Goal: Information Seeking & Learning: Check status

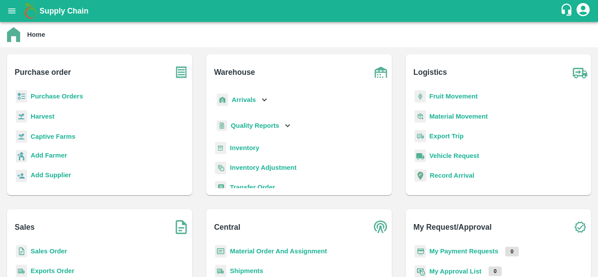
click at [65, 97] on b "Purchase Orders" at bounding box center [57, 96] width 53 height 7
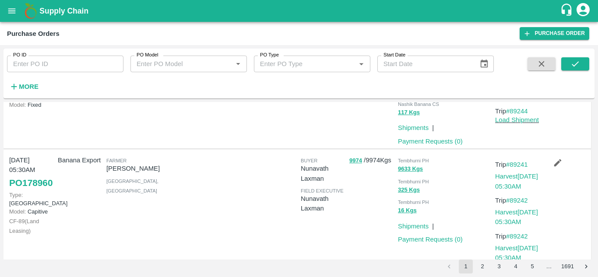
scroll to position [184, 0]
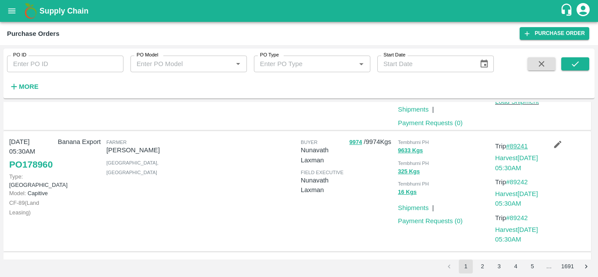
click at [523, 144] on link "#89241" at bounding box center [517, 146] width 22 height 7
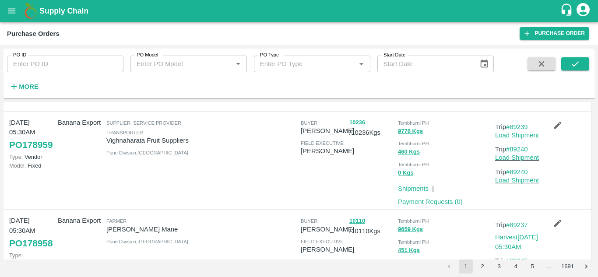
scroll to position [325, 0]
click at [519, 127] on link "#89239" at bounding box center [517, 126] width 22 height 7
click at [525, 129] on link "#89239" at bounding box center [517, 126] width 22 height 7
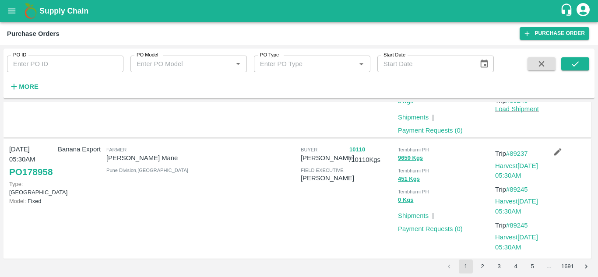
scroll to position [397, 0]
click at [522, 154] on link "#89237" at bounding box center [517, 152] width 22 height 7
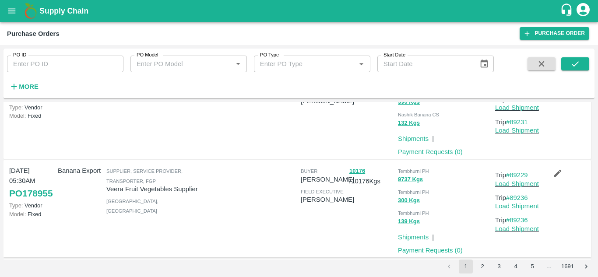
scroll to position [717, 0]
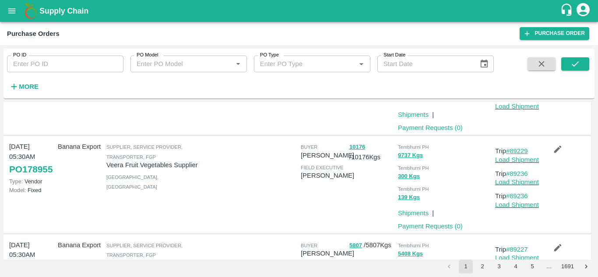
click at [522, 149] on link "#89229" at bounding box center [517, 151] width 22 height 7
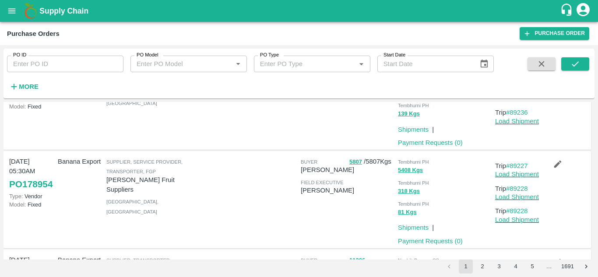
scroll to position [801, 0]
click at [525, 166] on link "#89227" at bounding box center [517, 165] width 22 height 7
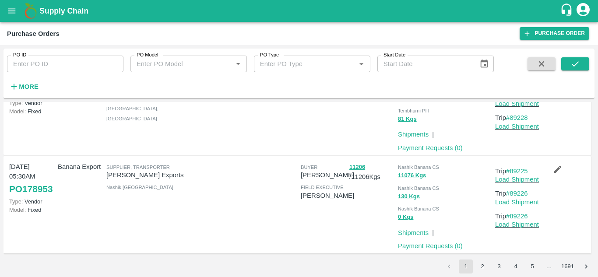
scroll to position [896, 0]
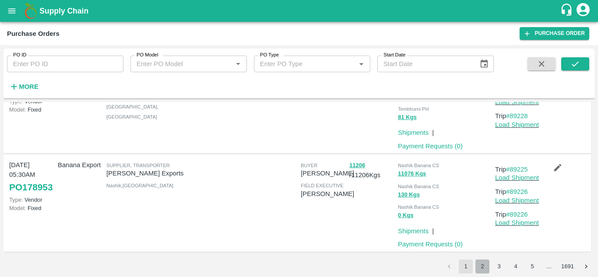
click at [482, 267] on button "2" at bounding box center [483, 267] width 14 height 14
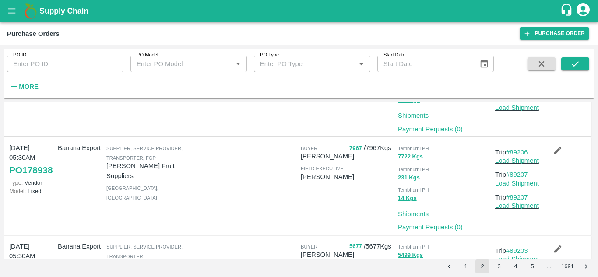
scroll to position [437, 0]
click at [522, 155] on link "#89206" at bounding box center [517, 151] width 22 height 7
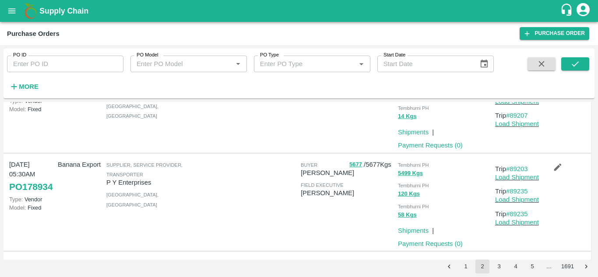
scroll to position [529, 0]
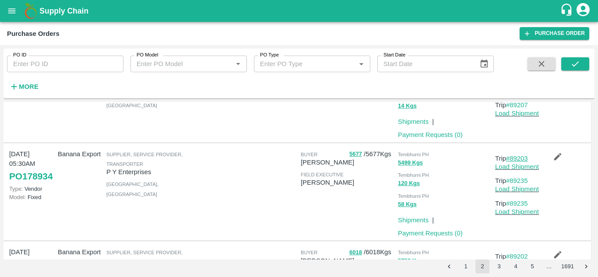
click at [524, 162] on link "#89203" at bounding box center [517, 158] width 22 height 7
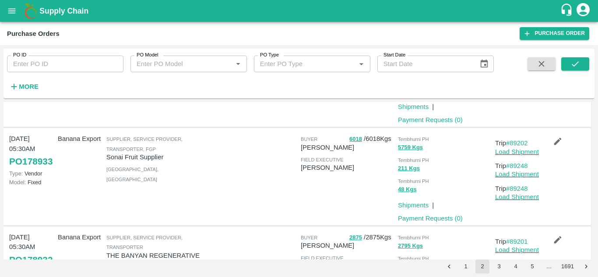
scroll to position [644, 0]
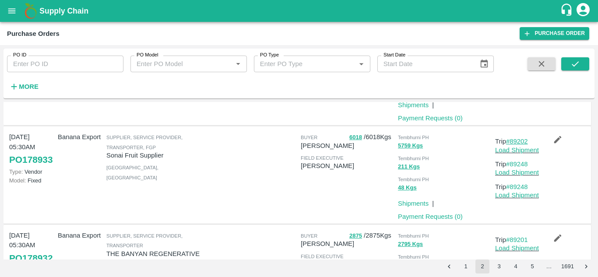
click at [519, 145] on link "#89202" at bounding box center [517, 141] width 22 height 7
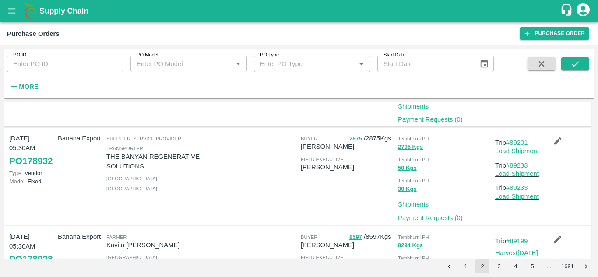
scroll to position [742, 0]
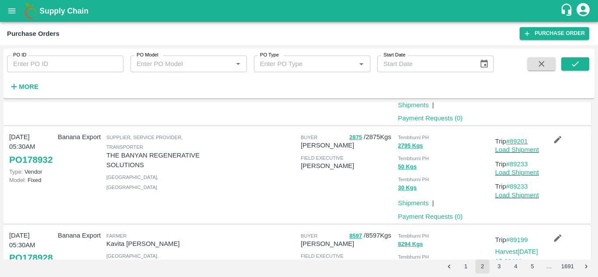
click at [522, 145] on link "#89201" at bounding box center [517, 141] width 22 height 7
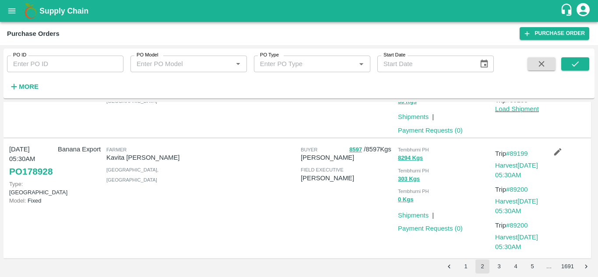
scroll to position [829, 0]
click at [521, 157] on link "#89199" at bounding box center [517, 153] width 22 height 7
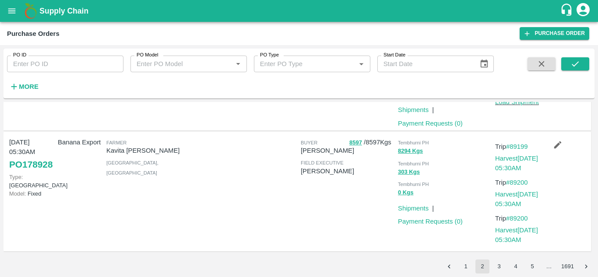
scroll to position [837, 0]
click at [463, 267] on button "1" at bounding box center [466, 267] width 14 height 14
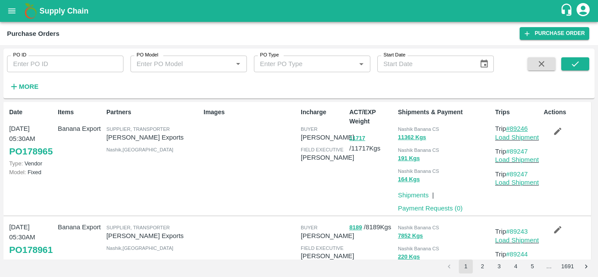
click at [521, 125] on link "#89246" at bounding box center [517, 128] width 22 height 7
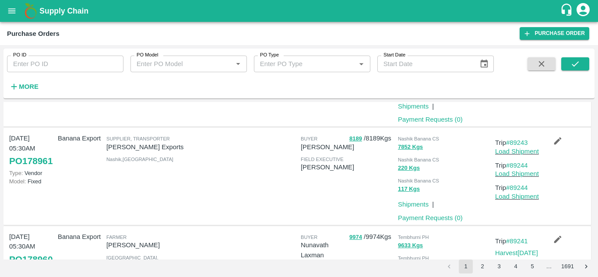
scroll to position [89, 0]
click at [517, 142] on link "#89243" at bounding box center [517, 142] width 22 height 7
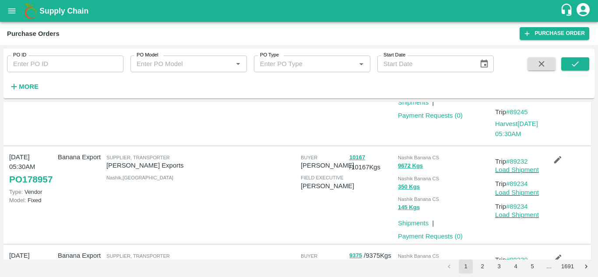
scroll to position [518, 0]
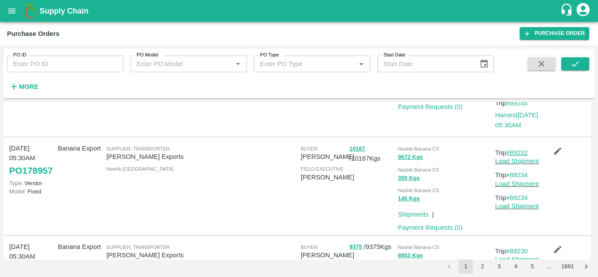
click at [519, 154] on link "#89232" at bounding box center [517, 152] width 22 height 7
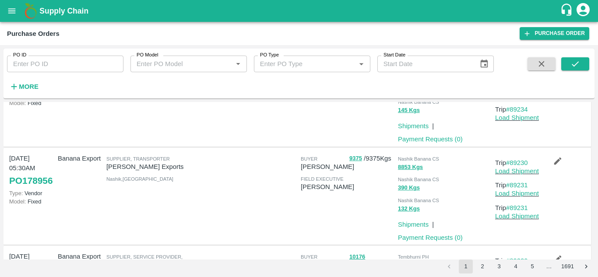
scroll to position [609, 0]
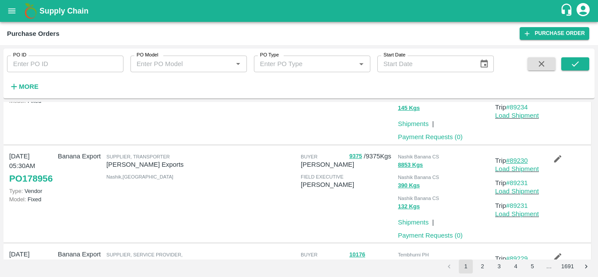
click at [521, 161] on link "#89230" at bounding box center [517, 160] width 22 height 7
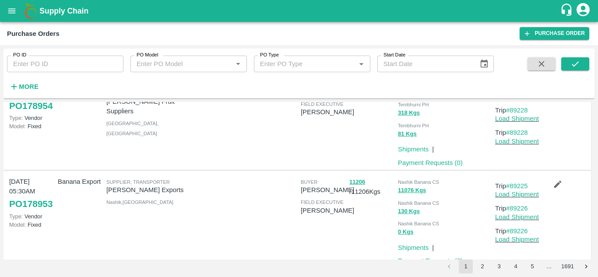
scroll to position [896, 0]
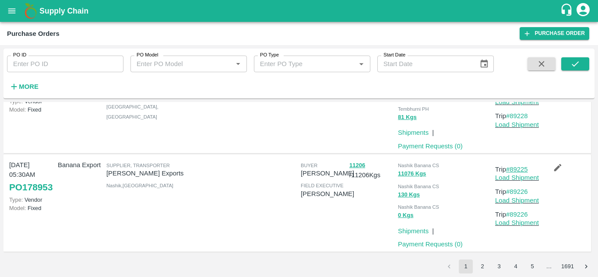
click at [520, 168] on link "#89225" at bounding box center [517, 169] width 22 height 7
click at [482, 265] on button "2" at bounding box center [483, 267] width 14 height 14
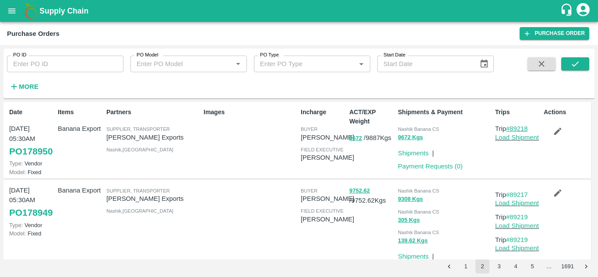
click at [519, 127] on link "#89218" at bounding box center [517, 128] width 22 height 7
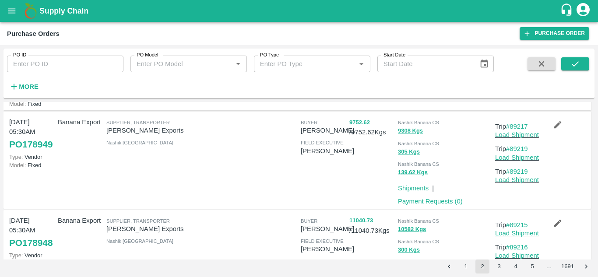
scroll to position [73, 0]
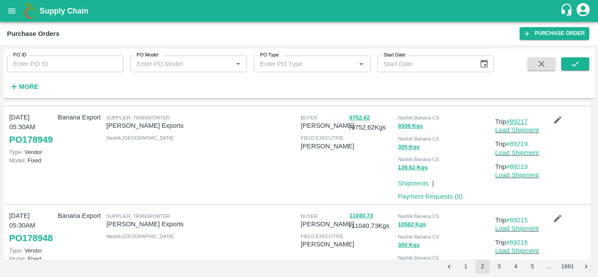
click at [517, 125] on link "#89217" at bounding box center [517, 121] width 22 height 7
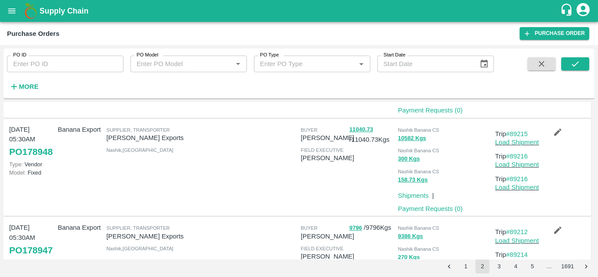
scroll to position [160, 0]
click at [523, 138] on p "Trip #89215" at bounding box center [517, 134] width 45 height 10
click at [521, 137] on link "#89215" at bounding box center [517, 133] width 22 height 7
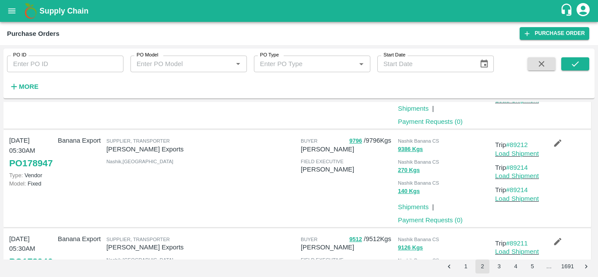
scroll to position [252, 0]
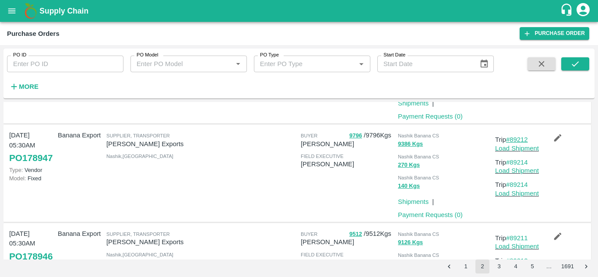
click at [523, 143] on link "#89212" at bounding box center [517, 139] width 22 height 7
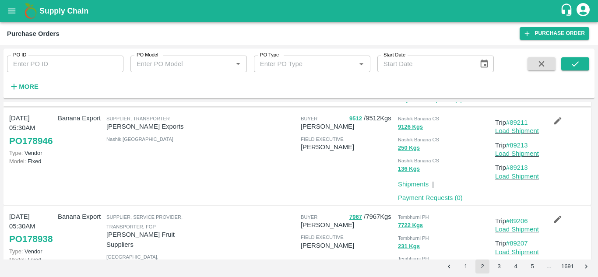
scroll to position [368, 0]
click at [520, 126] on link "#89211" at bounding box center [517, 122] width 22 height 7
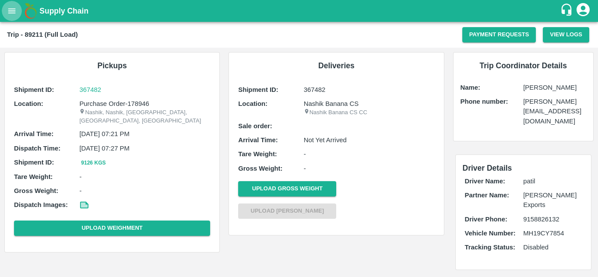
click at [6, 11] on button "open drawer" at bounding box center [12, 11] width 20 height 20
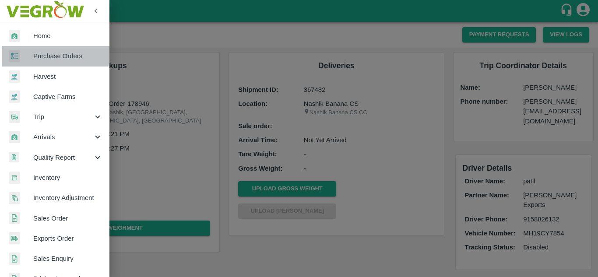
click at [51, 53] on span "Purchase Orders" at bounding box center [67, 56] width 69 height 10
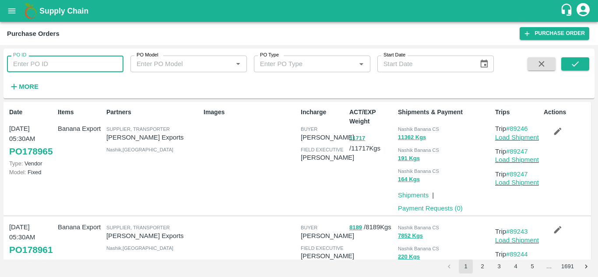
click at [39, 60] on input "PO ID" at bounding box center [65, 64] width 117 height 17
paste input "177168"
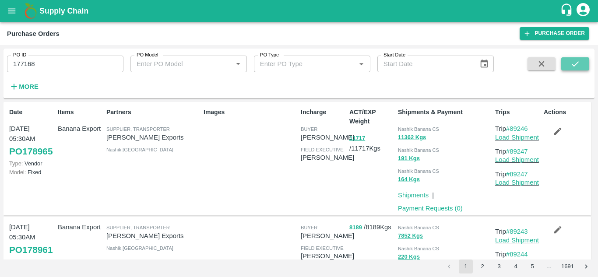
click at [574, 60] on icon "submit" at bounding box center [576, 64] width 10 height 10
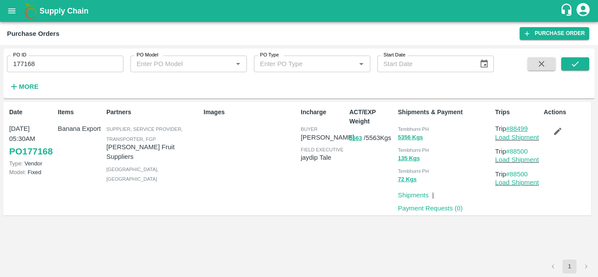
drag, startPoint x: 533, startPoint y: 128, endPoint x: 512, endPoint y: 125, distance: 21.7
click at [512, 125] on p "Trip #88499" at bounding box center [517, 129] width 45 height 10
copy link "88499"
click at [39, 64] on input "177168" at bounding box center [65, 64] width 117 height 17
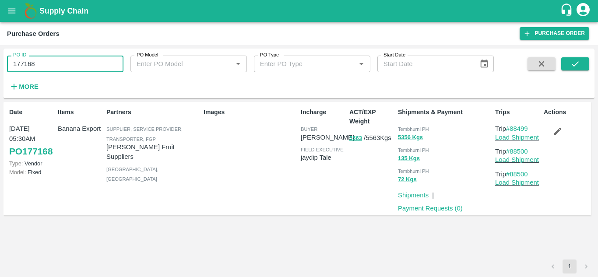
paste input "text"
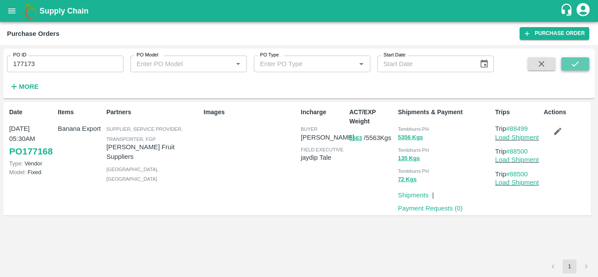
click at [569, 62] on button "submit" at bounding box center [576, 63] width 28 height 13
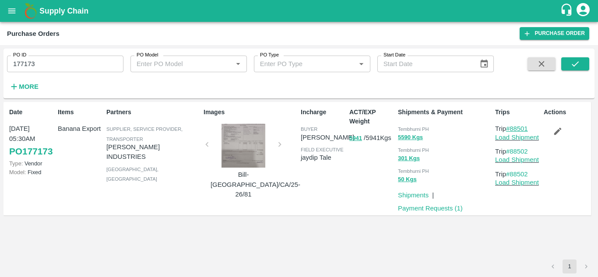
drag, startPoint x: 533, startPoint y: 127, endPoint x: 512, endPoint y: 127, distance: 20.6
click at [512, 127] on p "Trip #88501" at bounding box center [517, 129] width 45 height 10
copy link "88501"
click at [39, 70] on input "177173" at bounding box center [65, 64] width 117 height 17
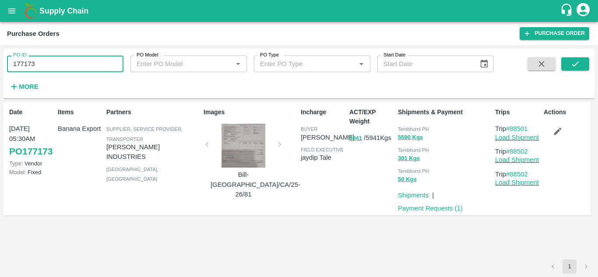
paste input "text"
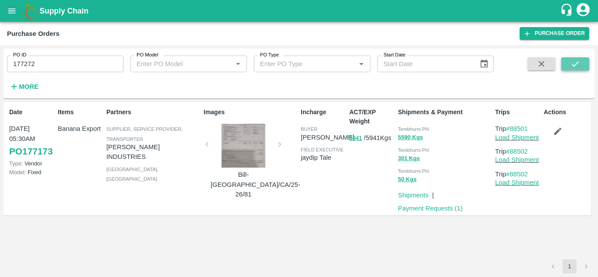
click at [570, 62] on button "submit" at bounding box center [576, 63] width 28 height 13
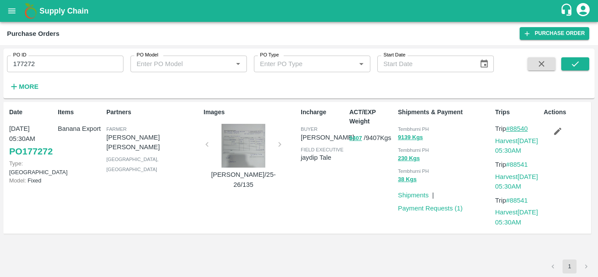
drag, startPoint x: 534, startPoint y: 127, endPoint x: 513, endPoint y: 129, distance: 20.7
click at [513, 129] on p "Trip #88540" at bounding box center [517, 129] width 45 height 10
copy link "88540"
click at [65, 56] on input "177272" at bounding box center [65, 64] width 117 height 17
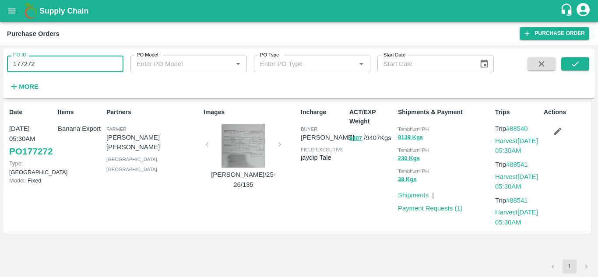
paste input "text"
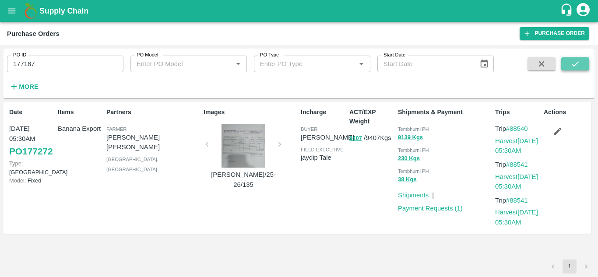
click at [582, 66] on button "submit" at bounding box center [576, 63] width 28 height 13
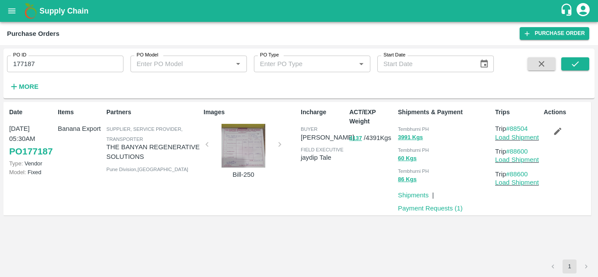
drag, startPoint x: 534, startPoint y: 128, endPoint x: 513, endPoint y: 124, distance: 20.9
click at [513, 124] on p "Trip #88504" at bounding box center [517, 129] width 45 height 10
copy link "88504"
click at [66, 66] on input "177187" at bounding box center [65, 64] width 117 height 17
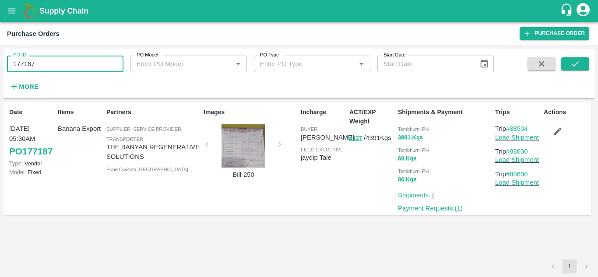
paste input "text"
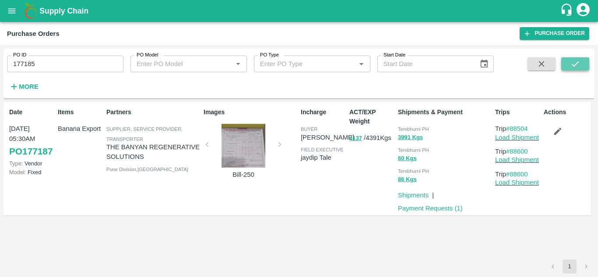
click at [571, 61] on icon "submit" at bounding box center [576, 64] width 10 height 10
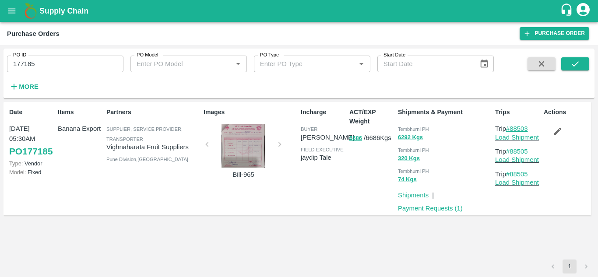
drag, startPoint x: 536, startPoint y: 127, endPoint x: 510, endPoint y: 127, distance: 25.9
click at [510, 127] on p "Trip #88503" at bounding box center [517, 129] width 45 height 10
click at [488, 223] on div "Date 18 Sep, 05:30AM PO 177185 Type: Vendor Model: Fixed Items Banana Export Pa…" at bounding box center [299, 181] width 591 height 158
drag, startPoint x: 533, startPoint y: 131, endPoint x: 512, endPoint y: 129, distance: 20.6
click at [512, 129] on p "Trip #88503" at bounding box center [517, 129] width 45 height 10
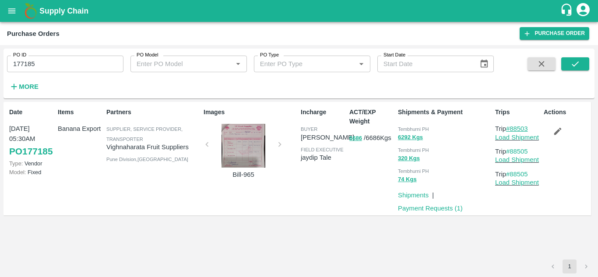
copy link "88503"
click at [46, 63] on input "177185" at bounding box center [65, 64] width 117 height 17
paste input "text"
click at [576, 61] on icon "submit" at bounding box center [576, 64] width 10 height 10
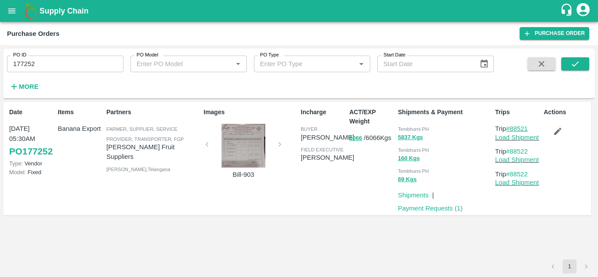
drag, startPoint x: 534, startPoint y: 126, endPoint x: 513, endPoint y: 127, distance: 21.5
click at [513, 127] on p "Trip #88521" at bounding box center [517, 129] width 45 height 10
copy link "88521"
click at [39, 74] on div "More" at bounding box center [20, 83] width 41 height 22
click at [46, 63] on input "177252" at bounding box center [65, 64] width 117 height 17
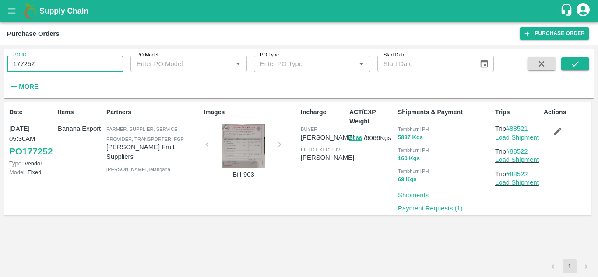
click at [46, 63] on input "177252" at bounding box center [65, 64] width 117 height 17
paste input "text"
click at [580, 62] on icon "submit" at bounding box center [576, 64] width 10 height 10
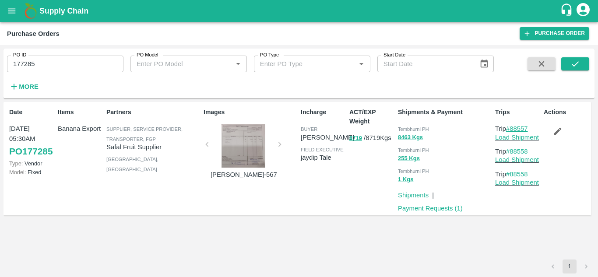
drag, startPoint x: 534, startPoint y: 127, endPoint x: 512, endPoint y: 127, distance: 22.3
click at [512, 127] on p "Trip #88557" at bounding box center [517, 129] width 45 height 10
copy link "88557"
click at [44, 63] on input "177285" at bounding box center [65, 64] width 117 height 17
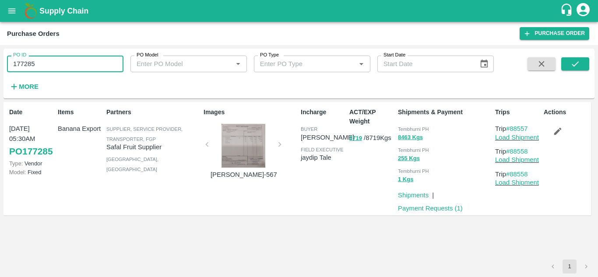
paste input "text"
click at [571, 66] on icon "submit" at bounding box center [576, 64] width 10 height 10
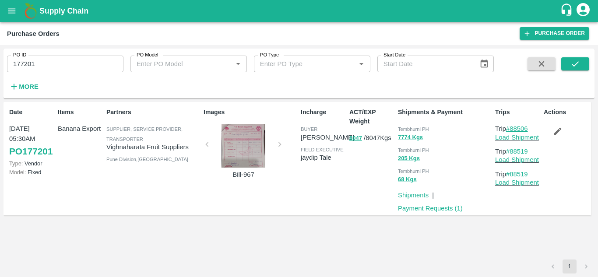
drag, startPoint x: 532, startPoint y: 126, endPoint x: 511, endPoint y: 126, distance: 21.0
click at [511, 126] on p "Trip #88506" at bounding box center [517, 129] width 45 height 10
copy link "88506"
click at [39, 64] on input "177201" at bounding box center [65, 64] width 117 height 17
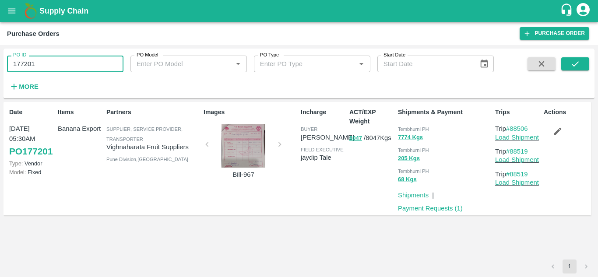
paste input "text"
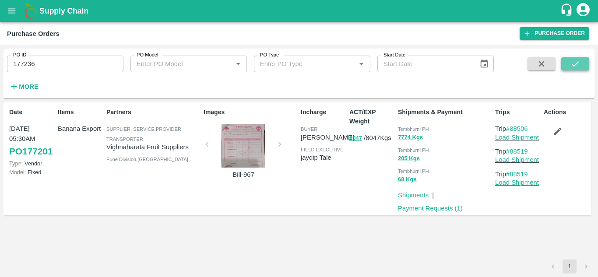
click at [581, 61] on button "submit" at bounding box center [576, 63] width 28 height 13
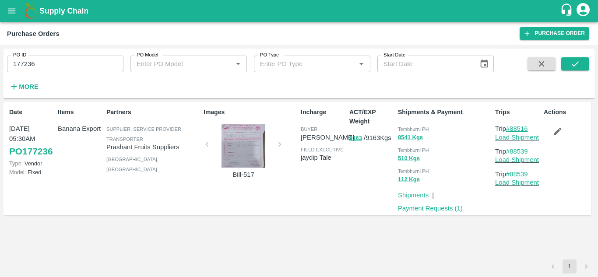
drag, startPoint x: 534, startPoint y: 131, endPoint x: 512, endPoint y: 126, distance: 21.5
click at [512, 126] on p "Trip #88516" at bounding box center [517, 129] width 45 height 10
copy link "88516"
click at [48, 56] on input "177236" at bounding box center [65, 64] width 117 height 17
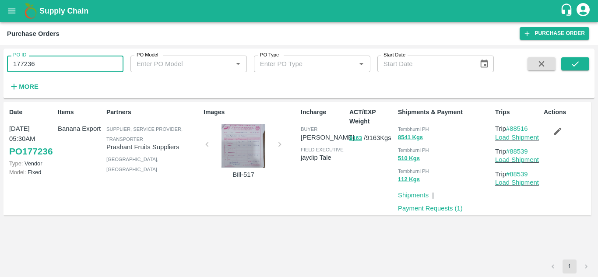
paste input "text"
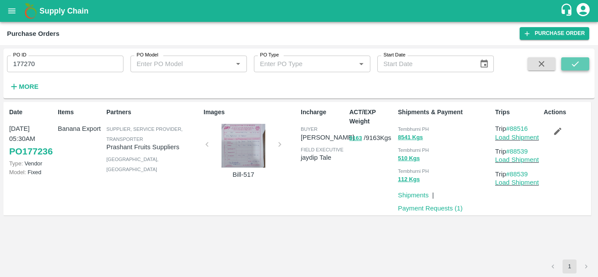
click at [579, 60] on icon "submit" at bounding box center [576, 64] width 10 height 10
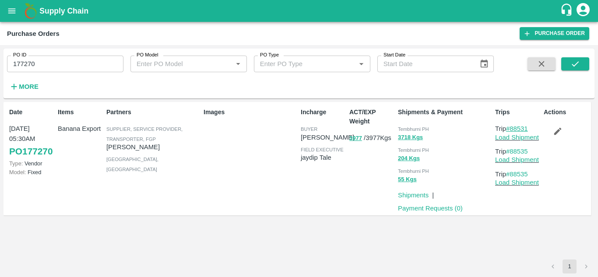
drag, startPoint x: 534, startPoint y: 126, endPoint x: 511, endPoint y: 126, distance: 22.3
click at [511, 126] on p "Trip #88531" at bounding box center [517, 129] width 45 height 10
copy link "88531"
click at [47, 66] on input "177270" at bounding box center [65, 64] width 117 height 17
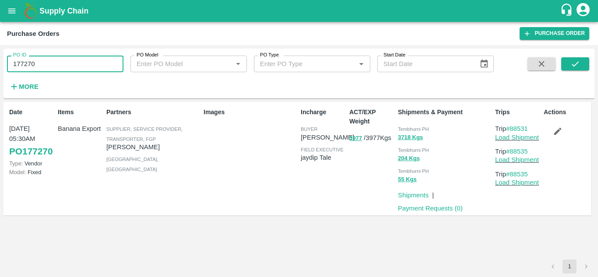
paste input "text"
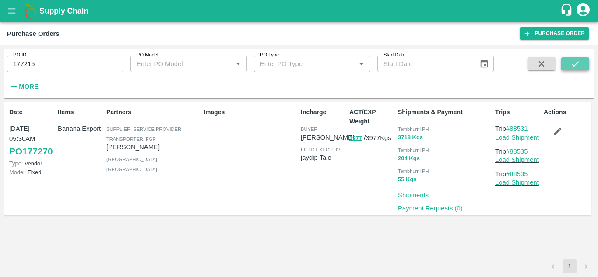
click at [584, 59] on button "submit" at bounding box center [576, 63] width 28 height 13
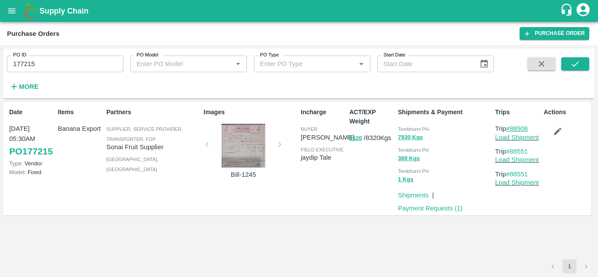
drag, startPoint x: 534, startPoint y: 128, endPoint x: 512, endPoint y: 128, distance: 21.9
click at [512, 128] on p "Trip #88508" at bounding box center [517, 129] width 45 height 10
click at [38, 69] on input "177215" at bounding box center [65, 64] width 117 height 17
paste input "text"
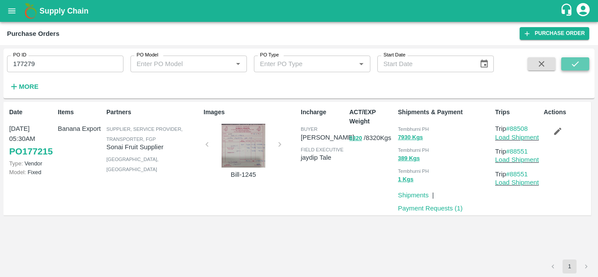
click at [575, 64] on icon "submit" at bounding box center [576, 64] width 10 height 10
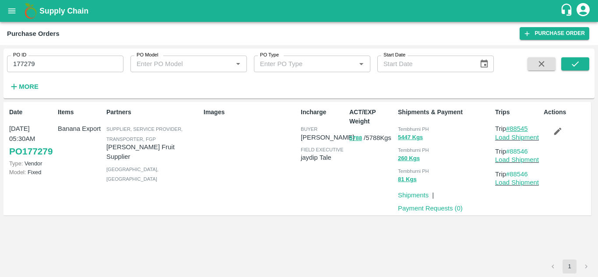
drag, startPoint x: 533, startPoint y: 129, endPoint x: 510, endPoint y: 129, distance: 22.8
click at [510, 129] on p "Trip #88545" at bounding box center [517, 129] width 45 height 10
click at [52, 64] on input "177279" at bounding box center [65, 64] width 117 height 17
paste input "text"
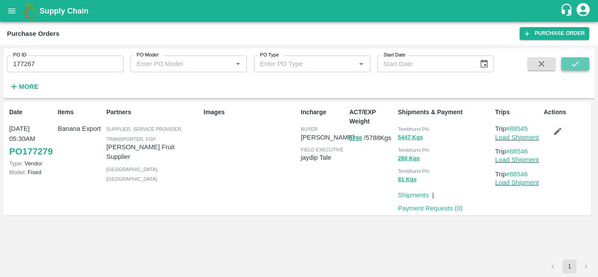
click at [577, 67] on icon "submit" at bounding box center [576, 64] width 10 height 10
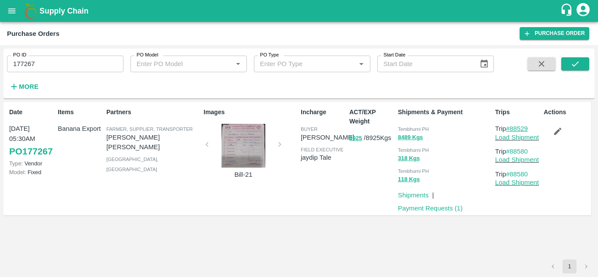
drag, startPoint x: 533, startPoint y: 127, endPoint x: 510, endPoint y: 127, distance: 22.8
click at [510, 127] on p "Trip #88529" at bounding box center [517, 129] width 45 height 10
click at [42, 64] on input "177267" at bounding box center [65, 64] width 117 height 17
paste input "text"
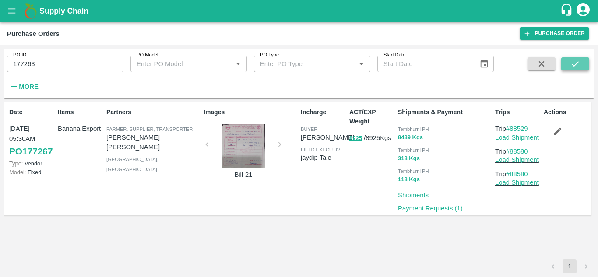
click at [573, 62] on icon "submit" at bounding box center [576, 64] width 10 height 10
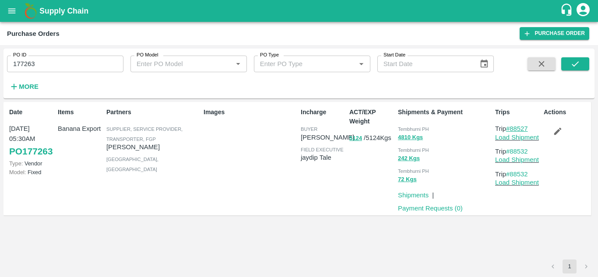
drag, startPoint x: 534, startPoint y: 127, endPoint x: 512, endPoint y: 127, distance: 21.9
click at [512, 127] on p "Trip #88527" at bounding box center [517, 129] width 45 height 10
click at [42, 70] on input "177263" at bounding box center [65, 64] width 117 height 17
paste input "text"
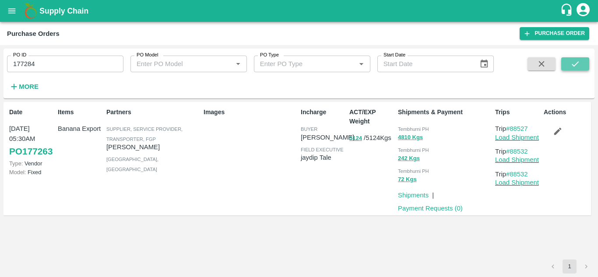
click at [586, 64] on button "submit" at bounding box center [576, 63] width 28 height 13
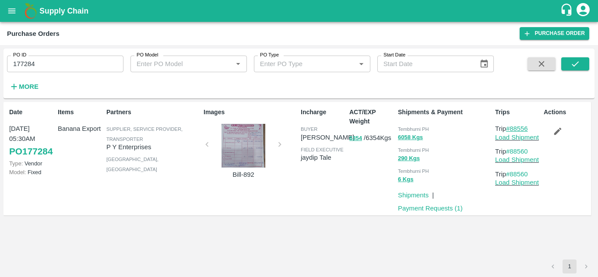
drag, startPoint x: 532, startPoint y: 128, endPoint x: 511, endPoint y: 129, distance: 21.1
click at [511, 129] on p "Trip #88556" at bounding box center [517, 129] width 45 height 10
click at [44, 65] on input "177284" at bounding box center [65, 64] width 117 height 17
paste input "text"
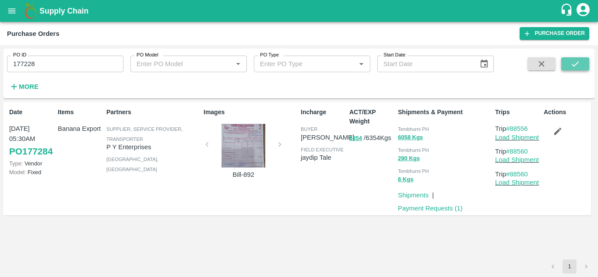
click at [581, 63] on button "submit" at bounding box center [576, 63] width 28 height 13
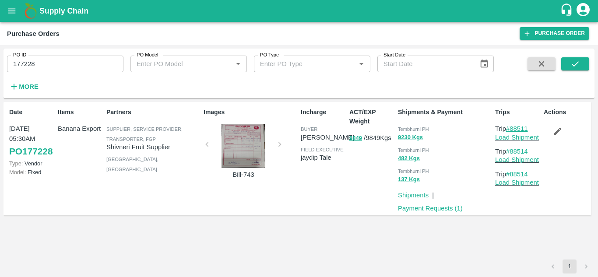
drag, startPoint x: 532, startPoint y: 128, endPoint x: 512, endPoint y: 127, distance: 20.2
click at [512, 127] on p "Trip #88511" at bounding box center [517, 129] width 45 height 10
click at [46, 63] on input "177228" at bounding box center [65, 64] width 117 height 17
paste input "text"
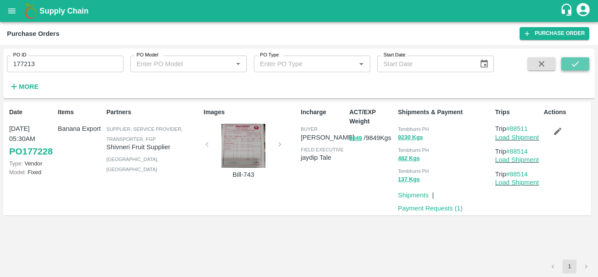
click at [580, 66] on icon "submit" at bounding box center [576, 64] width 10 height 10
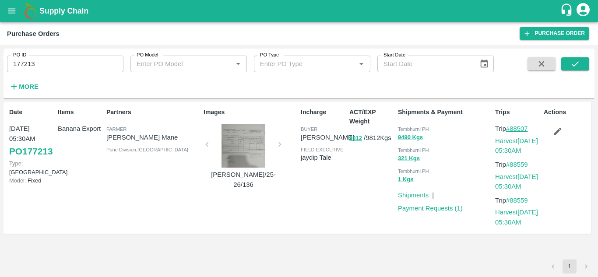
drag, startPoint x: 533, startPoint y: 130, endPoint x: 512, endPoint y: 129, distance: 20.6
click at [512, 129] on p "Trip #88507" at bounding box center [517, 129] width 45 height 10
click at [38, 60] on input "177213" at bounding box center [65, 64] width 117 height 17
paste input "text"
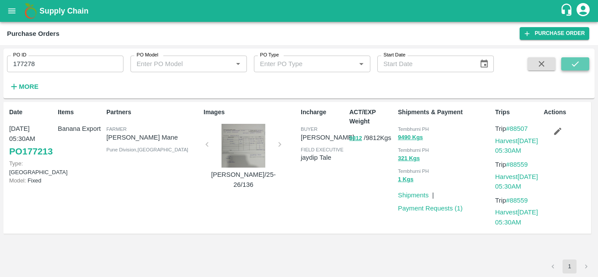
click at [576, 65] on icon "submit" at bounding box center [575, 63] width 7 height 5
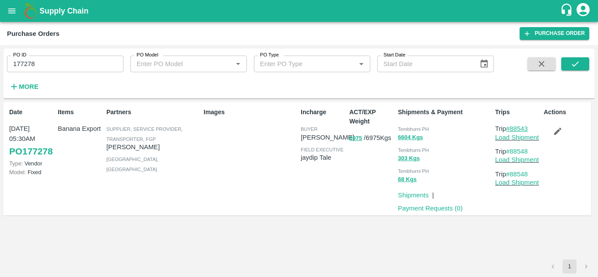
drag, startPoint x: 535, startPoint y: 128, endPoint x: 512, endPoint y: 129, distance: 23.2
click at [512, 129] on p "Trip #88543" at bounding box center [517, 129] width 45 height 10
click at [45, 61] on input "177278" at bounding box center [65, 64] width 117 height 17
paste input "text"
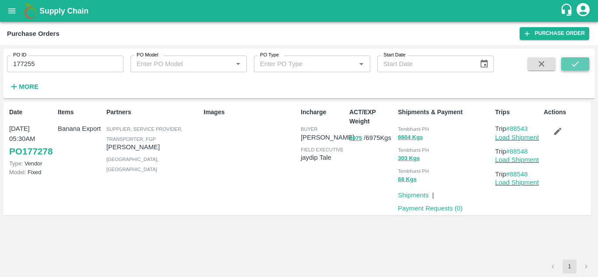
click at [578, 66] on icon "submit" at bounding box center [576, 64] width 10 height 10
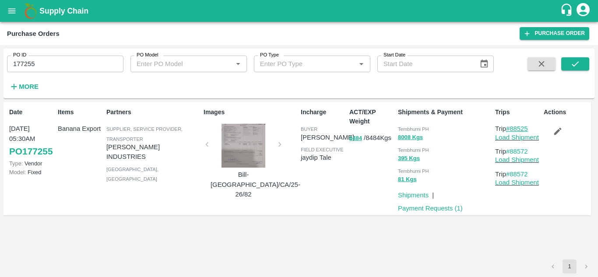
drag, startPoint x: 534, startPoint y: 129, endPoint x: 512, endPoint y: 128, distance: 22.8
click at [512, 128] on p "Trip #88525" at bounding box center [517, 129] width 45 height 10
click at [51, 56] on input "177255" at bounding box center [65, 64] width 117 height 17
paste input "text"
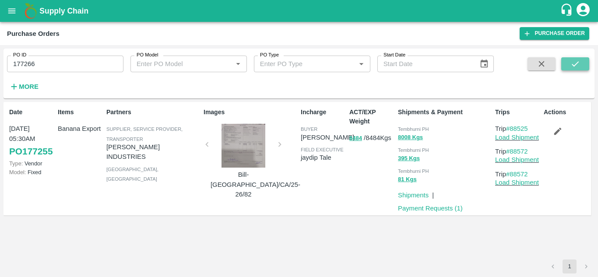
click at [576, 62] on icon "submit" at bounding box center [576, 64] width 10 height 10
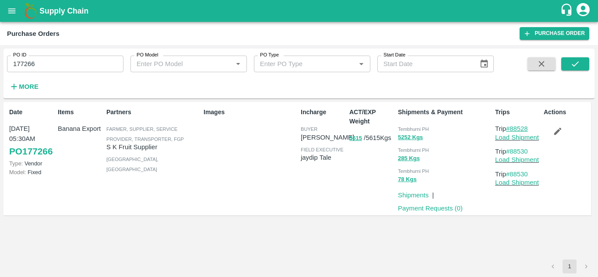
drag, startPoint x: 533, startPoint y: 129, endPoint x: 512, endPoint y: 129, distance: 20.6
click at [512, 129] on p "Trip #88528" at bounding box center [517, 129] width 45 height 10
click at [45, 71] on input "177266" at bounding box center [65, 64] width 117 height 17
paste input "text"
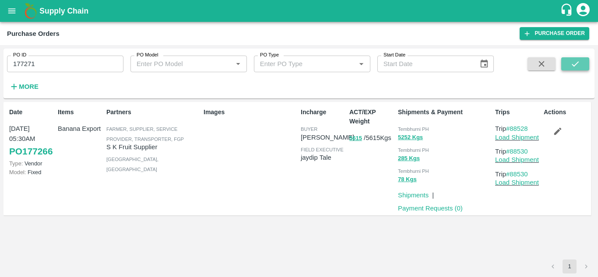
click at [576, 63] on icon "submit" at bounding box center [576, 64] width 10 height 10
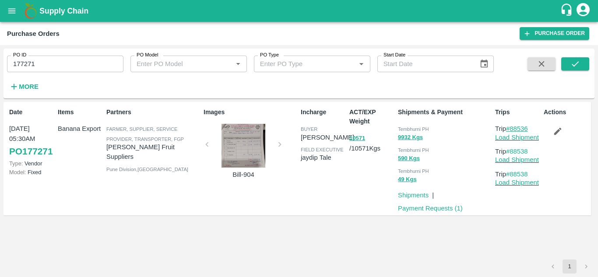
drag, startPoint x: 533, startPoint y: 130, endPoint x: 512, endPoint y: 127, distance: 20.7
click at [512, 127] on p "Trip #88536" at bounding box center [517, 129] width 45 height 10
click at [45, 62] on input "177271" at bounding box center [65, 64] width 117 height 17
paste input "text"
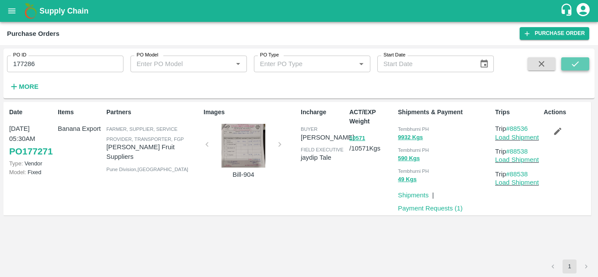
click at [579, 62] on icon "submit" at bounding box center [575, 63] width 7 height 5
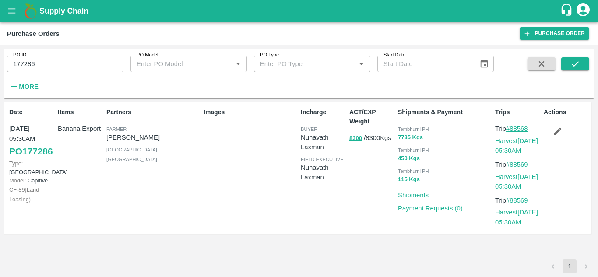
drag, startPoint x: 534, startPoint y: 127, endPoint x: 512, endPoint y: 128, distance: 21.5
click at [512, 128] on p "Trip #88568" at bounding box center [517, 129] width 45 height 10
click at [44, 63] on input "177286" at bounding box center [65, 64] width 117 height 17
paste input "text"
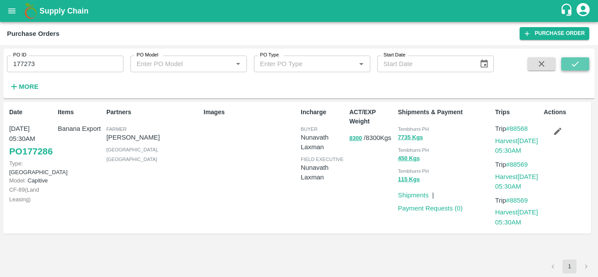
click at [580, 66] on icon "submit" at bounding box center [576, 64] width 10 height 10
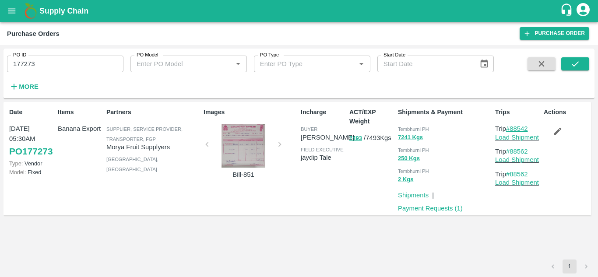
drag, startPoint x: 535, startPoint y: 129, endPoint x: 513, endPoint y: 129, distance: 21.5
click at [513, 129] on p "Trip #88542" at bounding box center [517, 129] width 45 height 10
click at [53, 58] on input "177273" at bounding box center [65, 64] width 117 height 17
paste input "text"
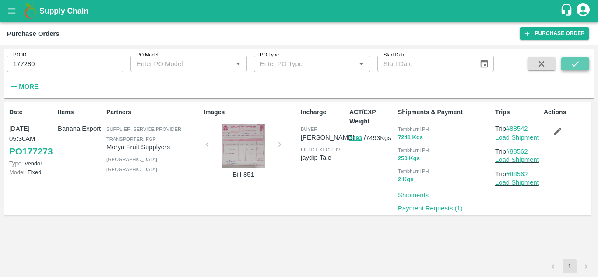
click at [580, 64] on icon "submit" at bounding box center [576, 64] width 10 height 10
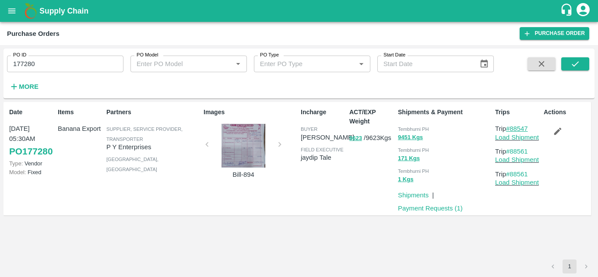
drag, startPoint x: 537, startPoint y: 127, endPoint x: 512, endPoint y: 127, distance: 24.1
click at [512, 127] on p "Trip #88547" at bounding box center [517, 129] width 45 height 10
click at [52, 67] on input "177280" at bounding box center [65, 64] width 117 height 17
paste input "text"
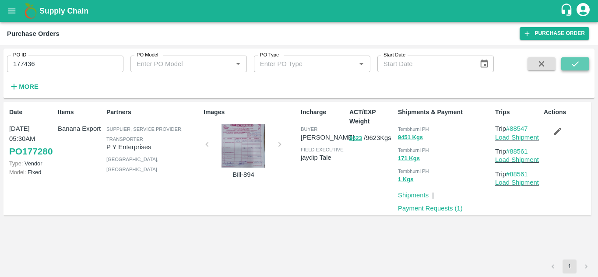
click at [584, 64] on button "submit" at bounding box center [576, 63] width 28 height 13
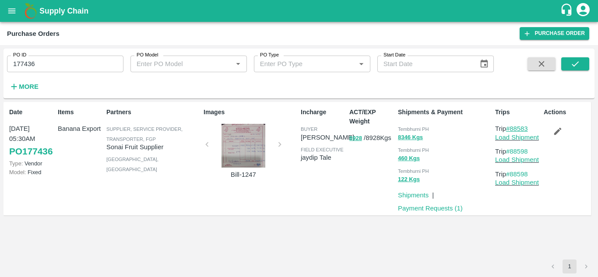
drag, startPoint x: 534, startPoint y: 128, endPoint x: 513, endPoint y: 129, distance: 20.6
click at [513, 129] on p "Trip #88583" at bounding box center [517, 129] width 45 height 10
click at [39, 64] on input "177436" at bounding box center [65, 64] width 117 height 17
paste input "text"
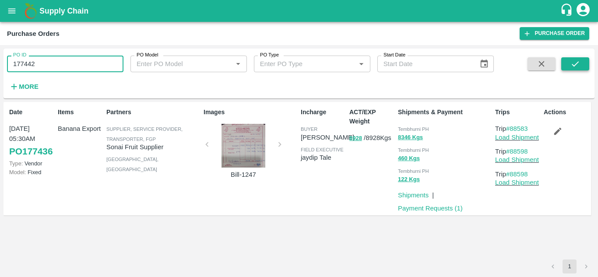
click at [578, 64] on icon "submit" at bounding box center [576, 64] width 10 height 10
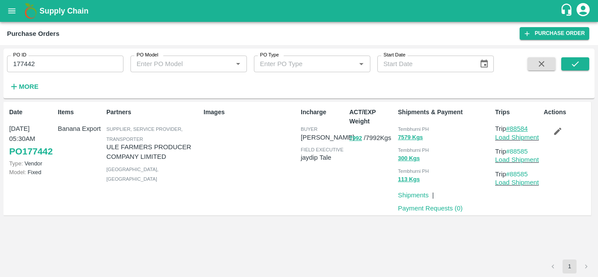
drag, startPoint x: 533, startPoint y: 129, endPoint x: 512, endPoint y: 130, distance: 20.6
click at [512, 130] on p "Trip #88584" at bounding box center [517, 129] width 45 height 10
click at [42, 60] on input "177442" at bounding box center [65, 64] width 117 height 17
paste input "text"
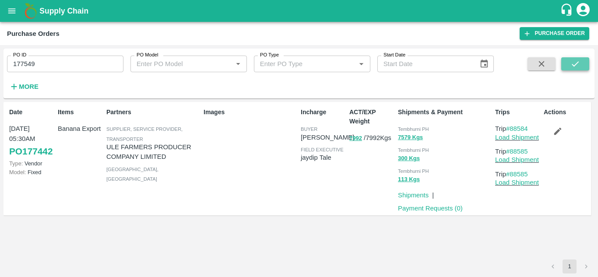
click at [584, 63] on button "submit" at bounding box center [576, 63] width 28 height 13
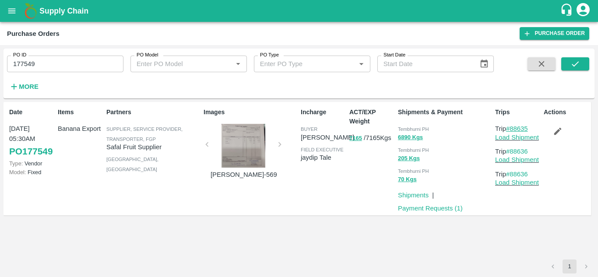
drag, startPoint x: 533, startPoint y: 129, endPoint x: 512, endPoint y: 131, distance: 20.7
click at [512, 131] on p "Trip #88635" at bounding box center [517, 129] width 45 height 10
click at [571, 65] on icon "submit" at bounding box center [576, 64] width 10 height 10
drag, startPoint x: 534, startPoint y: 127, endPoint x: 512, endPoint y: 127, distance: 21.0
click at [512, 127] on p "Trip #88635" at bounding box center [517, 129] width 45 height 10
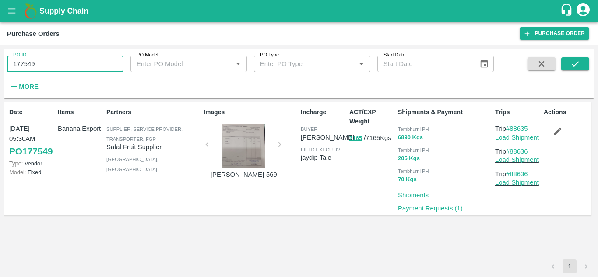
click at [41, 62] on input "177549" at bounding box center [65, 64] width 117 height 17
paste input "text"
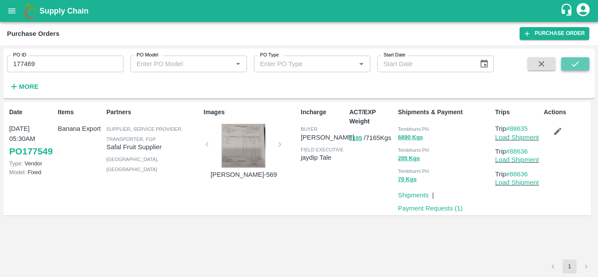
click at [576, 66] on icon "submit" at bounding box center [576, 64] width 10 height 10
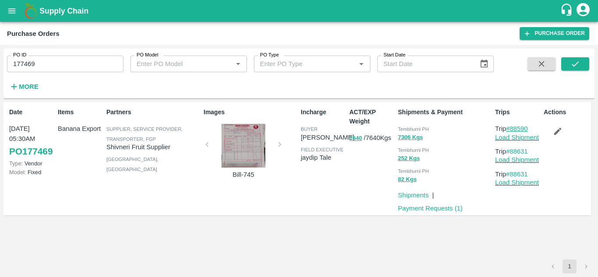
drag, startPoint x: 533, startPoint y: 127, endPoint x: 512, endPoint y: 127, distance: 20.6
click at [512, 127] on p "Trip #88590" at bounding box center [517, 129] width 45 height 10
click at [40, 61] on input "177469" at bounding box center [65, 64] width 117 height 17
paste input "text"
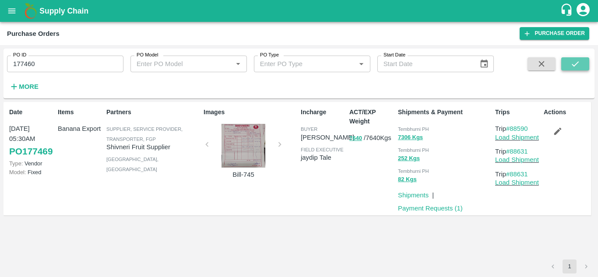
click at [583, 61] on button "submit" at bounding box center [576, 63] width 28 height 13
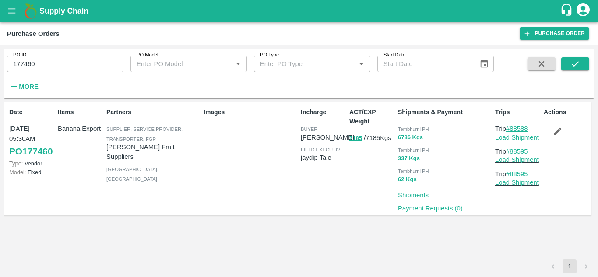
drag, startPoint x: 533, startPoint y: 128, endPoint x: 512, endPoint y: 129, distance: 21.5
click at [512, 129] on p "Trip #88588" at bounding box center [517, 129] width 45 height 10
click at [44, 60] on input "177460" at bounding box center [65, 64] width 117 height 17
paste input "text"
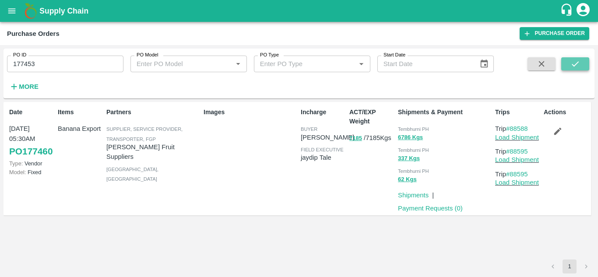
click at [571, 63] on icon "submit" at bounding box center [576, 64] width 10 height 10
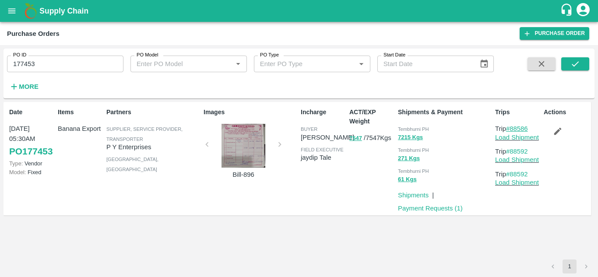
drag, startPoint x: 535, startPoint y: 127, endPoint x: 512, endPoint y: 127, distance: 23.2
click at [512, 127] on p "Trip #88586" at bounding box center [517, 129] width 45 height 10
click at [42, 65] on input "177453" at bounding box center [65, 64] width 117 height 17
paste input "text"
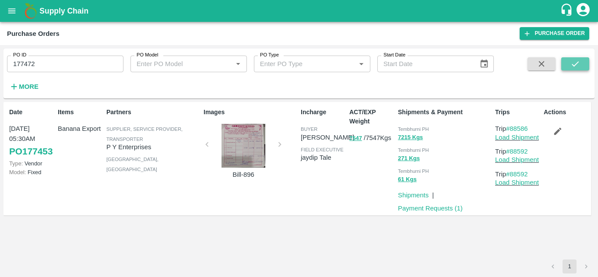
click at [576, 64] on icon "submit" at bounding box center [576, 64] width 10 height 10
drag, startPoint x: 533, startPoint y: 127, endPoint x: 512, endPoint y: 126, distance: 21.5
click at [512, 126] on p "Trip #88594" at bounding box center [517, 129] width 45 height 10
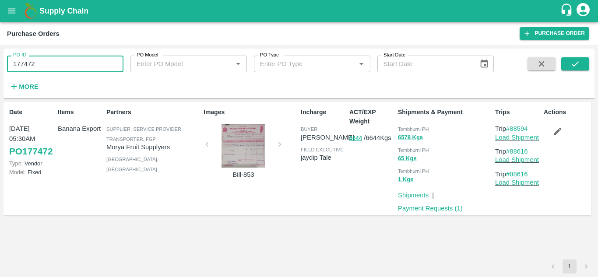
click at [55, 63] on input "177472" at bounding box center [65, 64] width 117 height 17
paste input "text"
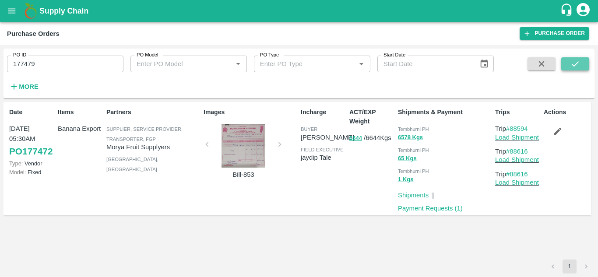
click at [581, 64] on button "submit" at bounding box center [576, 63] width 28 height 13
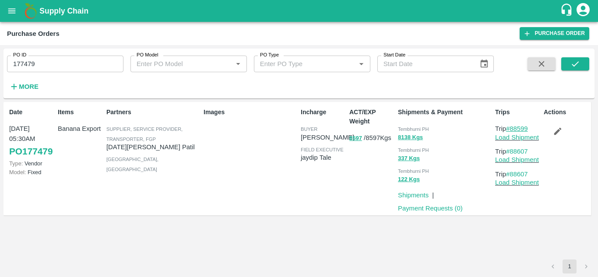
drag, startPoint x: 534, startPoint y: 126, endPoint x: 512, endPoint y: 129, distance: 22.1
click at [512, 129] on p "Trip #88599" at bounding box center [517, 129] width 45 height 10
click at [57, 59] on input "177479" at bounding box center [65, 64] width 117 height 17
paste input "text"
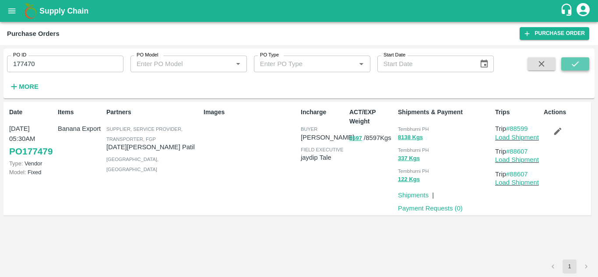
click at [573, 64] on icon "submit" at bounding box center [576, 64] width 10 height 10
drag, startPoint x: 533, startPoint y: 127, endPoint x: 513, endPoint y: 128, distance: 19.8
click at [513, 128] on p "Trip #88591" at bounding box center [517, 129] width 45 height 10
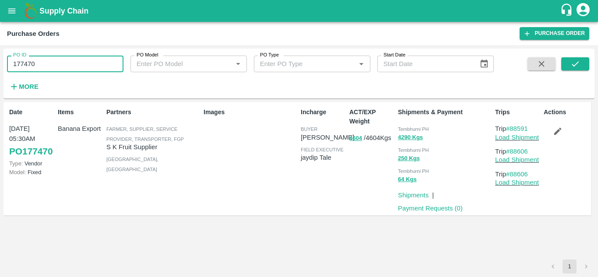
click at [52, 60] on input "177470" at bounding box center [65, 64] width 117 height 17
paste input "text"
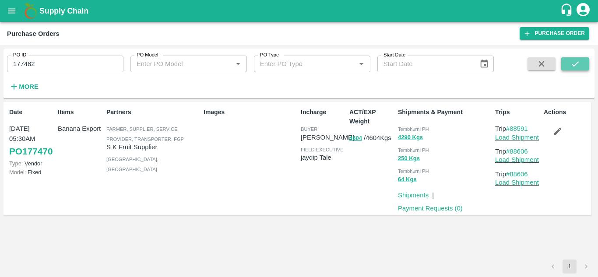
click at [576, 65] on icon "submit" at bounding box center [575, 63] width 7 height 5
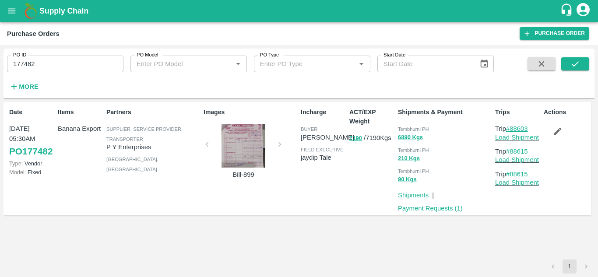
drag, startPoint x: 534, startPoint y: 129, endPoint x: 512, endPoint y: 127, distance: 22.0
click at [512, 127] on p "Trip #88603" at bounding box center [517, 129] width 45 height 10
click at [46, 57] on input "177482" at bounding box center [65, 64] width 117 height 17
paste input "text"
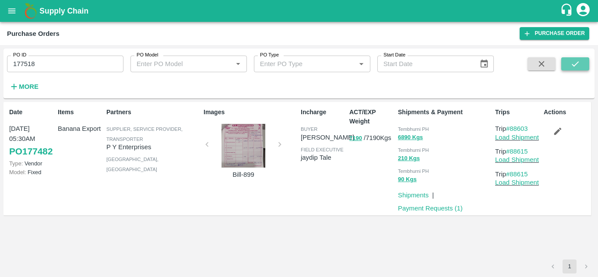
click at [574, 64] on icon "submit" at bounding box center [576, 64] width 10 height 10
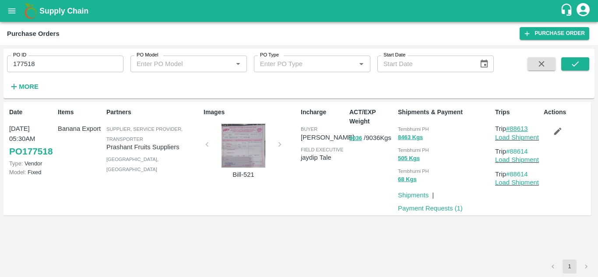
drag, startPoint x: 532, startPoint y: 128, endPoint x: 512, endPoint y: 130, distance: 19.8
click at [512, 130] on p "Trip #88613" at bounding box center [517, 129] width 45 height 10
click at [43, 62] on input "177518" at bounding box center [65, 64] width 117 height 17
paste input "text"
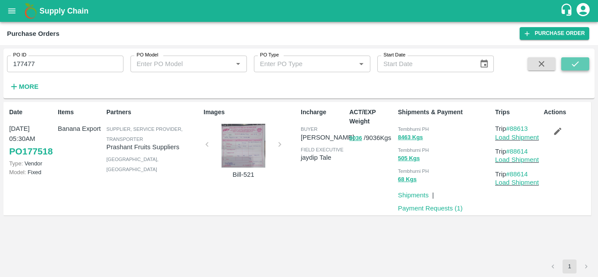
click at [579, 62] on icon "submit" at bounding box center [576, 64] width 10 height 10
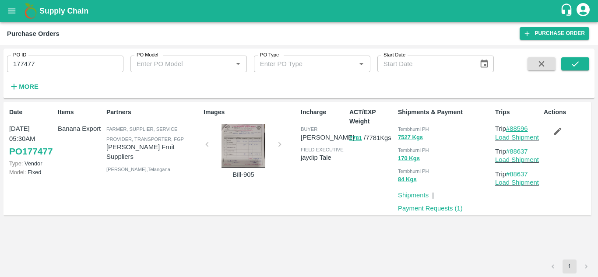
drag, startPoint x: 533, startPoint y: 127, endPoint x: 511, endPoint y: 128, distance: 21.9
click at [511, 128] on p "Trip #88596" at bounding box center [517, 129] width 45 height 10
click at [52, 59] on input "177477" at bounding box center [65, 64] width 117 height 17
paste input "text"
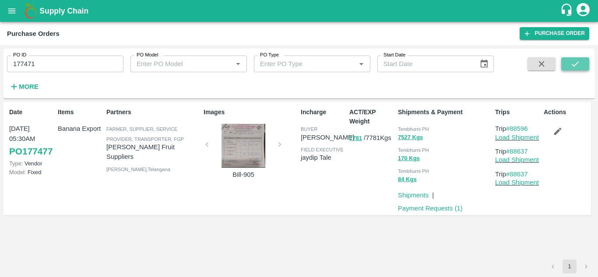
click at [573, 64] on icon "submit" at bounding box center [576, 64] width 10 height 10
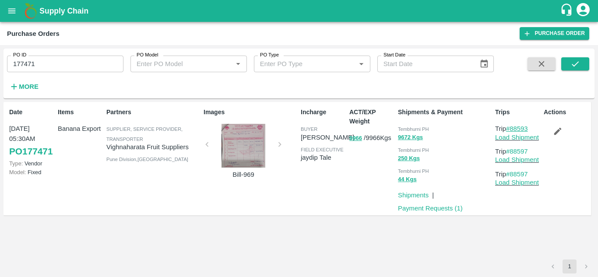
drag, startPoint x: 534, startPoint y: 127, endPoint x: 511, endPoint y: 127, distance: 23.2
click at [511, 127] on p "Trip #88593" at bounding box center [517, 129] width 45 height 10
click at [40, 75] on div "More" at bounding box center [20, 83] width 41 height 22
click at [38, 67] on input "177471" at bounding box center [65, 64] width 117 height 17
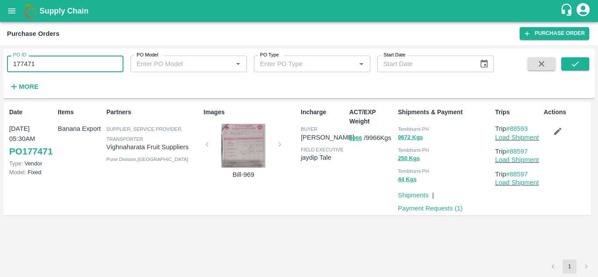
paste input "text"
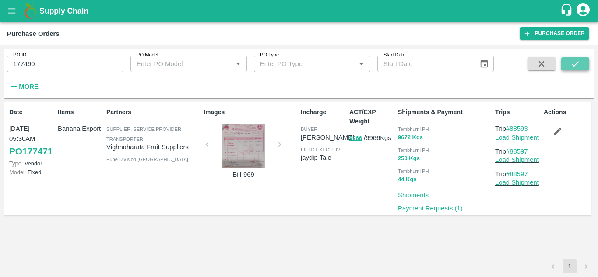
click at [575, 60] on icon "submit" at bounding box center [576, 64] width 10 height 10
drag, startPoint x: 534, startPoint y: 128, endPoint x: 511, endPoint y: 128, distance: 22.8
click at [511, 128] on p "Trip #88605" at bounding box center [517, 129] width 45 height 10
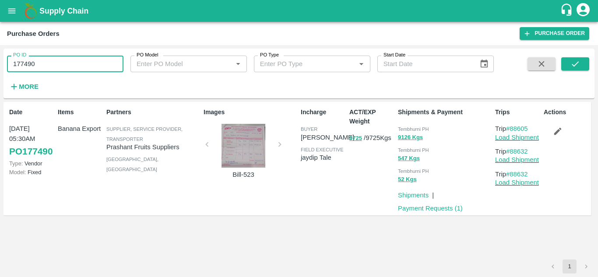
click at [37, 61] on input "177490" at bounding box center [65, 64] width 117 height 17
paste input "text"
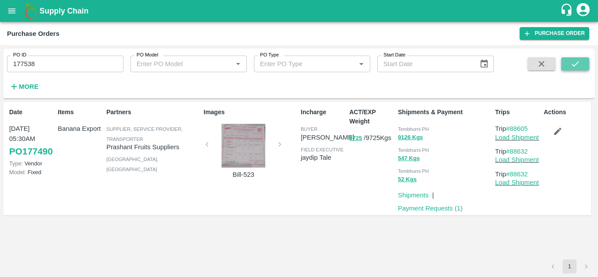
click at [570, 64] on button "submit" at bounding box center [576, 63] width 28 height 13
drag, startPoint x: 534, startPoint y: 130, endPoint x: 512, endPoint y: 129, distance: 21.0
click at [512, 129] on p "Trip #88622" at bounding box center [517, 129] width 45 height 10
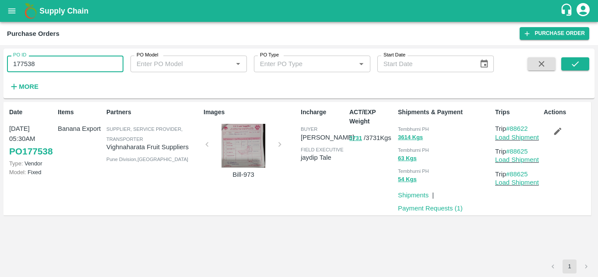
click at [55, 62] on input "177538" at bounding box center [65, 64] width 117 height 17
paste input "text"
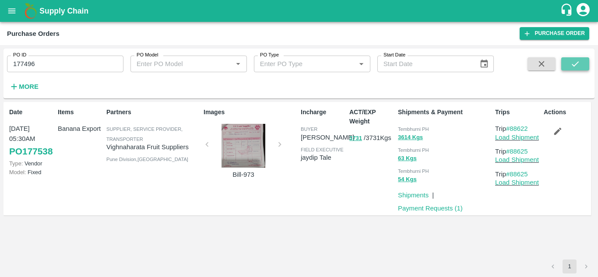
click at [579, 62] on icon "submit" at bounding box center [576, 64] width 10 height 10
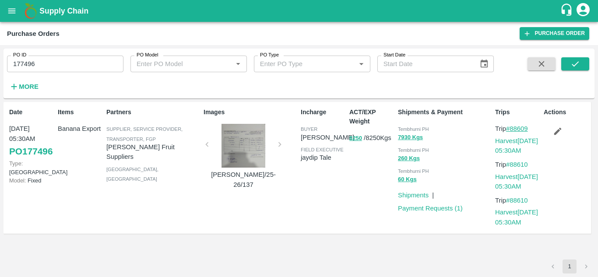
drag, startPoint x: 534, startPoint y: 125, endPoint x: 512, endPoint y: 127, distance: 22.4
click at [512, 127] on p "Trip #88609" at bounding box center [517, 129] width 45 height 10
click at [57, 62] on input "177496" at bounding box center [65, 64] width 117 height 17
paste input "text"
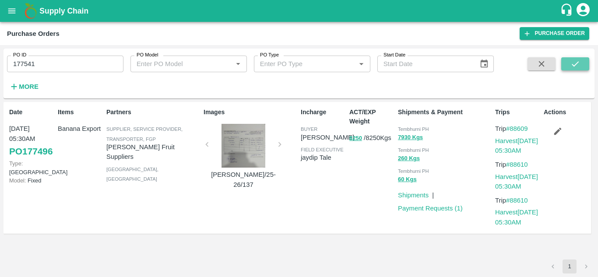
click at [580, 63] on icon "submit" at bounding box center [576, 64] width 10 height 10
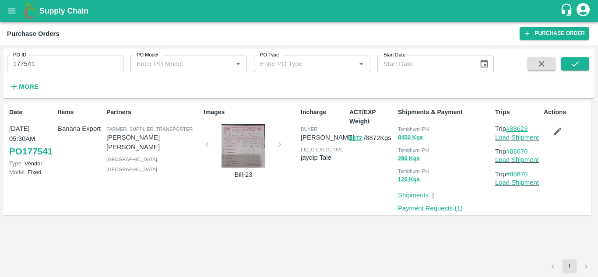
drag, startPoint x: 534, startPoint y: 127, endPoint x: 512, endPoint y: 128, distance: 21.5
click at [512, 128] on p "Trip #88623" at bounding box center [517, 129] width 45 height 10
click at [45, 58] on input "177541" at bounding box center [65, 64] width 117 height 17
paste input "text"
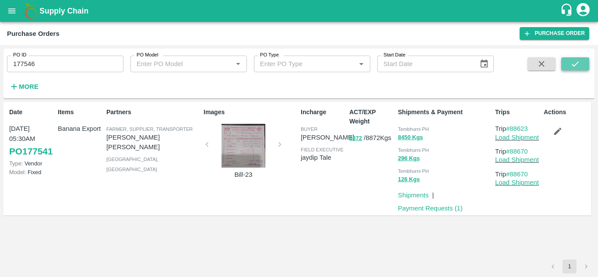
click at [580, 66] on icon "submit" at bounding box center [576, 64] width 10 height 10
drag, startPoint x: 534, startPoint y: 125, endPoint x: 513, endPoint y: 124, distance: 21.1
click at [513, 124] on p "Trip #88628" at bounding box center [517, 129] width 45 height 10
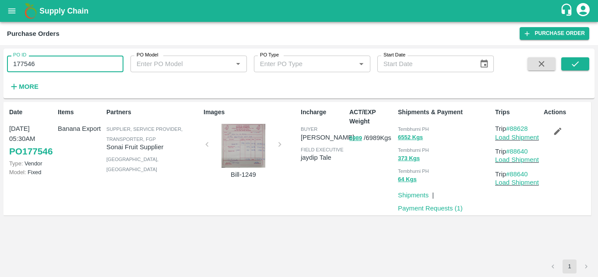
click at [39, 64] on input "177546" at bounding box center [65, 64] width 117 height 17
paste input "text"
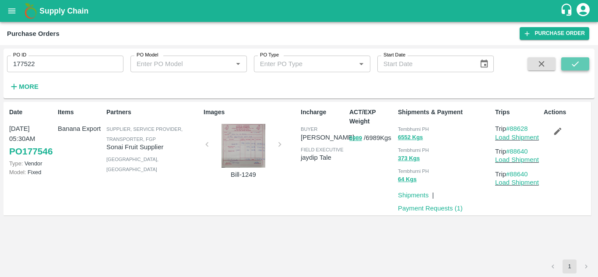
click at [578, 61] on icon "submit" at bounding box center [576, 64] width 10 height 10
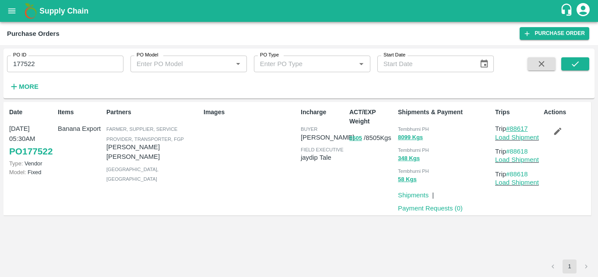
drag, startPoint x: 532, startPoint y: 127, endPoint x: 512, endPoint y: 127, distance: 19.7
click at [512, 127] on p "Trip #88617" at bounding box center [517, 129] width 45 height 10
click at [47, 62] on input "177522" at bounding box center [65, 64] width 117 height 17
paste input "text"
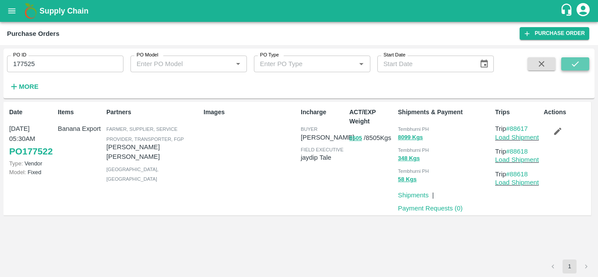
click at [577, 64] on icon "submit" at bounding box center [576, 64] width 10 height 10
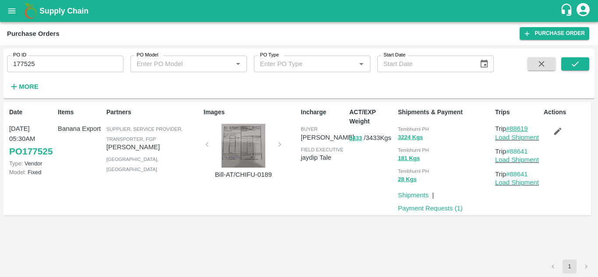
drag, startPoint x: 535, startPoint y: 126, endPoint x: 512, endPoint y: 130, distance: 22.7
click at [512, 130] on p "Trip #88619" at bounding box center [517, 129] width 45 height 10
click at [56, 60] on input "177525" at bounding box center [65, 64] width 117 height 17
paste input "text"
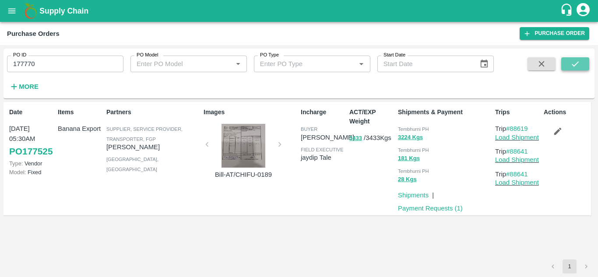
click at [576, 65] on icon "submit" at bounding box center [575, 63] width 7 height 5
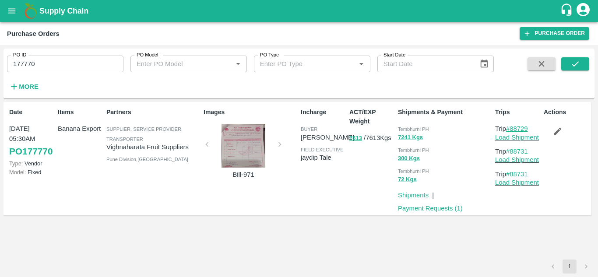
drag, startPoint x: 533, startPoint y: 126, endPoint x: 512, endPoint y: 127, distance: 20.6
click at [512, 127] on p "Trip #88729" at bounding box center [517, 129] width 45 height 10
click at [58, 57] on input "177770" at bounding box center [65, 64] width 117 height 17
paste input "text"
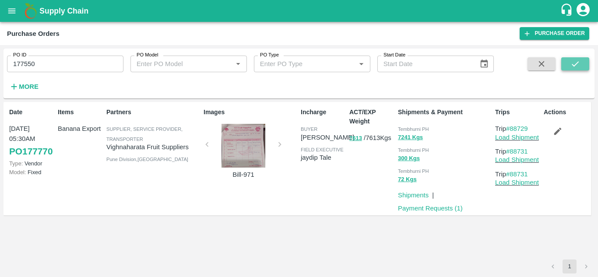
click at [572, 70] on button "submit" at bounding box center [576, 63] width 28 height 13
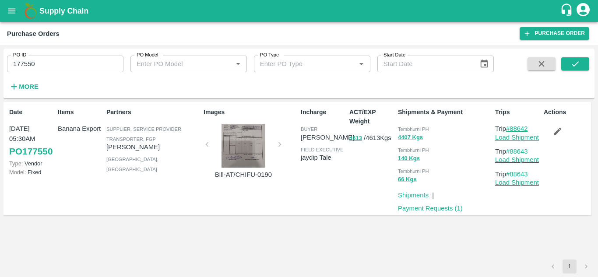
drag, startPoint x: 533, startPoint y: 130, endPoint x: 511, endPoint y: 130, distance: 21.9
click at [511, 130] on p "Trip #88642" at bounding box center [517, 129] width 45 height 10
click at [42, 60] on input "177550" at bounding box center [65, 64] width 117 height 17
paste input "text"
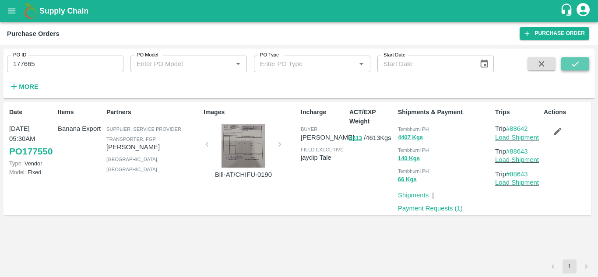
click at [574, 58] on button "submit" at bounding box center [576, 63] width 28 height 13
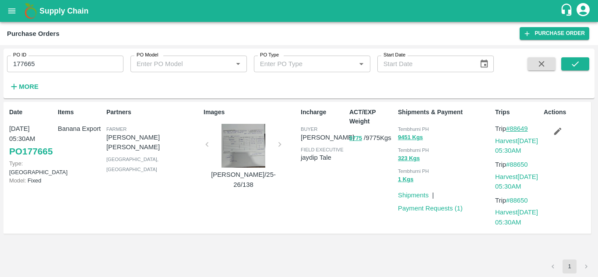
drag, startPoint x: 534, startPoint y: 127, endPoint x: 512, endPoint y: 127, distance: 21.9
click at [512, 127] on p "Trip #88649" at bounding box center [517, 129] width 45 height 10
click at [60, 63] on input "177665" at bounding box center [65, 64] width 117 height 17
paste input "text"
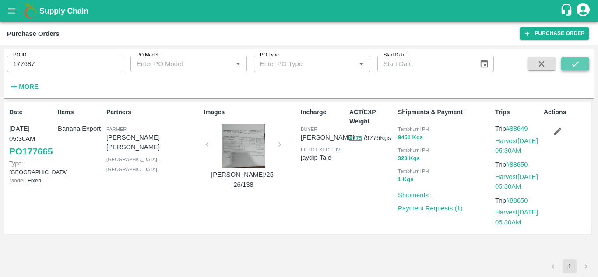
click at [568, 64] on button "submit" at bounding box center [576, 63] width 28 height 13
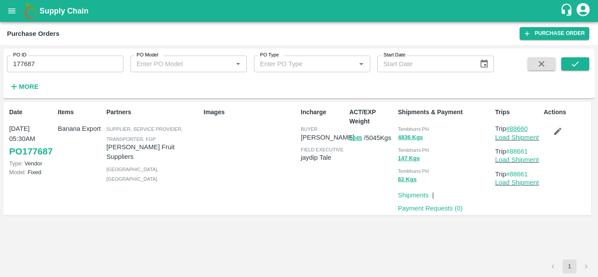
drag, startPoint x: 536, startPoint y: 126, endPoint x: 512, endPoint y: 126, distance: 24.5
click at [512, 126] on p "Trip #88660" at bounding box center [517, 129] width 45 height 10
click at [39, 65] on input "177687" at bounding box center [65, 64] width 117 height 17
paste input "text"
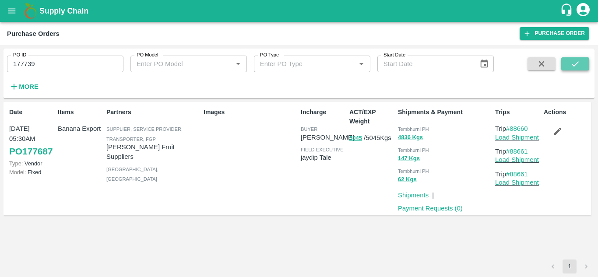
click at [569, 62] on button "submit" at bounding box center [576, 63] width 28 height 13
drag, startPoint x: 534, startPoint y: 125, endPoint x: 513, endPoint y: 127, distance: 21.1
click at [513, 127] on p "Trip #88680" at bounding box center [517, 129] width 45 height 10
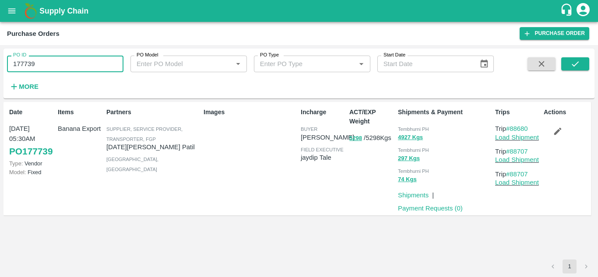
click at [54, 65] on input "177739" at bounding box center [65, 64] width 117 height 17
paste input "text"
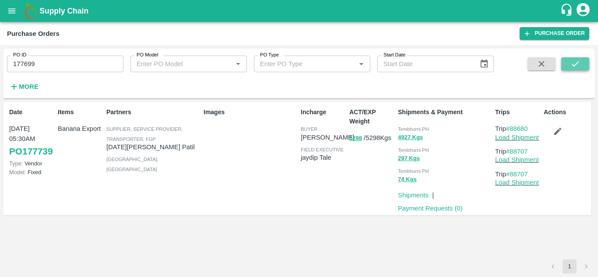
click at [580, 63] on icon "submit" at bounding box center [576, 64] width 10 height 10
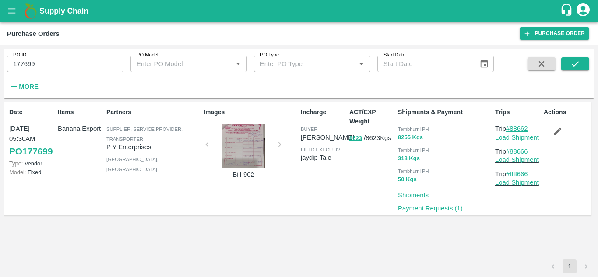
drag, startPoint x: 533, startPoint y: 128, endPoint x: 512, endPoint y: 130, distance: 21.1
click at [512, 130] on p "Trip #88662" at bounding box center [517, 129] width 45 height 10
click at [38, 62] on input "177699" at bounding box center [65, 64] width 117 height 17
paste input "text"
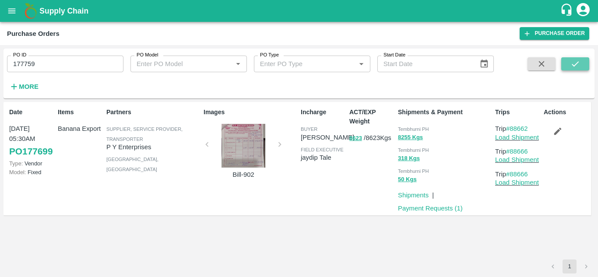
click at [574, 61] on icon "submit" at bounding box center [576, 64] width 10 height 10
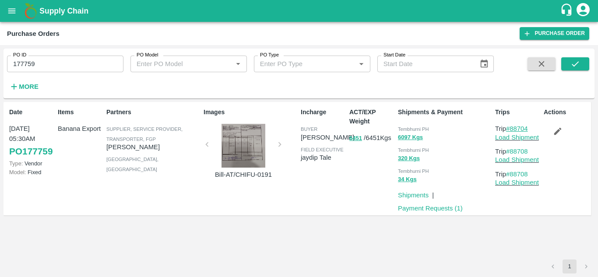
drag, startPoint x: 534, startPoint y: 127, endPoint x: 512, endPoint y: 129, distance: 22.0
click at [512, 129] on p "Trip #88704" at bounding box center [517, 129] width 45 height 10
click at [47, 66] on input "177759" at bounding box center [65, 64] width 117 height 17
paste input "text"
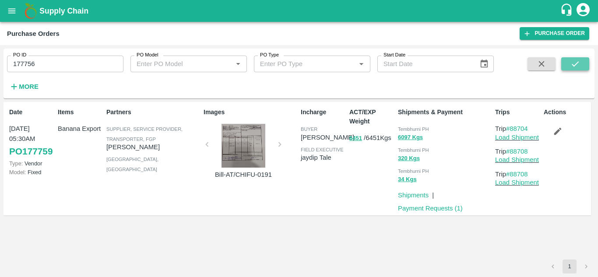
click at [573, 64] on icon "submit" at bounding box center [576, 64] width 10 height 10
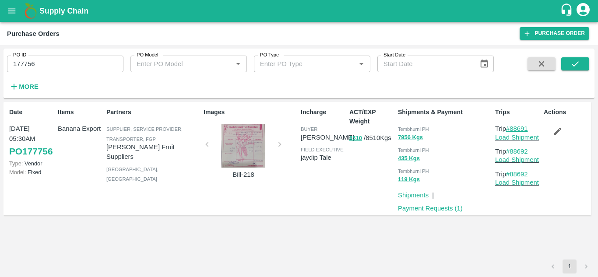
drag, startPoint x: 534, startPoint y: 128, endPoint x: 511, endPoint y: 128, distance: 22.8
click at [511, 128] on p "Trip #88691" at bounding box center [517, 129] width 45 height 10
click at [43, 64] on input "177756" at bounding box center [65, 64] width 117 height 17
paste input "text"
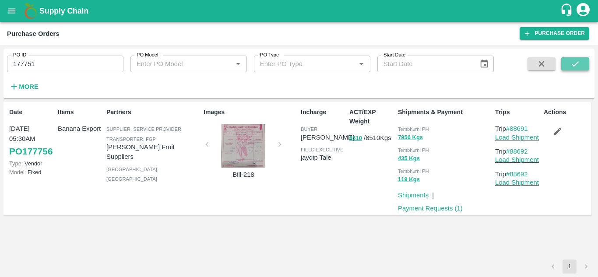
click at [581, 64] on button "submit" at bounding box center [576, 63] width 28 height 13
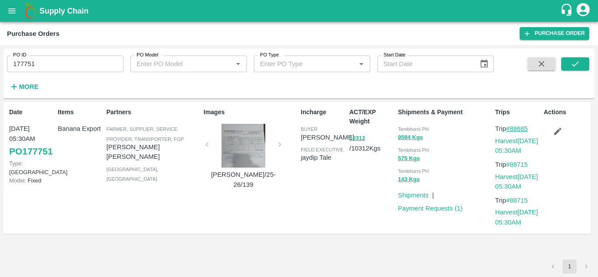
drag, startPoint x: 537, startPoint y: 129, endPoint x: 513, endPoint y: 127, distance: 24.1
click at [513, 127] on p "Trip #88685" at bounding box center [517, 129] width 45 height 10
click at [42, 66] on input "177751" at bounding box center [65, 64] width 117 height 17
paste input "text"
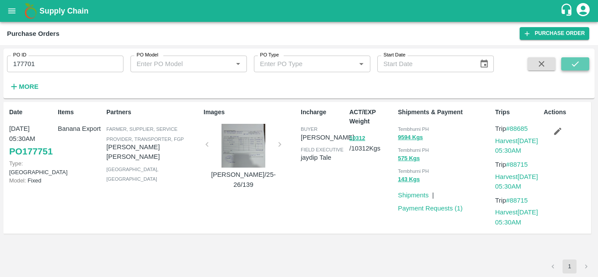
click at [579, 61] on icon "submit" at bounding box center [576, 64] width 10 height 10
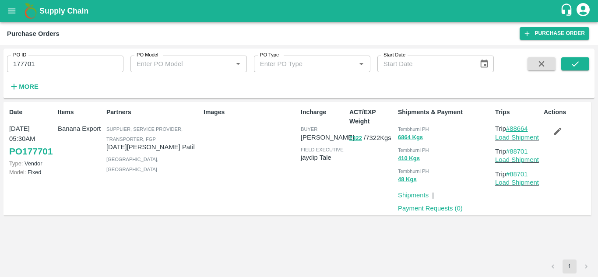
drag, startPoint x: 535, startPoint y: 128, endPoint x: 512, endPoint y: 129, distance: 23.2
click at [512, 129] on p "Trip #88664" at bounding box center [517, 129] width 45 height 10
click at [42, 63] on input "177701" at bounding box center [65, 64] width 117 height 17
paste input "text"
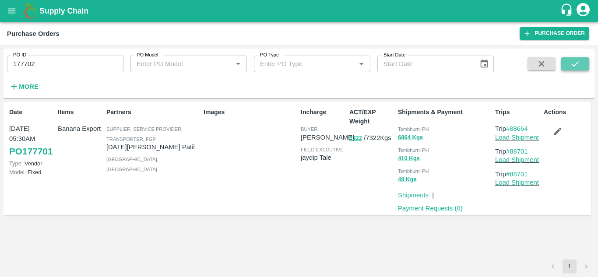
click at [579, 62] on icon "submit" at bounding box center [576, 64] width 10 height 10
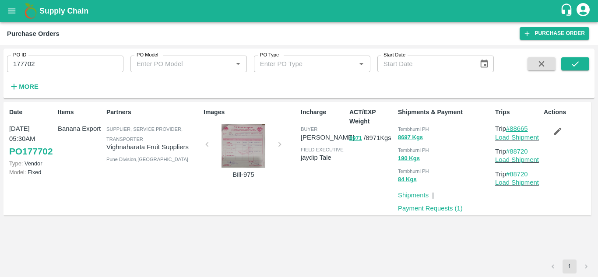
drag, startPoint x: 534, startPoint y: 129, endPoint x: 512, endPoint y: 128, distance: 22.3
click at [512, 128] on p "Trip #88665" at bounding box center [517, 129] width 45 height 10
click at [45, 64] on input "177702" at bounding box center [65, 64] width 117 height 17
paste input "text"
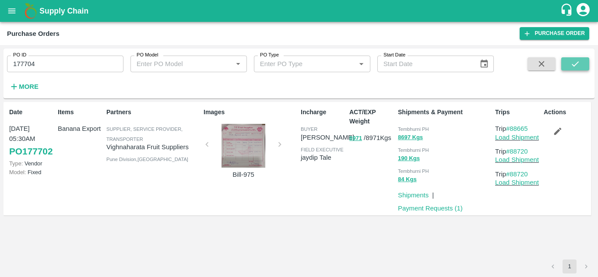
click at [576, 63] on icon "submit" at bounding box center [576, 64] width 10 height 10
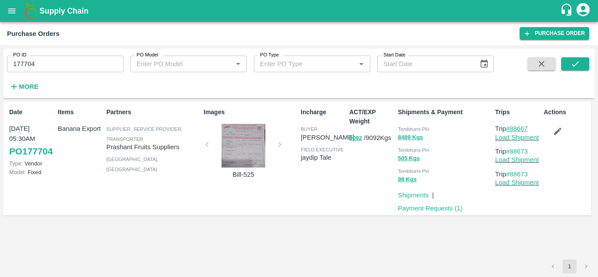
drag, startPoint x: 533, startPoint y: 130, endPoint x: 512, endPoint y: 128, distance: 21.1
click at [512, 128] on p "Trip #88667" at bounding box center [517, 129] width 45 height 10
click at [50, 60] on input "177704" at bounding box center [65, 64] width 117 height 17
paste input "text"
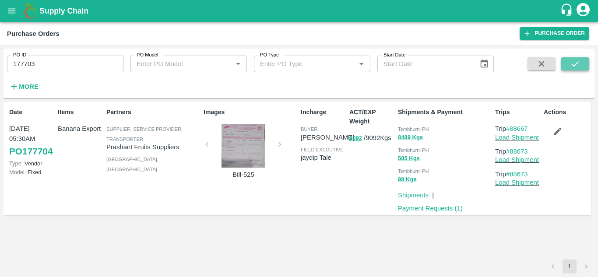
click at [576, 63] on icon "submit" at bounding box center [576, 64] width 10 height 10
drag, startPoint x: 534, startPoint y: 127, endPoint x: 512, endPoint y: 130, distance: 21.6
click at [512, 130] on p "Trip #88671" at bounding box center [517, 129] width 45 height 10
click at [48, 60] on input "177703" at bounding box center [65, 64] width 117 height 17
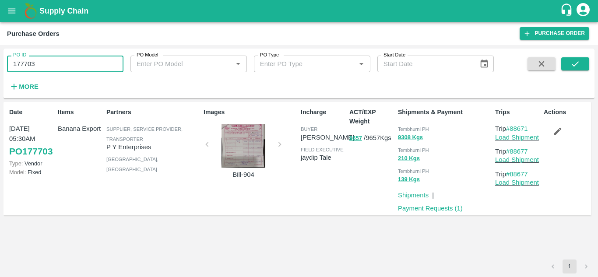
click at [48, 60] on input "177703" at bounding box center [65, 64] width 117 height 17
paste input "text"
click at [577, 62] on icon "submit" at bounding box center [576, 64] width 10 height 10
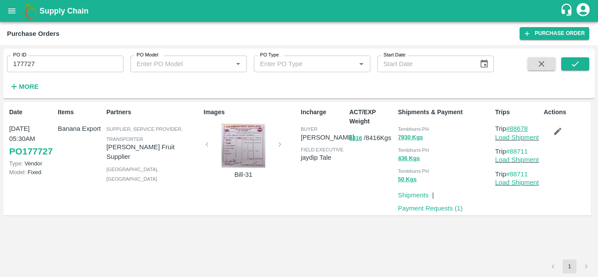
drag, startPoint x: 533, startPoint y: 126, endPoint x: 512, endPoint y: 127, distance: 21.1
click at [512, 127] on p "Trip #88678" at bounding box center [517, 129] width 45 height 10
click at [45, 61] on input "177727" at bounding box center [65, 64] width 117 height 17
paste input "text"
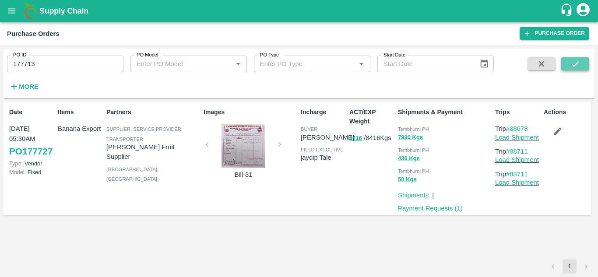
click at [575, 59] on button "submit" at bounding box center [576, 63] width 28 height 13
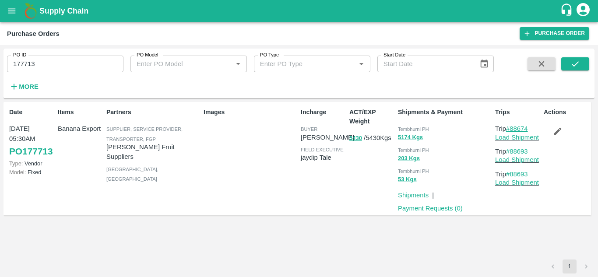
drag, startPoint x: 534, startPoint y: 127, endPoint x: 512, endPoint y: 130, distance: 22.1
click at [512, 130] on p "Trip #88674" at bounding box center [517, 129] width 45 height 10
click at [56, 63] on input "177713" at bounding box center [65, 64] width 117 height 17
paste input "text"
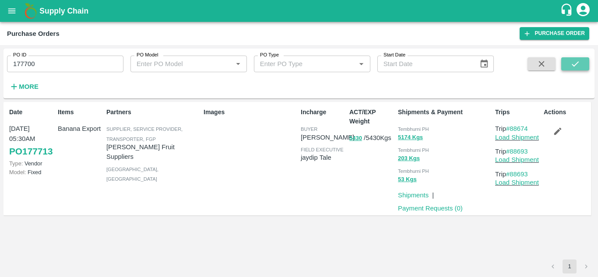
click at [572, 68] on icon "submit" at bounding box center [576, 64] width 10 height 10
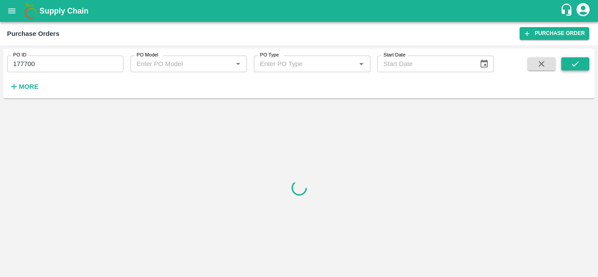
click at [571, 63] on icon "submit" at bounding box center [576, 64] width 10 height 10
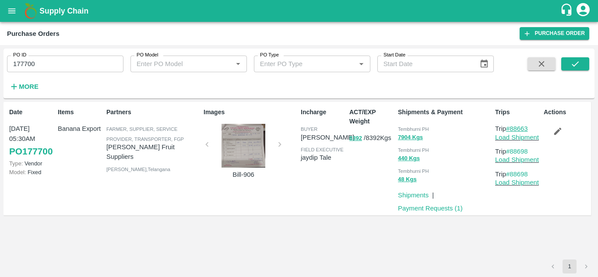
drag, startPoint x: 534, startPoint y: 128, endPoint x: 512, endPoint y: 128, distance: 22.3
click at [512, 128] on p "Trip #88663" at bounding box center [517, 129] width 45 height 10
click at [50, 69] on input "177700" at bounding box center [65, 64] width 117 height 17
paste input "text"
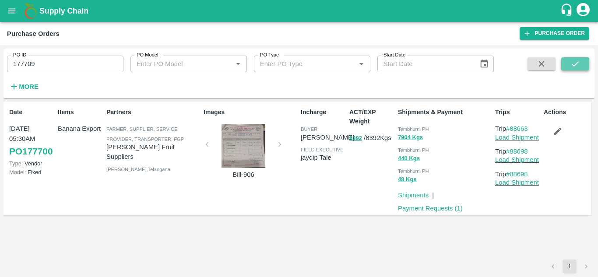
click at [574, 59] on button "submit" at bounding box center [576, 63] width 28 height 13
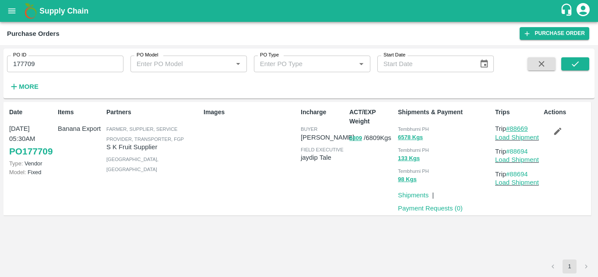
drag, startPoint x: 532, startPoint y: 127, endPoint x: 513, endPoint y: 127, distance: 19.3
click at [513, 127] on p "Trip #88669" at bounding box center [517, 129] width 45 height 10
click at [39, 64] on input "177709" at bounding box center [65, 64] width 117 height 17
paste input "text"
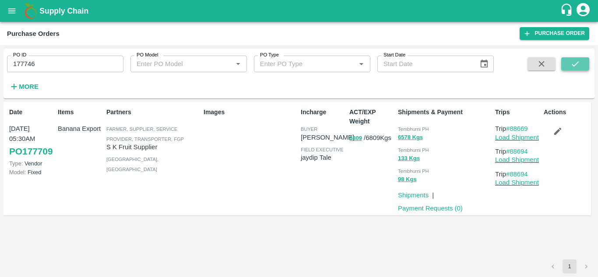
click at [578, 59] on icon "submit" at bounding box center [576, 64] width 10 height 10
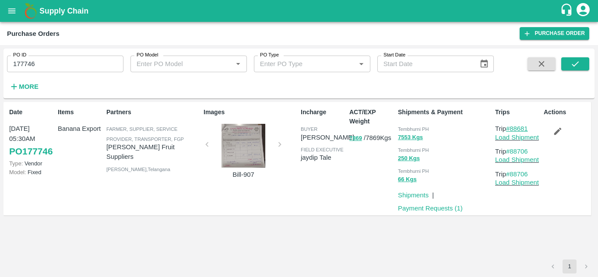
drag, startPoint x: 533, startPoint y: 127, endPoint x: 512, endPoint y: 126, distance: 20.2
click at [512, 126] on p "Trip #88681" at bounding box center [517, 129] width 45 height 10
click at [46, 58] on input "177746" at bounding box center [65, 64] width 117 height 17
paste input "text"
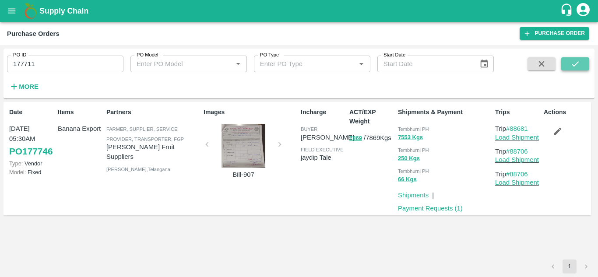
click at [571, 67] on icon "submit" at bounding box center [576, 64] width 10 height 10
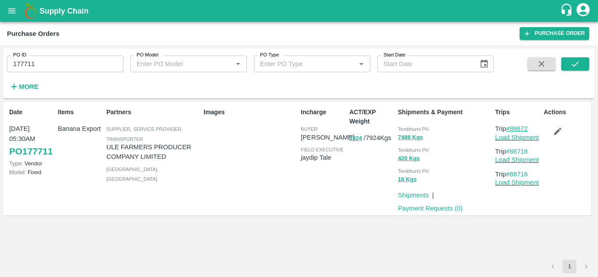
drag, startPoint x: 535, startPoint y: 128, endPoint x: 512, endPoint y: 128, distance: 22.8
click at [512, 128] on p "Trip #88672" at bounding box center [517, 129] width 45 height 10
click at [60, 60] on input "177711" at bounding box center [65, 64] width 117 height 17
paste input "text"
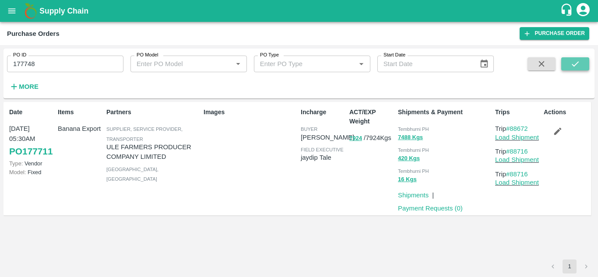
click at [578, 64] on icon "submit" at bounding box center [576, 64] width 10 height 10
drag, startPoint x: 532, startPoint y: 129, endPoint x: 512, endPoint y: 128, distance: 19.7
click at [512, 128] on p "Trip #88682" at bounding box center [517, 129] width 45 height 10
click at [52, 66] on input "177748" at bounding box center [65, 64] width 117 height 17
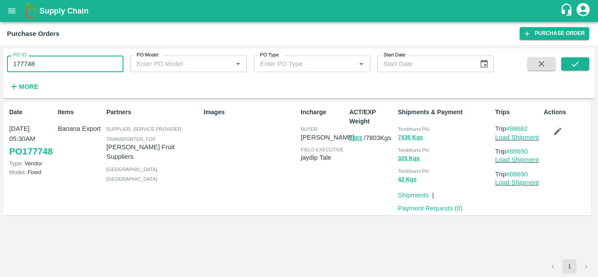
click at [52, 66] on input "177748" at bounding box center [65, 64] width 117 height 17
paste input "text"
click at [577, 64] on icon "submit" at bounding box center [575, 63] width 7 height 5
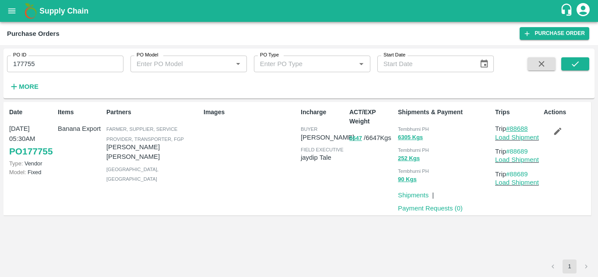
drag, startPoint x: 535, startPoint y: 127, endPoint x: 513, endPoint y: 127, distance: 21.9
click at [513, 127] on p "Trip #88688" at bounding box center [517, 129] width 45 height 10
click at [37, 68] on input "177755" at bounding box center [65, 64] width 117 height 17
paste input "text"
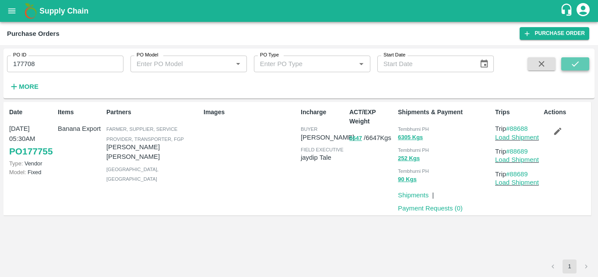
click at [576, 59] on icon "submit" at bounding box center [576, 64] width 10 height 10
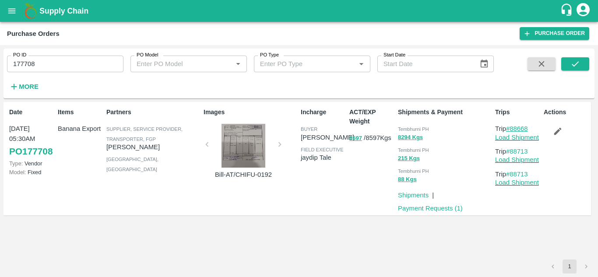
drag, startPoint x: 533, startPoint y: 129, endPoint x: 512, endPoint y: 131, distance: 21.1
click at [512, 131] on p "Trip #88668" at bounding box center [517, 129] width 45 height 10
click at [45, 60] on input "177708" at bounding box center [65, 64] width 117 height 17
paste input "text"
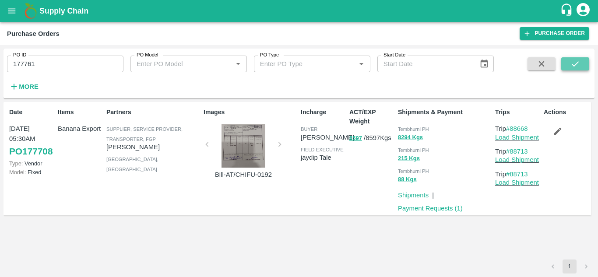
click at [576, 64] on icon "submit" at bounding box center [575, 63] width 7 height 5
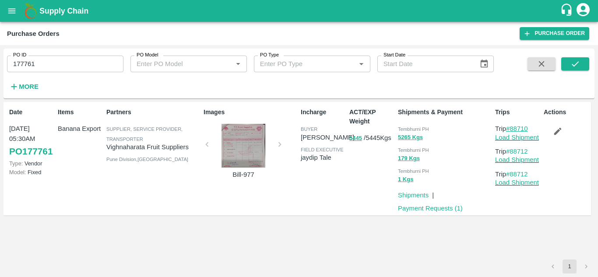
drag, startPoint x: 534, startPoint y: 127, endPoint x: 512, endPoint y: 127, distance: 22.8
click at [512, 127] on p "Trip #88710" at bounding box center [517, 129] width 45 height 10
click at [42, 60] on input "177761" at bounding box center [65, 64] width 117 height 17
paste input "text"
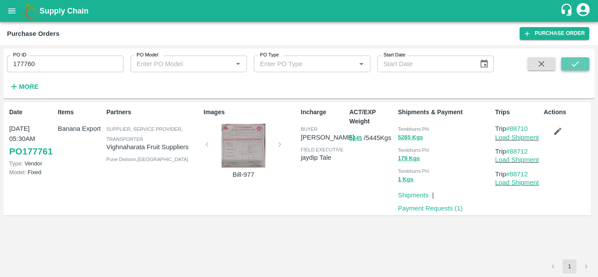
click at [575, 62] on icon "submit" at bounding box center [576, 64] width 10 height 10
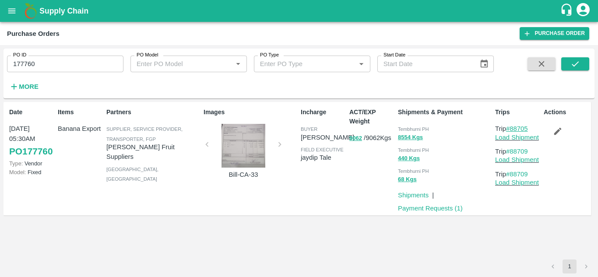
drag, startPoint x: 533, startPoint y: 130, endPoint x: 512, endPoint y: 129, distance: 21.0
click at [512, 129] on p "Trip #88705" at bounding box center [517, 129] width 45 height 10
click at [40, 62] on input "177760" at bounding box center [65, 64] width 117 height 17
paste input "text"
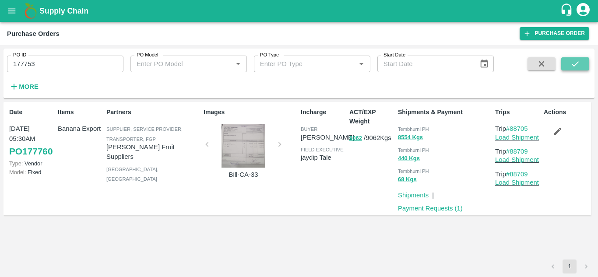
click at [576, 64] on icon "submit" at bounding box center [576, 64] width 10 height 10
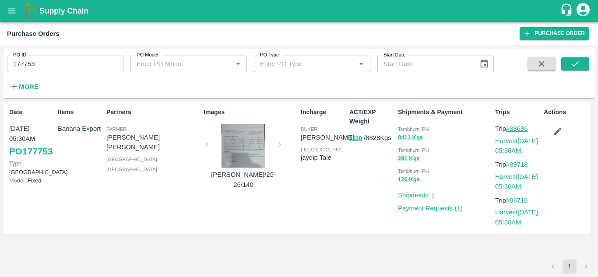
drag, startPoint x: 536, startPoint y: 129, endPoint x: 512, endPoint y: 127, distance: 24.1
click at [512, 127] on p "Trip #88686" at bounding box center [517, 129] width 45 height 10
click at [53, 60] on input "177753" at bounding box center [65, 64] width 117 height 17
paste input "text"
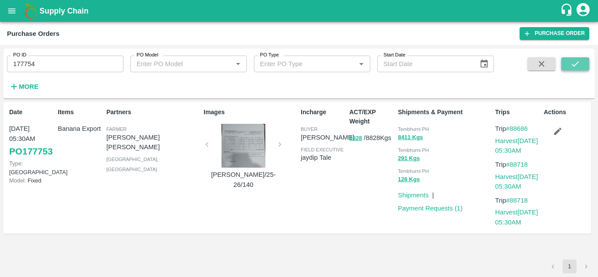
click at [575, 64] on icon "submit" at bounding box center [576, 64] width 10 height 10
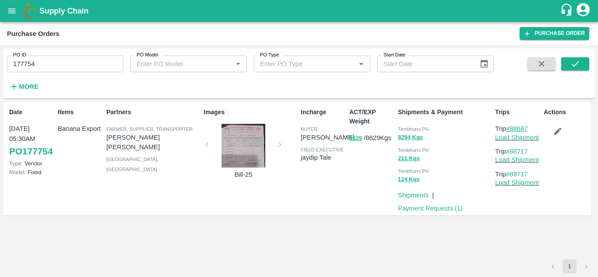
drag, startPoint x: 533, startPoint y: 129, endPoint x: 512, endPoint y: 130, distance: 21.0
click at [512, 130] on p "Trip #88687" at bounding box center [517, 129] width 45 height 10
click at [46, 64] on input "177754" at bounding box center [65, 64] width 117 height 17
paste input "text"
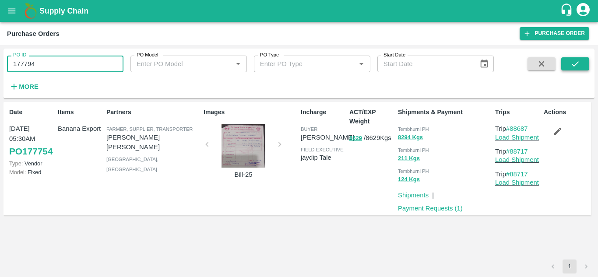
type input "177794"
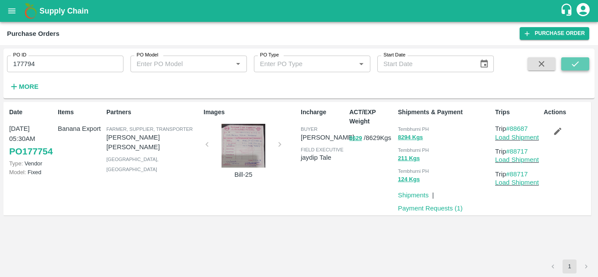
click at [580, 62] on icon "submit" at bounding box center [576, 64] width 10 height 10
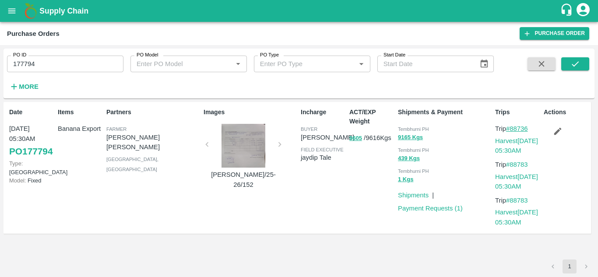
drag, startPoint x: 535, startPoint y: 128, endPoint x: 512, endPoint y: 127, distance: 22.8
click at [512, 127] on p "Trip #88736" at bounding box center [517, 129] width 45 height 10
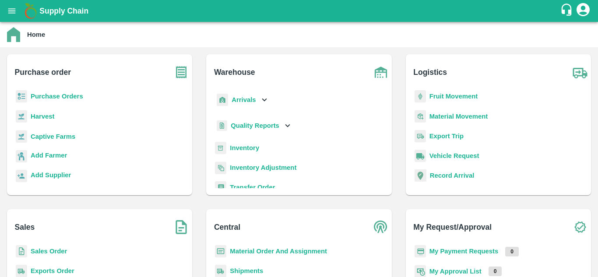
click at [455, 97] on b "Fruit Movement" at bounding box center [454, 96] width 49 height 7
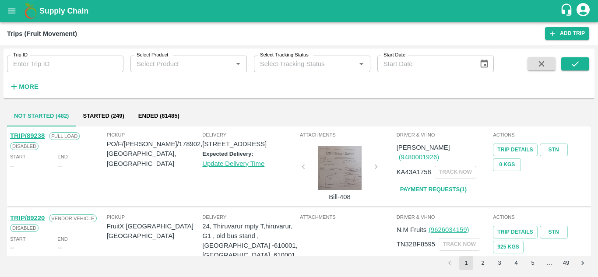
click at [30, 58] on input "Trip ID" at bounding box center [65, 64] width 117 height 17
click at [57, 65] on input "Trip ID" at bounding box center [65, 64] width 117 height 17
paste input "88499"
click at [583, 58] on button "submit" at bounding box center [576, 63] width 28 height 13
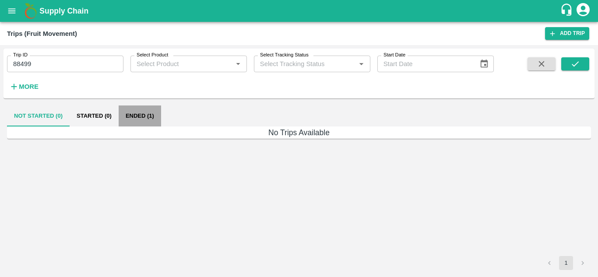
click at [134, 120] on button "Ended (1)" at bounding box center [140, 116] width 42 height 21
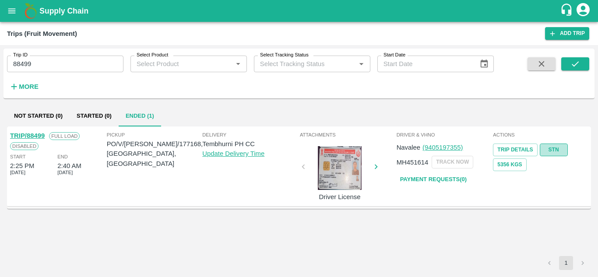
click at [552, 150] on link "STN" at bounding box center [554, 150] width 28 height 13
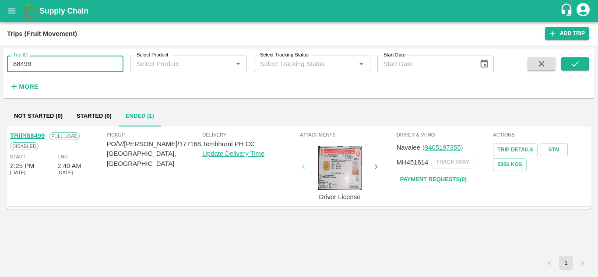
click at [53, 58] on input "88499" at bounding box center [65, 64] width 117 height 17
paste input "text"
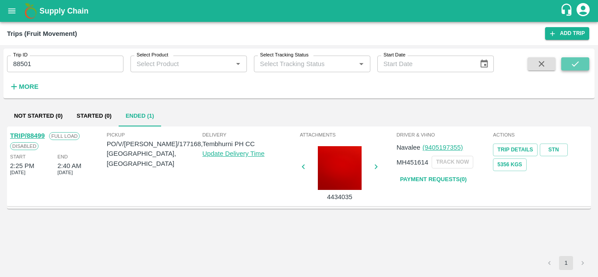
click at [574, 67] on icon "submit" at bounding box center [576, 64] width 10 height 10
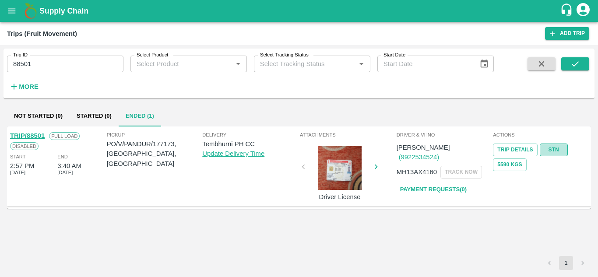
click at [556, 148] on link "STN" at bounding box center [554, 150] width 28 height 13
click at [36, 66] on input "88501" at bounding box center [65, 64] width 117 height 17
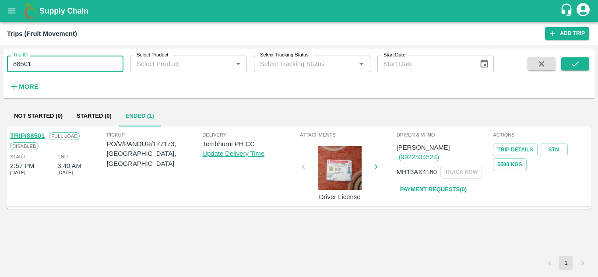
click at [36, 66] on input "88501" at bounding box center [65, 64] width 117 height 17
paste input "text"
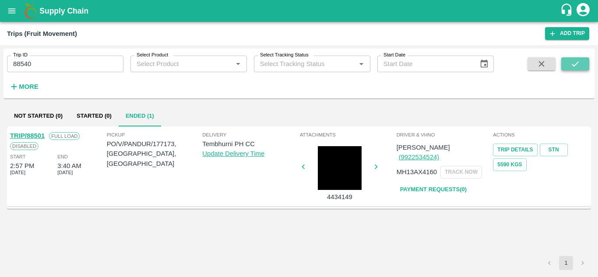
click at [578, 60] on icon "submit" at bounding box center [576, 64] width 10 height 10
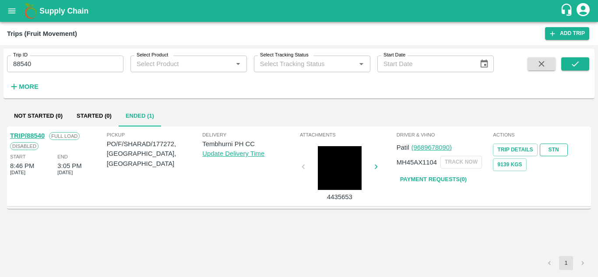
click at [549, 147] on link "STN" at bounding box center [554, 150] width 28 height 13
click at [60, 60] on input "88540" at bounding box center [65, 64] width 117 height 17
paste input "text"
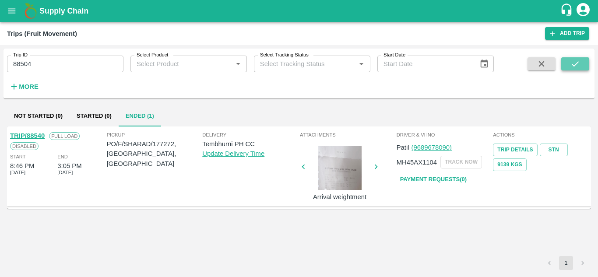
click at [569, 64] on button "submit" at bounding box center [576, 63] width 28 height 13
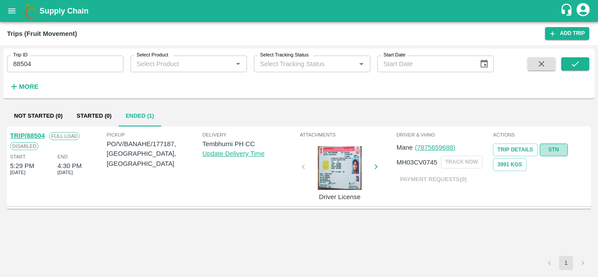
click at [551, 148] on link "STN" at bounding box center [554, 150] width 28 height 13
click at [44, 63] on input "88504" at bounding box center [65, 64] width 117 height 17
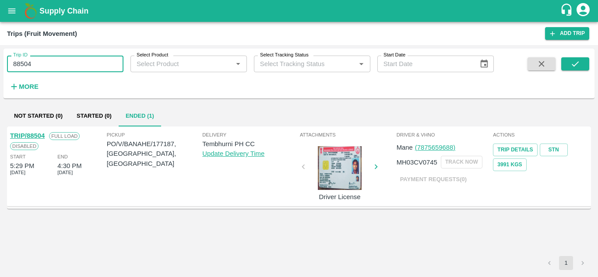
click at [44, 63] on input "88504" at bounding box center [65, 64] width 117 height 17
paste input "text"
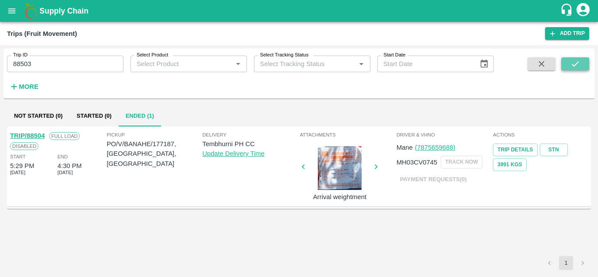
click at [572, 64] on icon "submit" at bounding box center [576, 64] width 10 height 10
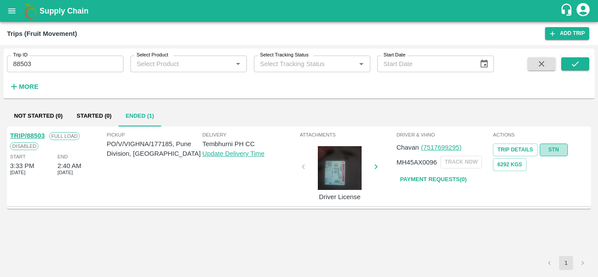
click at [551, 147] on link "STN" at bounding box center [554, 150] width 28 height 13
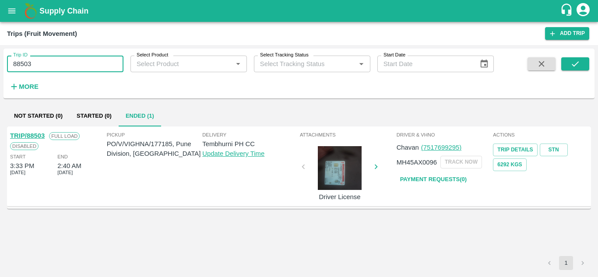
click at [51, 57] on input "88503" at bounding box center [65, 64] width 117 height 17
paste input "text"
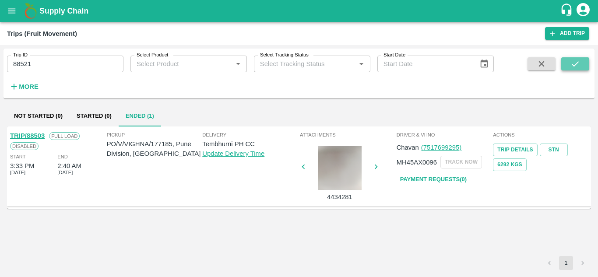
click at [574, 66] on icon "submit" at bounding box center [575, 63] width 7 height 5
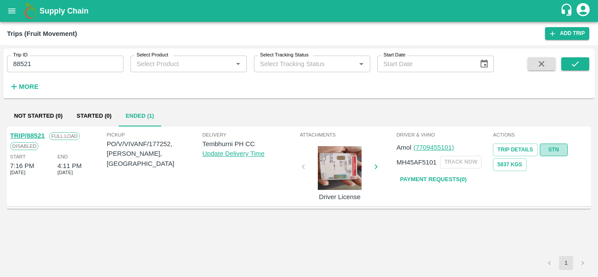
click at [555, 149] on link "STN" at bounding box center [554, 150] width 28 height 13
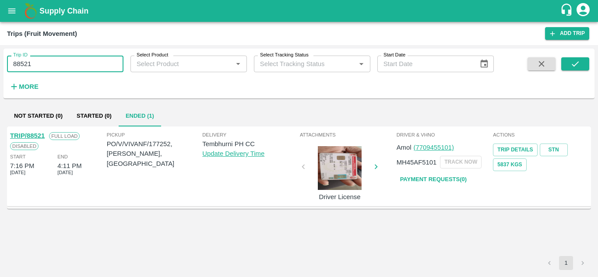
click at [39, 69] on input "88521" at bounding box center [65, 64] width 117 height 17
paste input "text"
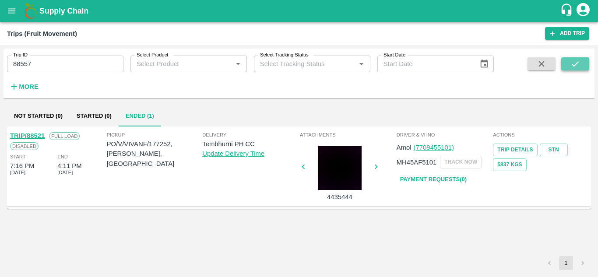
click at [574, 62] on icon "submit" at bounding box center [576, 64] width 10 height 10
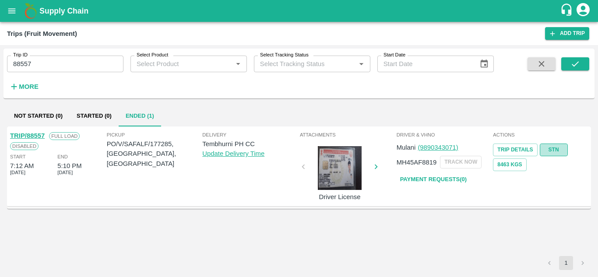
click at [550, 147] on link "STN" at bounding box center [554, 150] width 28 height 13
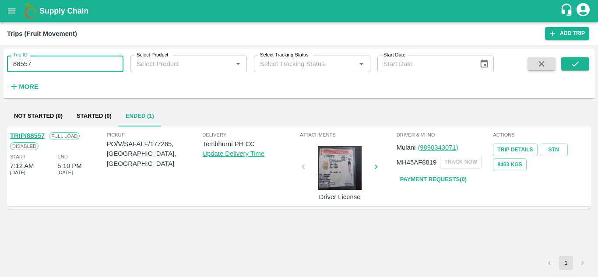
click at [57, 58] on input "88557" at bounding box center [65, 64] width 117 height 17
paste input "text"
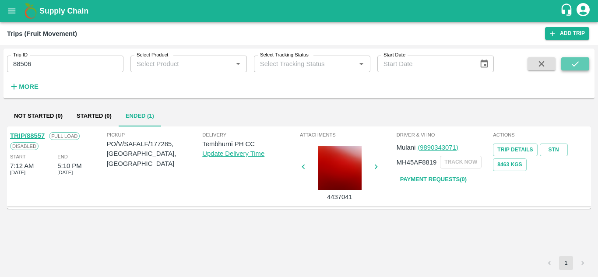
click at [578, 62] on icon "submit" at bounding box center [576, 64] width 10 height 10
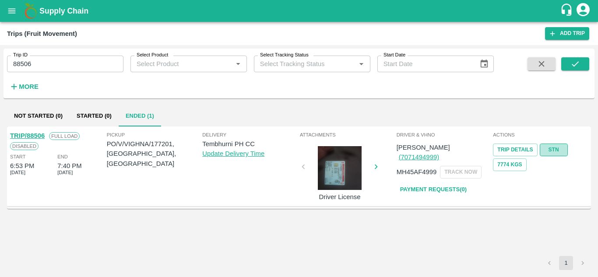
click at [555, 150] on link "STN" at bounding box center [554, 150] width 28 height 13
click at [51, 63] on input "88506" at bounding box center [65, 64] width 117 height 17
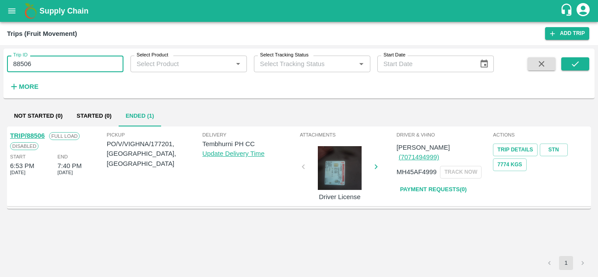
click at [51, 63] on input "88506" at bounding box center [65, 64] width 117 height 17
paste input "text"
click at [579, 62] on icon "submit" at bounding box center [576, 64] width 10 height 10
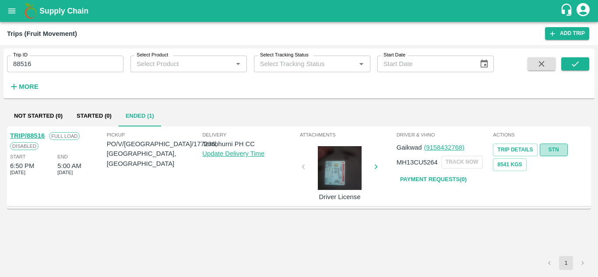
click at [557, 149] on link "STN" at bounding box center [554, 150] width 28 height 13
click at [38, 63] on input "88516" at bounding box center [65, 64] width 117 height 17
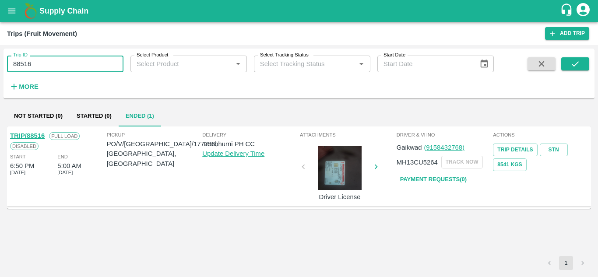
click at [38, 63] on input "88516" at bounding box center [65, 64] width 117 height 17
paste input "text"
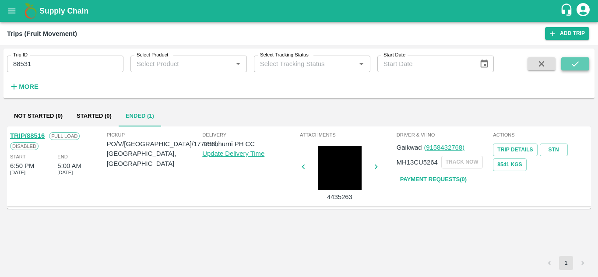
click at [583, 61] on button "submit" at bounding box center [576, 63] width 28 height 13
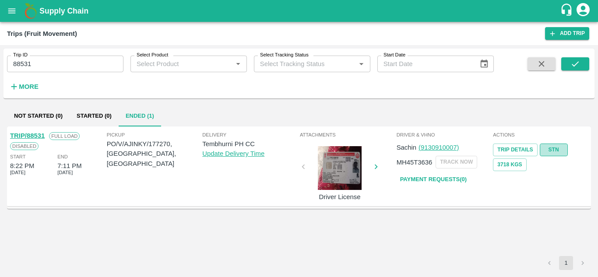
click at [560, 149] on link "STN" at bounding box center [554, 150] width 28 height 13
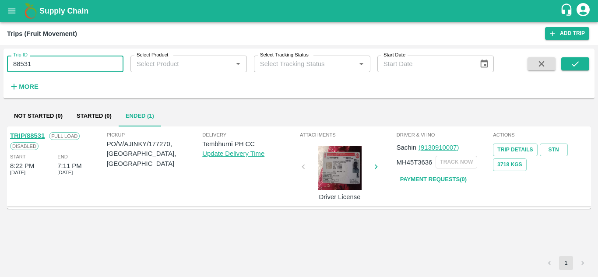
click at [58, 64] on input "88531" at bounding box center [65, 64] width 117 height 17
paste input "text"
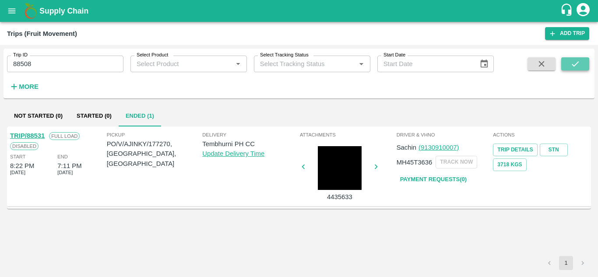
click at [569, 61] on button "submit" at bounding box center [576, 63] width 28 height 13
click at [554, 147] on link "STN" at bounding box center [554, 150] width 28 height 13
click at [32, 71] on input "88508" at bounding box center [65, 64] width 117 height 17
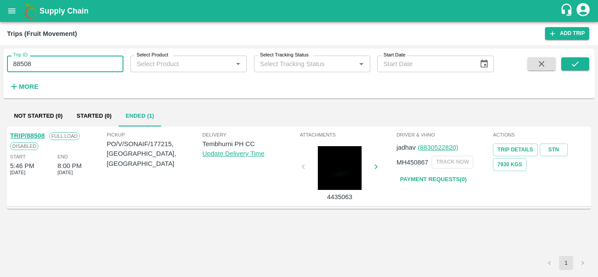
click at [32, 71] on input "88508" at bounding box center [65, 64] width 117 height 17
paste input "text"
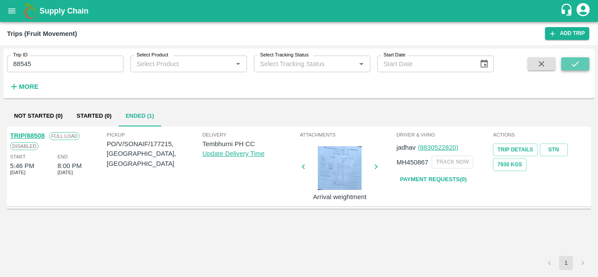
click at [575, 64] on icon "submit" at bounding box center [576, 64] width 10 height 10
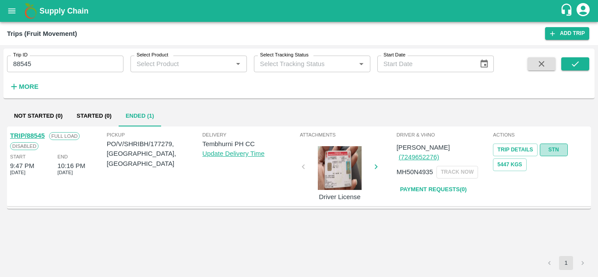
click at [564, 147] on link "STN" at bounding box center [554, 150] width 28 height 13
click at [58, 55] on div "Trip ID 88545 Trip ID" at bounding box center [62, 61] width 124 height 24
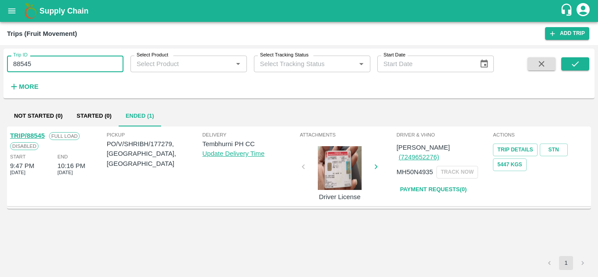
click at [43, 62] on input "88545" at bounding box center [65, 64] width 117 height 17
paste input "text"
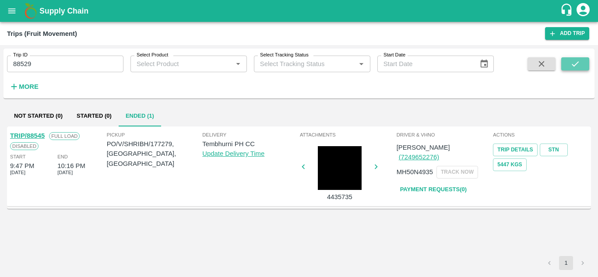
click at [579, 66] on icon "submit" at bounding box center [576, 64] width 10 height 10
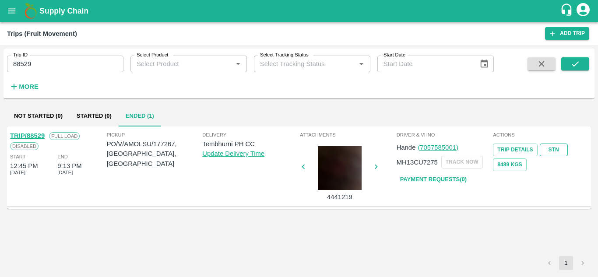
click at [558, 148] on link "STN" at bounding box center [554, 150] width 28 height 13
click at [52, 65] on input "88529" at bounding box center [65, 64] width 117 height 17
paste input "text"
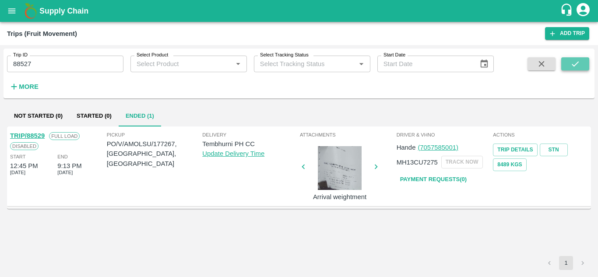
click at [576, 65] on icon "submit" at bounding box center [575, 63] width 7 height 5
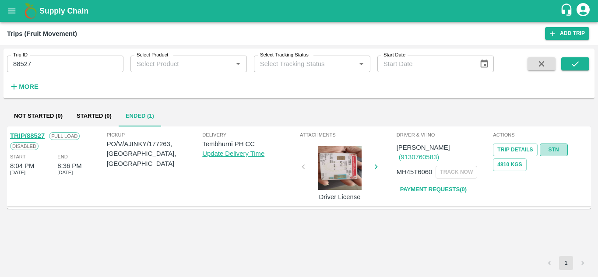
click at [566, 148] on link "STN" at bounding box center [554, 150] width 28 height 13
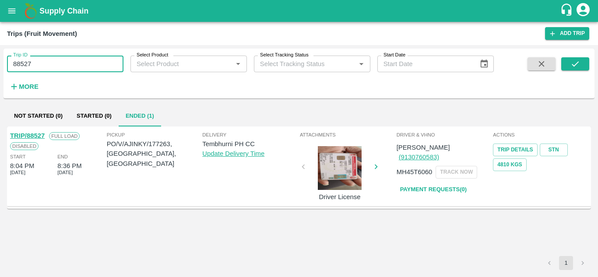
click at [55, 67] on input "88527" at bounding box center [65, 64] width 117 height 17
paste input "text"
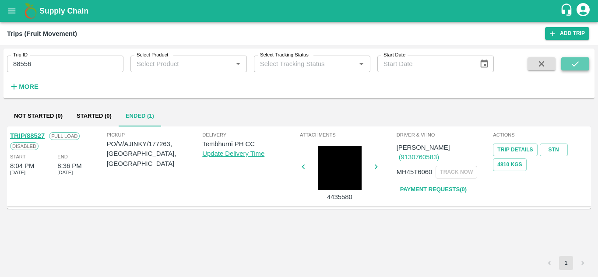
click at [584, 63] on button "submit" at bounding box center [576, 63] width 28 height 13
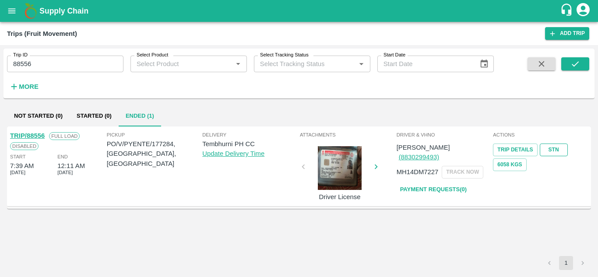
click at [555, 146] on link "STN" at bounding box center [554, 150] width 28 height 13
click at [42, 60] on input "88556" at bounding box center [65, 64] width 117 height 17
paste input "text"
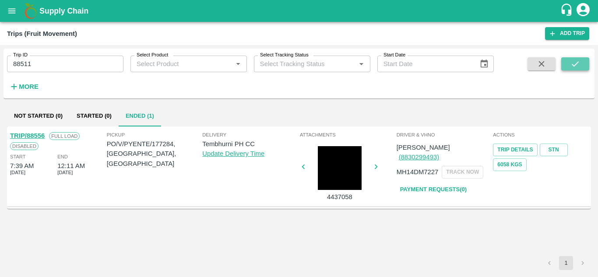
click at [578, 66] on icon "submit" at bounding box center [576, 64] width 10 height 10
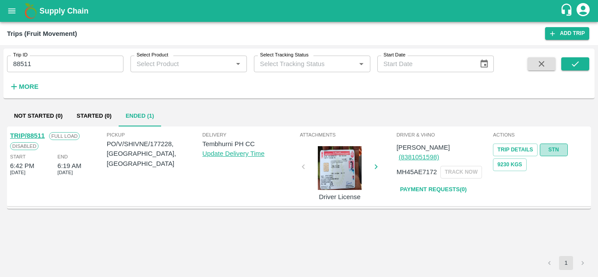
click at [553, 148] on link "STN" at bounding box center [554, 150] width 28 height 13
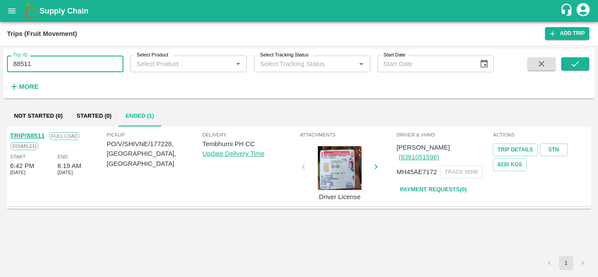
click at [45, 67] on input "88511" at bounding box center [65, 64] width 117 height 17
paste input "text"
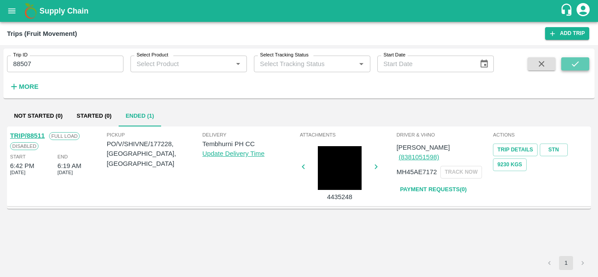
click at [578, 58] on button "submit" at bounding box center [576, 63] width 28 height 13
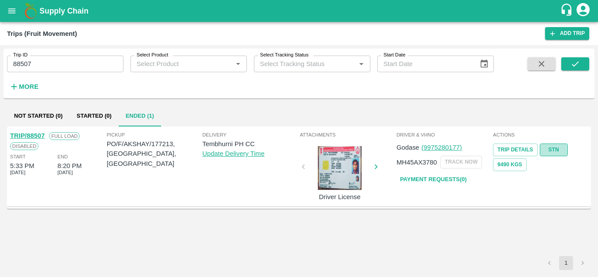
click at [553, 150] on link "STN" at bounding box center [554, 150] width 28 height 13
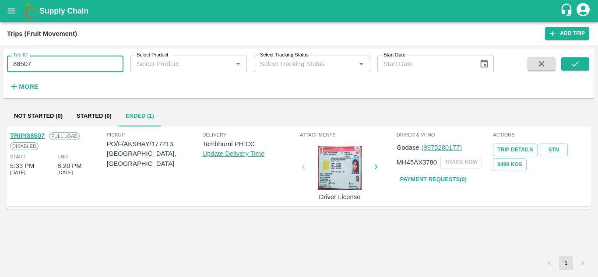
click at [37, 64] on input "88507" at bounding box center [65, 64] width 117 height 17
paste input "text"
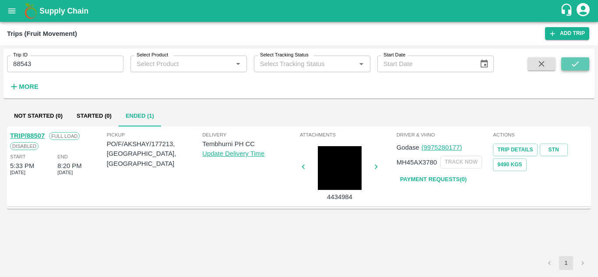
click at [570, 64] on button "submit" at bounding box center [576, 63] width 28 height 13
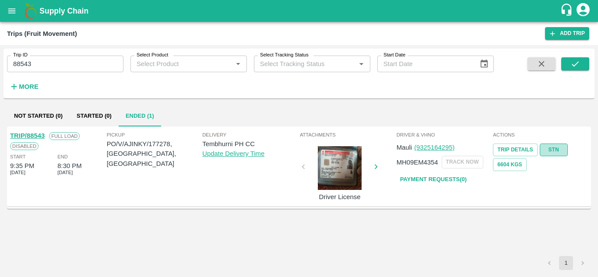
click at [553, 147] on link "STN" at bounding box center [554, 150] width 28 height 13
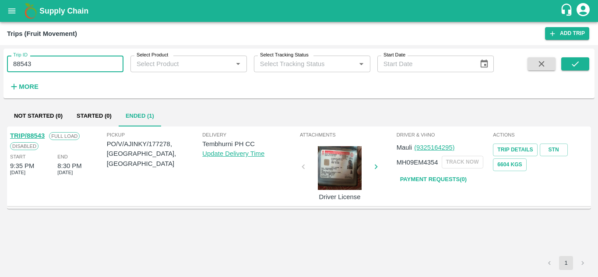
click at [56, 61] on input "88543" at bounding box center [65, 64] width 117 height 17
paste input "text"
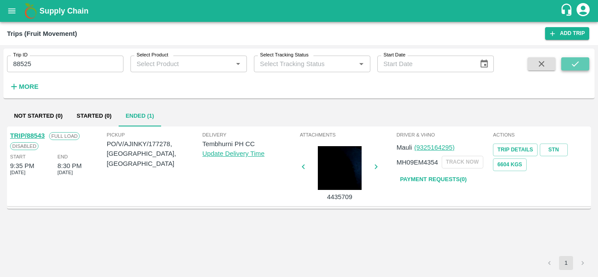
click at [577, 59] on icon "submit" at bounding box center [576, 64] width 10 height 10
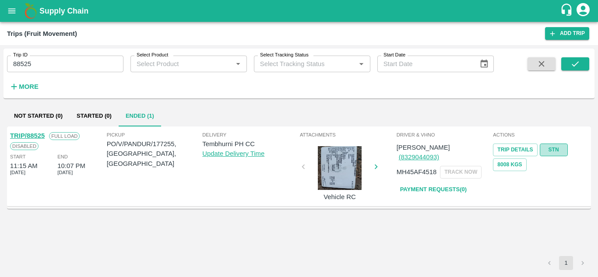
click at [550, 148] on link "STN" at bounding box center [554, 150] width 28 height 13
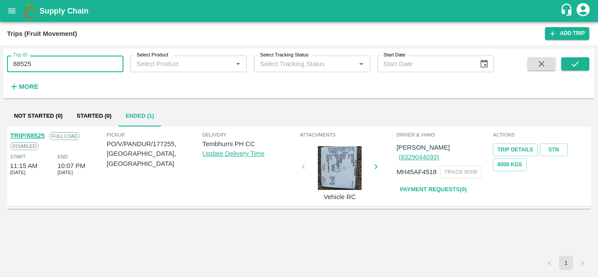
click at [62, 67] on input "88525" at bounding box center [65, 64] width 117 height 17
paste input "text"
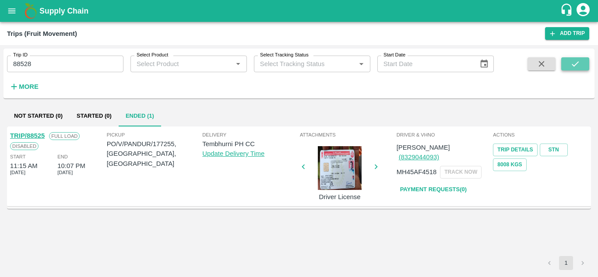
click at [574, 66] on icon "submit" at bounding box center [575, 63] width 7 height 5
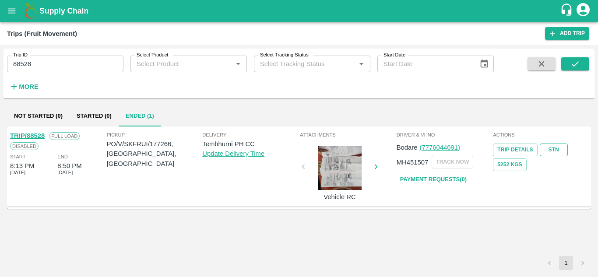
click at [555, 151] on link "STN" at bounding box center [554, 150] width 28 height 13
click at [47, 66] on input "88528" at bounding box center [65, 64] width 117 height 17
paste input "text"
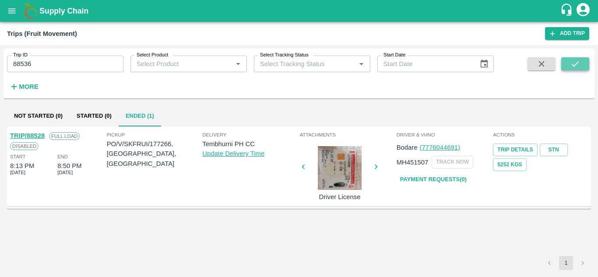
click at [571, 64] on icon "submit" at bounding box center [576, 64] width 10 height 10
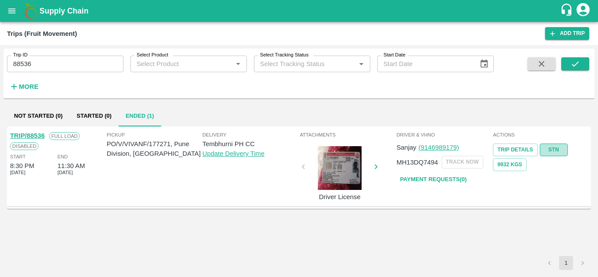
click at [562, 146] on link "STN" at bounding box center [554, 150] width 28 height 13
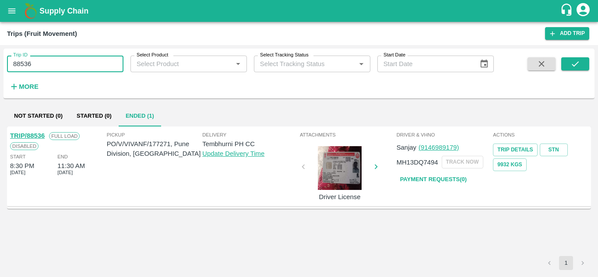
click at [40, 66] on input "88536" at bounding box center [65, 64] width 117 height 17
paste input "text"
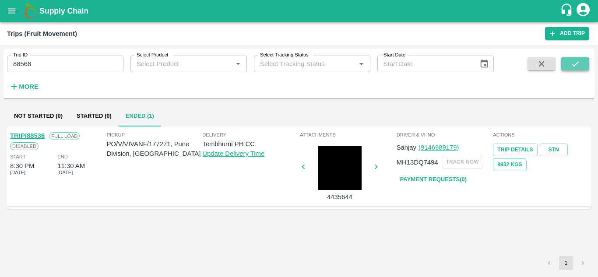
click at [572, 61] on icon "submit" at bounding box center [576, 64] width 10 height 10
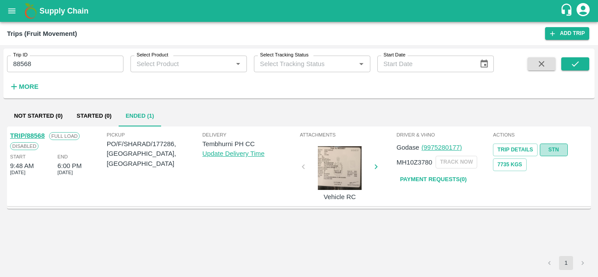
click at [551, 145] on link "STN" at bounding box center [554, 150] width 28 height 13
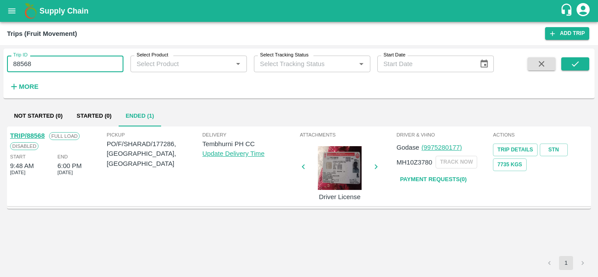
click at [54, 63] on input "88568" at bounding box center [65, 64] width 117 height 17
paste input "text"
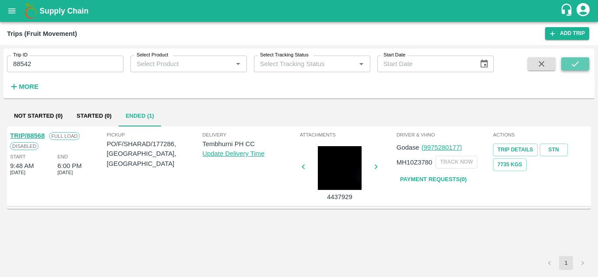
click at [585, 63] on button "submit" at bounding box center [576, 63] width 28 height 13
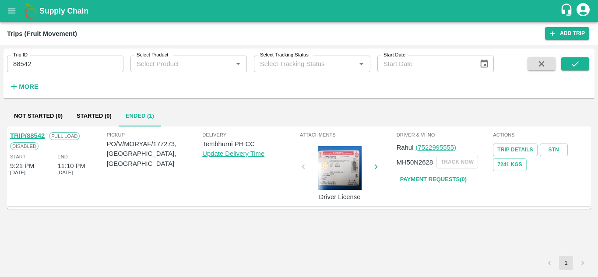
click at [554, 143] on div "Trip Details STN 7241 Kgs" at bounding box center [540, 156] width 95 height 30
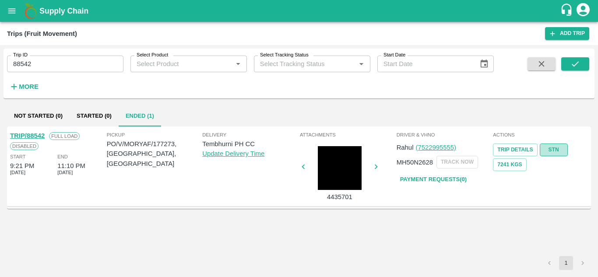
click at [557, 147] on link "STN" at bounding box center [554, 150] width 28 height 13
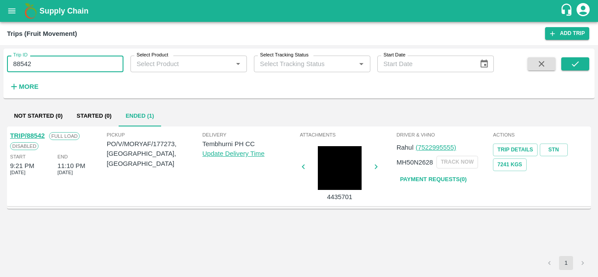
click at [46, 72] on input "88542" at bounding box center [65, 64] width 117 height 17
paste input "text"
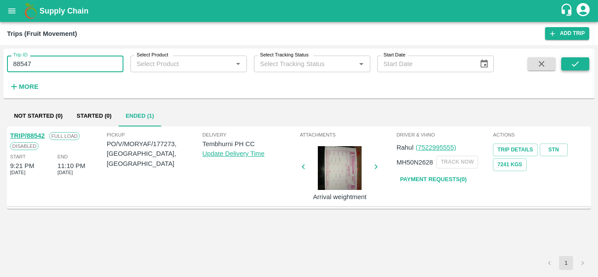
click at [580, 64] on icon "submit" at bounding box center [576, 64] width 10 height 10
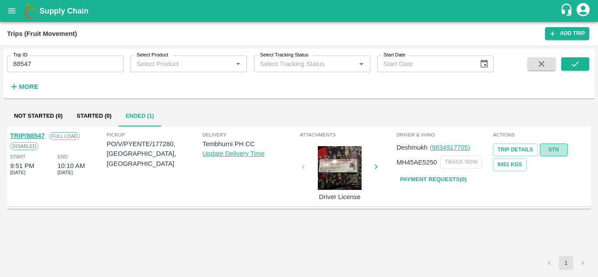
click at [552, 148] on link "STN" at bounding box center [554, 150] width 28 height 13
click at [53, 66] on input "88547" at bounding box center [65, 64] width 117 height 17
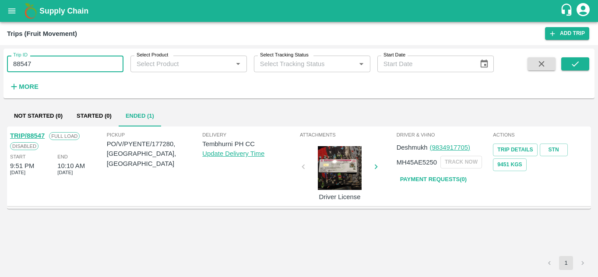
click at [53, 66] on input "88547" at bounding box center [65, 64] width 117 height 17
paste input "text"
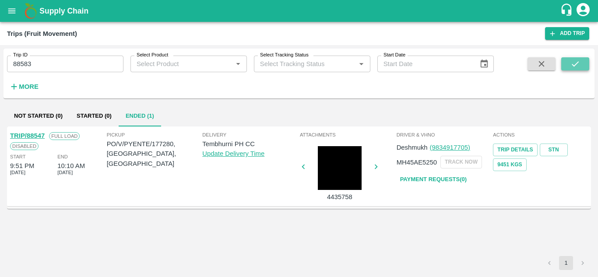
click at [582, 65] on button "submit" at bounding box center [576, 63] width 28 height 13
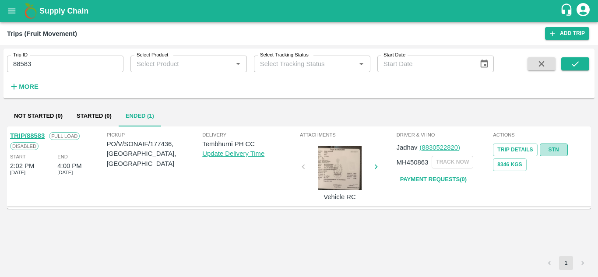
click at [559, 148] on link "STN" at bounding box center [554, 150] width 28 height 13
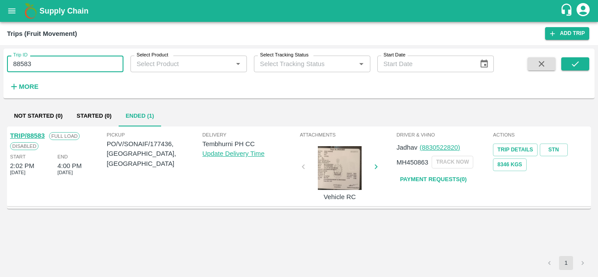
click at [75, 60] on input "88583" at bounding box center [65, 64] width 117 height 17
paste input "text"
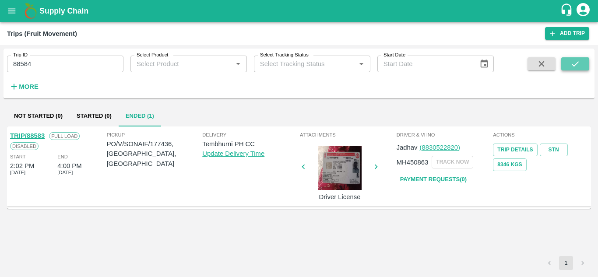
click at [573, 66] on icon "submit" at bounding box center [575, 63] width 7 height 5
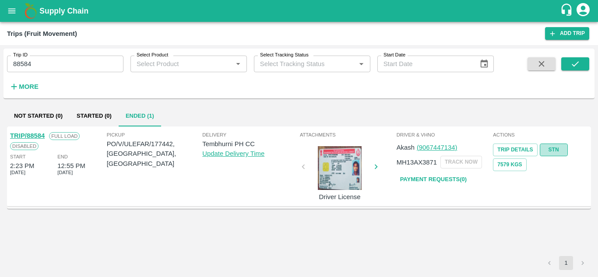
click at [558, 148] on link "STN" at bounding box center [554, 150] width 28 height 13
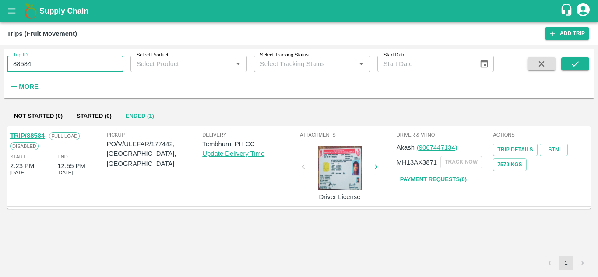
click at [46, 70] on input "88584" at bounding box center [65, 64] width 117 height 17
paste input "text"
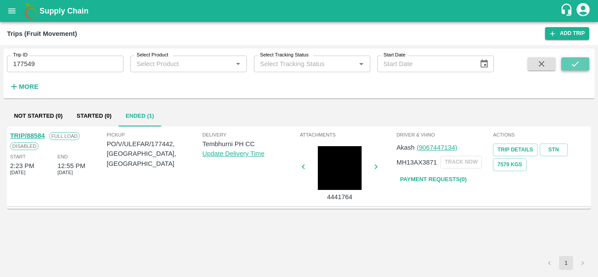
click at [577, 59] on button "submit" at bounding box center [576, 63] width 28 height 13
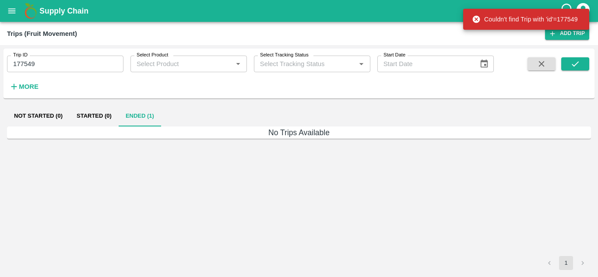
click at [44, 69] on input "177549" at bounding box center [65, 64] width 117 height 17
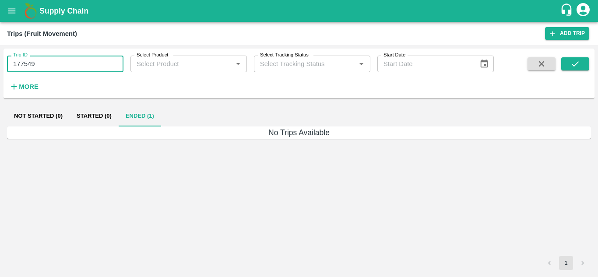
paste input "text"
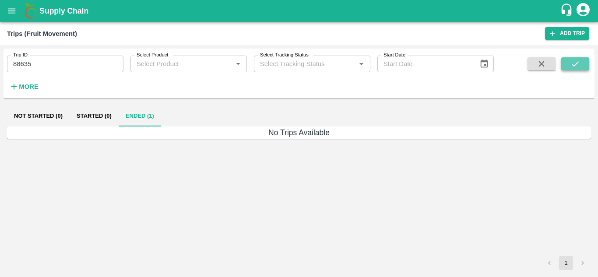
click at [571, 64] on icon "submit" at bounding box center [576, 64] width 10 height 10
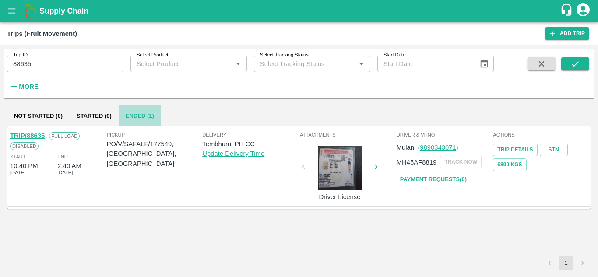
click at [136, 119] on button "Ended (1)" at bounding box center [140, 116] width 42 height 21
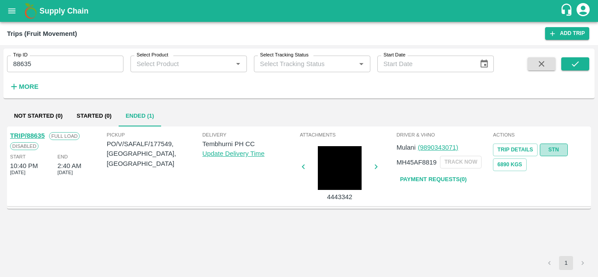
click at [556, 148] on link "STN" at bounding box center [554, 150] width 28 height 13
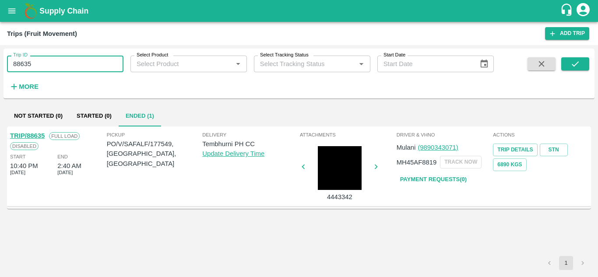
click at [65, 60] on input "88635" at bounding box center [65, 64] width 117 height 17
paste input "text"
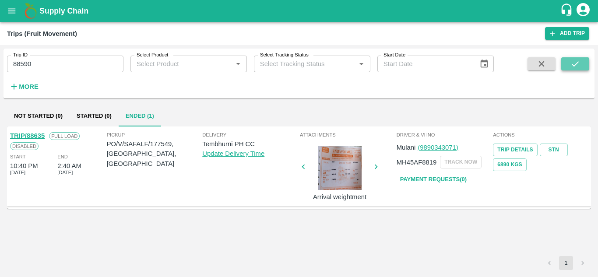
click at [573, 61] on icon "submit" at bounding box center [576, 64] width 10 height 10
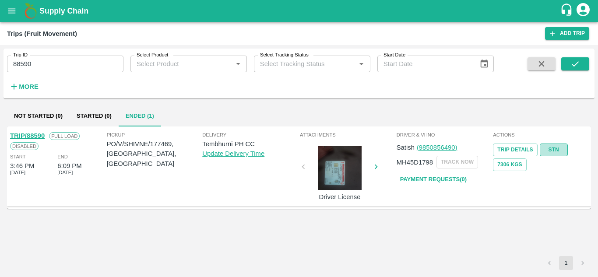
click at [557, 150] on link "STN" at bounding box center [554, 150] width 28 height 13
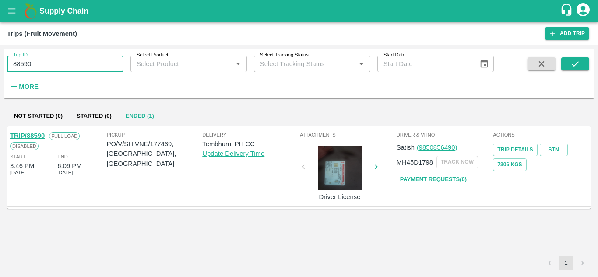
click at [46, 64] on input "88590" at bounding box center [65, 64] width 117 height 17
paste input "text"
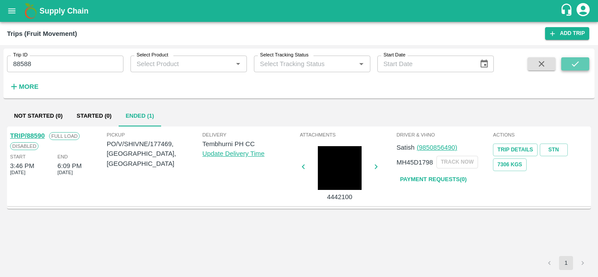
click at [572, 59] on icon "submit" at bounding box center [576, 64] width 10 height 10
click at [553, 147] on link "STN" at bounding box center [554, 150] width 28 height 13
click at [58, 62] on input "88588" at bounding box center [65, 64] width 117 height 17
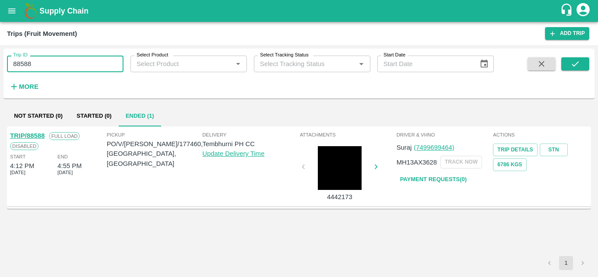
click at [58, 62] on input "88588" at bounding box center [65, 64] width 117 height 17
paste input "text"
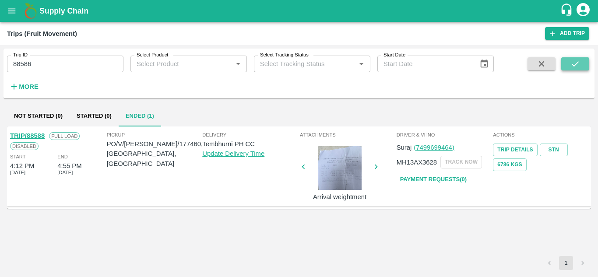
click at [573, 63] on icon "submit" at bounding box center [576, 64] width 10 height 10
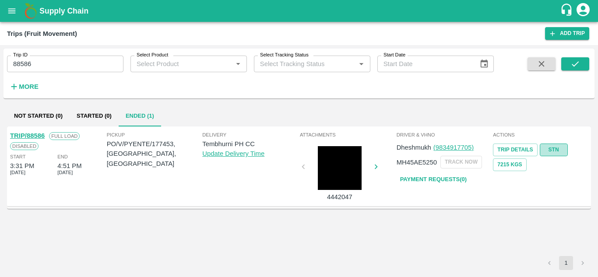
click at [555, 146] on link "STN" at bounding box center [554, 150] width 28 height 13
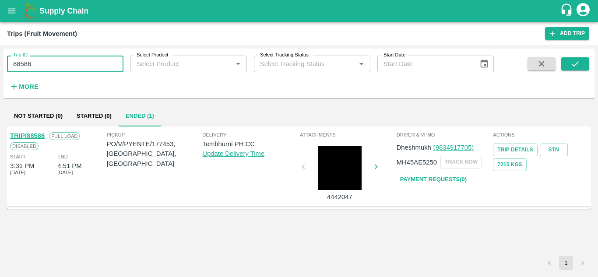
click at [53, 63] on input "88586" at bounding box center [65, 64] width 117 height 17
paste input "text"
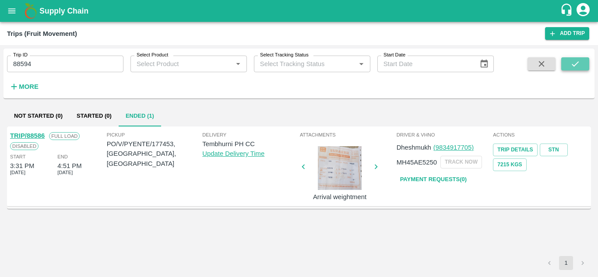
click at [579, 65] on icon "submit" at bounding box center [576, 64] width 10 height 10
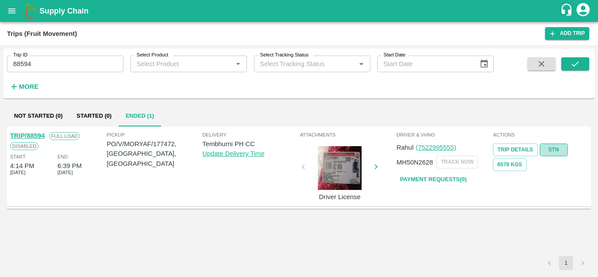
click at [557, 149] on link "STN" at bounding box center [554, 150] width 28 height 13
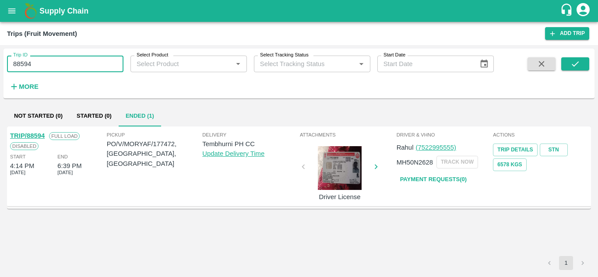
click at [51, 67] on input "88594" at bounding box center [65, 64] width 117 height 17
paste input "text"
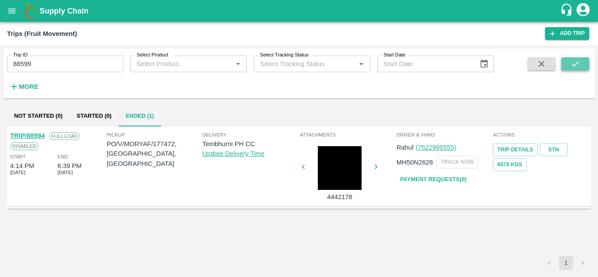
click at [576, 60] on icon "submit" at bounding box center [576, 64] width 10 height 10
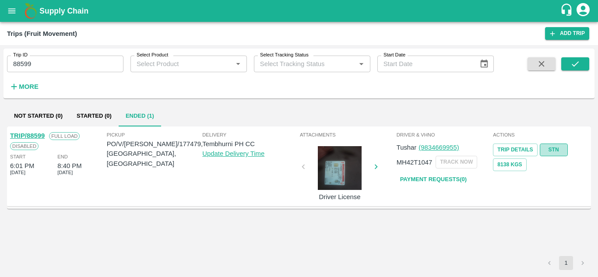
click at [560, 148] on link "STN" at bounding box center [554, 150] width 28 height 13
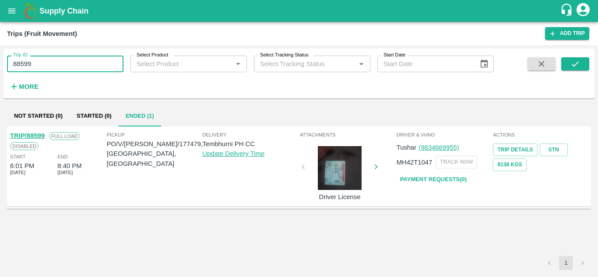
click at [32, 64] on input "88599" at bounding box center [65, 64] width 117 height 17
paste input "text"
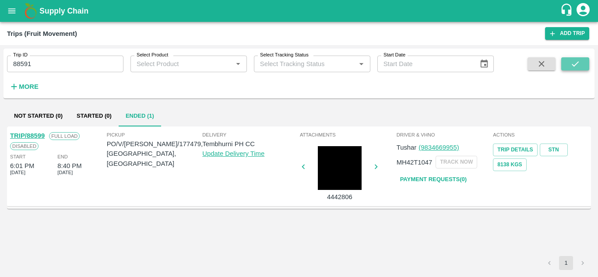
click at [573, 61] on icon "submit" at bounding box center [576, 64] width 10 height 10
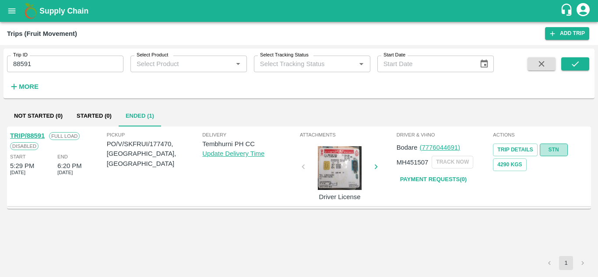
click at [555, 151] on link "STN" at bounding box center [554, 150] width 28 height 13
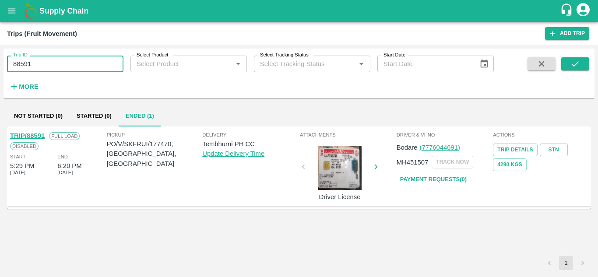
drag, startPoint x: 27, startPoint y: 64, endPoint x: 39, endPoint y: 64, distance: 11.8
click at [39, 64] on input "88591" at bounding box center [65, 64] width 117 height 17
paste input "text"
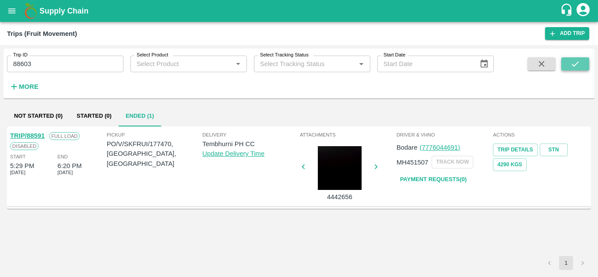
click at [575, 62] on icon "submit" at bounding box center [576, 64] width 10 height 10
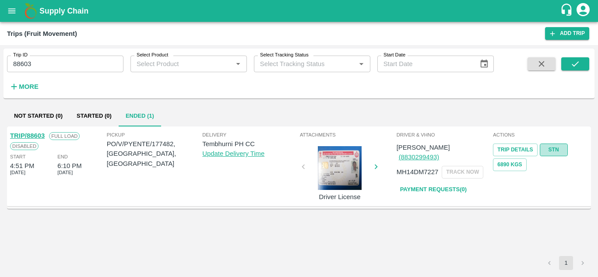
click at [552, 145] on link "STN" at bounding box center [554, 150] width 28 height 13
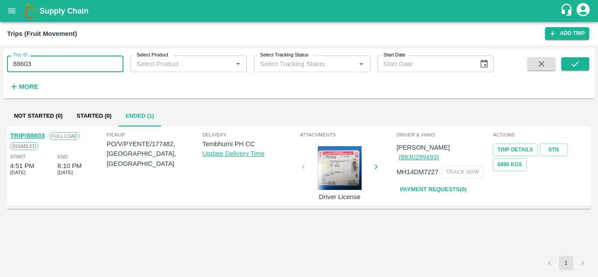
click at [50, 60] on input "88603" at bounding box center [65, 64] width 117 height 17
paste input "text"
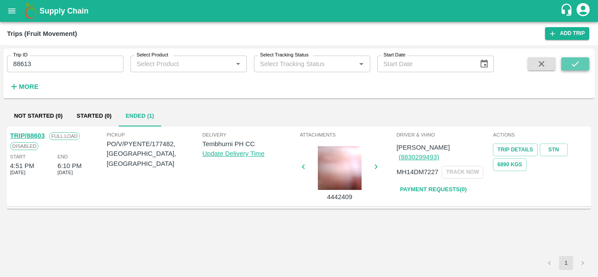
click at [567, 67] on button "submit" at bounding box center [576, 63] width 28 height 13
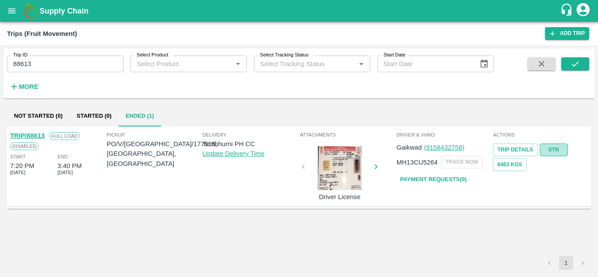
click at [552, 145] on link "STN" at bounding box center [554, 150] width 28 height 13
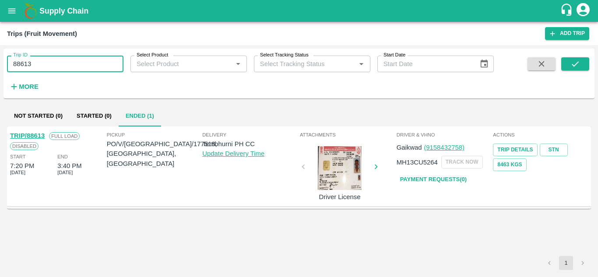
click at [73, 59] on input "88613" at bounding box center [65, 64] width 117 height 17
paste input "text"
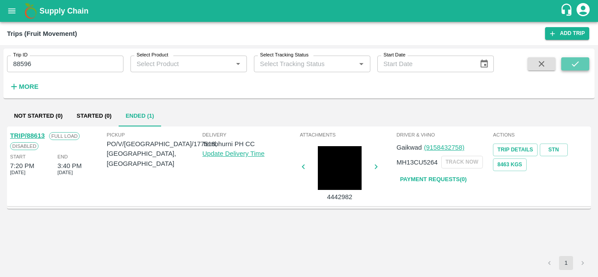
click at [576, 60] on icon "submit" at bounding box center [576, 64] width 10 height 10
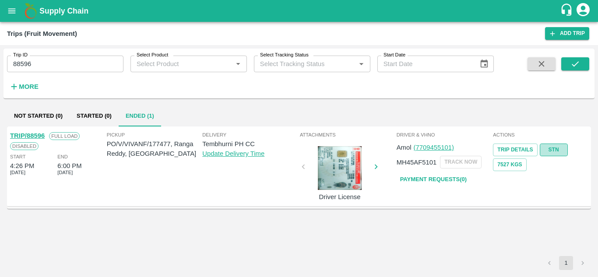
click at [555, 149] on link "STN" at bounding box center [554, 150] width 28 height 13
click at [37, 71] on input "88596" at bounding box center [65, 64] width 117 height 17
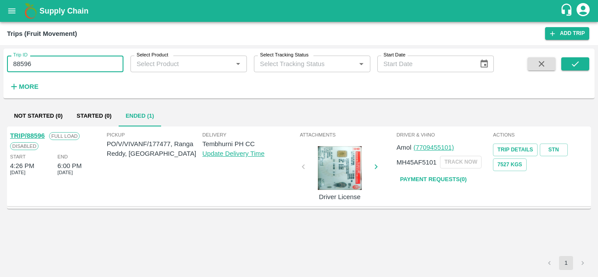
click at [37, 71] on input "88596" at bounding box center [65, 64] width 117 height 17
paste input "text"
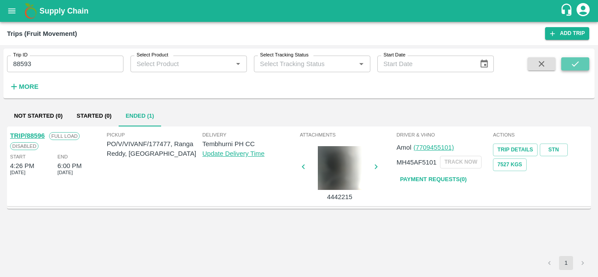
click at [573, 64] on icon "submit" at bounding box center [576, 64] width 10 height 10
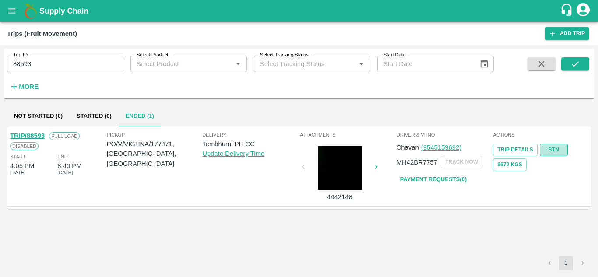
click at [552, 149] on link "STN" at bounding box center [554, 150] width 28 height 13
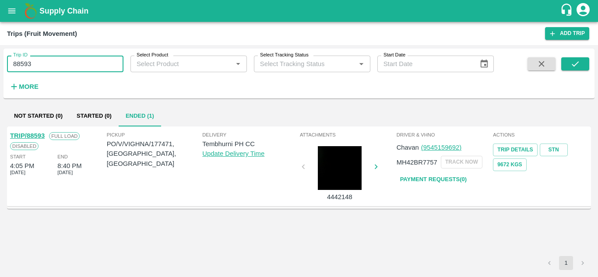
click at [76, 65] on input "88593" at bounding box center [65, 64] width 117 height 17
paste input "text"
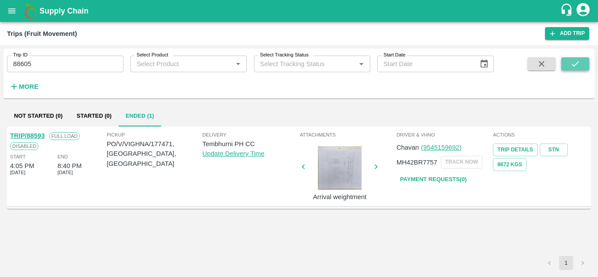
click at [572, 60] on icon "submit" at bounding box center [576, 64] width 10 height 10
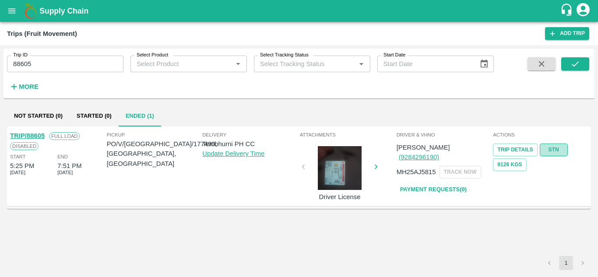
click at [560, 148] on link "STN" at bounding box center [554, 150] width 28 height 13
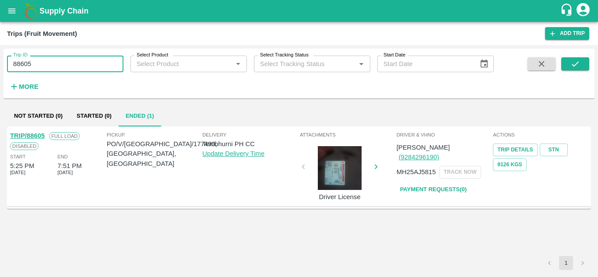
click at [35, 67] on input "88605" at bounding box center [65, 64] width 117 height 17
paste input "text"
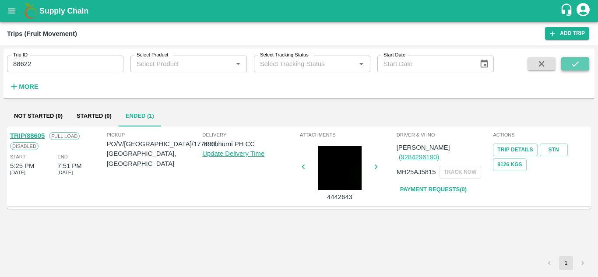
click at [583, 61] on button "submit" at bounding box center [576, 63] width 28 height 13
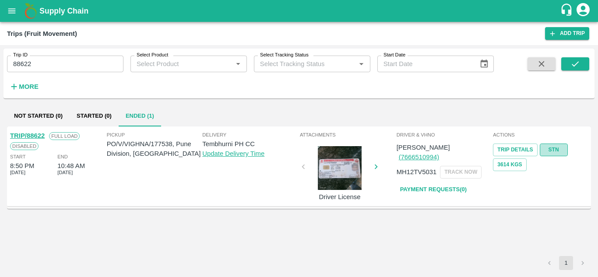
click at [553, 148] on link "STN" at bounding box center [554, 150] width 28 height 13
drag, startPoint x: 46, startPoint y: 73, endPoint x: 40, endPoint y: 67, distance: 9.0
click at [40, 67] on div "Trip ID 88622 Trip ID Select Product Select Product   * Select Tracking Status …" at bounding box center [247, 72] width 494 height 46
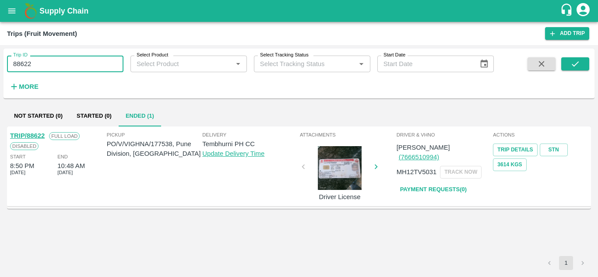
click at [40, 67] on input "88622" at bounding box center [65, 64] width 117 height 17
paste input "text"
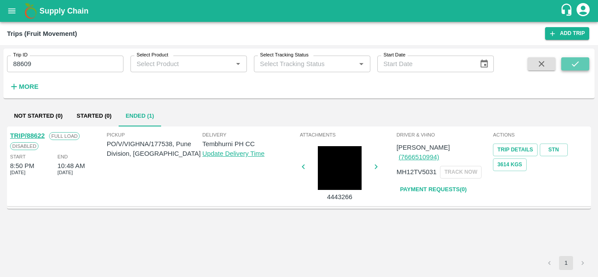
click at [579, 62] on icon "submit" at bounding box center [575, 63] width 7 height 5
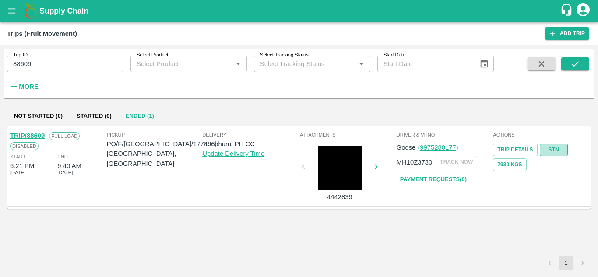
click at [553, 147] on link "STN" at bounding box center [554, 150] width 28 height 13
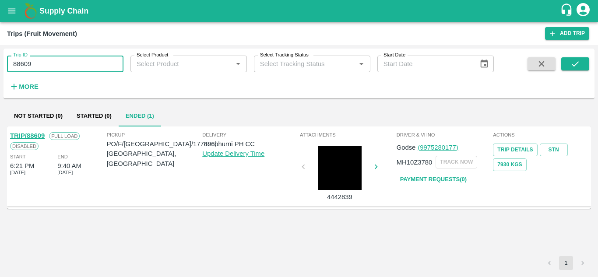
click at [57, 63] on input "88609" at bounding box center [65, 64] width 117 height 17
paste input "text"
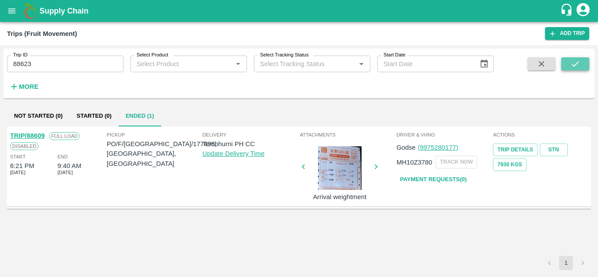
click at [574, 64] on icon "submit" at bounding box center [576, 64] width 10 height 10
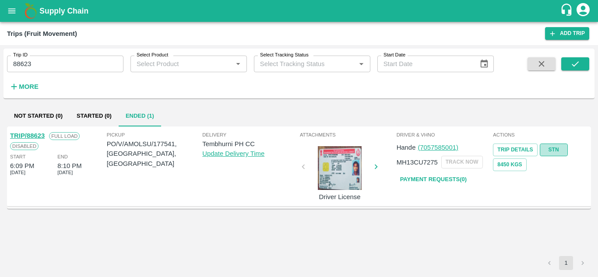
click at [554, 149] on link "STN" at bounding box center [554, 150] width 28 height 13
click at [35, 68] on input "88623" at bounding box center [65, 64] width 117 height 17
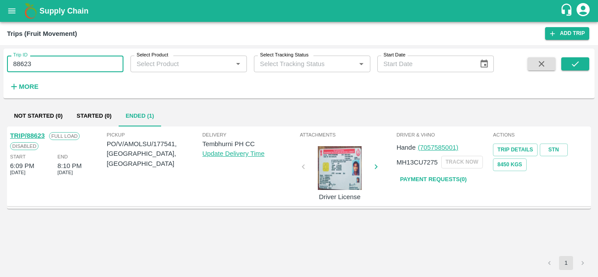
click at [35, 68] on input "88623" at bounding box center [65, 64] width 117 height 17
paste input "text"
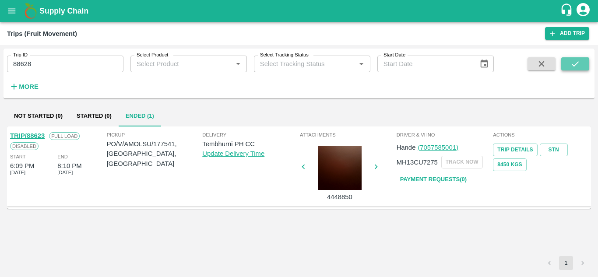
click at [576, 59] on button "submit" at bounding box center [576, 63] width 28 height 13
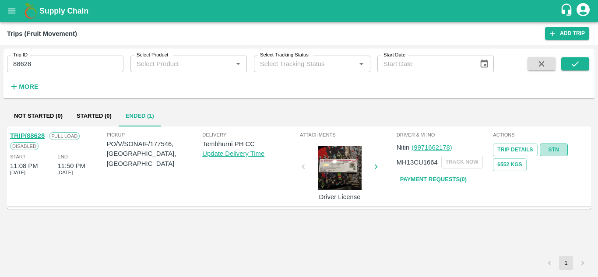
click at [559, 145] on link "STN" at bounding box center [554, 150] width 28 height 13
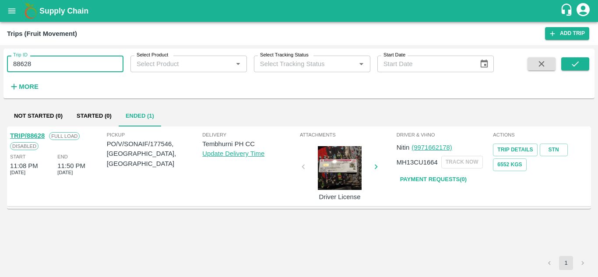
click at [73, 63] on input "88628" at bounding box center [65, 64] width 117 height 17
paste input "text"
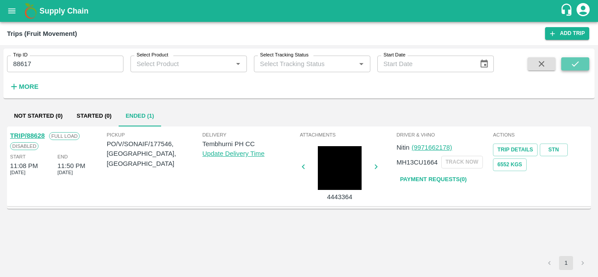
click at [574, 63] on icon "submit" at bounding box center [576, 64] width 10 height 10
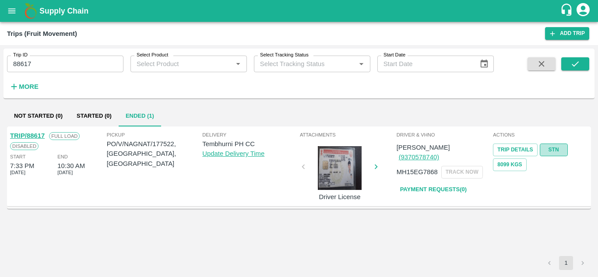
click at [557, 148] on link "STN" at bounding box center [554, 150] width 28 height 13
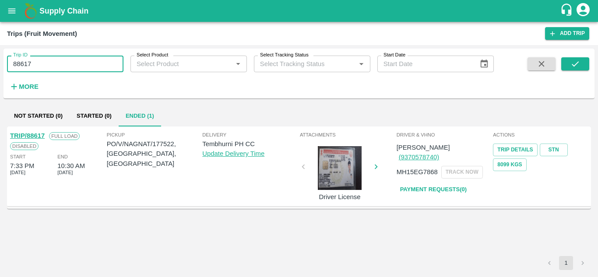
click at [65, 62] on input "88617" at bounding box center [65, 64] width 117 height 17
paste input "text"
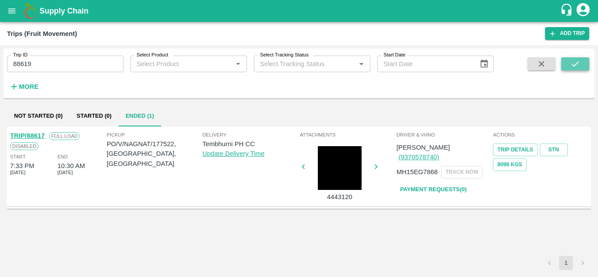
click at [577, 60] on icon "submit" at bounding box center [576, 64] width 10 height 10
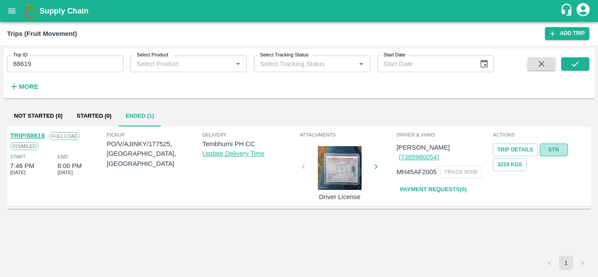
click at [551, 150] on link "STN" at bounding box center [554, 150] width 28 height 13
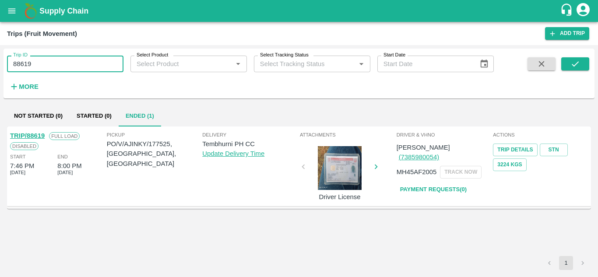
click at [33, 67] on input "88619" at bounding box center [65, 64] width 117 height 17
paste input "text"
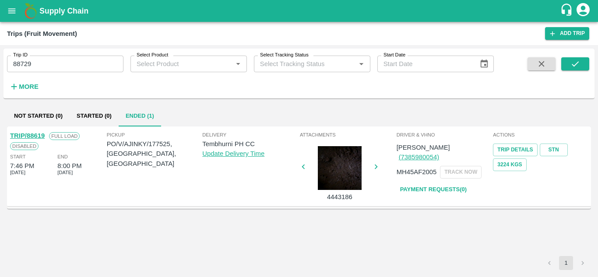
click at [579, 57] on div "Trip ID 88729 Trip ID Select Product Select Product   * Select Tracking Status …" at bounding box center [299, 73] width 591 height 43
click at [579, 60] on icon "submit" at bounding box center [576, 64] width 10 height 10
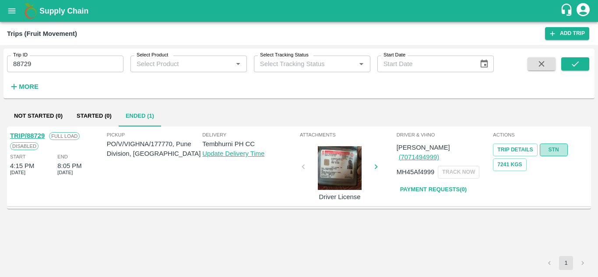
click at [556, 147] on link "STN" at bounding box center [554, 150] width 28 height 13
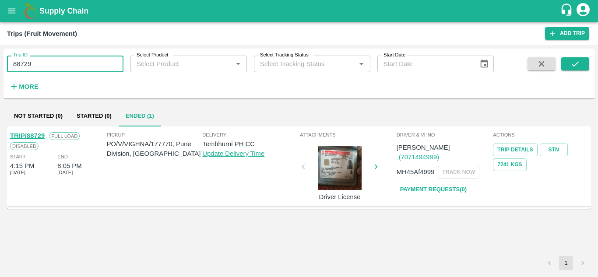
click at [61, 65] on input "88729" at bounding box center [65, 64] width 117 height 17
paste input "text"
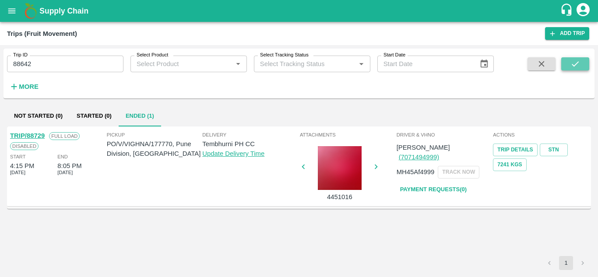
click at [583, 63] on button "submit" at bounding box center [576, 63] width 28 height 13
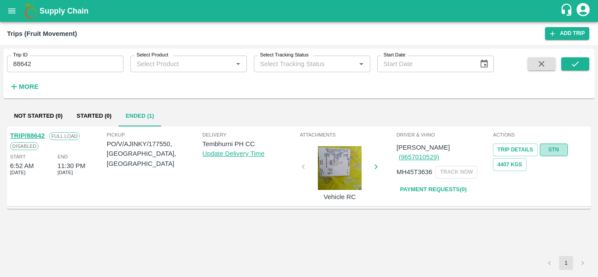
click at [557, 148] on link "STN" at bounding box center [554, 150] width 28 height 13
click at [32, 68] on input "88642" at bounding box center [65, 64] width 117 height 17
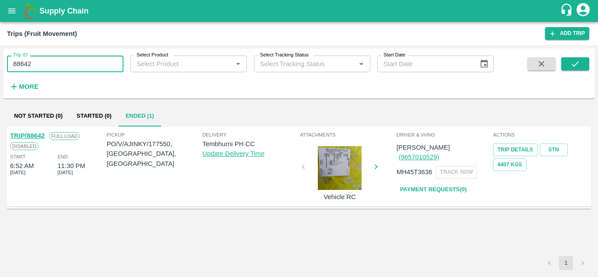
click at [32, 68] on input "88642" at bounding box center [65, 64] width 117 height 17
paste input "text"
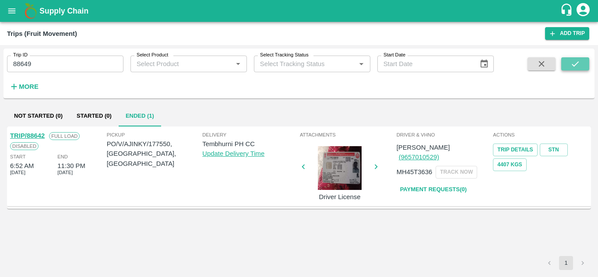
click at [572, 62] on icon "submit" at bounding box center [576, 64] width 10 height 10
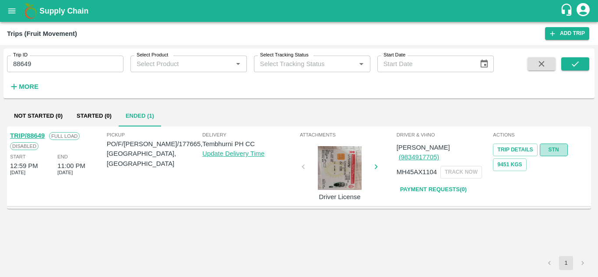
click at [555, 147] on link "STN" at bounding box center [554, 150] width 28 height 13
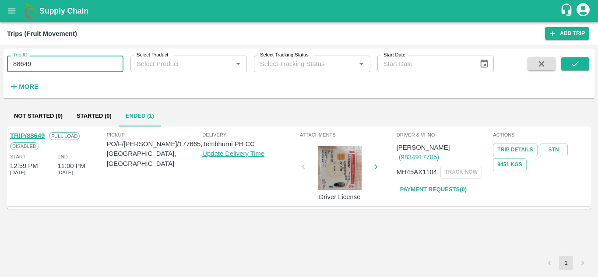
click at [41, 61] on input "88649" at bounding box center [65, 64] width 117 height 17
paste input "text"
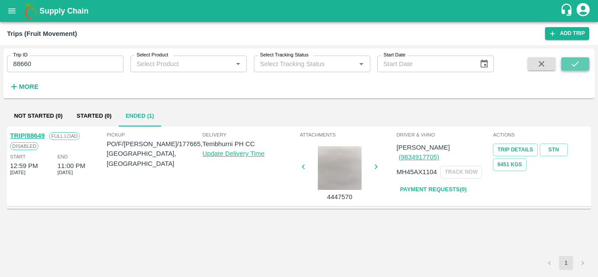
click at [571, 67] on icon "submit" at bounding box center [576, 64] width 10 height 10
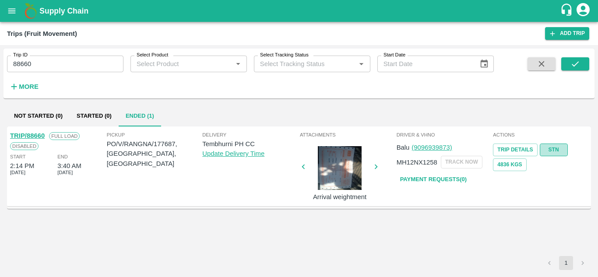
click at [559, 148] on link "STN" at bounding box center [554, 150] width 28 height 13
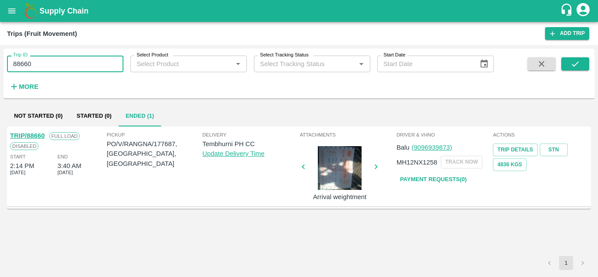
click at [41, 67] on input "88660" at bounding box center [65, 64] width 117 height 17
paste input "text"
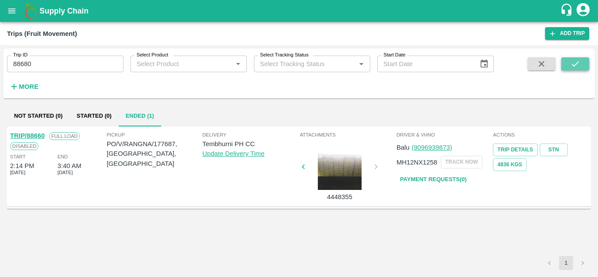
click at [574, 62] on icon "submit" at bounding box center [576, 64] width 10 height 10
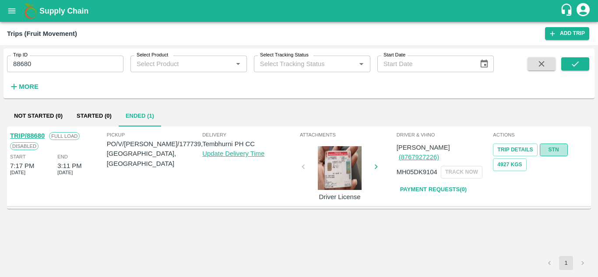
click at [554, 148] on link "STN" at bounding box center [554, 150] width 28 height 13
click at [37, 64] on input "88680" at bounding box center [65, 64] width 117 height 17
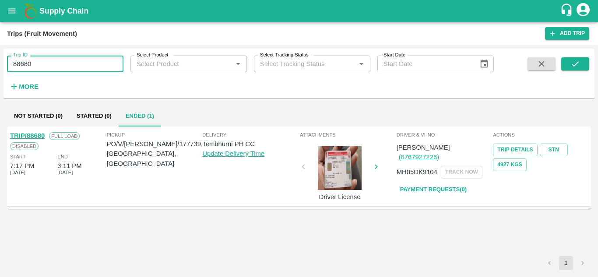
click at [37, 64] on input "88680" at bounding box center [65, 64] width 117 height 17
paste input "text"
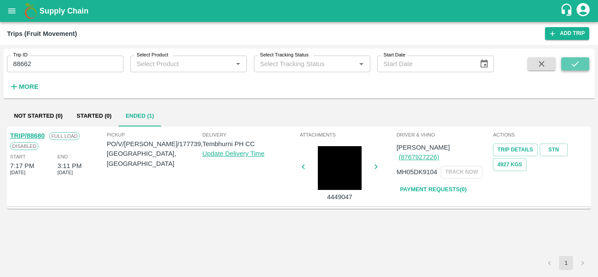
click at [578, 60] on icon "submit" at bounding box center [576, 64] width 10 height 10
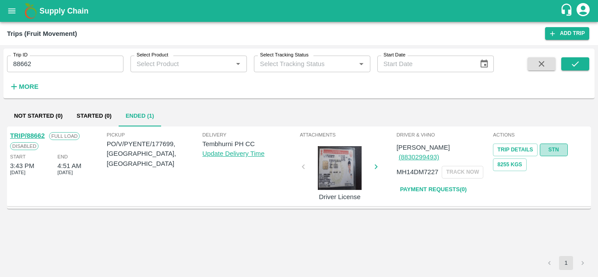
click at [560, 146] on link "STN" at bounding box center [554, 150] width 28 height 13
click at [49, 67] on input "88662" at bounding box center [65, 64] width 117 height 17
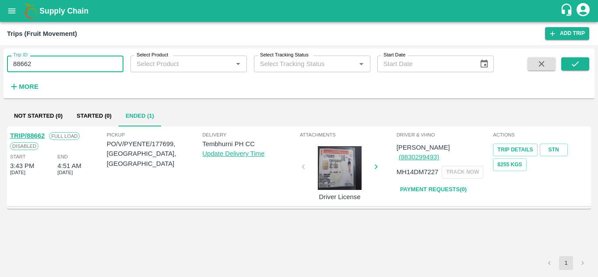
click at [49, 67] on input "88662" at bounding box center [65, 64] width 117 height 17
paste input "text"
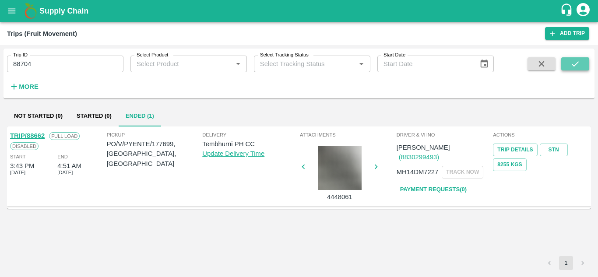
click at [576, 60] on icon "submit" at bounding box center [576, 64] width 10 height 10
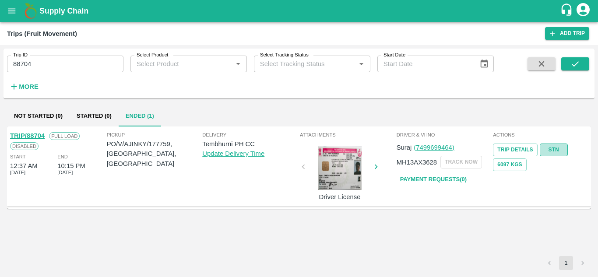
click at [556, 147] on link "STN" at bounding box center [554, 150] width 28 height 13
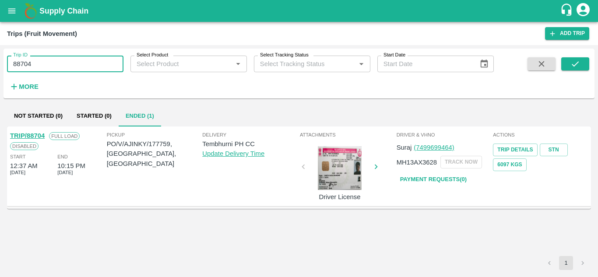
click at [36, 60] on input "88704" at bounding box center [65, 64] width 117 height 17
paste input "text"
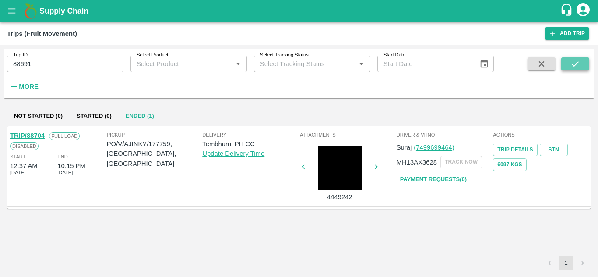
click at [582, 63] on button "submit" at bounding box center [576, 63] width 28 height 13
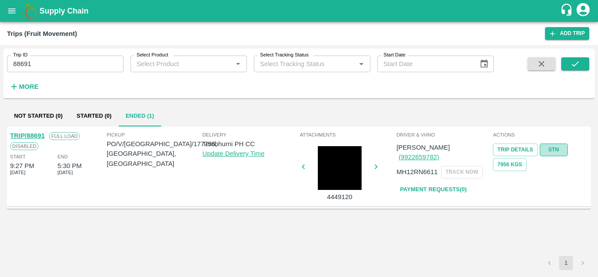
click at [553, 149] on link "STN" at bounding box center [554, 150] width 28 height 13
click at [46, 66] on input "88691" at bounding box center [65, 64] width 117 height 17
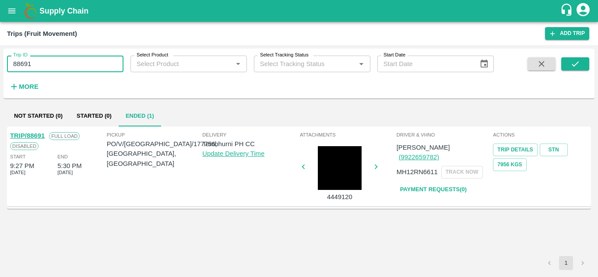
click at [46, 66] on input "88691" at bounding box center [65, 64] width 117 height 17
paste input "text"
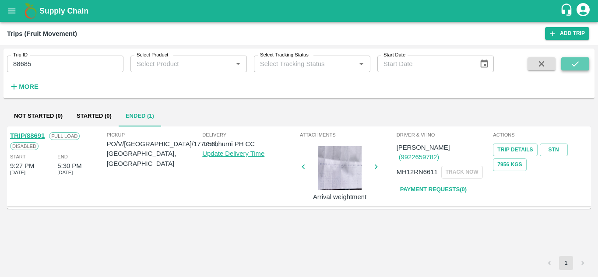
click at [580, 62] on icon "submit" at bounding box center [576, 64] width 10 height 10
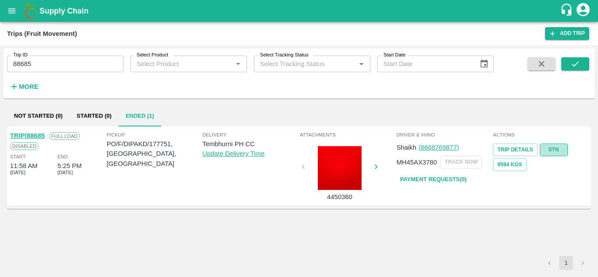
click at [550, 149] on link "STN" at bounding box center [554, 150] width 28 height 13
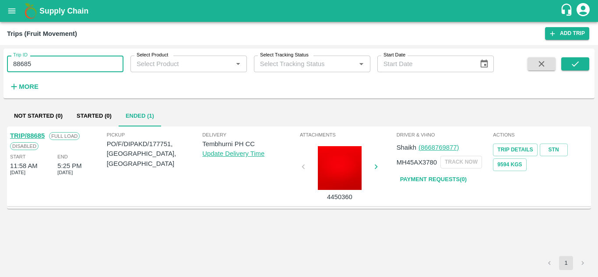
click at [73, 69] on input "88685" at bounding box center [65, 64] width 117 height 17
paste input "text"
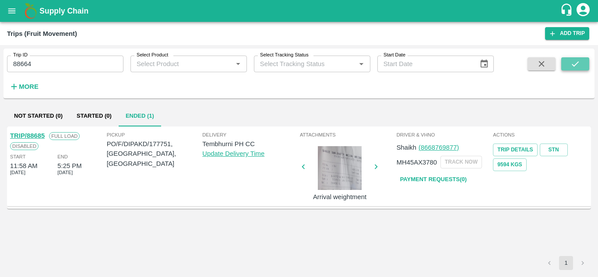
click at [573, 63] on icon "submit" at bounding box center [576, 64] width 10 height 10
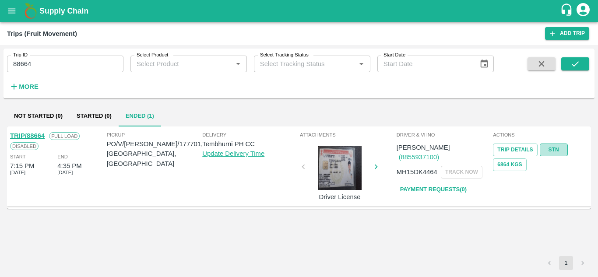
click at [549, 150] on link "STN" at bounding box center [554, 150] width 28 height 13
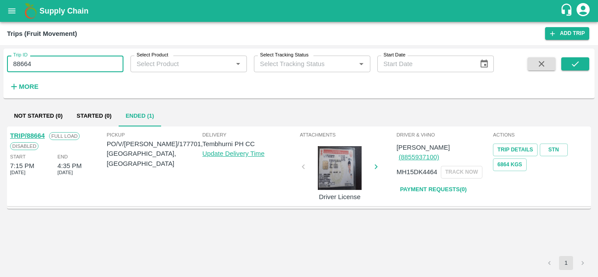
click at [43, 58] on input "88664" at bounding box center [65, 64] width 117 height 17
paste input "text"
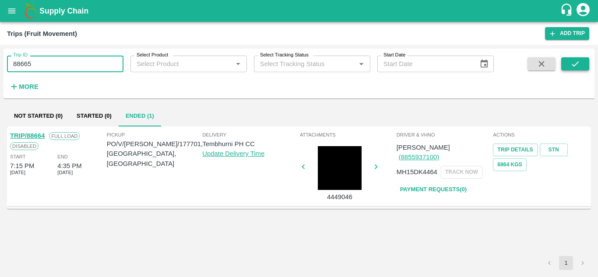
click at [574, 64] on icon "submit" at bounding box center [576, 64] width 10 height 10
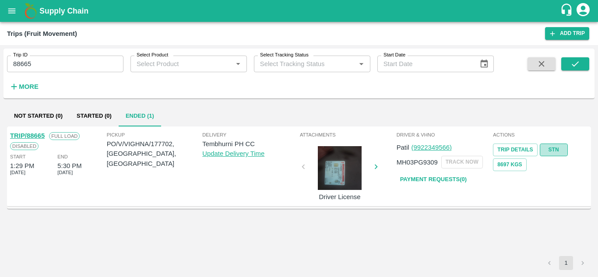
click at [555, 147] on link "STN" at bounding box center [554, 150] width 28 height 13
click at [63, 60] on input "88665" at bounding box center [65, 64] width 117 height 17
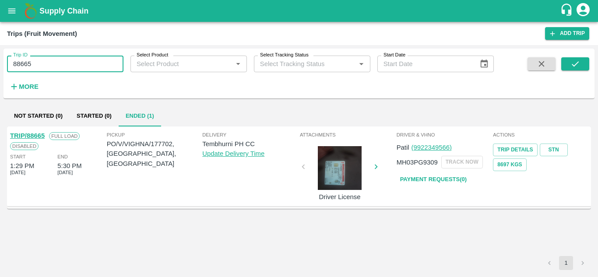
click at [63, 60] on input "88665" at bounding box center [65, 64] width 117 height 17
paste input "text"
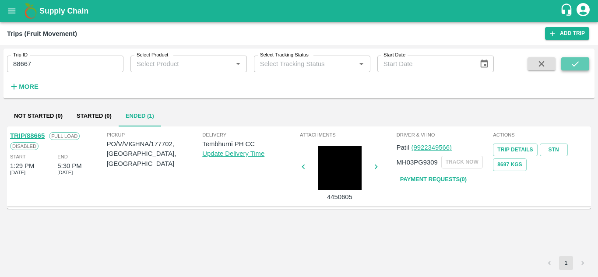
click at [572, 65] on icon "submit" at bounding box center [575, 63] width 7 height 5
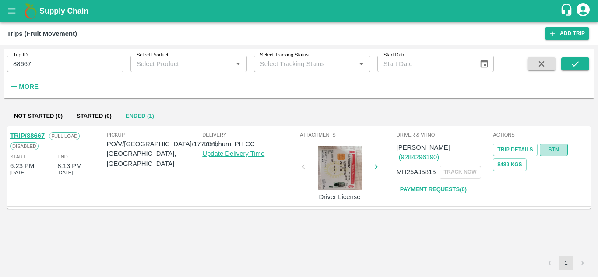
click at [561, 147] on link "STN" at bounding box center [554, 150] width 28 height 13
click at [48, 67] on input "88667" at bounding box center [65, 64] width 117 height 17
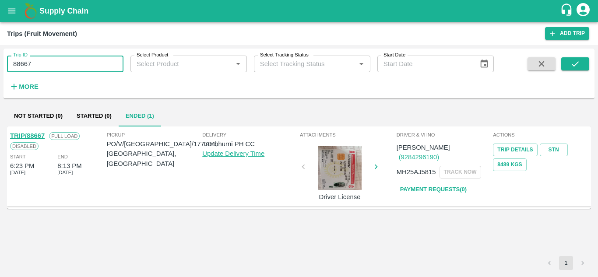
click at [48, 67] on input "88667" at bounding box center [65, 64] width 117 height 17
paste input "text"
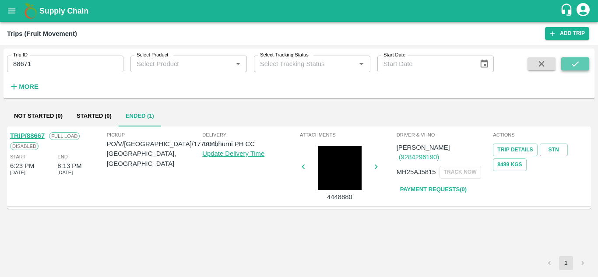
click at [576, 61] on icon "submit" at bounding box center [576, 64] width 10 height 10
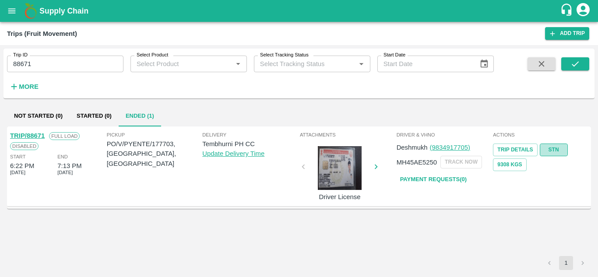
click at [555, 147] on link "STN" at bounding box center [554, 150] width 28 height 13
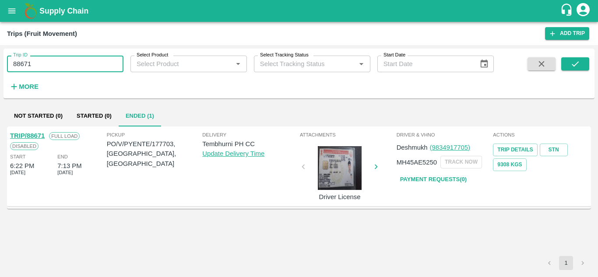
click at [57, 58] on input "88671" at bounding box center [65, 64] width 117 height 17
paste input "text"
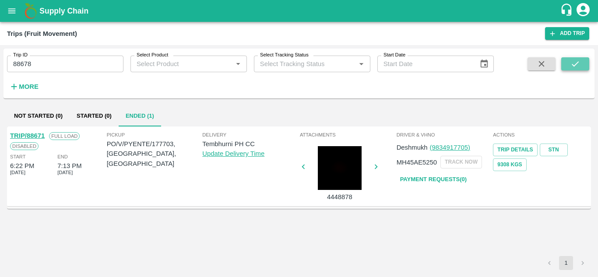
click at [566, 65] on button "submit" at bounding box center [576, 63] width 28 height 13
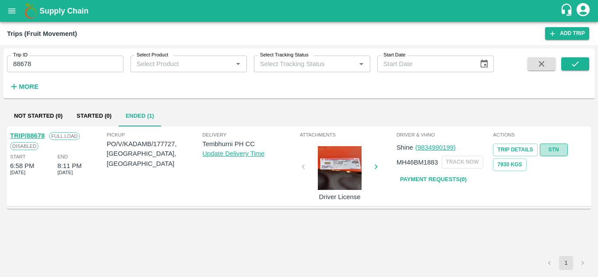
click at [553, 149] on link "STN" at bounding box center [554, 150] width 28 height 13
click at [62, 68] on input "88678" at bounding box center [65, 64] width 117 height 17
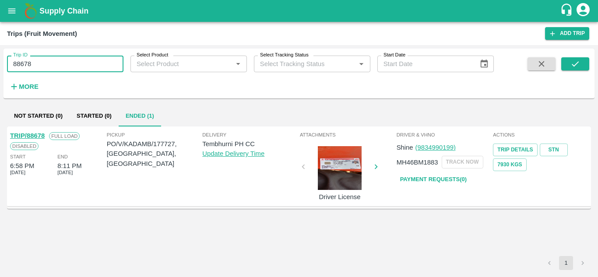
click at [62, 68] on input "88678" at bounding box center [65, 64] width 117 height 17
paste input "text"
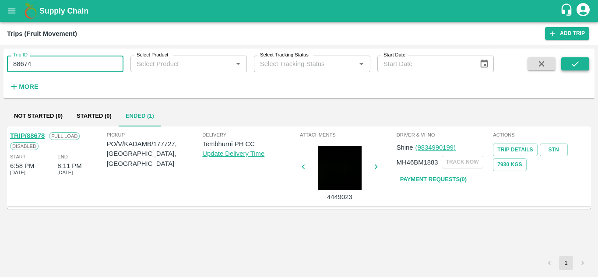
click at [579, 64] on icon "submit" at bounding box center [576, 64] width 10 height 10
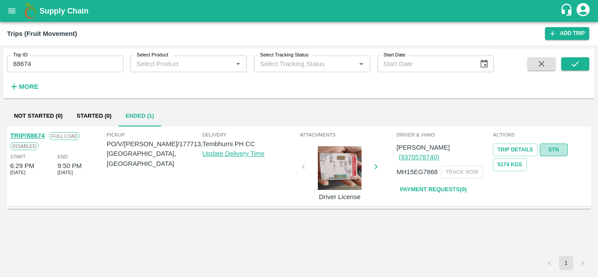
click at [562, 148] on link "STN" at bounding box center [554, 150] width 28 height 13
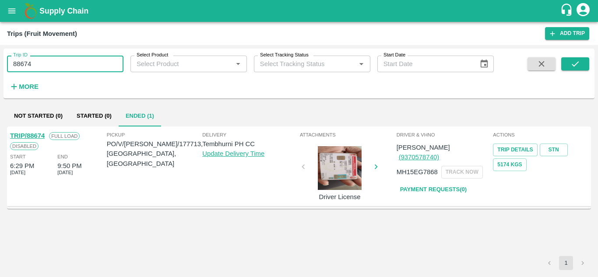
click at [56, 65] on input "88674" at bounding box center [65, 64] width 117 height 17
paste input "text"
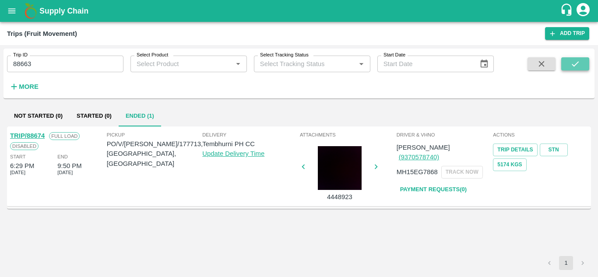
click at [573, 61] on icon "submit" at bounding box center [576, 64] width 10 height 10
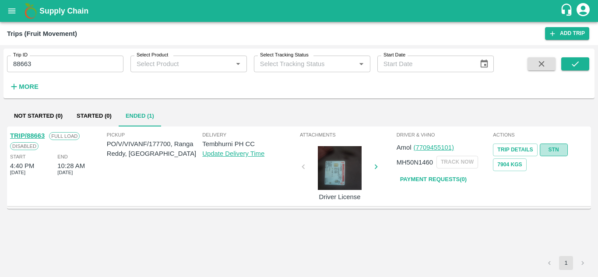
click at [560, 145] on link "STN" at bounding box center [554, 150] width 28 height 13
click at [46, 68] on input "88663" at bounding box center [65, 64] width 117 height 17
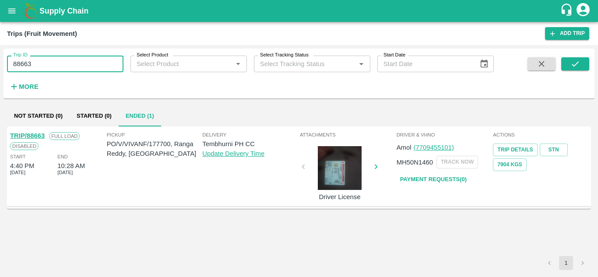
click at [46, 68] on input "88663" at bounding box center [65, 64] width 117 height 17
paste input "text"
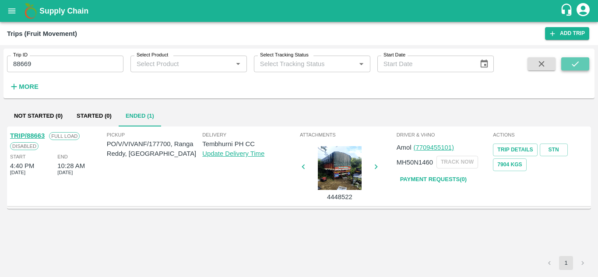
click at [571, 60] on icon "submit" at bounding box center [576, 64] width 10 height 10
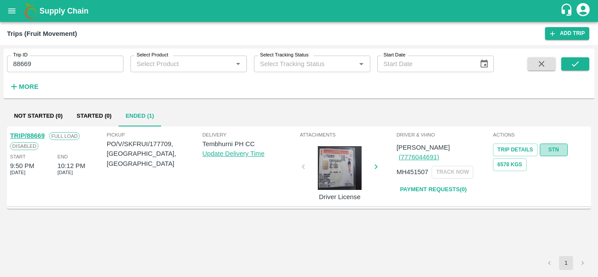
click at [555, 149] on link "STN" at bounding box center [554, 150] width 28 height 13
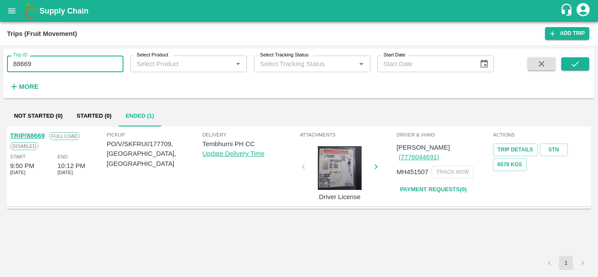
click at [50, 61] on input "88669" at bounding box center [65, 64] width 117 height 17
paste input "text"
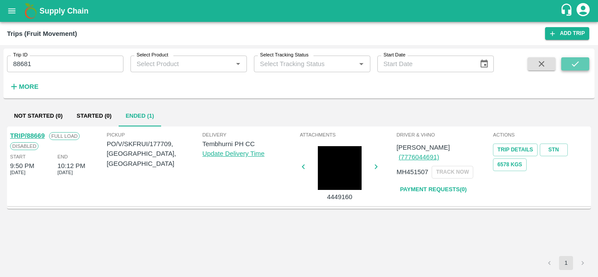
click at [569, 62] on button "submit" at bounding box center [576, 63] width 28 height 13
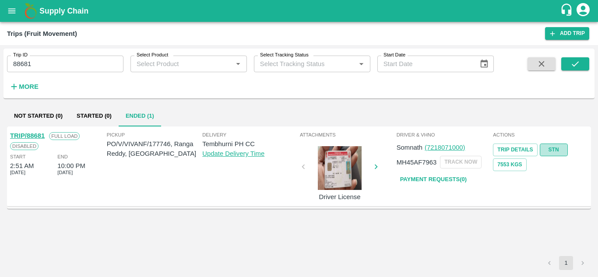
click at [556, 148] on link "STN" at bounding box center [554, 150] width 28 height 13
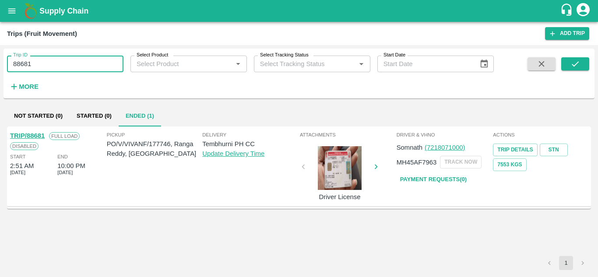
click at [70, 62] on input "88681" at bounding box center [65, 64] width 117 height 17
paste input "text"
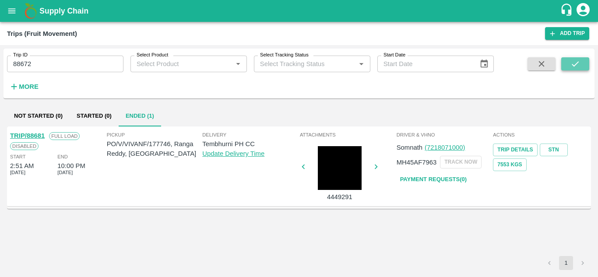
click at [576, 64] on icon "submit" at bounding box center [576, 64] width 10 height 10
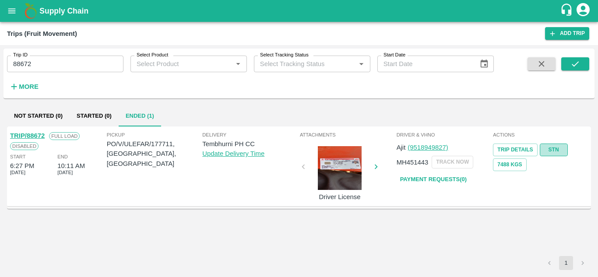
click at [558, 148] on link "STN" at bounding box center [554, 150] width 28 height 13
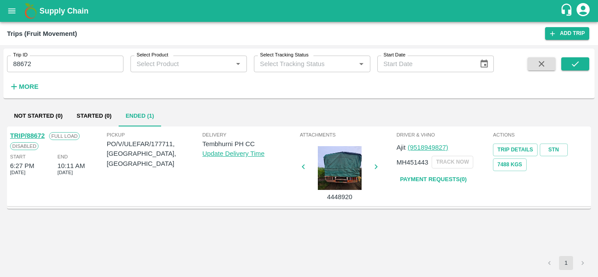
click at [46, 64] on input "88672" at bounding box center [65, 64] width 117 height 17
paste input "text"
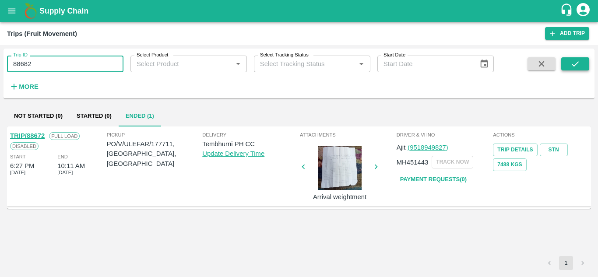
click at [576, 60] on icon "submit" at bounding box center [576, 64] width 10 height 10
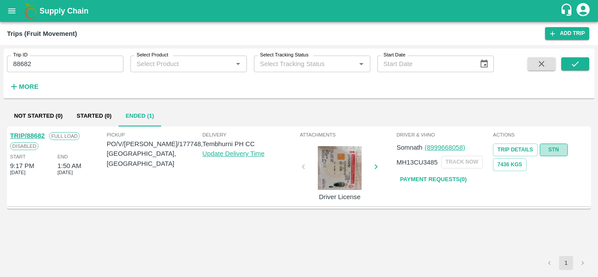
click at [557, 146] on link "STN" at bounding box center [554, 150] width 28 height 13
click at [66, 64] on input "88682" at bounding box center [65, 64] width 117 height 17
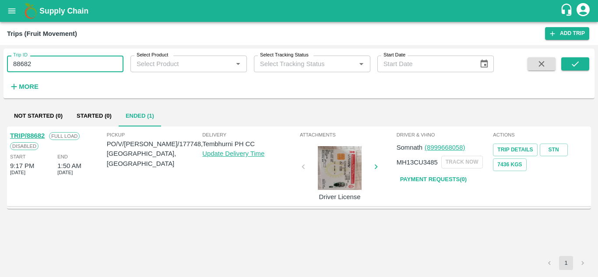
click at [66, 64] on input "88682" at bounding box center [65, 64] width 117 height 17
paste input "text"
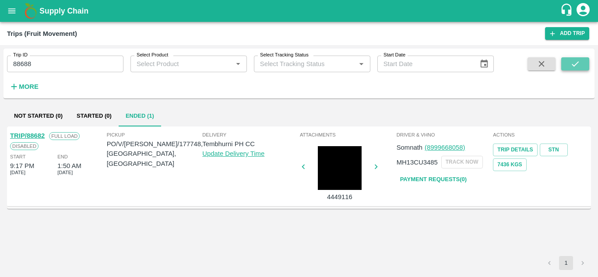
click at [576, 65] on icon "submit" at bounding box center [576, 64] width 10 height 10
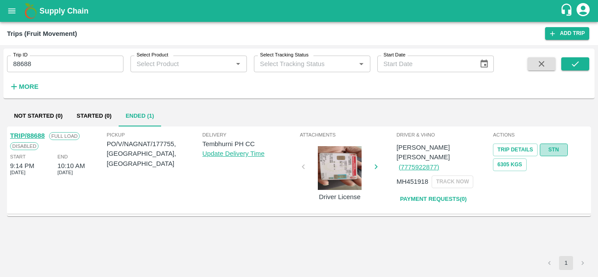
click at [559, 148] on link "STN" at bounding box center [554, 150] width 28 height 13
click at [37, 66] on input "88688" at bounding box center [65, 64] width 117 height 17
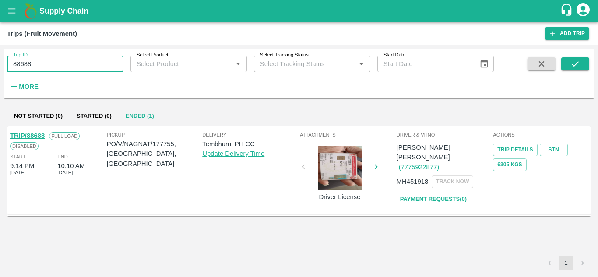
click at [37, 66] on input "88688" at bounding box center [65, 64] width 117 height 17
paste input "text"
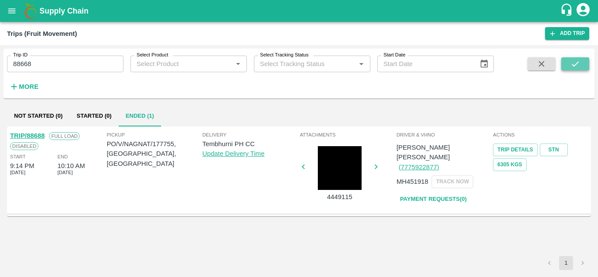
click at [567, 62] on button "submit" at bounding box center [576, 63] width 28 height 13
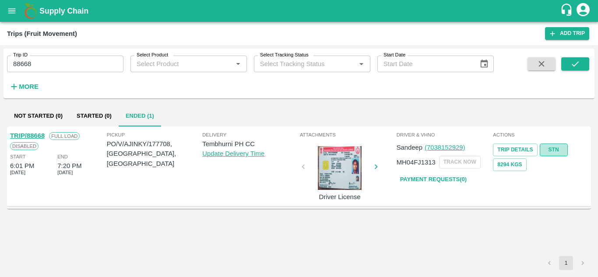
click at [551, 153] on link "STN" at bounding box center [554, 150] width 28 height 13
click at [38, 67] on input "88668" at bounding box center [65, 64] width 117 height 17
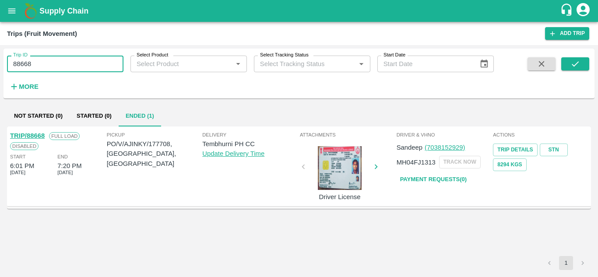
click at [38, 67] on input "88668" at bounding box center [65, 64] width 117 height 17
paste input "text"
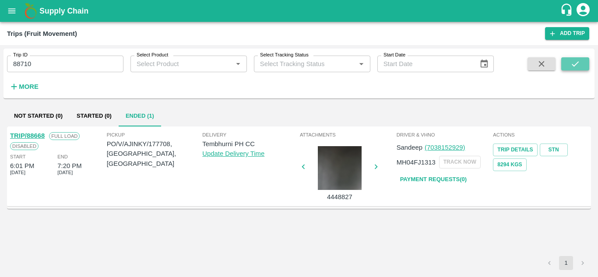
click at [573, 65] on icon "submit" at bounding box center [575, 63] width 7 height 5
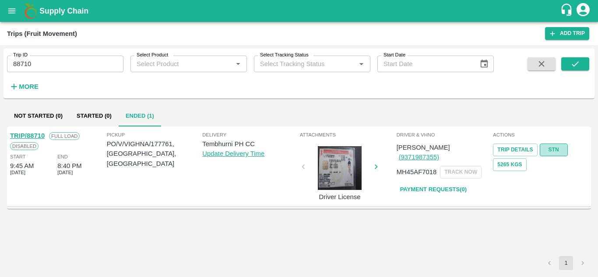
click at [557, 147] on link "STN" at bounding box center [554, 150] width 28 height 13
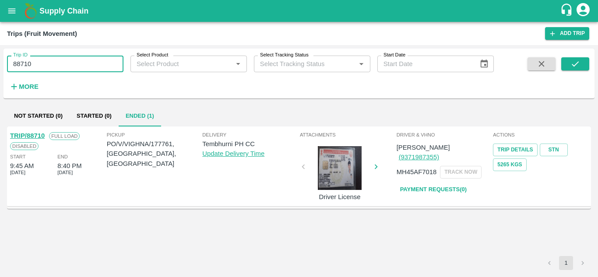
click at [56, 66] on input "88710" at bounding box center [65, 64] width 117 height 17
paste input "text"
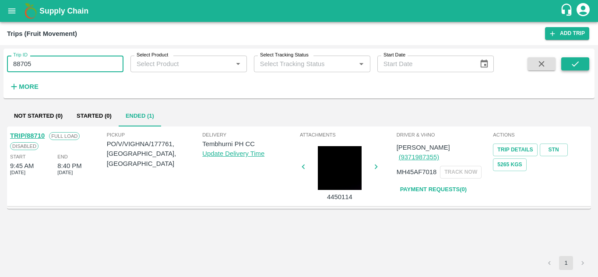
click at [581, 64] on button "submit" at bounding box center [576, 63] width 28 height 13
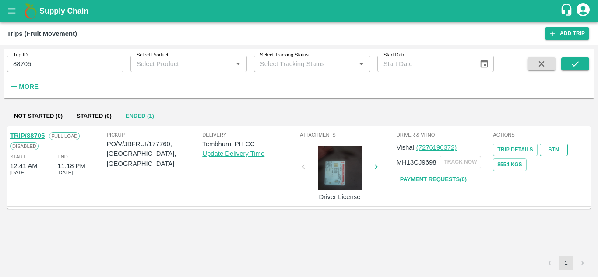
click at [549, 148] on link "STN" at bounding box center [554, 150] width 28 height 13
click at [62, 60] on input "88705" at bounding box center [65, 64] width 117 height 17
paste input "text"
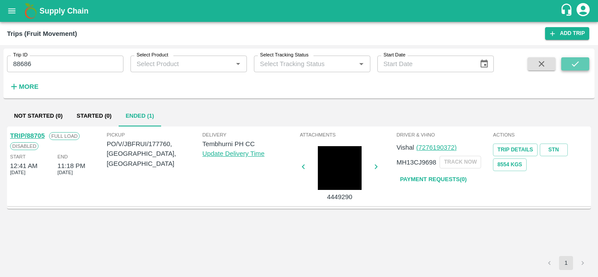
click at [573, 64] on icon "submit" at bounding box center [576, 64] width 10 height 10
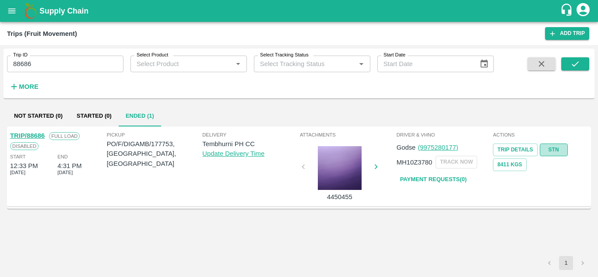
click at [548, 145] on link "STN" at bounding box center [554, 150] width 28 height 13
click at [47, 68] on input "88686" at bounding box center [65, 64] width 117 height 17
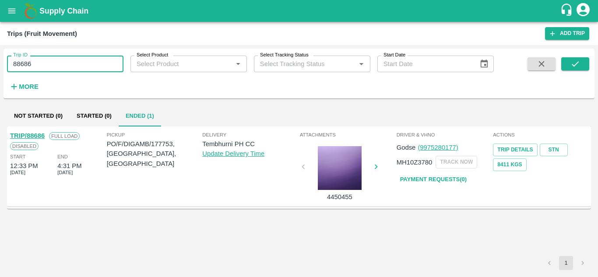
click at [47, 68] on input "88686" at bounding box center [65, 64] width 117 height 17
paste input "text"
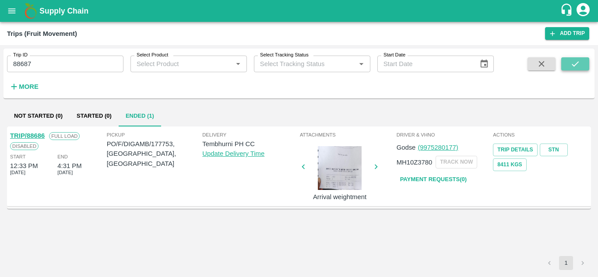
click at [588, 64] on button "submit" at bounding box center [576, 63] width 28 height 13
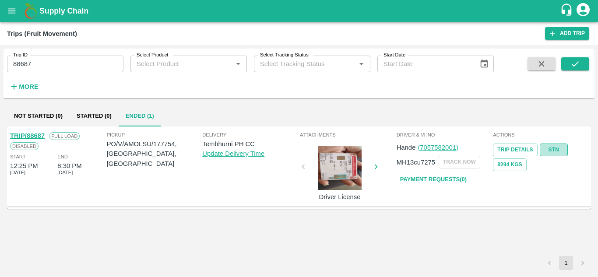
click at [552, 152] on link "STN" at bounding box center [554, 150] width 28 height 13
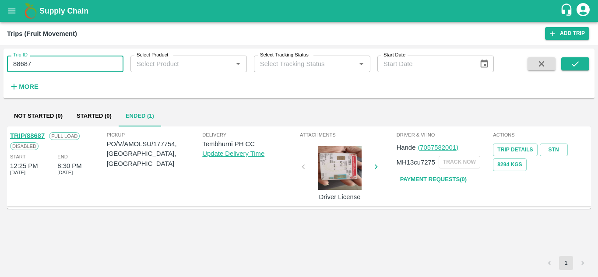
click at [58, 63] on input "88687" at bounding box center [65, 64] width 117 height 17
paste input "text"
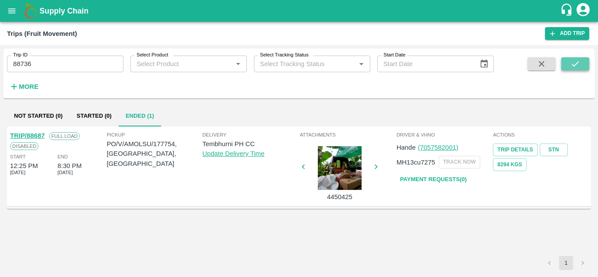
click at [578, 66] on icon "submit" at bounding box center [576, 64] width 10 height 10
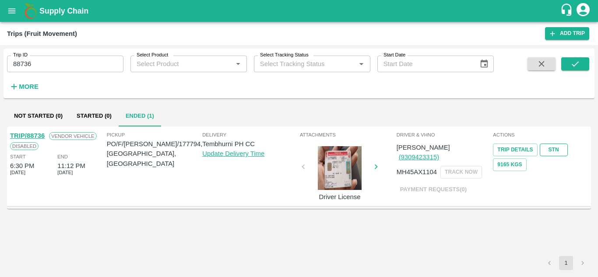
click at [558, 146] on link "STN" at bounding box center [554, 150] width 28 height 13
click at [30, 64] on input "88736" at bounding box center [65, 64] width 117 height 17
click at [50, 60] on input "88736" at bounding box center [65, 64] width 117 height 17
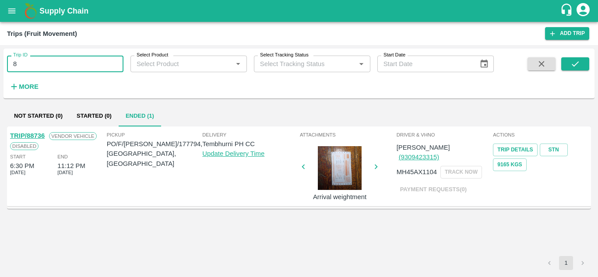
type input "8"
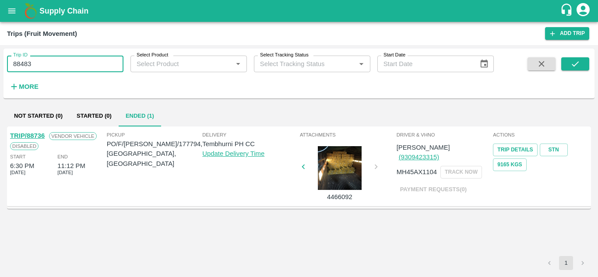
type input "88483"
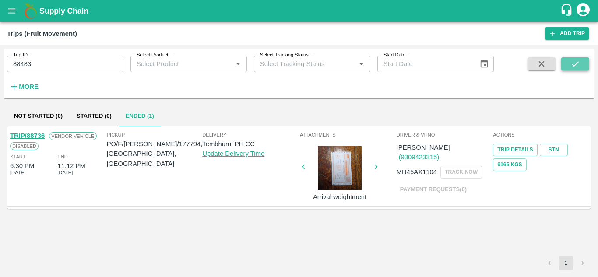
click at [576, 65] on icon "submit" at bounding box center [575, 63] width 7 height 5
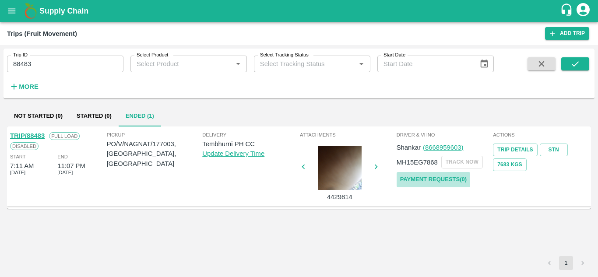
click at [448, 177] on link "Payment Requests( 0 )" at bounding box center [434, 179] width 74 height 15
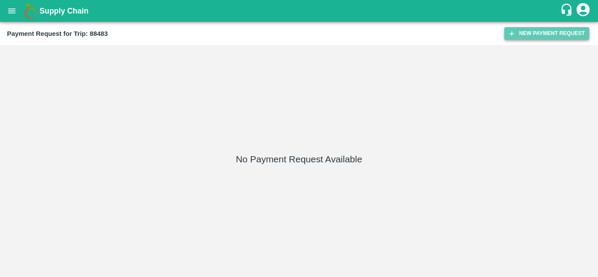
click at [539, 29] on button "New Payment Request" at bounding box center [547, 33] width 85 height 13
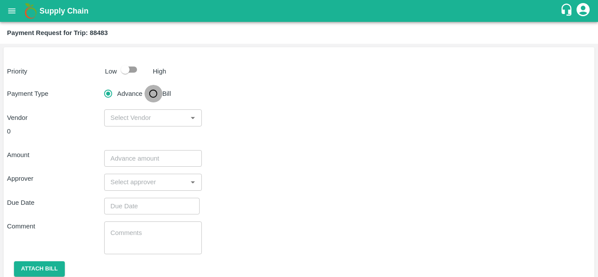
click at [154, 88] on input "Bill" at bounding box center [154, 94] width 18 height 18
radio input "true"
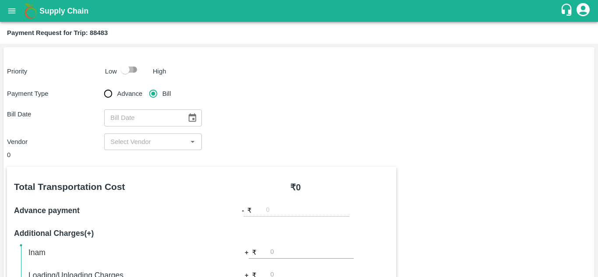
click at [134, 66] on input "checkbox" at bounding box center [125, 69] width 50 height 17
checkbox input "true"
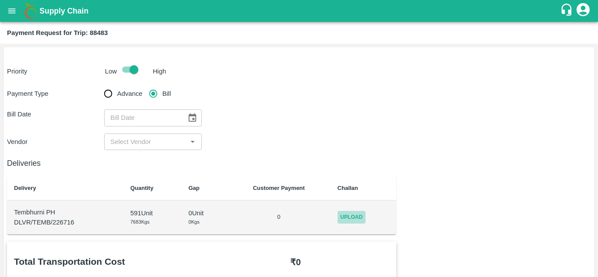
click at [365, 219] on span "Upload" at bounding box center [352, 217] width 28 height 13
click at [0, 0] on input "Upload" at bounding box center [0, 0] width 0 height 0
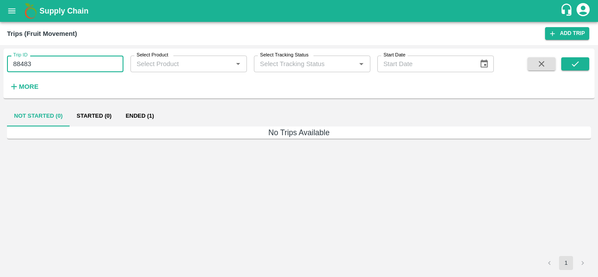
click at [43, 61] on input "88483" at bounding box center [65, 64] width 117 height 17
type input "88480"
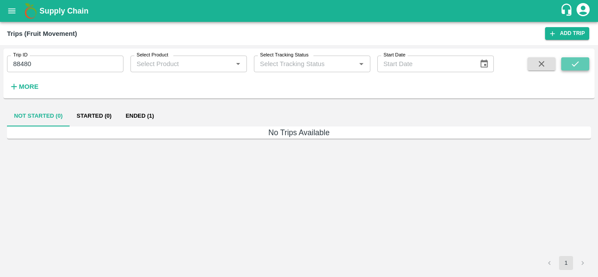
click at [562, 61] on button "submit" at bounding box center [576, 63] width 28 height 13
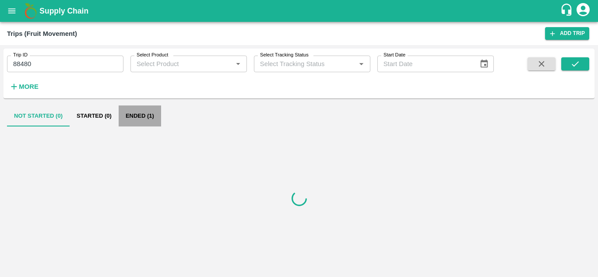
click at [135, 112] on button "Ended (1)" at bounding box center [140, 116] width 42 height 21
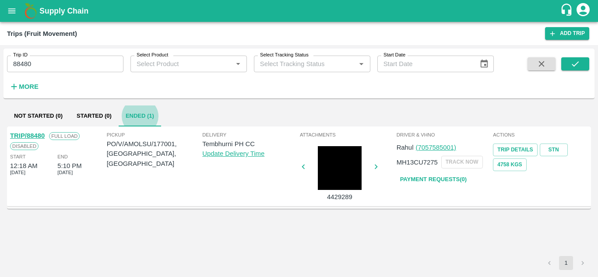
click at [450, 179] on link "Payment Requests( 0 )" at bounding box center [434, 179] width 74 height 15
click at [41, 65] on input "88480" at bounding box center [65, 64] width 117 height 17
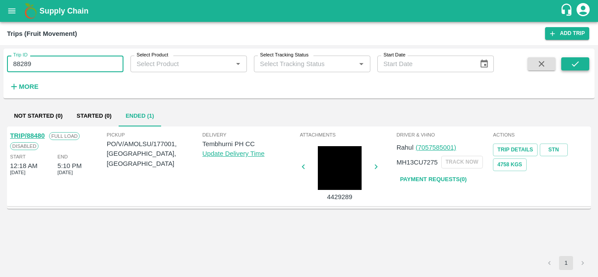
type input "88289"
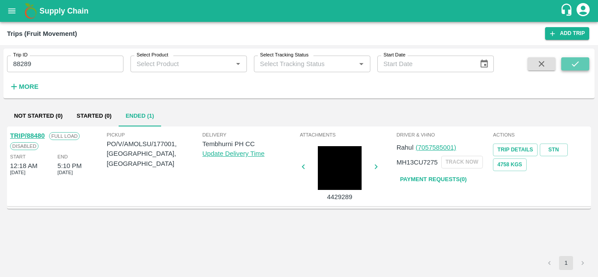
click at [578, 62] on icon "submit" at bounding box center [576, 64] width 10 height 10
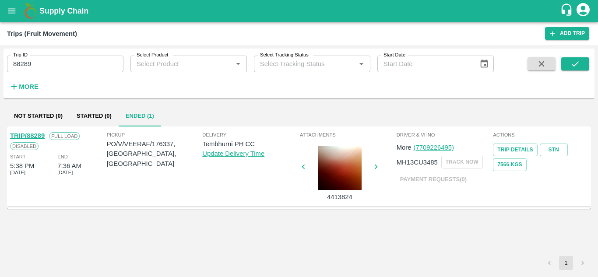
click at [40, 133] on link "TRIP/88289" at bounding box center [27, 135] width 35 height 7
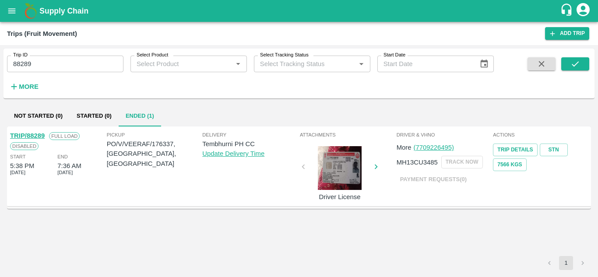
click at [35, 136] on link "TRIP/88289" at bounding box center [27, 135] width 35 height 7
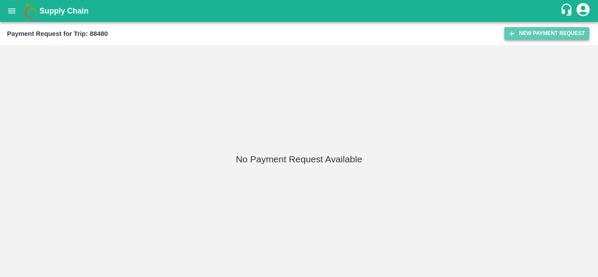
click at [544, 29] on button "New Payment Request" at bounding box center [547, 33] width 85 height 13
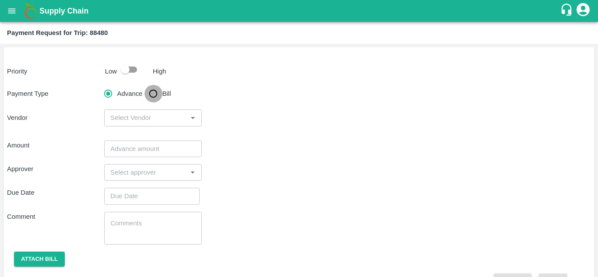
click at [151, 88] on input "Bill" at bounding box center [154, 94] width 18 height 18
radio input "true"
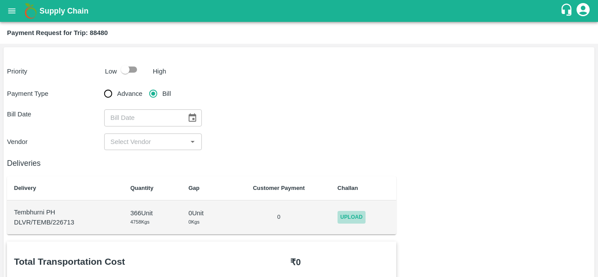
click at [354, 218] on span "Upload" at bounding box center [352, 217] width 28 height 13
click at [0, 0] on input "Upload" at bounding box center [0, 0] width 0 height 0
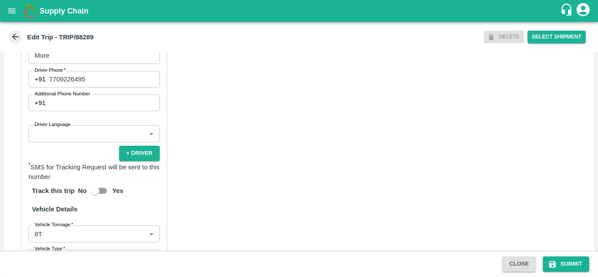
scroll to position [509, 0]
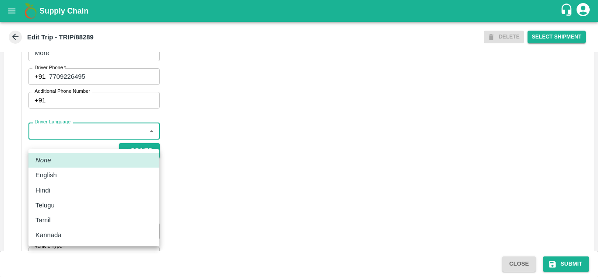
click at [86, 140] on body "Supply Chain Edit Trip - TRIP/88289 DELETE Select Shipment Trip Details Trip Ty…" at bounding box center [299, 138] width 598 height 277
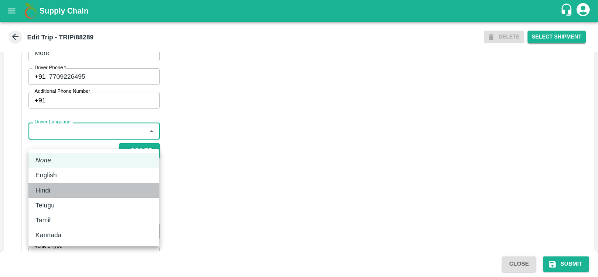
click at [54, 189] on div "Hindi" at bounding box center [44, 191] width 19 height 10
type input "hi"
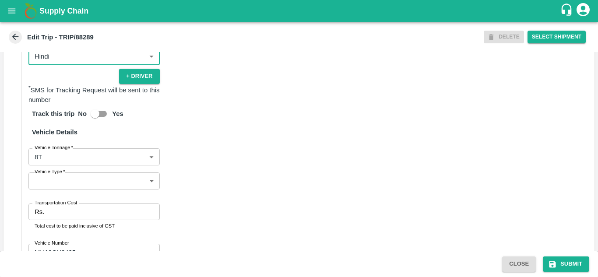
scroll to position [585, 0]
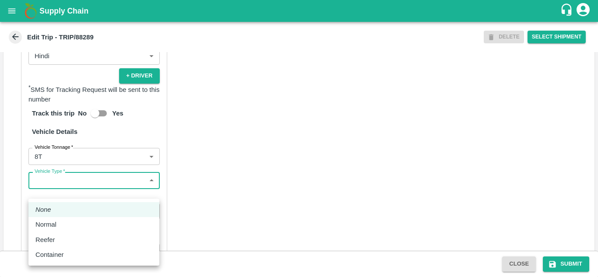
click at [52, 190] on body "Supply Chain Edit Trip - TRIP/88289 DELETE Select Shipment Trip Details Trip Ty…" at bounding box center [299, 138] width 598 height 277
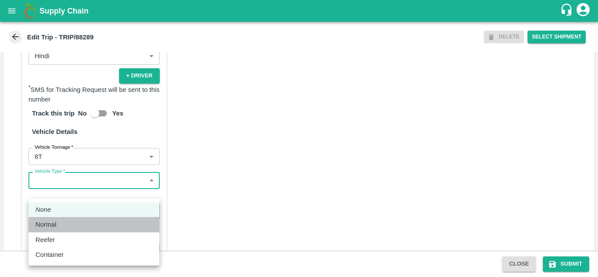
click at [49, 220] on p "Normal" at bounding box center [45, 225] width 21 height 10
type input "Normal"
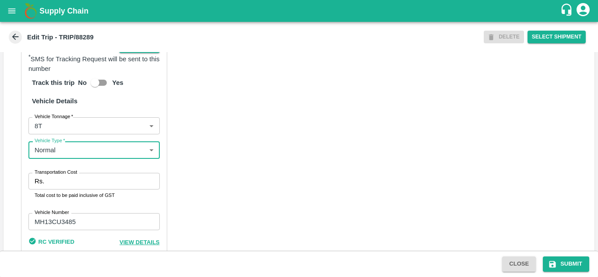
scroll to position [616, 0]
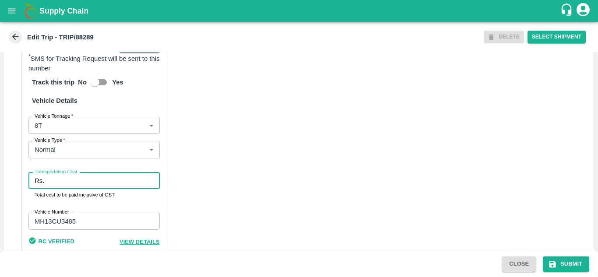
click at [53, 189] on input "Transportation Cost" at bounding box center [104, 181] width 112 height 17
type input "5000"
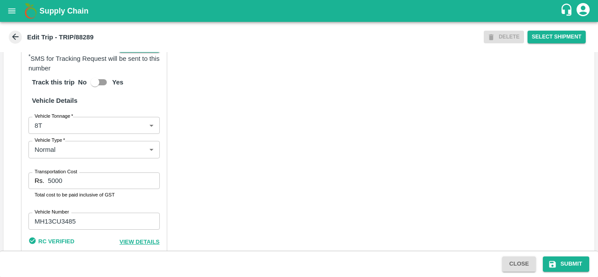
click at [177, 201] on div "Partner Details Partner   * Partner Add Transporter Driver 1 Details Driver Nam…" at bounding box center [299, 60] width 591 height 438
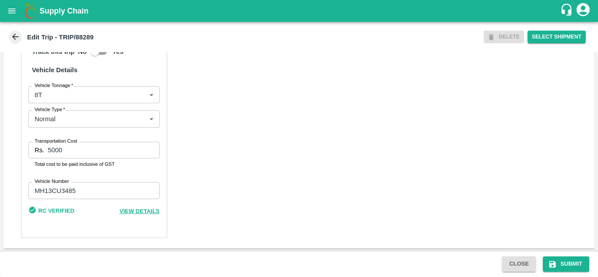
scroll to position [657, 0]
click at [572, 261] on button "Submit" at bounding box center [566, 264] width 46 height 15
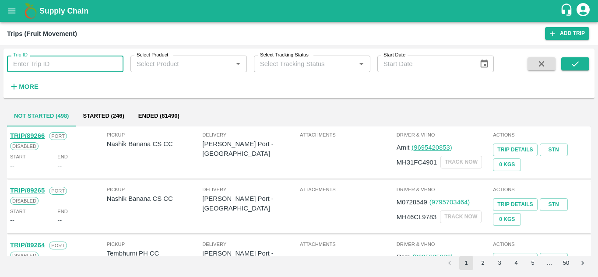
click at [38, 58] on input "Trip ID" at bounding box center [65, 64] width 117 height 17
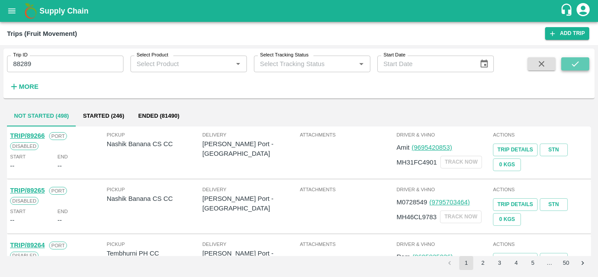
click at [576, 64] on icon "submit" at bounding box center [576, 64] width 10 height 10
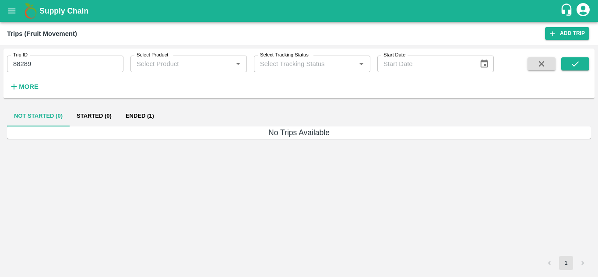
click at [141, 117] on button "Ended (1)" at bounding box center [140, 116] width 42 height 21
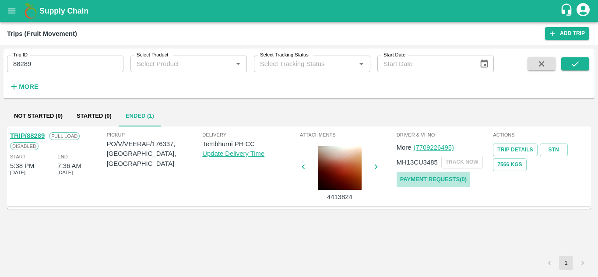
click at [431, 177] on link "Payment Requests( 0 )" at bounding box center [434, 179] width 74 height 15
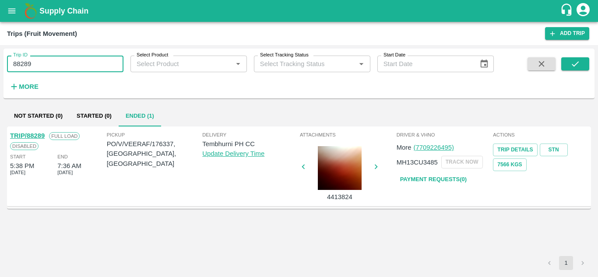
click at [44, 64] on input "88289" at bounding box center [65, 64] width 117 height 17
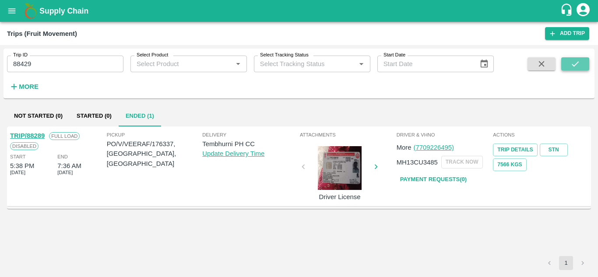
click at [573, 61] on icon "submit" at bounding box center [576, 64] width 10 height 10
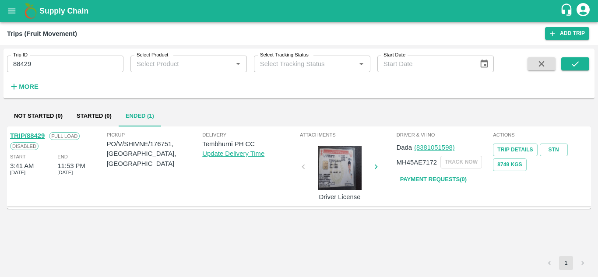
click at [438, 177] on link "Payment Requests( 0 )" at bounding box center [434, 179] width 74 height 15
drag, startPoint x: 45, startPoint y: 51, endPoint x: 44, endPoint y: 57, distance: 6.2
click at [44, 57] on div "Trip ID 88429 Trip ID" at bounding box center [62, 61] width 124 height 24
click at [44, 57] on input "88429" at bounding box center [65, 64] width 117 height 17
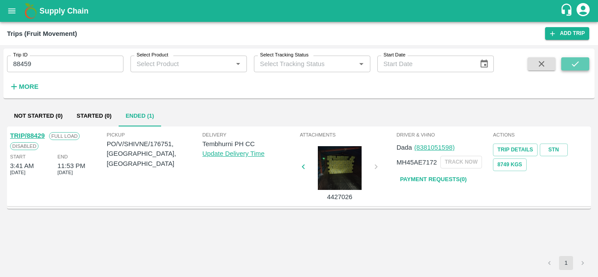
click at [582, 63] on button "submit" at bounding box center [576, 63] width 28 height 13
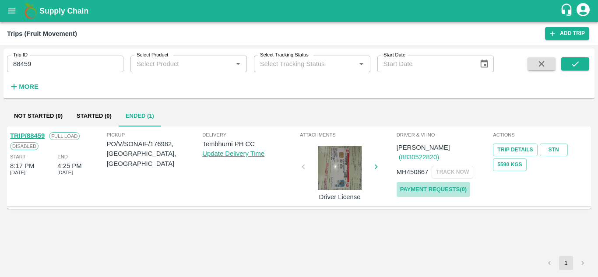
click at [434, 182] on link "Payment Requests( 0 )" at bounding box center [434, 189] width 74 height 15
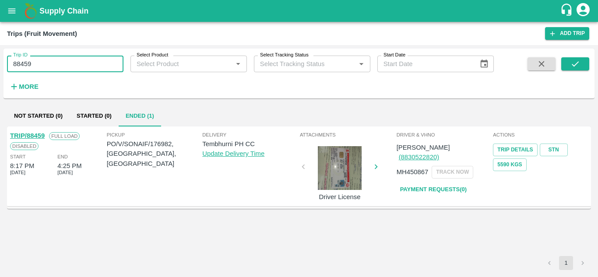
click at [45, 63] on input "88459" at bounding box center [65, 64] width 117 height 17
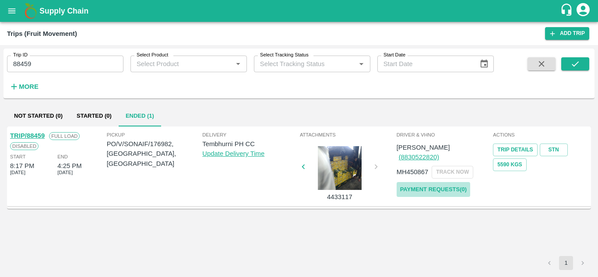
click at [432, 184] on link "Payment Requests( 0 )" at bounding box center [434, 189] width 74 height 15
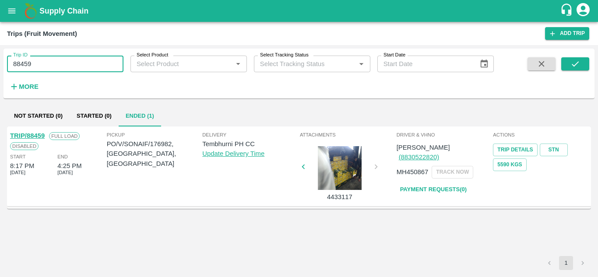
click at [43, 60] on input "88459" at bounding box center [65, 64] width 117 height 17
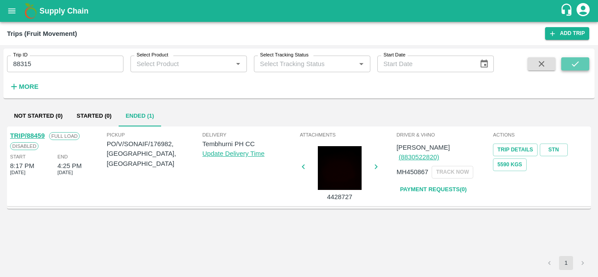
click at [575, 60] on icon "submit" at bounding box center [576, 64] width 10 height 10
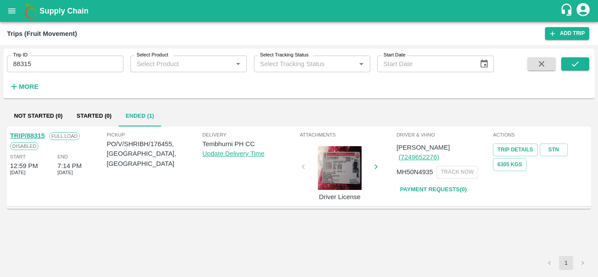
click at [428, 185] on link "Payment Requests( 0 )" at bounding box center [434, 189] width 74 height 15
click at [40, 71] on input "88315" at bounding box center [65, 64] width 117 height 17
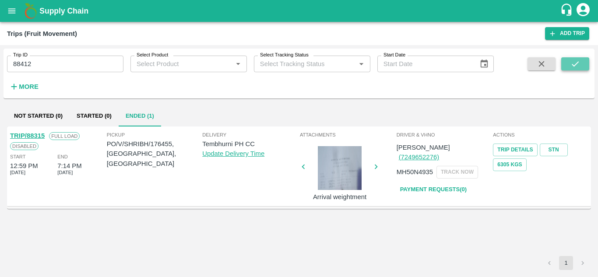
click at [574, 66] on icon "submit" at bounding box center [575, 63] width 7 height 5
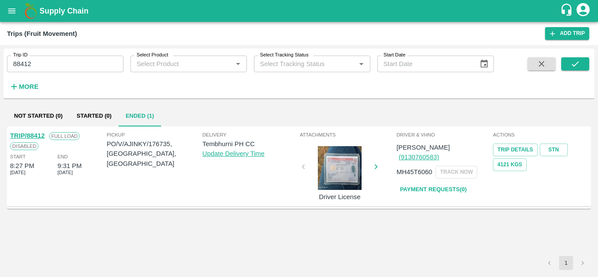
click at [445, 182] on link "Payment Requests( 0 )" at bounding box center [434, 189] width 74 height 15
click at [44, 64] on input "88412" at bounding box center [65, 64] width 117 height 17
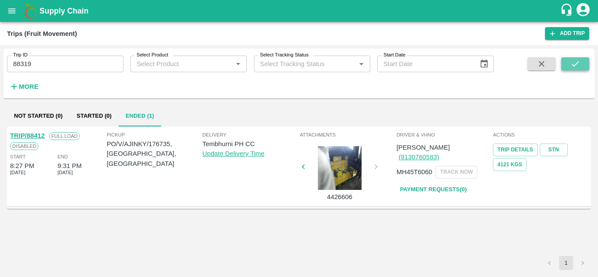
click at [578, 64] on icon "submit" at bounding box center [576, 64] width 10 height 10
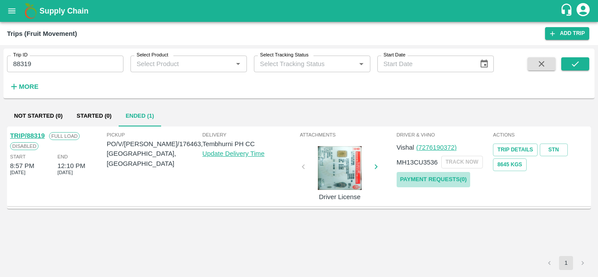
click at [424, 180] on link "Payment Requests( 0 )" at bounding box center [434, 179] width 74 height 15
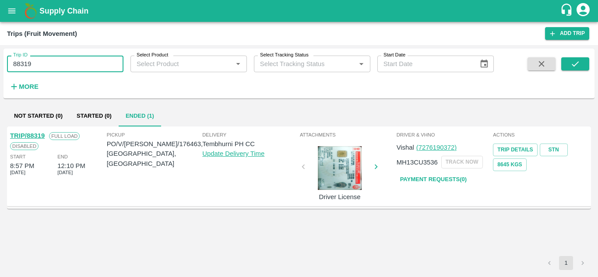
click at [46, 64] on input "88319" at bounding box center [65, 64] width 117 height 17
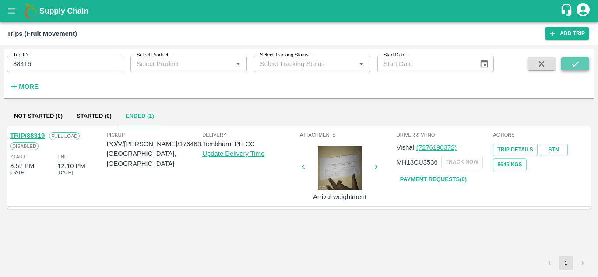
click at [569, 61] on button "submit" at bounding box center [576, 63] width 28 height 13
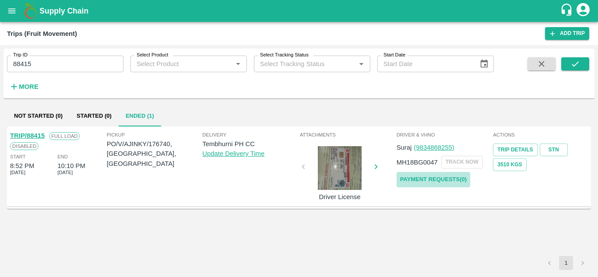
click at [424, 184] on link "Payment Requests( 0 )" at bounding box center [434, 179] width 74 height 15
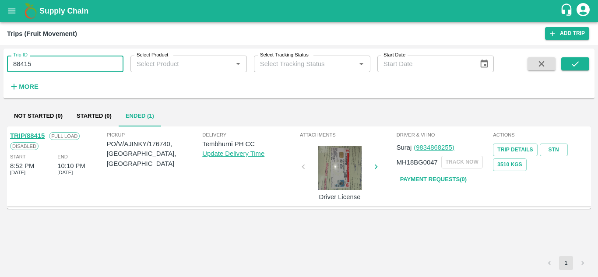
click at [43, 60] on input "88415" at bounding box center [65, 64] width 117 height 17
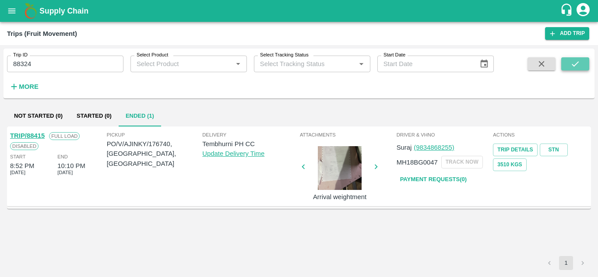
click at [576, 63] on icon "submit" at bounding box center [576, 64] width 10 height 10
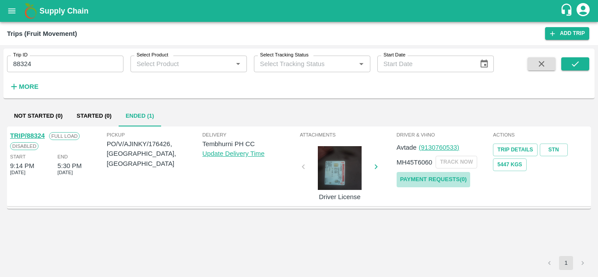
click at [432, 180] on link "Payment Requests( 0 )" at bounding box center [434, 179] width 74 height 15
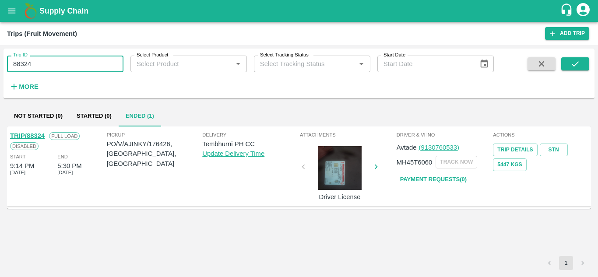
click at [42, 64] on input "88324" at bounding box center [65, 64] width 117 height 17
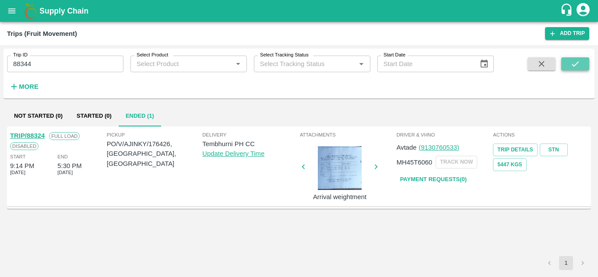
click at [574, 64] on icon "submit" at bounding box center [576, 64] width 10 height 10
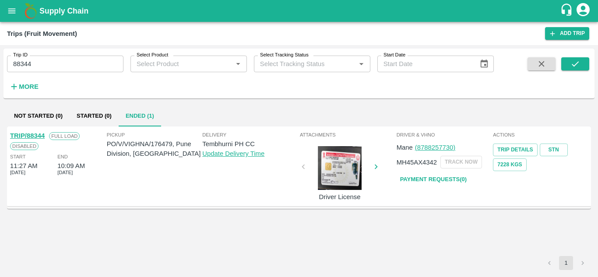
click at [445, 178] on link "Payment Requests( 0 )" at bounding box center [434, 179] width 74 height 15
click at [48, 68] on input "88344" at bounding box center [65, 64] width 117 height 17
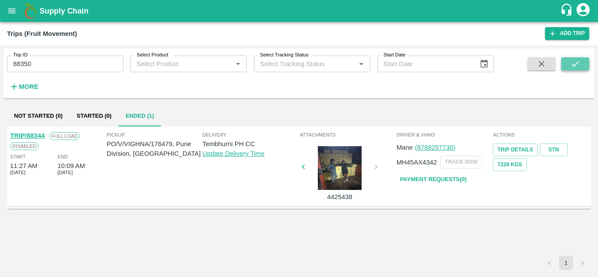
click at [572, 59] on icon "submit" at bounding box center [576, 64] width 10 height 10
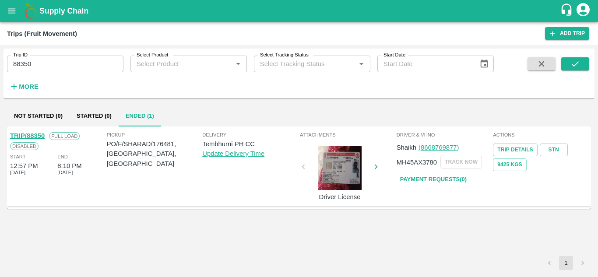
click at [441, 175] on link "Payment Requests( 0 )" at bounding box center [434, 179] width 74 height 15
click at [39, 60] on input "88350" at bounding box center [65, 64] width 117 height 17
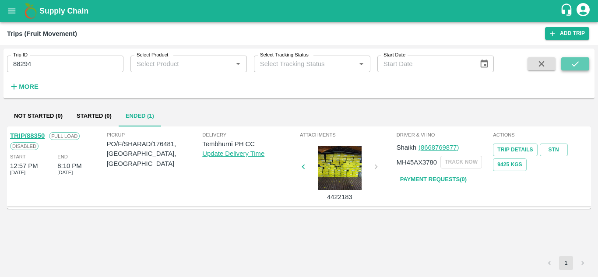
click at [577, 61] on icon "submit" at bounding box center [576, 64] width 10 height 10
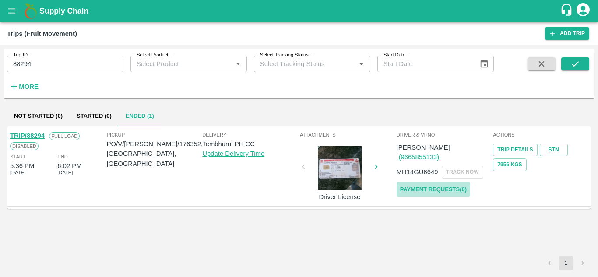
click at [446, 182] on link "Payment Requests( 0 )" at bounding box center [434, 189] width 74 height 15
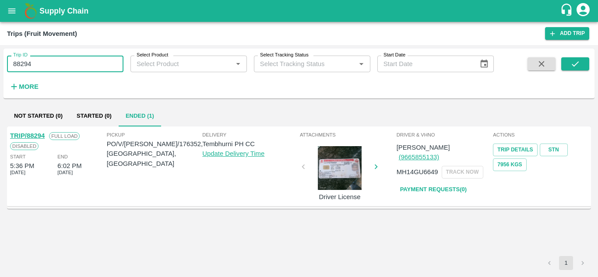
click at [48, 69] on input "88294" at bounding box center [65, 64] width 117 height 17
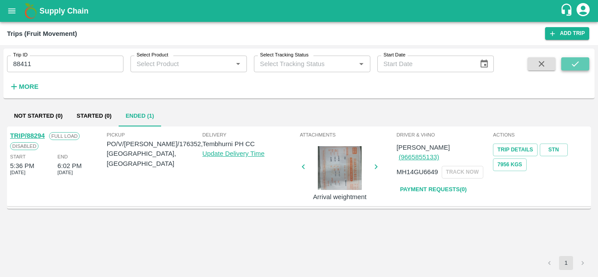
click at [573, 62] on icon "submit" at bounding box center [576, 64] width 10 height 10
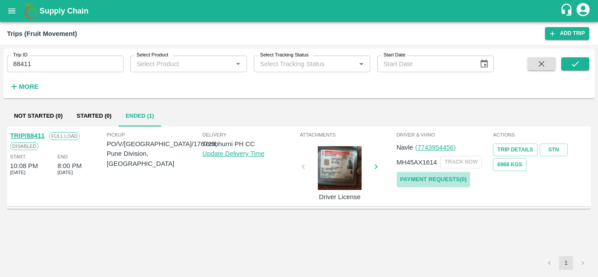
click at [433, 184] on link "Payment Requests( 0 )" at bounding box center [434, 179] width 74 height 15
click at [46, 64] on input "88411" at bounding box center [65, 64] width 117 height 17
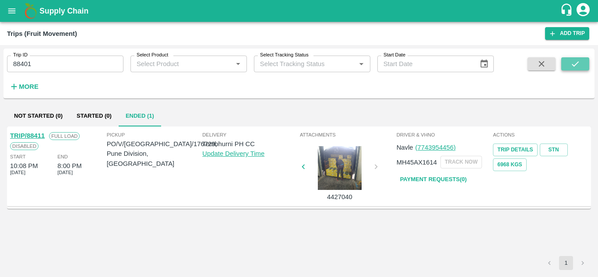
click at [576, 67] on icon "submit" at bounding box center [576, 64] width 10 height 10
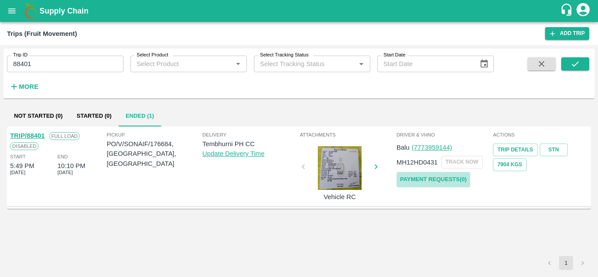
click at [425, 181] on link "Payment Requests( 0 )" at bounding box center [434, 179] width 74 height 15
click at [42, 69] on input "88401" at bounding box center [65, 64] width 117 height 17
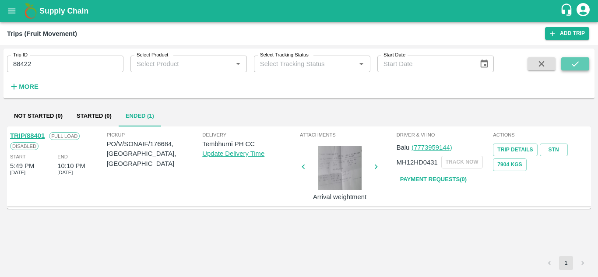
click at [579, 63] on icon "submit" at bounding box center [576, 64] width 10 height 10
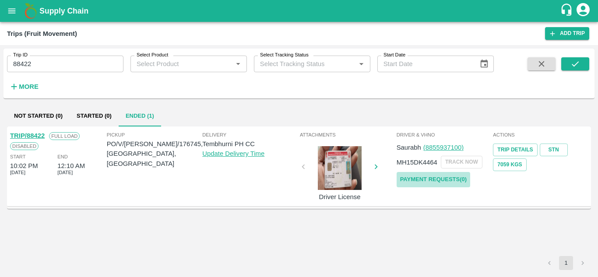
click at [449, 174] on link "Payment Requests( 0 )" at bounding box center [434, 179] width 74 height 15
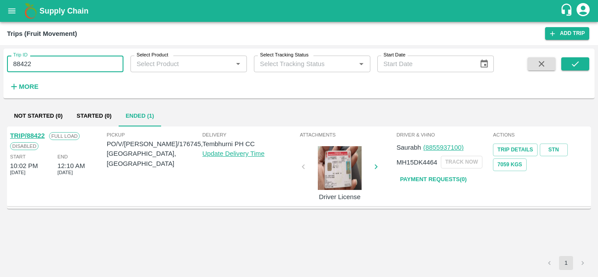
click at [40, 60] on input "88422" at bounding box center [65, 64] width 117 height 17
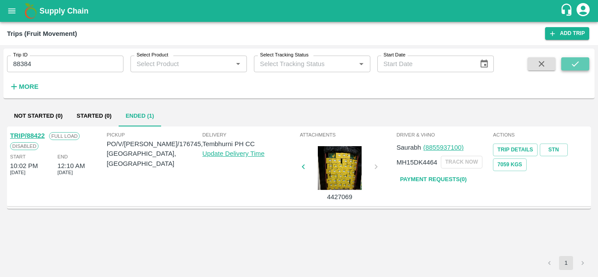
click at [583, 61] on button "submit" at bounding box center [576, 63] width 28 height 13
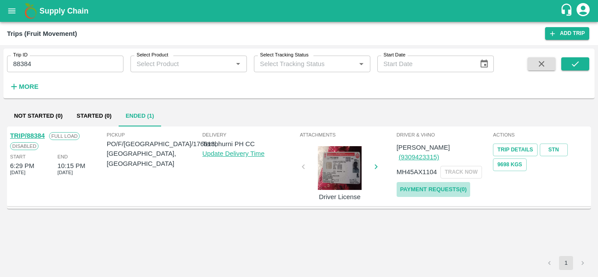
click at [441, 182] on link "Payment Requests( 0 )" at bounding box center [434, 189] width 74 height 15
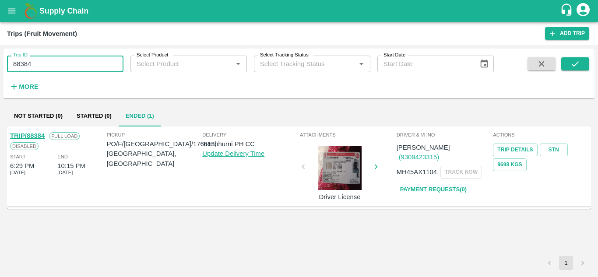
click at [42, 68] on input "88384" at bounding box center [65, 64] width 117 height 17
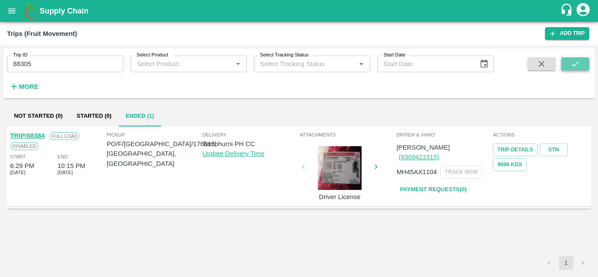
click at [573, 59] on icon "submit" at bounding box center [576, 64] width 10 height 10
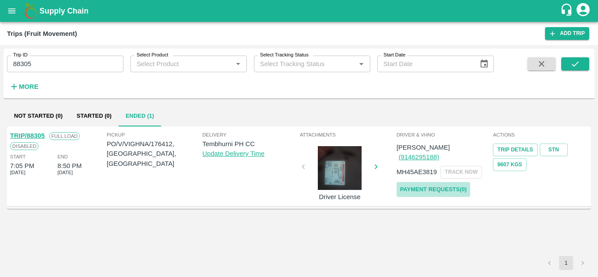
click at [449, 182] on link "Payment Requests( 0 )" at bounding box center [434, 189] width 74 height 15
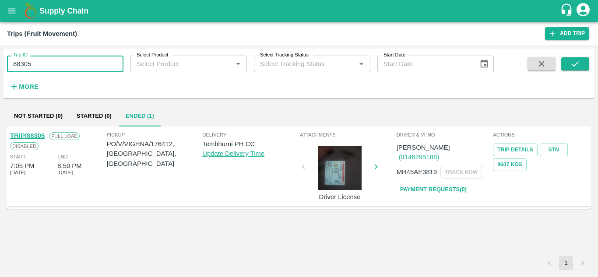
click at [36, 69] on input "88305" at bounding box center [65, 64] width 117 height 17
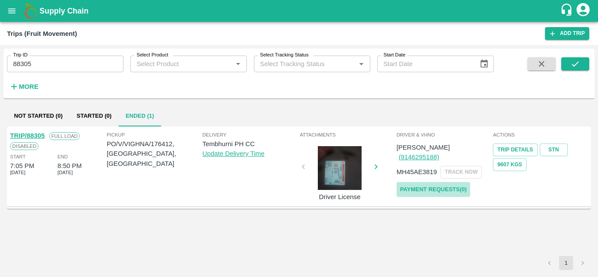
click at [446, 182] on link "Payment Requests( 0 )" at bounding box center [434, 189] width 74 height 15
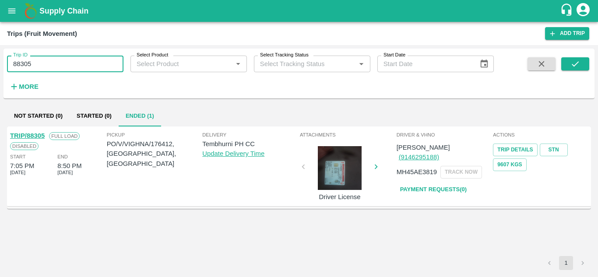
click at [46, 67] on input "88305" at bounding box center [65, 64] width 117 height 17
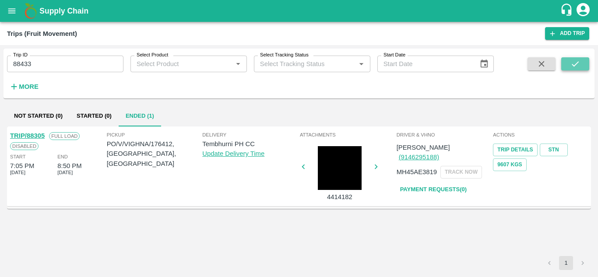
click at [572, 64] on icon "submit" at bounding box center [576, 64] width 10 height 10
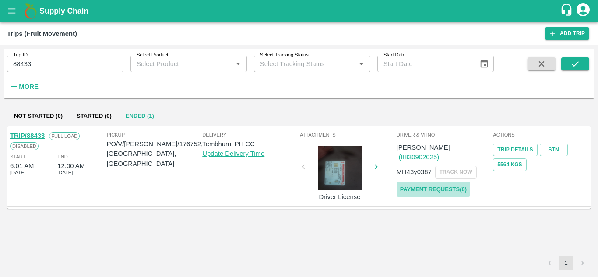
click at [418, 182] on link "Payment Requests( 0 )" at bounding box center [434, 189] width 74 height 15
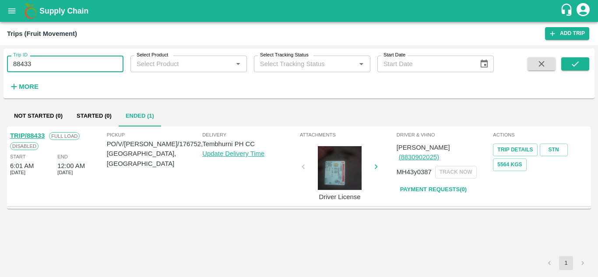
click at [35, 64] on input "88433" at bounding box center [65, 64] width 117 height 17
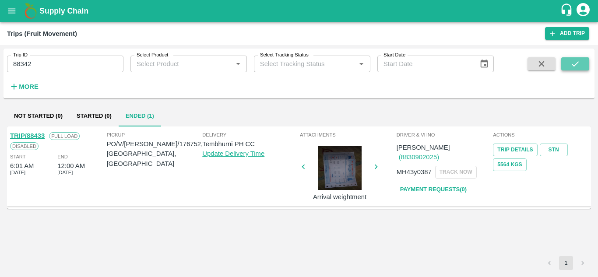
click at [579, 64] on icon "submit" at bounding box center [576, 64] width 10 height 10
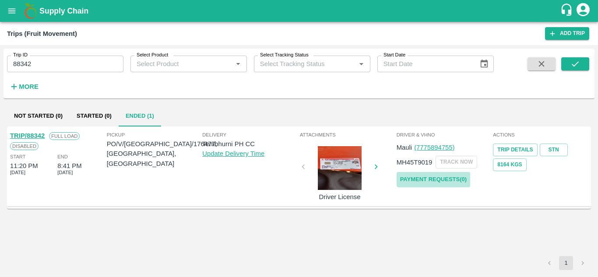
click at [419, 179] on link "Payment Requests( 0 )" at bounding box center [434, 179] width 74 height 15
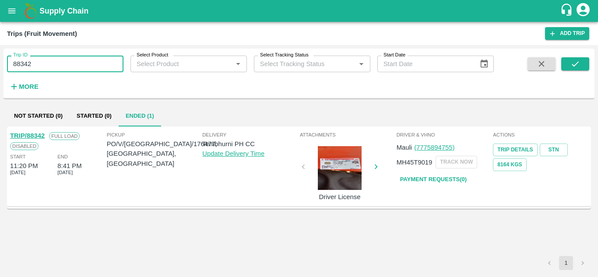
click at [44, 60] on input "88342" at bounding box center [65, 64] width 117 height 17
type input "88"
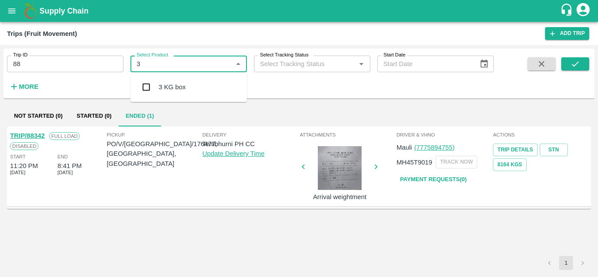
type input "3"
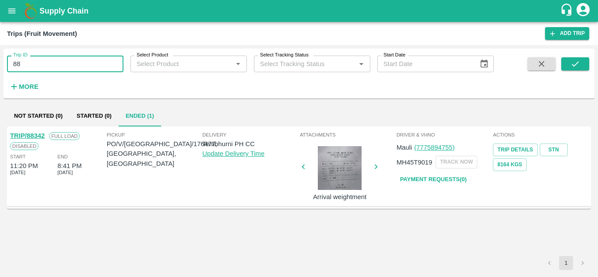
click at [35, 59] on input "88" at bounding box center [65, 64] width 117 height 17
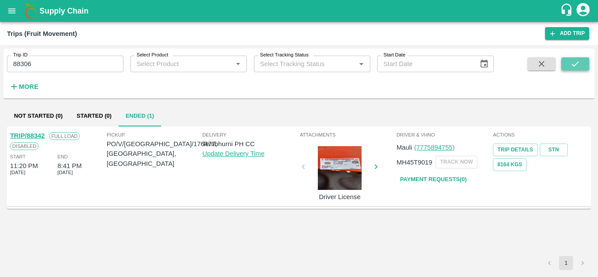
click at [577, 64] on icon "submit" at bounding box center [576, 64] width 10 height 10
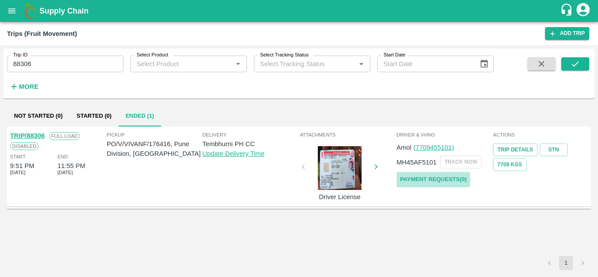
click at [429, 180] on link "Payment Requests( 0 )" at bounding box center [434, 179] width 74 height 15
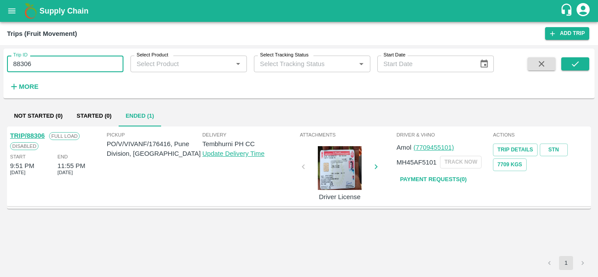
click at [53, 64] on input "88306" at bounding box center [65, 64] width 117 height 17
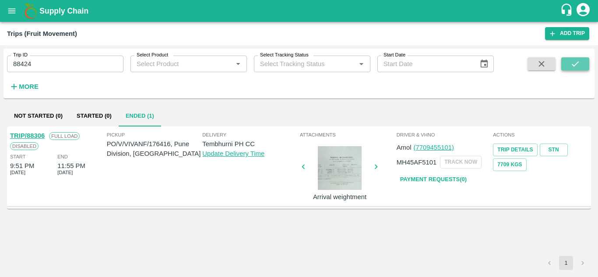
click at [565, 65] on button "submit" at bounding box center [576, 63] width 28 height 13
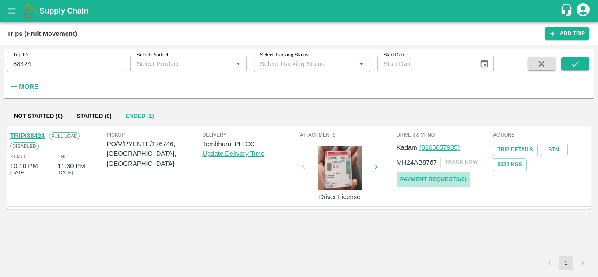
click at [428, 183] on link "Payment Requests( 0 )" at bounding box center [434, 179] width 74 height 15
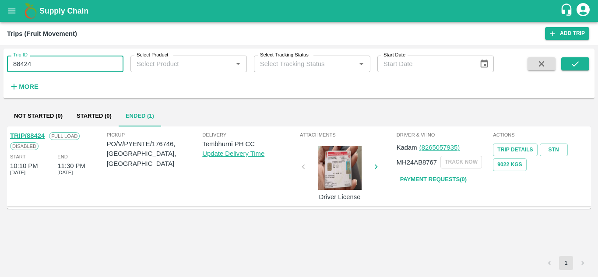
click at [49, 62] on input "88424" at bounding box center [65, 64] width 117 height 17
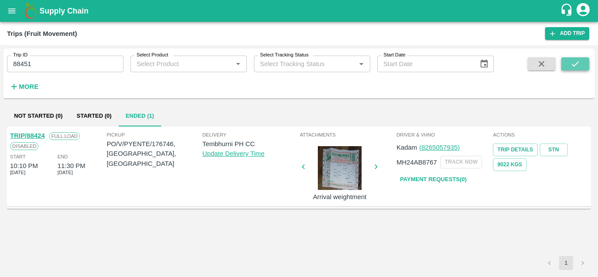
click at [576, 63] on icon "submit" at bounding box center [576, 64] width 10 height 10
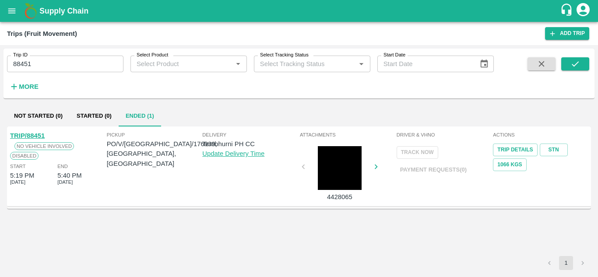
click at [37, 135] on link "TRIP/88451" at bounding box center [27, 135] width 35 height 7
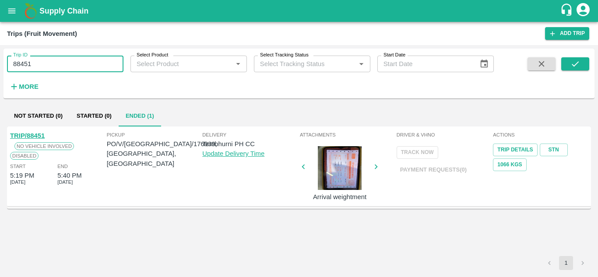
click at [46, 66] on input "88451" at bounding box center [65, 64] width 117 height 17
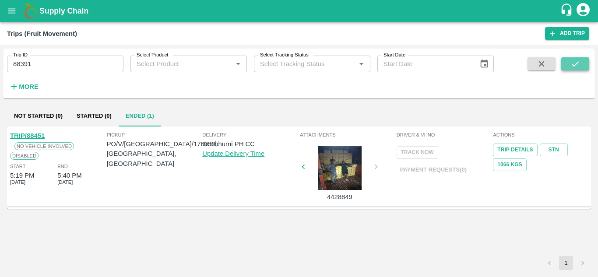
click at [579, 66] on icon "submit" at bounding box center [576, 64] width 10 height 10
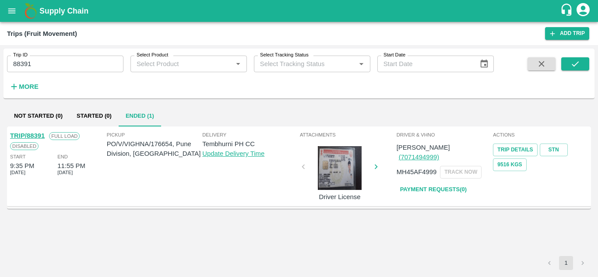
click at [433, 182] on link "Payment Requests( 0 )" at bounding box center [434, 189] width 74 height 15
click at [41, 61] on input "88391" at bounding box center [65, 64] width 117 height 17
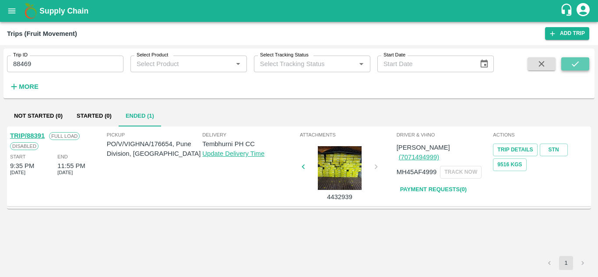
click at [578, 64] on icon "submit" at bounding box center [576, 64] width 10 height 10
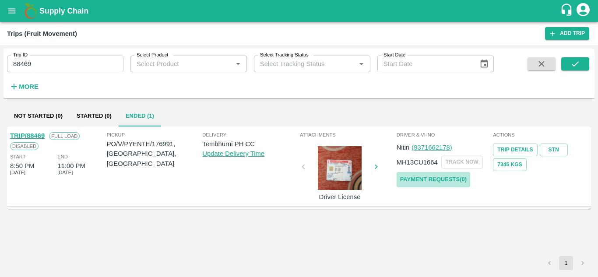
click at [442, 176] on link "Payment Requests( 0 )" at bounding box center [434, 179] width 74 height 15
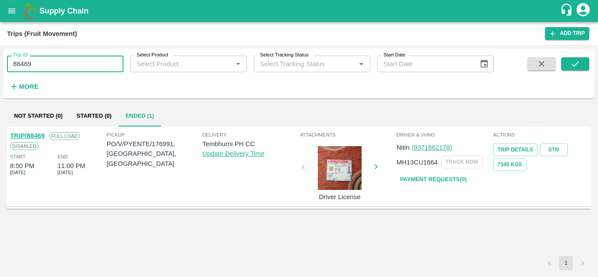
click at [42, 63] on input "88469" at bounding box center [65, 64] width 117 height 17
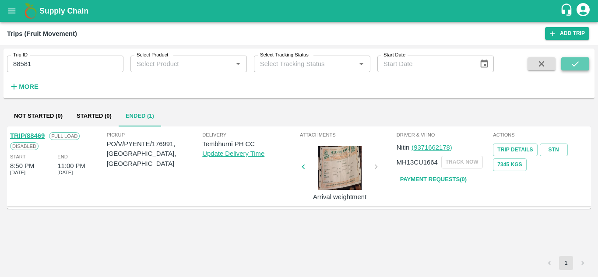
click at [574, 61] on icon "submit" at bounding box center [576, 64] width 10 height 10
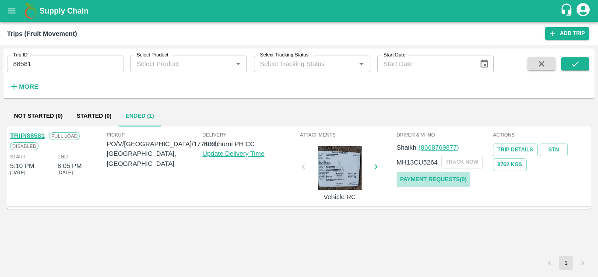
click at [442, 176] on link "Payment Requests( 0 )" at bounding box center [434, 179] width 74 height 15
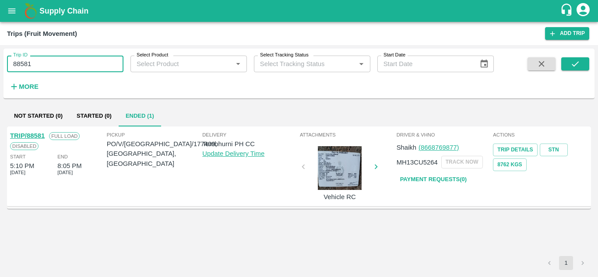
click at [35, 63] on input "88581" at bounding box center [65, 64] width 117 height 17
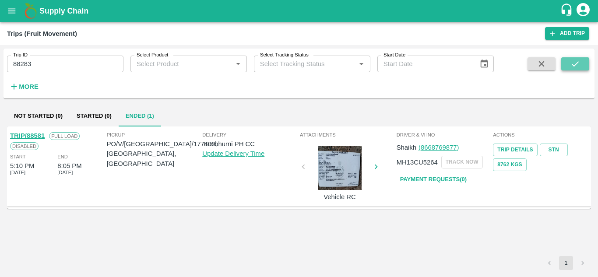
click at [571, 64] on icon "submit" at bounding box center [576, 64] width 10 height 10
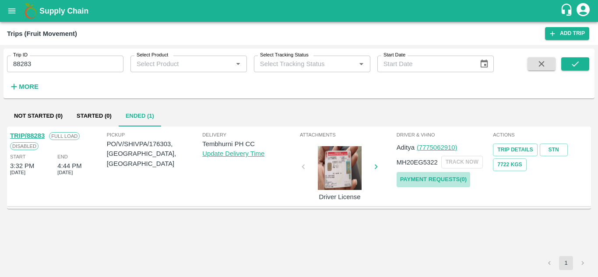
click at [463, 183] on link "Payment Requests( 0 )" at bounding box center [434, 179] width 74 height 15
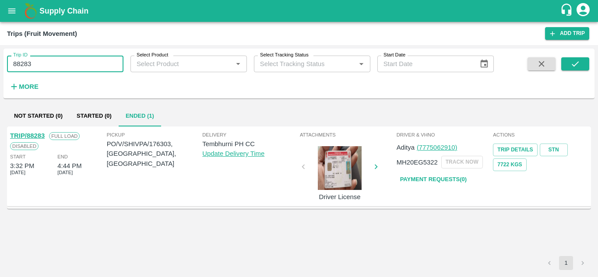
click at [49, 64] on input "88283" at bounding box center [65, 64] width 117 height 17
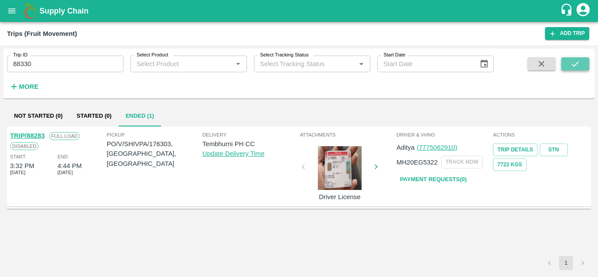
click at [571, 62] on icon "submit" at bounding box center [576, 64] width 10 height 10
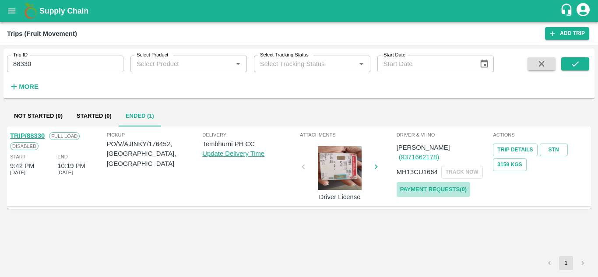
click at [435, 182] on link "Payment Requests( 0 )" at bounding box center [434, 189] width 74 height 15
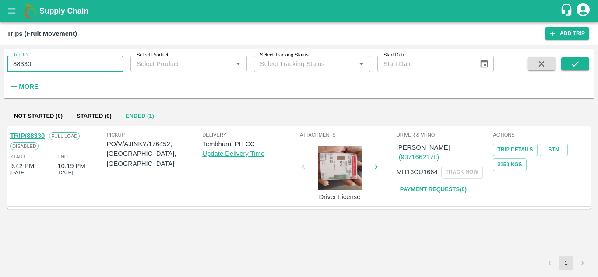
click at [48, 67] on input "88330" at bounding box center [65, 64] width 117 height 17
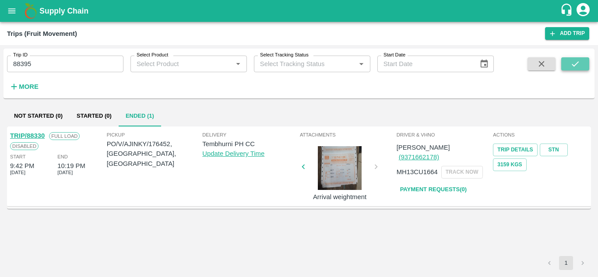
click at [577, 60] on icon "submit" at bounding box center [576, 64] width 10 height 10
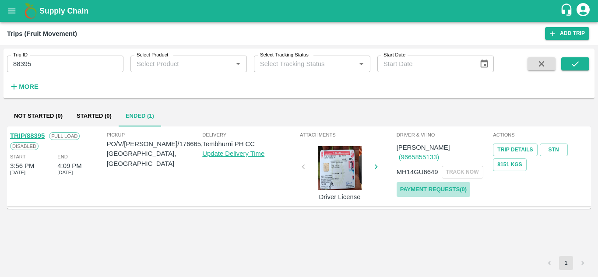
click at [435, 182] on link "Payment Requests( 0 )" at bounding box center [434, 189] width 74 height 15
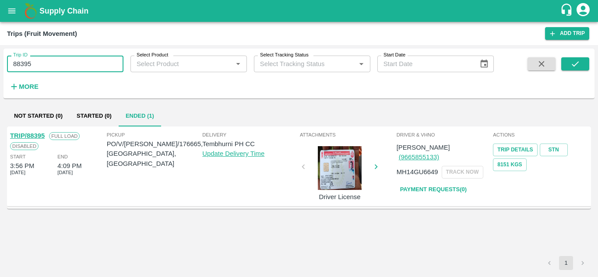
click at [48, 71] on input "88395" at bounding box center [65, 64] width 117 height 17
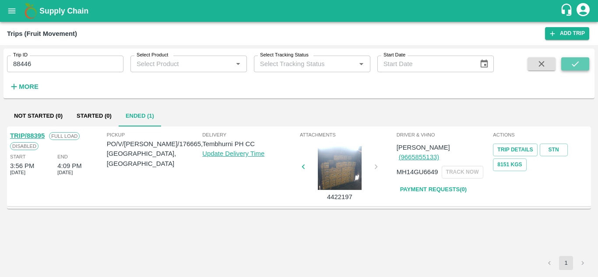
click at [584, 64] on button "submit" at bounding box center [576, 63] width 28 height 13
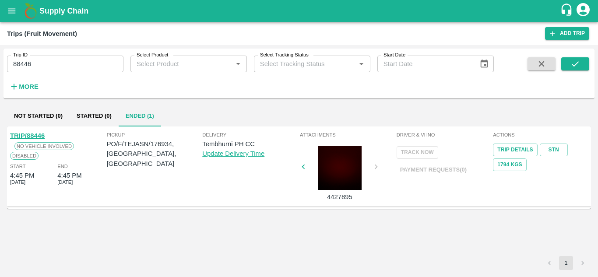
click at [39, 135] on link "TRIP/88446" at bounding box center [27, 135] width 35 height 7
click at [47, 68] on input "88446" at bounding box center [65, 64] width 117 height 17
click at [563, 62] on button "submit" at bounding box center [576, 63] width 28 height 13
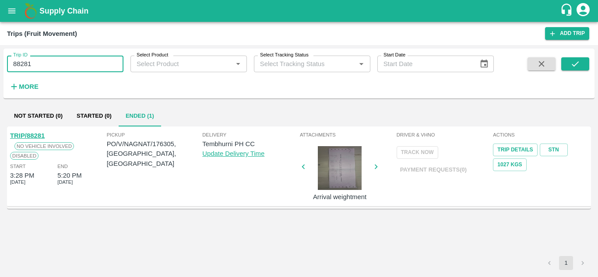
click at [50, 67] on input "88281" at bounding box center [65, 64] width 117 height 17
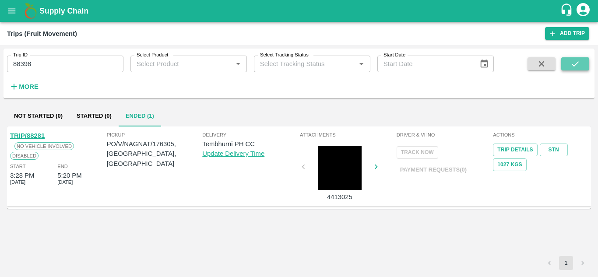
click at [585, 62] on button "submit" at bounding box center [576, 63] width 28 height 13
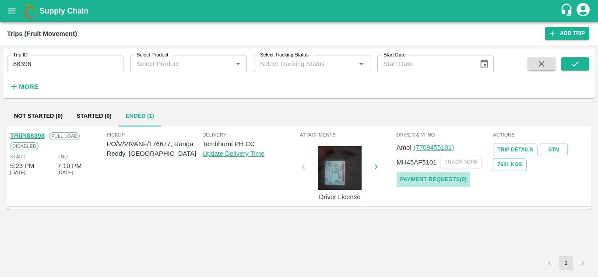
click at [432, 180] on link "Payment Requests( 0 )" at bounding box center [434, 179] width 74 height 15
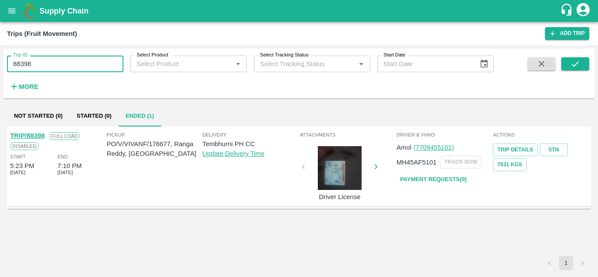
click at [49, 63] on input "88398" at bounding box center [65, 64] width 117 height 17
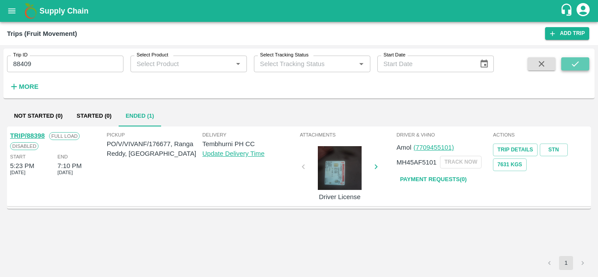
click at [574, 65] on icon "submit" at bounding box center [576, 64] width 10 height 10
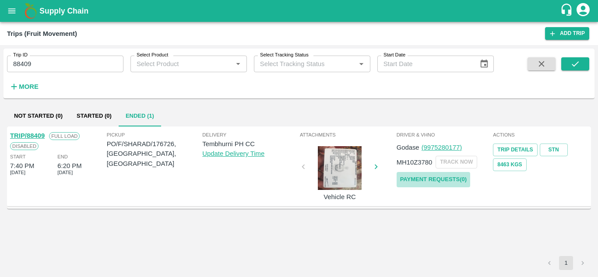
click at [445, 173] on link "Payment Requests( 0 )" at bounding box center [434, 179] width 74 height 15
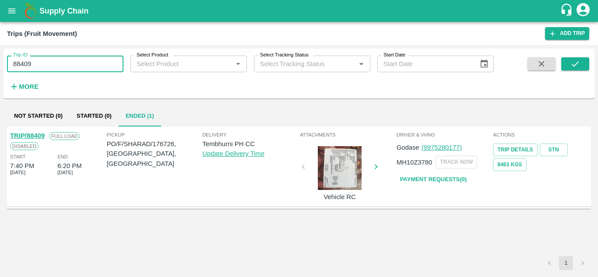
click at [53, 60] on input "88409" at bounding box center [65, 64] width 117 height 17
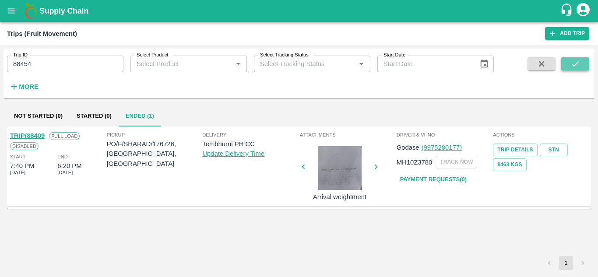
click at [575, 59] on button "submit" at bounding box center [576, 63] width 28 height 13
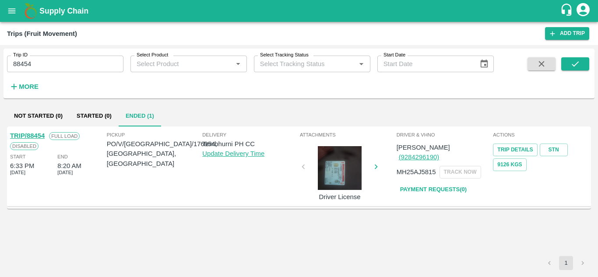
click at [454, 182] on link "Payment Requests( 0 )" at bounding box center [434, 189] width 74 height 15
click at [49, 64] on input "88454" at bounding box center [65, 64] width 117 height 17
click at [581, 61] on button "submit" at bounding box center [576, 63] width 28 height 13
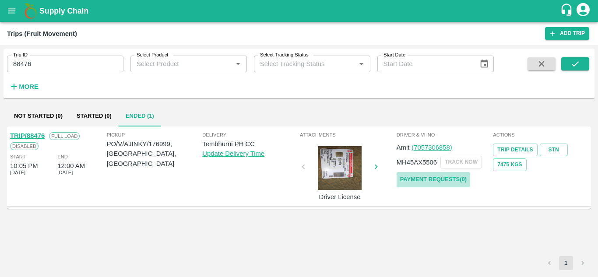
click at [428, 182] on link "Payment Requests( 0 )" at bounding box center [434, 179] width 74 height 15
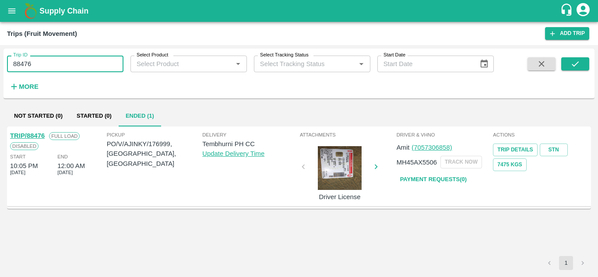
click at [46, 58] on input "88476" at bounding box center [65, 64] width 117 height 17
type input "88"
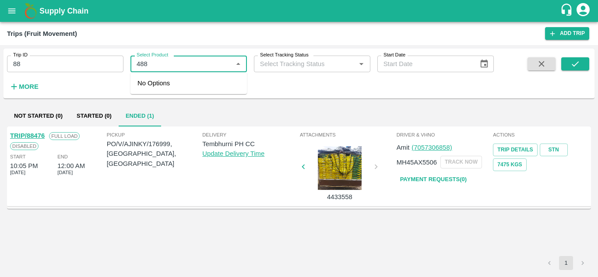
type input "488"
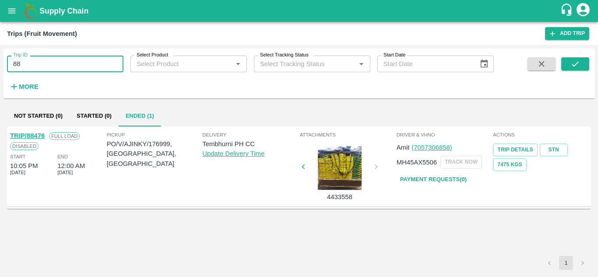
click at [37, 62] on input "88" at bounding box center [65, 64] width 117 height 17
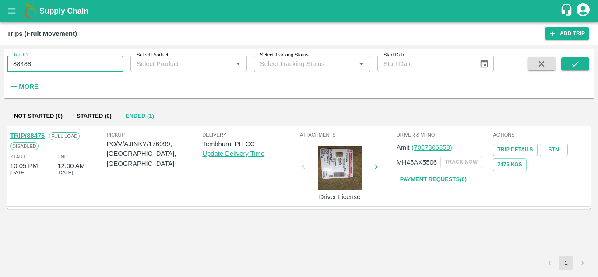
type input "88488"
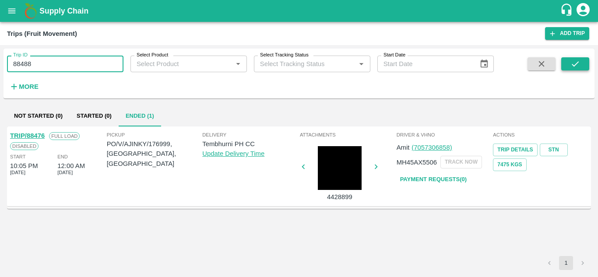
click at [572, 60] on icon "submit" at bounding box center [576, 64] width 10 height 10
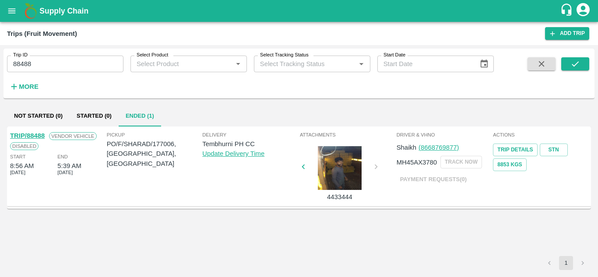
click at [37, 136] on link "TRIP/88488" at bounding box center [27, 135] width 35 height 7
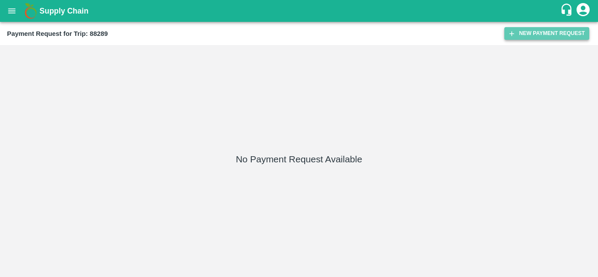
click at [536, 33] on button "New Payment Request" at bounding box center [547, 33] width 85 height 13
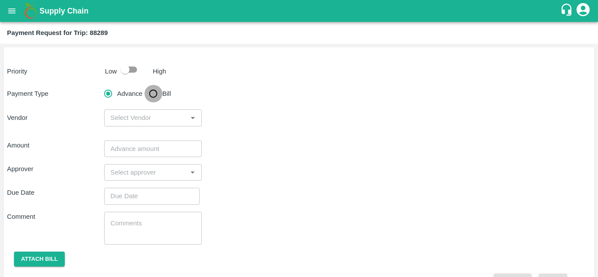
click at [152, 92] on input "Bill" at bounding box center [154, 94] width 18 height 18
radio input "true"
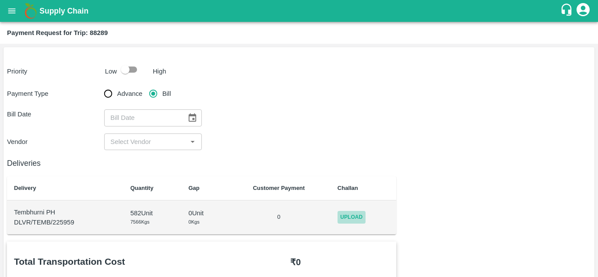
click at [360, 215] on span "Upload" at bounding box center [352, 217] width 28 height 13
click at [0, 0] on input "Upload" at bounding box center [0, 0] width 0 height 0
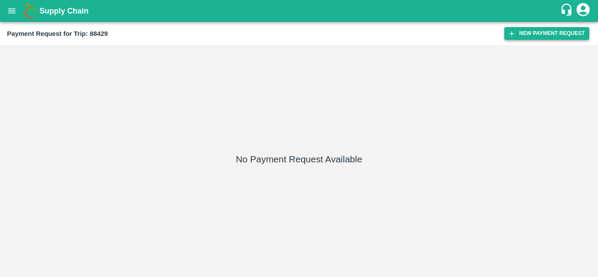
click at [534, 31] on button "New Payment Request" at bounding box center [547, 33] width 85 height 13
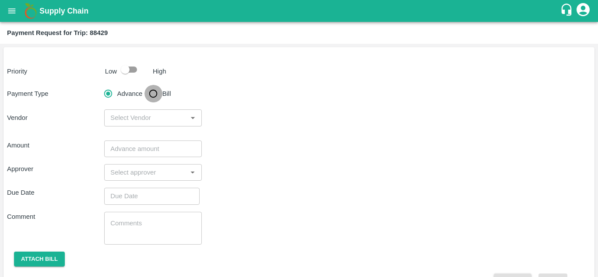
click at [153, 94] on input "Bill" at bounding box center [154, 94] width 18 height 18
radio input "true"
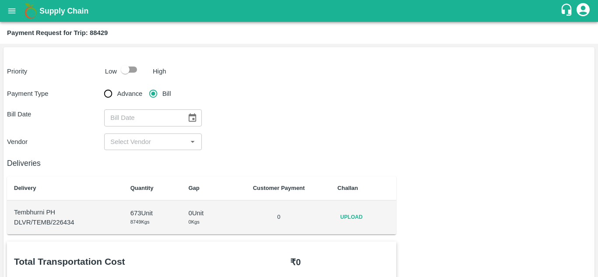
click at [350, 213] on span "Upload" at bounding box center [352, 217] width 28 height 13
click at [0, 0] on input "Upload" at bounding box center [0, 0] width 0 height 0
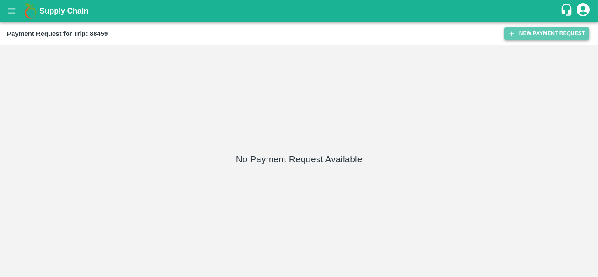
click at [532, 34] on button "New Payment Request" at bounding box center [547, 33] width 85 height 13
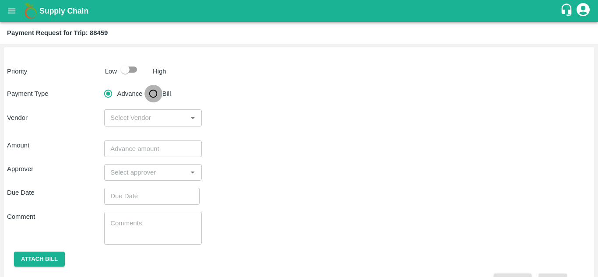
click at [151, 96] on input "Bill" at bounding box center [154, 94] width 18 height 18
radio input "true"
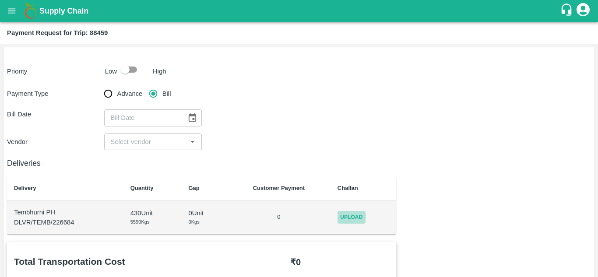
click at [354, 220] on span "Upload" at bounding box center [352, 217] width 28 height 13
click at [0, 0] on input "Upload" at bounding box center [0, 0] width 0 height 0
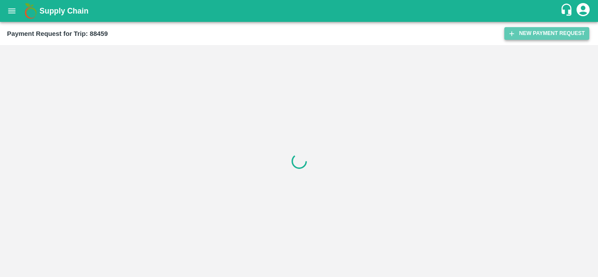
click at [542, 29] on button "New Payment Request" at bounding box center [547, 33] width 85 height 13
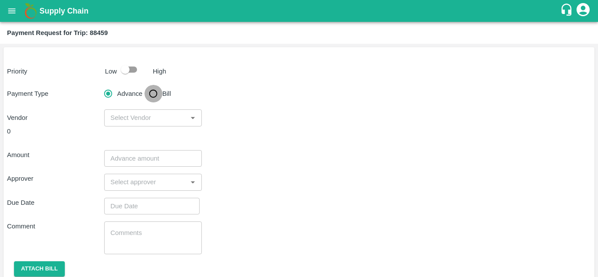
click at [150, 99] on input "Bill" at bounding box center [154, 94] width 18 height 18
radio input "true"
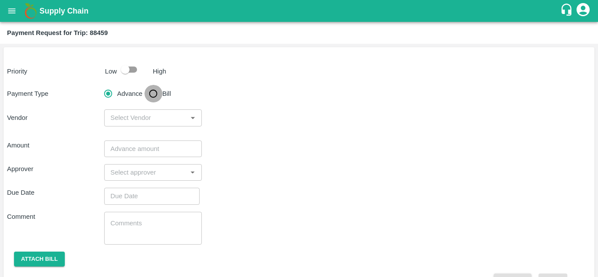
click at [154, 98] on input "Bill" at bounding box center [154, 94] width 18 height 18
radio input "true"
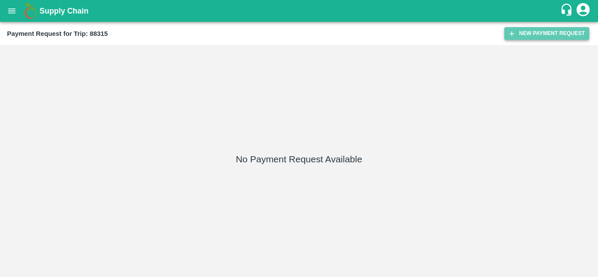
click at [522, 29] on button "New Payment Request" at bounding box center [547, 33] width 85 height 13
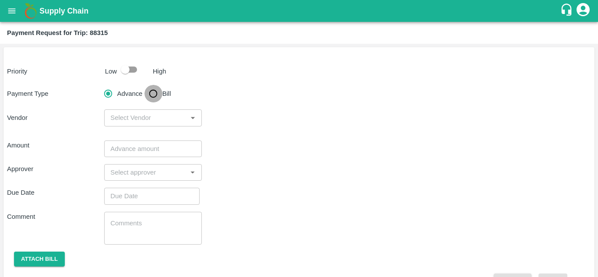
click at [152, 95] on input "Bill" at bounding box center [154, 94] width 18 height 18
radio input "true"
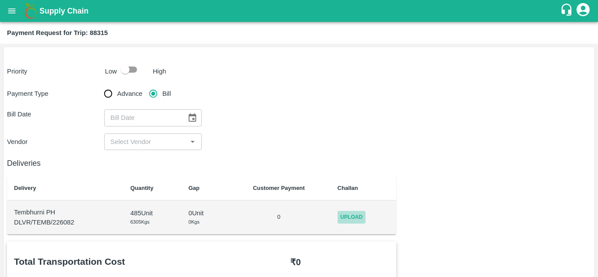
click at [345, 212] on span "Upload" at bounding box center [352, 217] width 28 height 13
click at [0, 0] on input "Upload" at bounding box center [0, 0] width 0 height 0
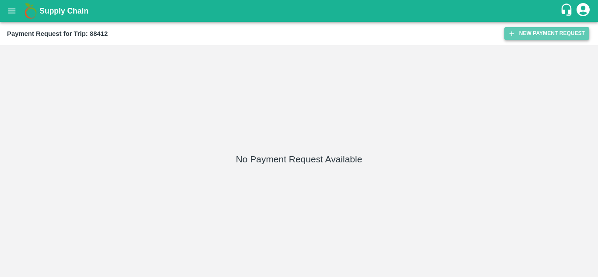
click at [527, 36] on button "New Payment Request" at bounding box center [547, 33] width 85 height 13
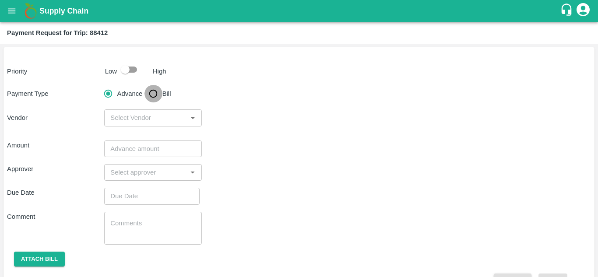
click at [154, 92] on input "Bill" at bounding box center [154, 94] width 18 height 18
radio input "true"
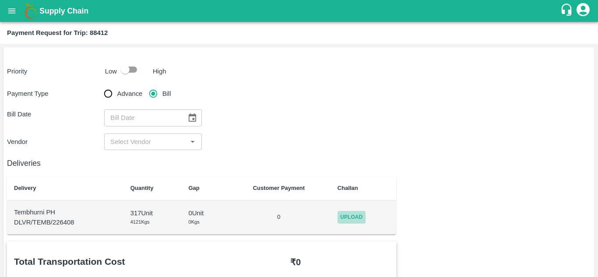
click at [346, 216] on span "Upload" at bounding box center [352, 217] width 28 height 13
click at [0, 0] on input "Upload" at bounding box center [0, 0] width 0 height 0
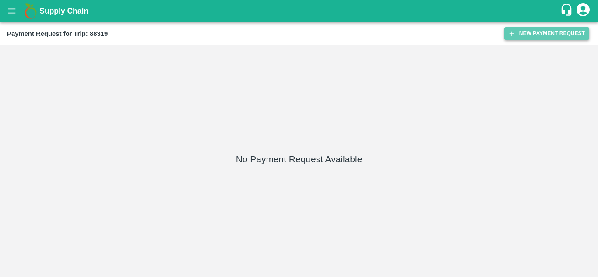
click at [527, 31] on button "New Payment Request" at bounding box center [547, 33] width 85 height 13
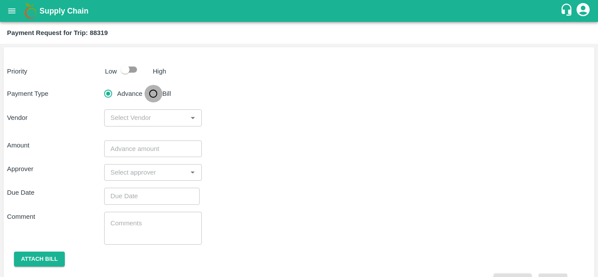
click at [154, 92] on input "Bill" at bounding box center [154, 94] width 18 height 18
radio input "true"
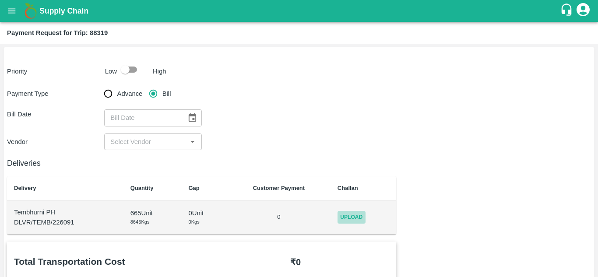
click at [350, 215] on span "Upload" at bounding box center [352, 217] width 28 height 13
click at [0, 0] on input "Upload" at bounding box center [0, 0] width 0 height 0
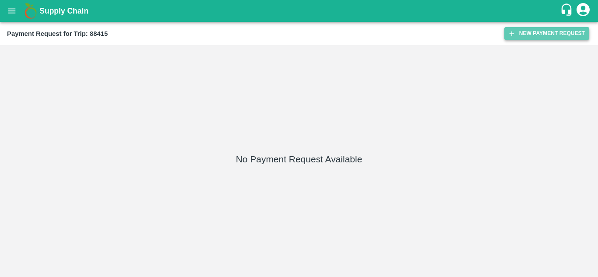
click at [526, 37] on button "New Payment Request" at bounding box center [547, 33] width 85 height 13
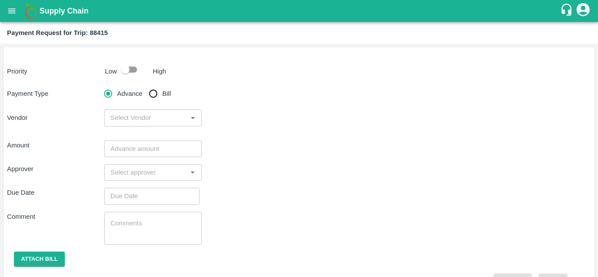
click at [150, 92] on input "Bill" at bounding box center [154, 94] width 18 height 18
radio input "true"
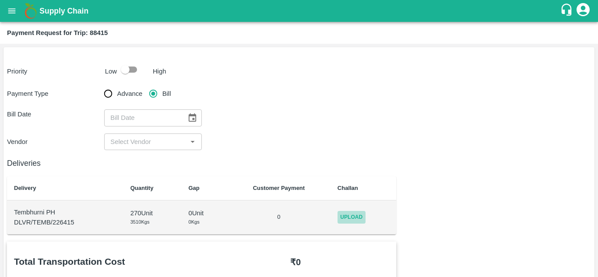
click at [355, 216] on span "Upload" at bounding box center [352, 217] width 28 height 13
click at [0, 0] on input "Upload" at bounding box center [0, 0] width 0 height 0
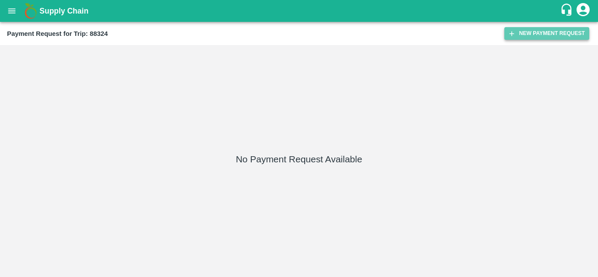
click at [537, 32] on button "New Payment Request" at bounding box center [547, 33] width 85 height 13
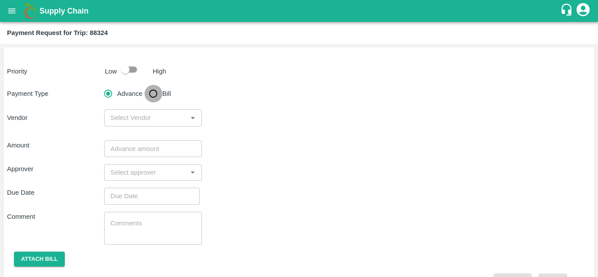
click at [154, 95] on input "Bill" at bounding box center [154, 94] width 18 height 18
radio input "true"
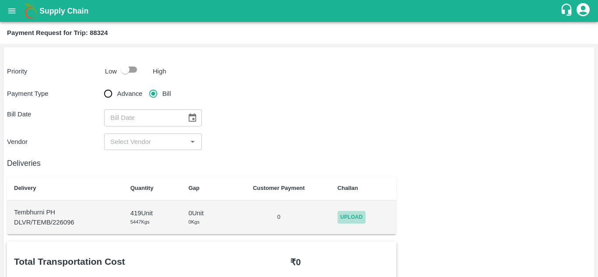
click at [351, 218] on span "Upload" at bounding box center [352, 217] width 28 height 13
click at [0, 0] on input "Upload" at bounding box center [0, 0] width 0 height 0
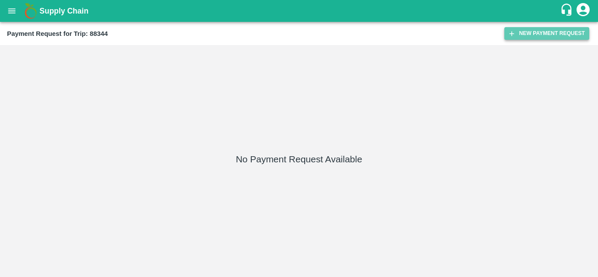
click at [530, 28] on button "New Payment Request" at bounding box center [547, 33] width 85 height 13
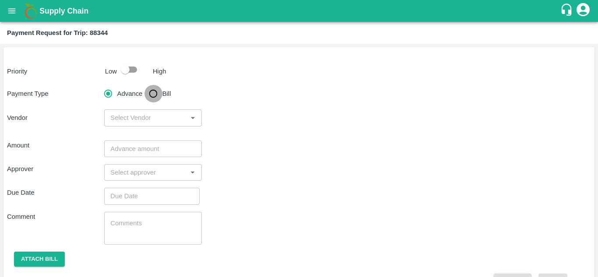
click at [152, 96] on input "Bill" at bounding box center [154, 94] width 18 height 18
radio input "true"
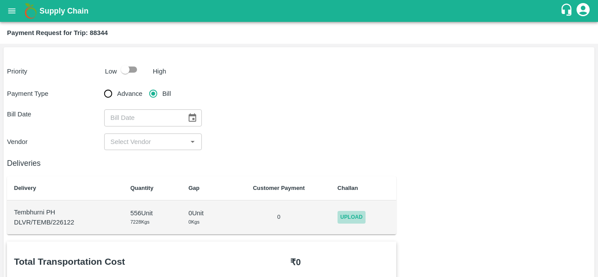
click at [342, 212] on span "Upload" at bounding box center [352, 217] width 28 height 13
click at [0, 0] on input "Upload" at bounding box center [0, 0] width 0 height 0
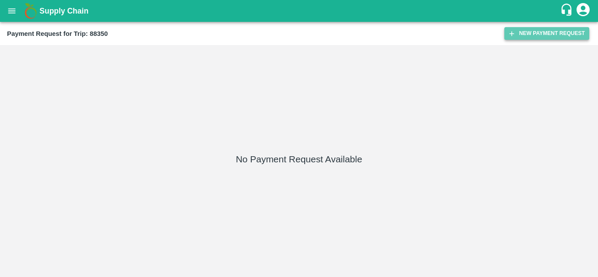
click at [538, 36] on button "New Payment Request" at bounding box center [547, 33] width 85 height 13
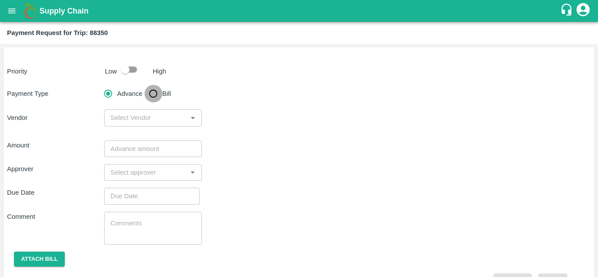
click at [155, 94] on input "Bill" at bounding box center [154, 94] width 18 height 18
radio input "true"
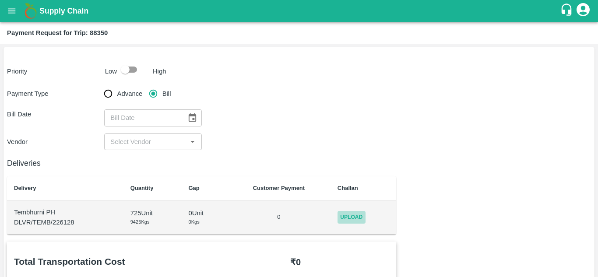
click at [348, 213] on span "Upload" at bounding box center [352, 217] width 28 height 13
click at [0, 0] on input "Upload" at bounding box center [0, 0] width 0 height 0
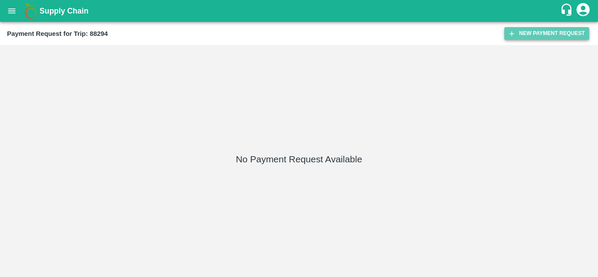
click at [546, 34] on button "New Payment Request" at bounding box center [547, 33] width 85 height 13
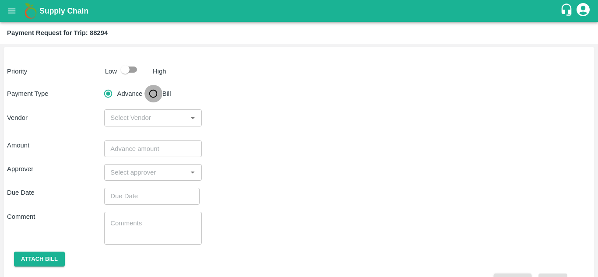
click at [153, 92] on input "Bill" at bounding box center [154, 94] width 18 height 18
radio input "true"
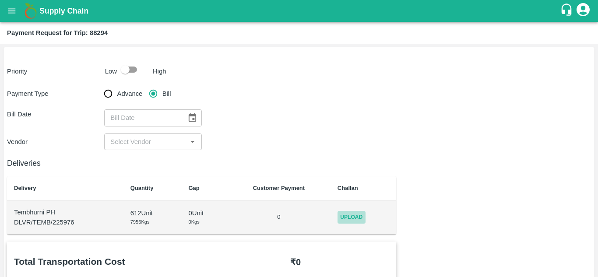
click at [347, 220] on span "Upload" at bounding box center [352, 217] width 28 height 13
click at [0, 0] on input "Upload" at bounding box center [0, 0] width 0 height 0
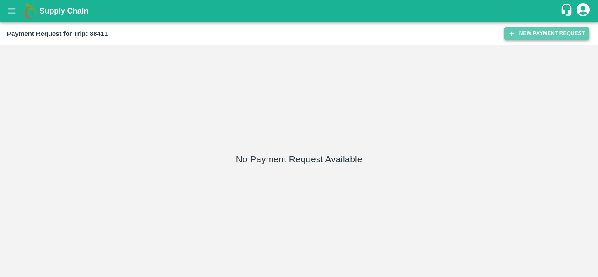
click at [546, 32] on button "New Payment Request" at bounding box center [547, 33] width 85 height 13
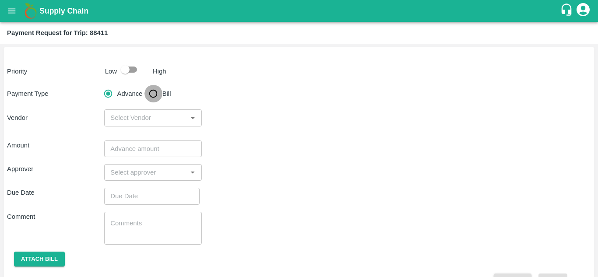
click at [155, 92] on input "Bill" at bounding box center [154, 94] width 18 height 18
radio input "true"
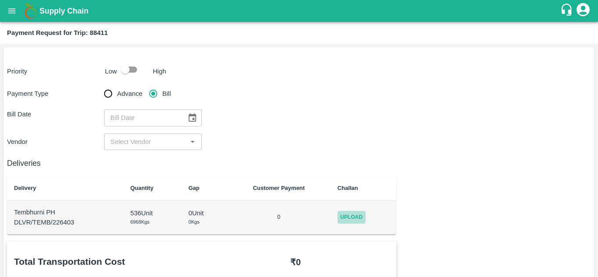
click at [348, 212] on span "Upload" at bounding box center [352, 217] width 28 height 13
click at [0, 0] on input "Upload" at bounding box center [0, 0] width 0 height 0
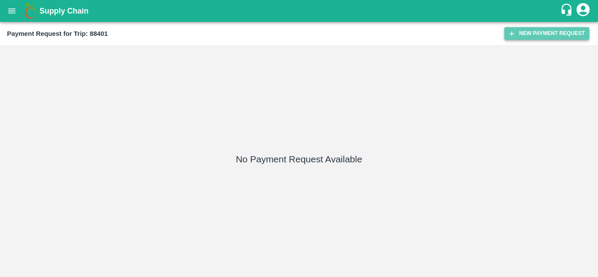
click at [529, 28] on button "New Payment Request" at bounding box center [547, 33] width 85 height 13
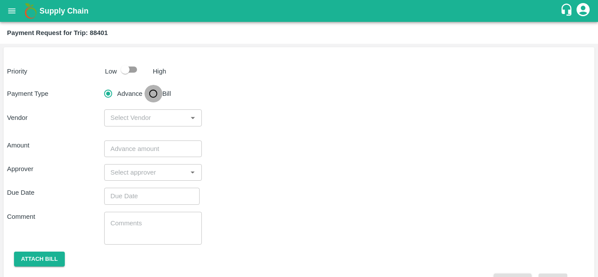
click at [154, 94] on input "Bill" at bounding box center [154, 94] width 18 height 18
radio input "true"
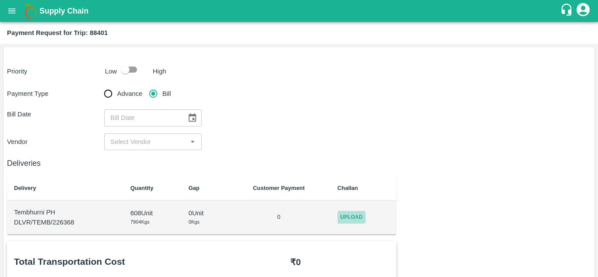
click at [353, 213] on span "Upload" at bounding box center [352, 217] width 28 height 13
click at [0, 0] on input "Upload" at bounding box center [0, 0] width 0 height 0
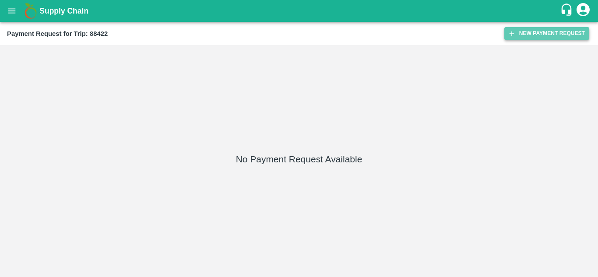
click at [539, 27] on button "New Payment Request" at bounding box center [547, 33] width 85 height 13
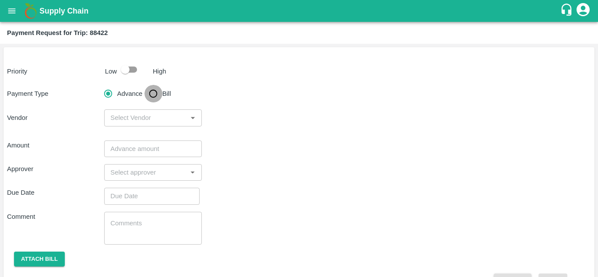
click at [155, 91] on input "Bill" at bounding box center [154, 94] width 18 height 18
radio input "true"
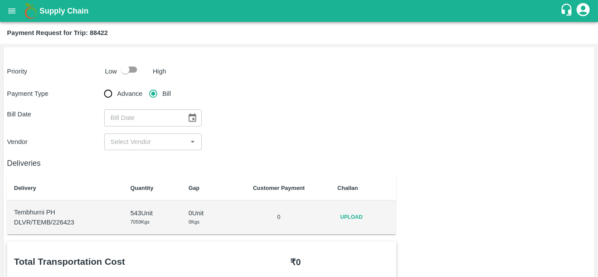
click at [352, 208] on td "Upload" at bounding box center [364, 218] width 66 height 34
click at [352, 221] on span "Upload" at bounding box center [352, 217] width 28 height 13
click at [0, 0] on input "Upload" at bounding box center [0, 0] width 0 height 0
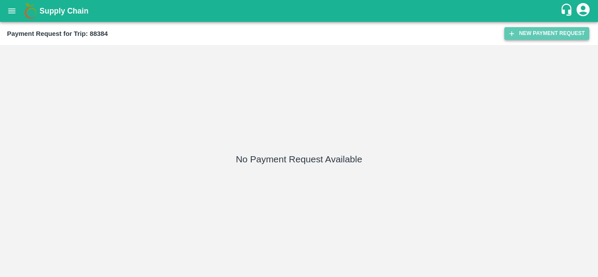
click at [530, 31] on button "New Payment Request" at bounding box center [547, 33] width 85 height 13
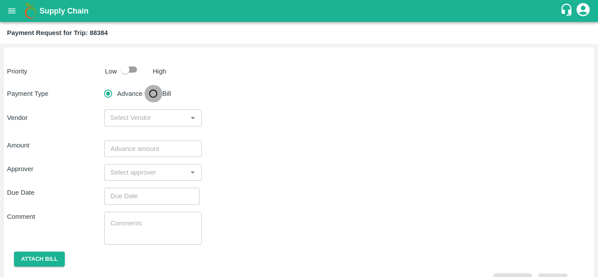
click at [152, 93] on input "Bill" at bounding box center [154, 94] width 18 height 18
radio input "true"
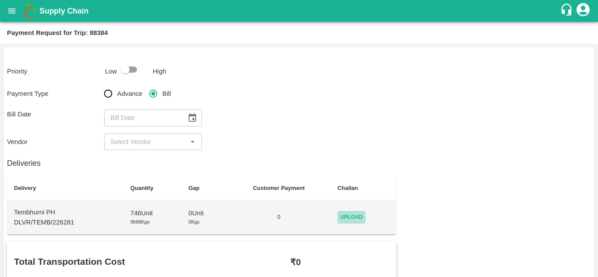
click at [347, 214] on span "Upload" at bounding box center [352, 217] width 28 height 13
click at [0, 0] on input "Upload" at bounding box center [0, 0] width 0 height 0
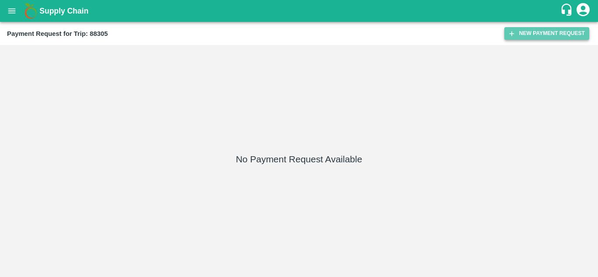
click at [539, 35] on button "New Payment Request" at bounding box center [547, 33] width 85 height 13
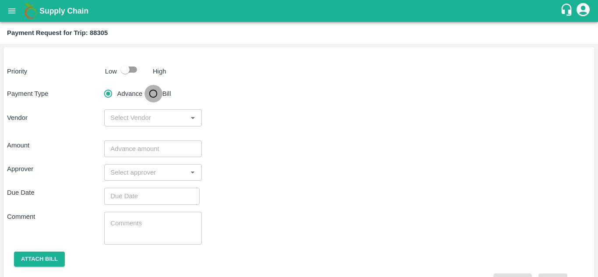
click at [149, 92] on input "Bill" at bounding box center [154, 94] width 18 height 18
radio input "true"
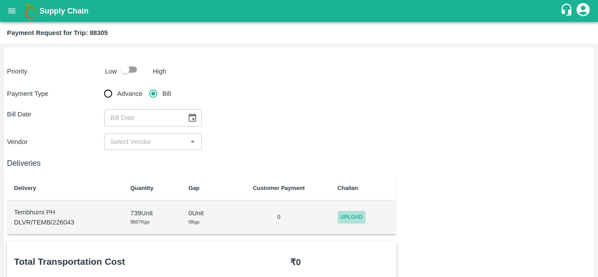
click at [353, 217] on span "Upload" at bounding box center [352, 217] width 28 height 13
click at [0, 0] on input "Upload" at bounding box center [0, 0] width 0 height 0
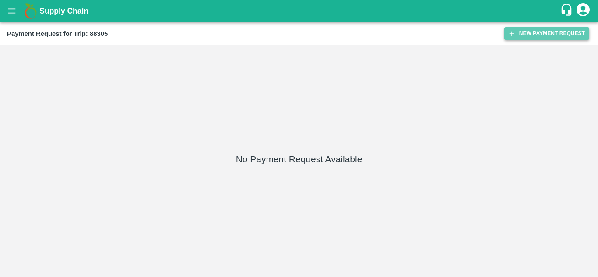
click at [526, 30] on button "New Payment Request" at bounding box center [547, 33] width 85 height 13
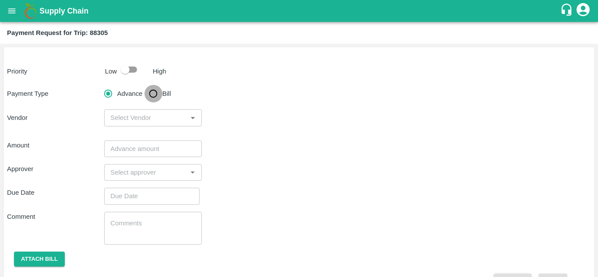
click at [150, 94] on input "Bill" at bounding box center [154, 94] width 18 height 18
radio input "true"
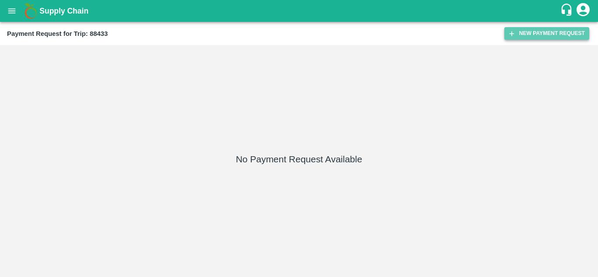
click at [526, 32] on button "New Payment Request" at bounding box center [547, 33] width 85 height 13
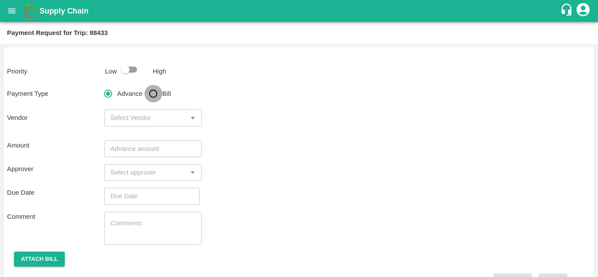
click at [151, 96] on input "Bill" at bounding box center [154, 94] width 18 height 18
radio input "true"
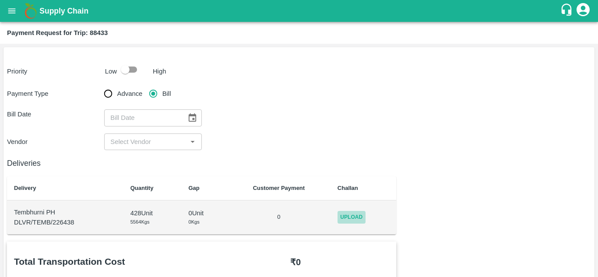
click at [361, 213] on span "Upload" at bounding box center [352, 217] width 28 height 13
click at [0, 0] on input "Upload" at bounding box center [0, 0] width 0 height 0
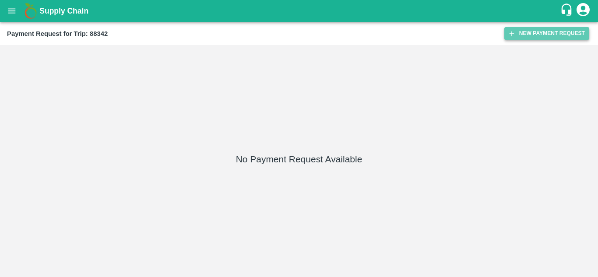
click at [534, 33] on button "New Payment Request" at bounding box center [547, 33] width 85 height 13
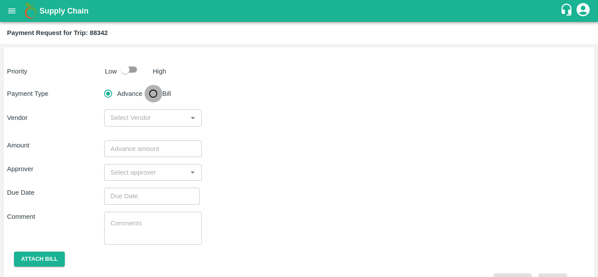
click at [148, 93] on input "Bill" at bounding box center [154, 94] width 18 height 18
radio input "true"
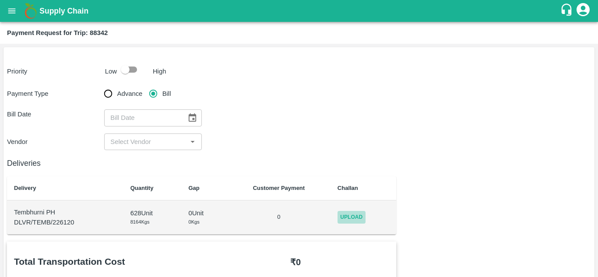
click at [343, 216] on span "Upload" at bounding box center [352, 217] width 28 height 13
click at [0, 0] on input "Upload" at bounding box center [0, 0] width 0 height 0
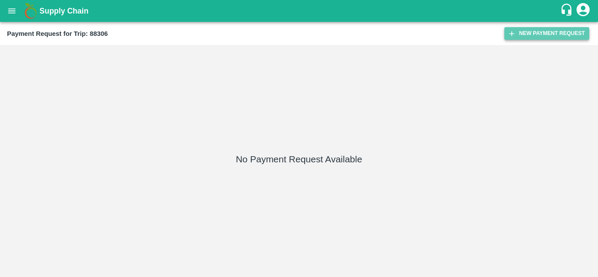
click at [545, 34] on button "New Payment Request" at bounding box center [547, 33] width 85 height 13
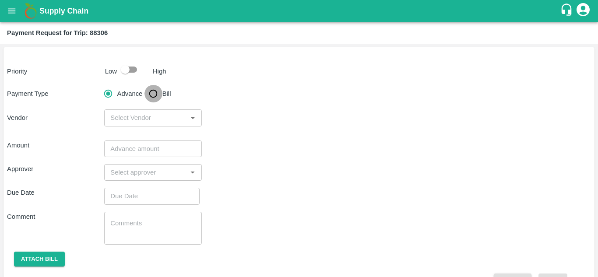
click at [149, 94] on input "Bill" at bounding box center [154, 94] width 18 height 18
radio input "true"
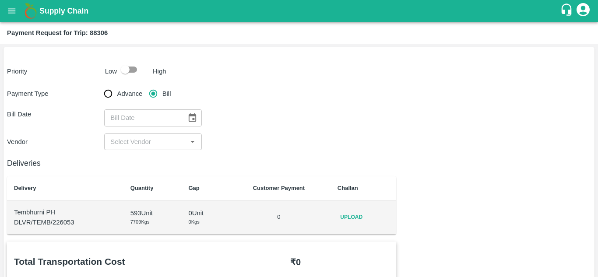
click at [346, 209] on td "Upload" at bounding box center [364, 218] width 66 height 34
click at [357, 216] on span "Upload" at bounding box center [352, 217] width 28 height 13
click at [0, 0] on input "Upload" at bounding box center [0, 0] width 0 height 0
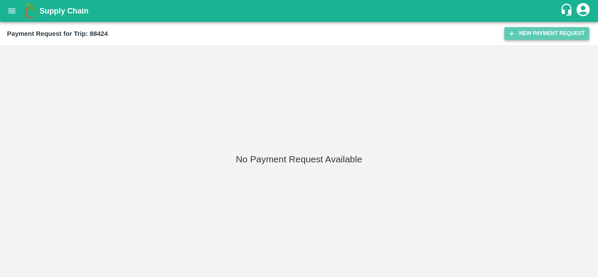
click at [541, 40] on button "New Payment Request" at bounding box center [547, 33] width 85 height 13
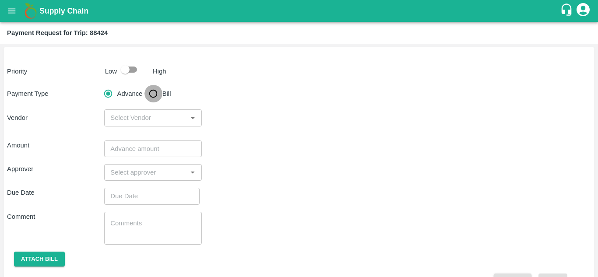
click at [153, 94] on input "Bill" at bounding box center [154, 94] width 18 height 18
radio input "true"
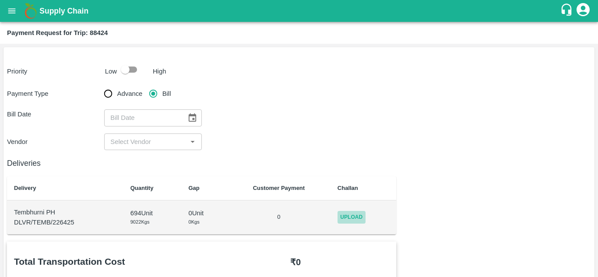
click at [347, 217] on span "Upload" at bounding box center [352, 217] width 28 height 13
click at [0, 0] on input "Upload" at bounding box center [0, 0] width 0 height 0
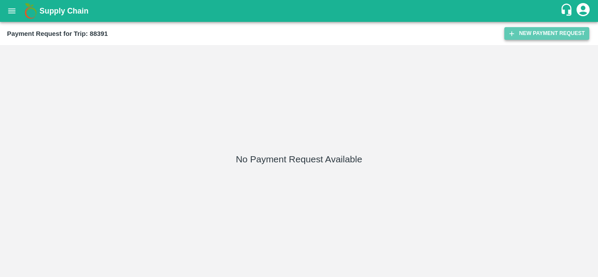
click at [540, 28] on button "New Payment Request" at bounding box center [547, 33] width 85 height 13
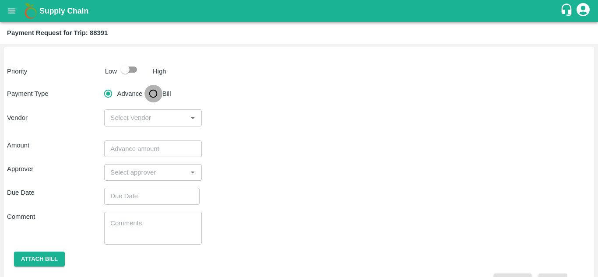
click at [153, 94] on input "Bill" at bounding box center [154, 94] width 18 height 18
radio input "true"
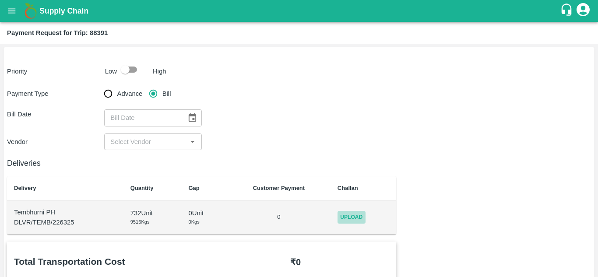
click at [348, 217] on span "Upload" at bounding box center [352, 217] width 28 height 13
click at [0, 0] on input "Upload" at bounding box center [0, 0] width 0 height 0
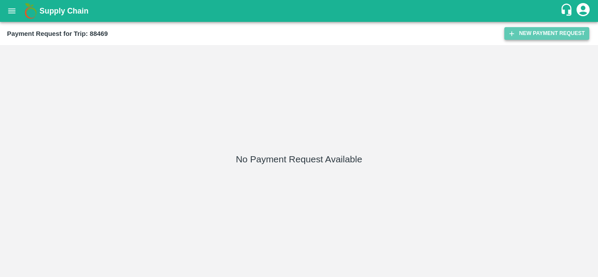
click at [531, 33] on button "New Payment Request" at bounding box center [547, 33] width 85 height 13
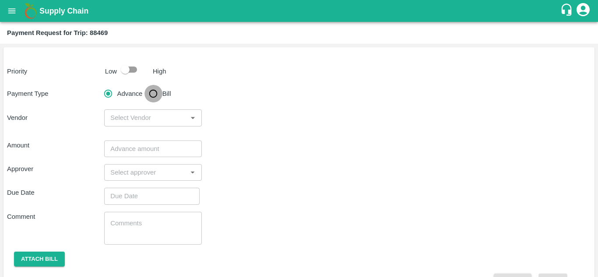
click at [158, 92] on input "Bill" at bounding box center [154, 94] width 18 height 18
radio input "true"
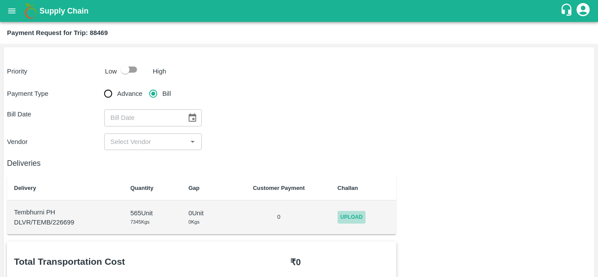
click at [338, 213] on span "Upload" at bounding box center [352, 217] width 28 height 13
click at [0, 0] on input "Upload" at bounding box center [0, 0] width 0 height 0
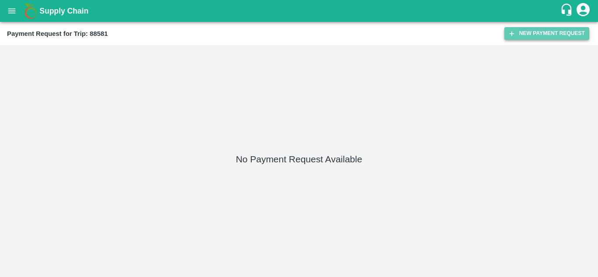
click at [542, 35] on button "New Payment Request" at bounding box center [547, 33] width 85 height 13
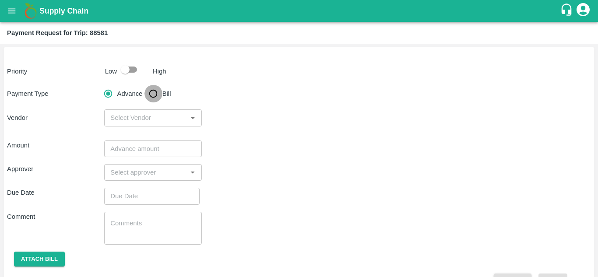
click at [155, 90] on input "Bill" at bounding box center [154, 94] width 18 height 18
radio input "true"
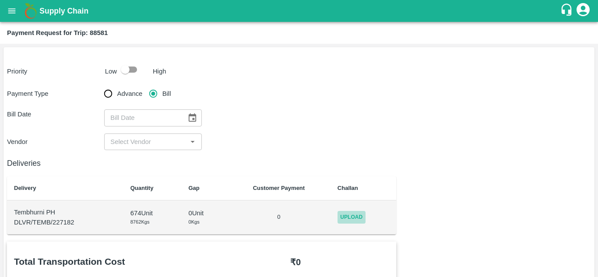
click at [350, 212] on span "Upload" at bounding box center [352, 217] width 28 height 13
click at [0, 0] on input "Upload" at bounding box center [0, 0] width 0 height 0
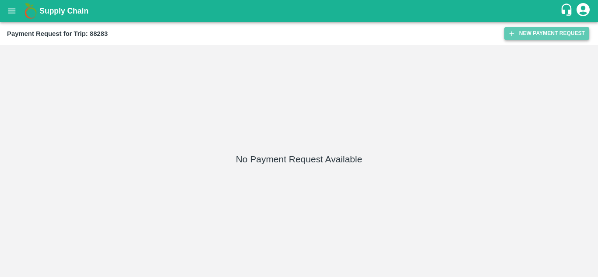
click at [556, 35] on button "New Payment Request" at bounding box center [547, 33] width 85 height 13
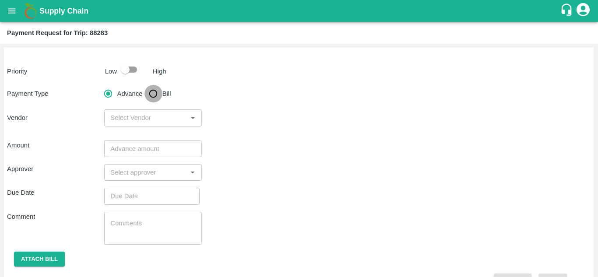
click at [151, 93] on input "Bill" at bounding box center [154, 94] width 18 height 18
radio input "true"
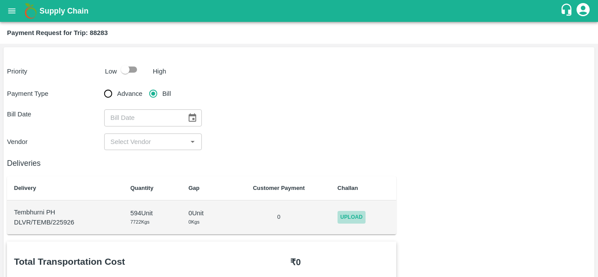
click at [358, 212] on span "Upload" at bounding box center [352, 217] width 28 height 13
click at [0, 0] on input "Upload" at bounding box center [0, 0] width 0 height 0
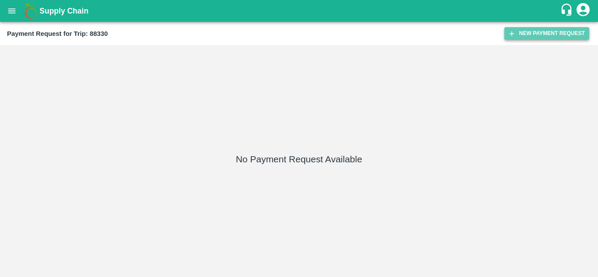
click at [542, 29] on button "New Payment Request" at bounding box center [547, 33] width 85 height 13
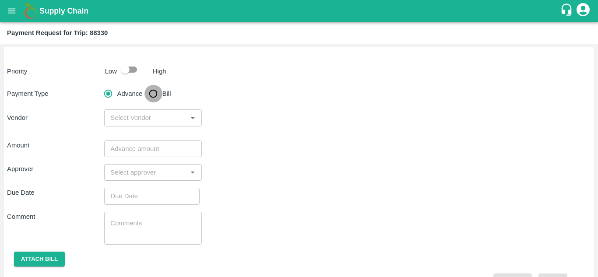
click at [157, 89] on input "Bill" at bounding box center [154, 94] width 18 height 18
radio input "true"
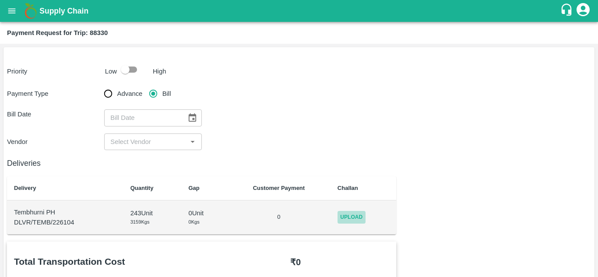
click at [354, 213] on span "Upload" at bounding box center [352, 217] width 28 height 13
click at [0, 0] on input "Upload" at bounding box center [0, 0] width 0 height 0
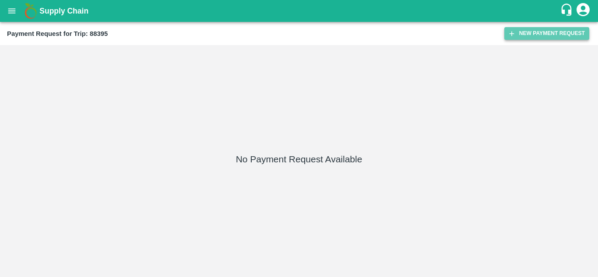
click at [541, 31] on button "New Payment Request" at bounding box center [547, 33] width 85 height 13
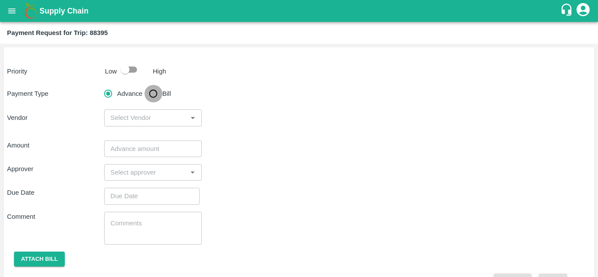
click at [151, 96] on input "Bill" at bounding box center [154, 94] width 18 height 18
radio input "true"
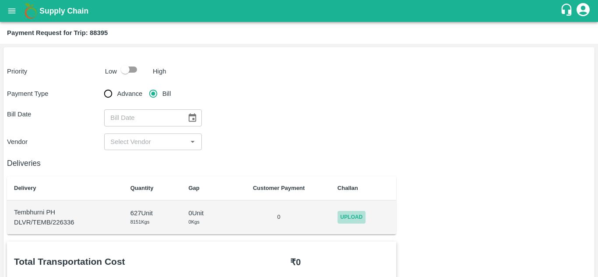
click at [358, 214] on span "Upload" at bounding box center [352, 217] width 28 height 13
click at [0, 0] on input "Upload" at bounding box center [0, 0] width 0 height 0
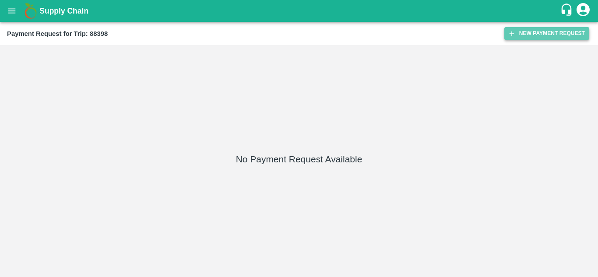
click at [550, 28] on button "New Payment Request" at bounding box center [547, 33] width 85 height 13
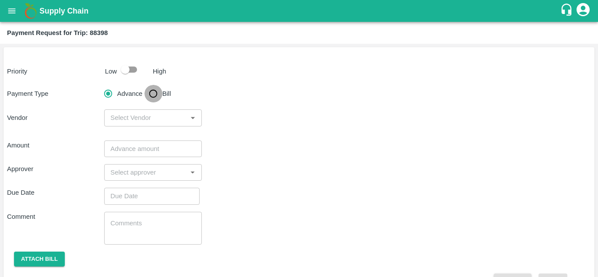
click at [153, 98] on input "Bill" at bounding box center [154, 94] width 18 height 18
radio input "true"
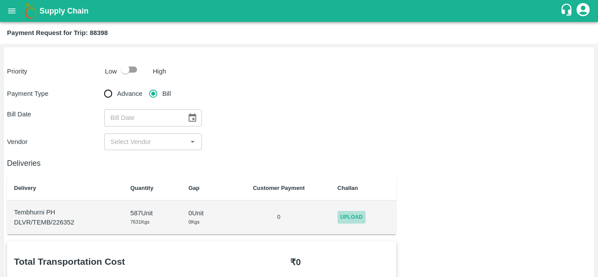
click at [343, 224] on span "Upload" at bounding box center [352, 217] width 28 height 13
click at [0, 0] on input "Upload" at bounding box center [0, 0] width 0 height 0
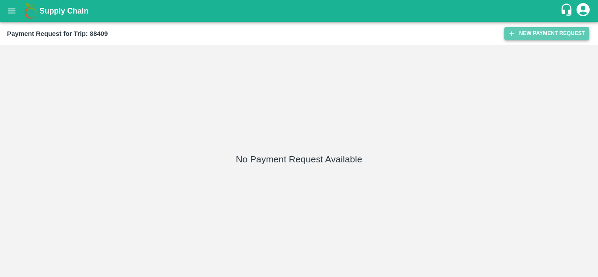
click at [535, 35] on button "New Payment Request" at bounding box center [547, 33] width 85 height 13
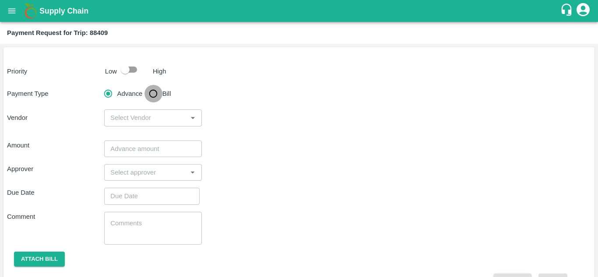
click at [150, 89] on input "Bill" at bounding box center [154, 94] width 18 height 18
radio input "true"
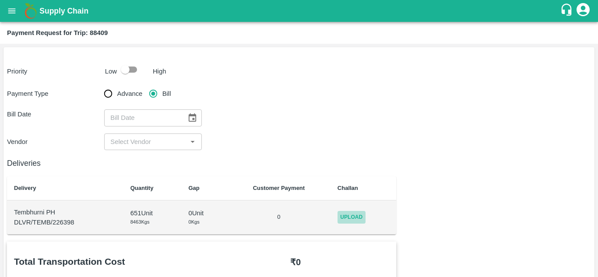
click at [350, 220] on span "Upload" at bounding box center [352, 217] width 28 height 13
click at [0, 0] on input "Upload" at bounding box center [0, 0] width 0 height 0
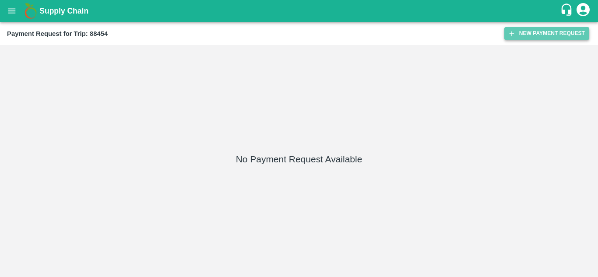
click at [535, 32] on button "New Payment Request" at bounding box center [547, 33] width 85 height 13
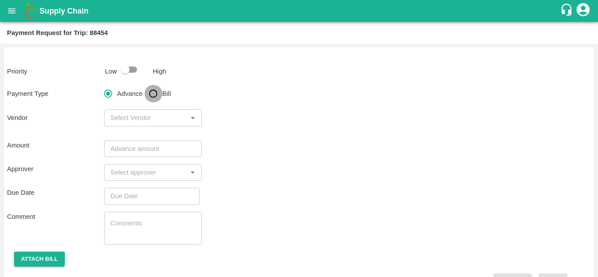
click at [151, 95] on input "Bill" at bounding box center [154, 94] width 18 height 18
radio input "true"
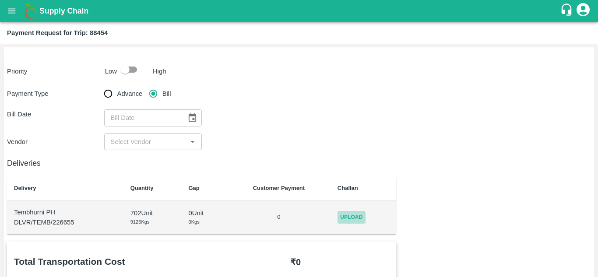
click at [346, 219] on span "Upload" at bounding box center [352, 217] width 28 height 13
click at [0, 0] on input "Upload" at bounding box center [0, 0] width 0 height 0
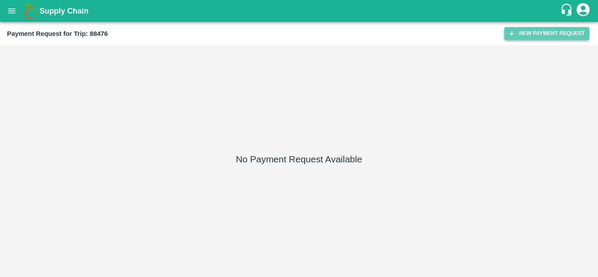
click at [542, 35] on button "New Payment Request" at bounding box center [547, 33] width 85 height 13
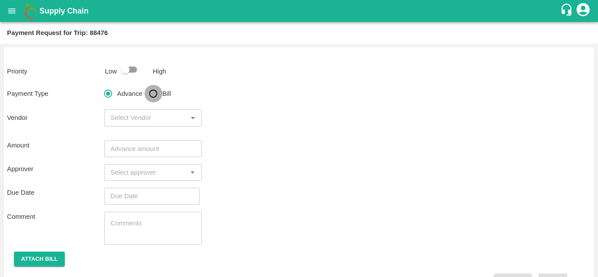
click at [156, 89] on input "Bill" at bounding box center [154, 94] width 18 height 18
radio input "true"
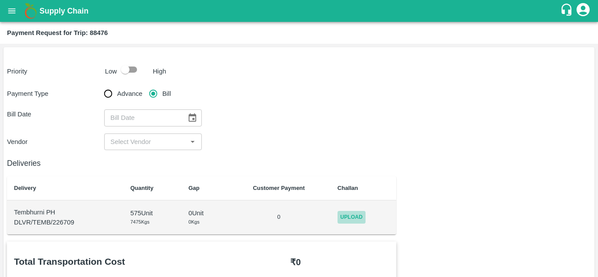
click at [346, 212] on span "Upload" at bounding box center [352, 217] width 28 height 13
click at [0, 0] on input "Upload" at bounding box center [0, 0] width 0 height 0
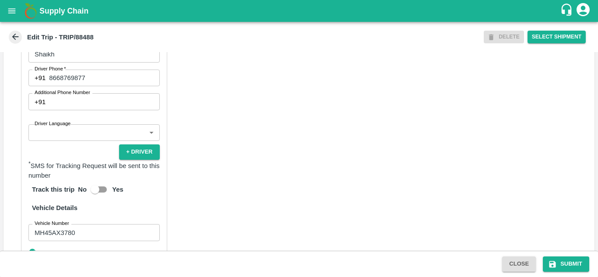
scroll to position [435, 0]
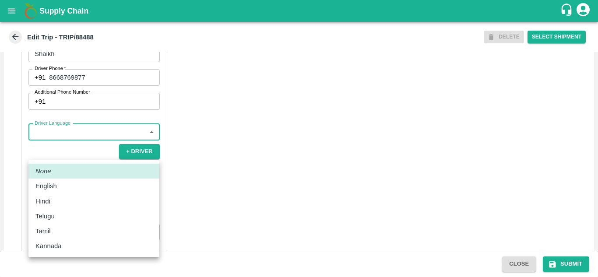
click at [84, 144] on body "Supply Chain Edit Trip - TRIP/88488 DELETE Select Shipment Trip Details Trip Ty…" at bounding box center [299, 138] width 598 height 277
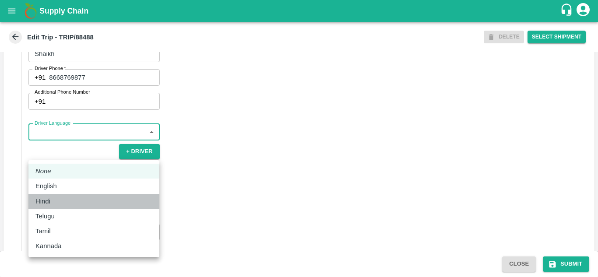
click at [54, 199] on div "Hindi" at bounding box center [44, 202] width 19 height 10
type input "hi"
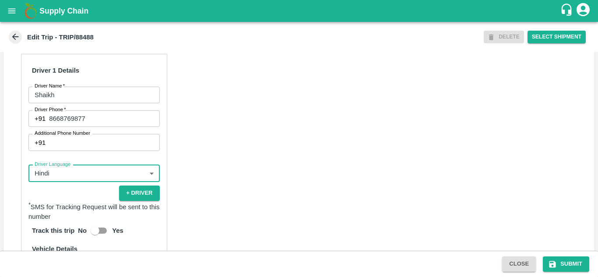
scroll to position [498, 0]
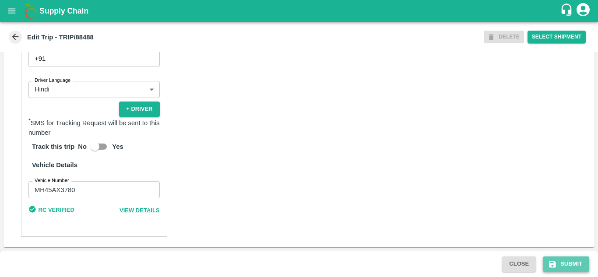
click at [570, 264] on button "Submit" at bounding box center [566, 264] width 46 height 15
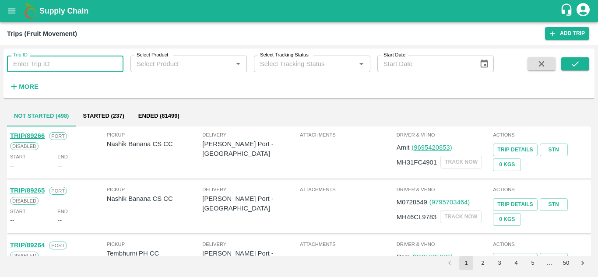
click at [34, 68] on input "Trip ID" at bounding box center [65, 64] width 117 height 17
type input "88488"
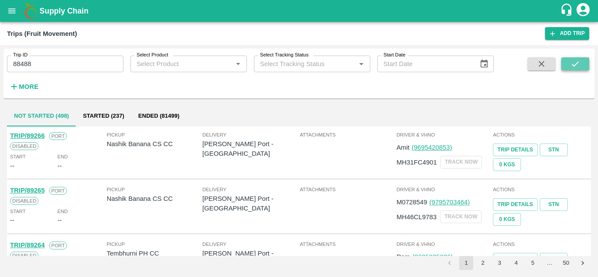
click at [574, 65] on icon "submit" at bounding box center [575, 63] width 7 height 5
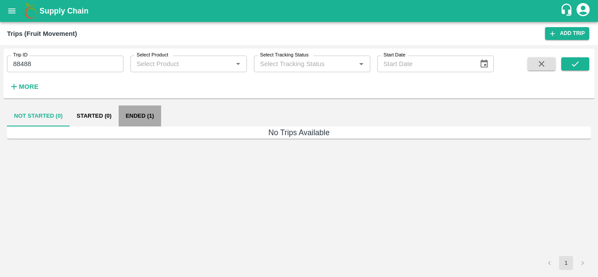
click at [137, 112] on button "Ended (1)" at bounding box center [140, 116] width 42 height 21
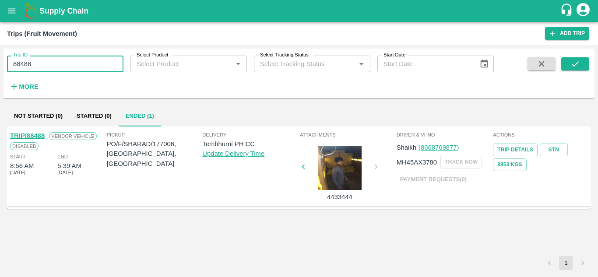
click at [53, 61] on input "88488" at bounding box center [65, 64] width 117 height 17
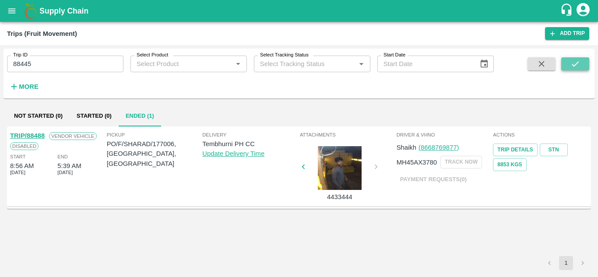
click at [578, 67] on icon "submit" at bounding box center [576, 64] width 10 height 10
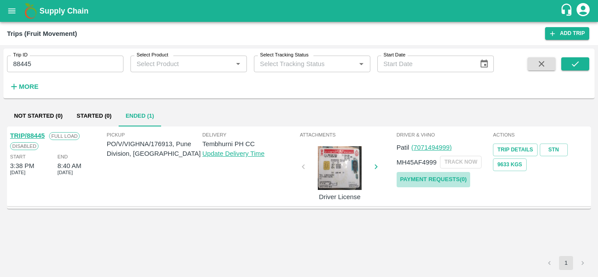
click at [413, 177] on link "Payment Requests( 0 )" at bounding box center [434, 179] width 74 height 15
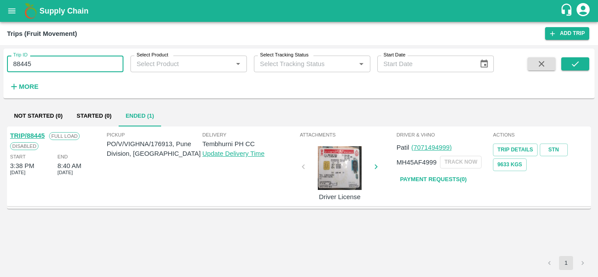
click at [42, 59] on input "88445" at bounding box center [65, 64] width 117 height 17
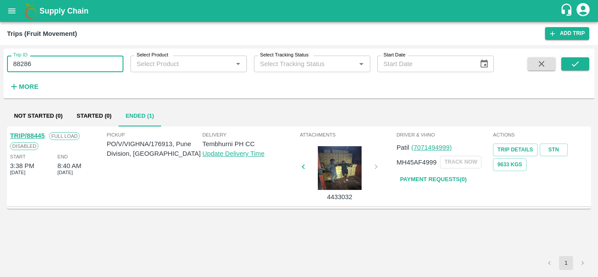
type input "88286"
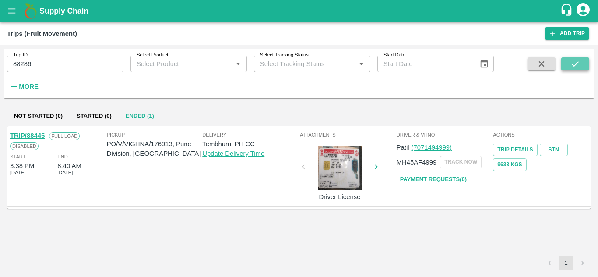
click at [578, 64] on icon "submit" at bounding box center [576, 64] width 10 height 10
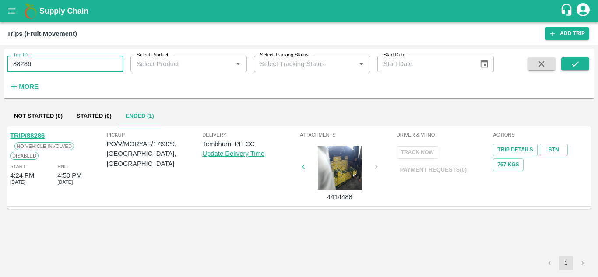
click at [53, 71] on input "88286" at bounding box center [65, 64] width 117 height 17
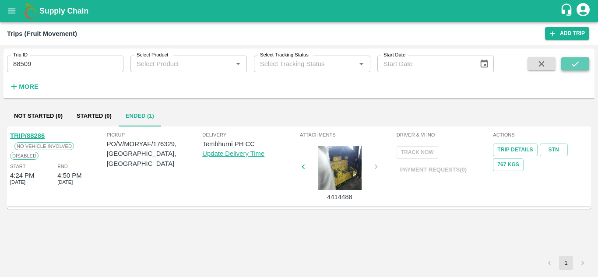
click at [572, 58] on button "submit" at bounding box center [576, 63] width 28 height 13
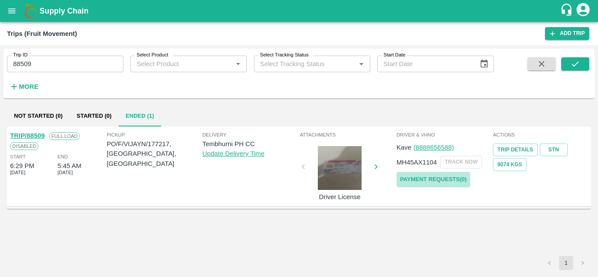
click at [438, 174] on link "Payment Requests( 0 )" at bounding box center [434, 179] width 74 height 15
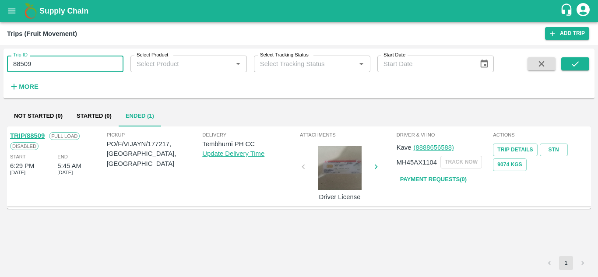
click at [52, 67] on input "88509" at bounding box center [65, 64] width 117 height 17
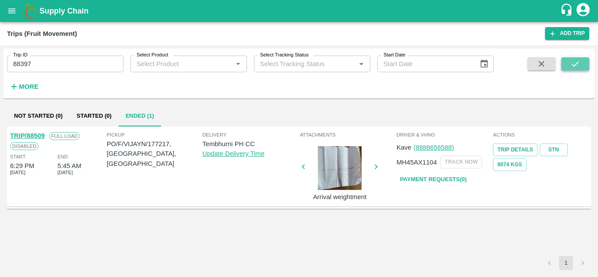
click at [572, 64] on icon "submit" at bounding box center [576, 64] width 10 height 10
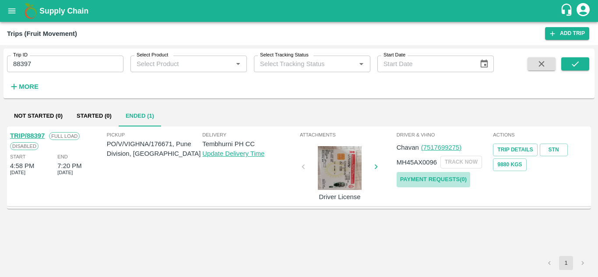
click at [459, 173] on link "Payment Requests( 0 )" at bounding box center [434, 179] width 74 height 15
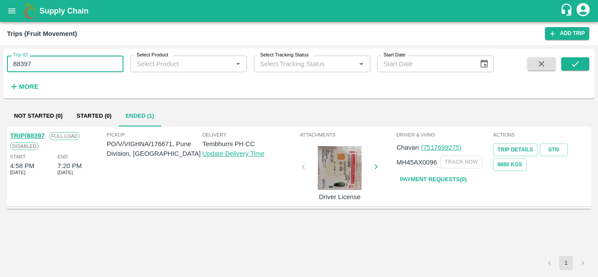
click at [40, 62] on input "88397" at bounding box center [65, 64] width 117 height 17
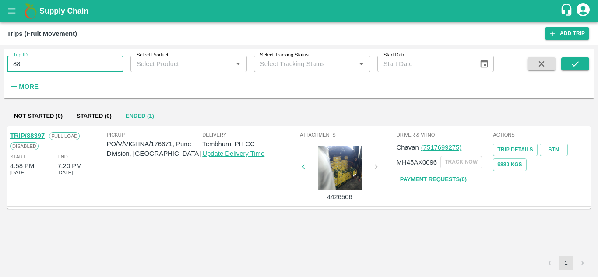
click at [30, 62] on input "88" at bounding box center [65, 64] width 117 height 17
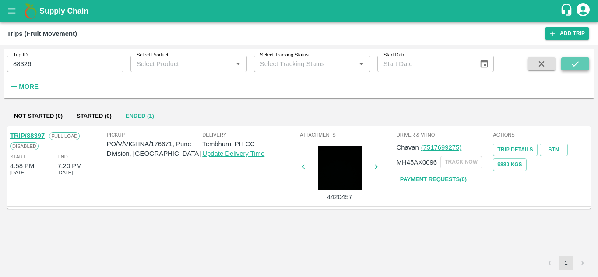
click at [576, 61] on icon "submit" at bounding box center [576, 64] width 10 height 10
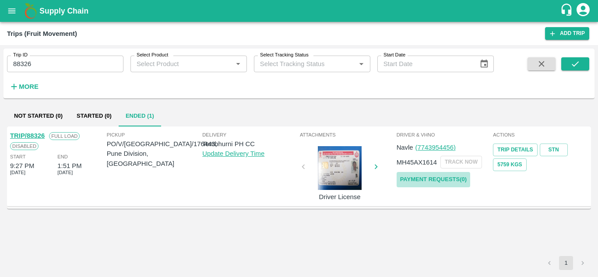
click at [445, 180] on link "Payment Requests( 0 )" at bounding box center [434, 179] width 74 height 15
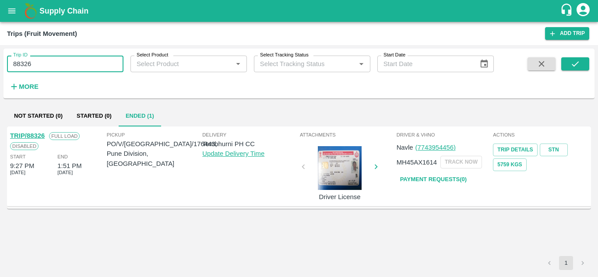
click at [44, 70] on input "88326" at bounding box center [65, 64] width 117 height 17
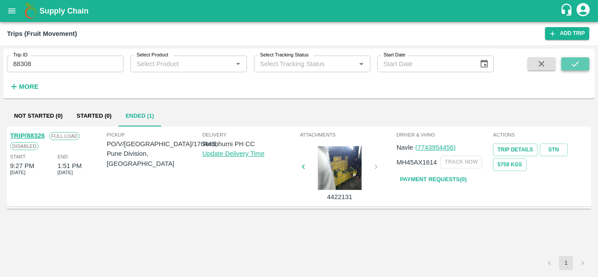
click at [580, 59] on button "submit" at bounding box center [576, 63] width 28 height 13
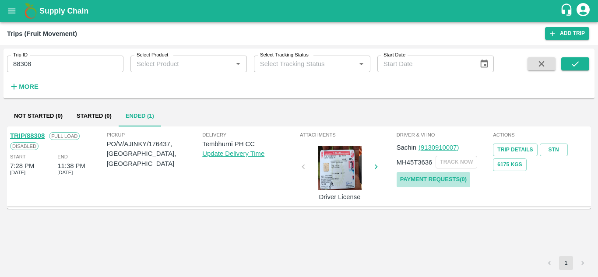
click at [463, 175] on link "Payment Requests( 0 )" at bounding box center [434, 179] width 74 height 15
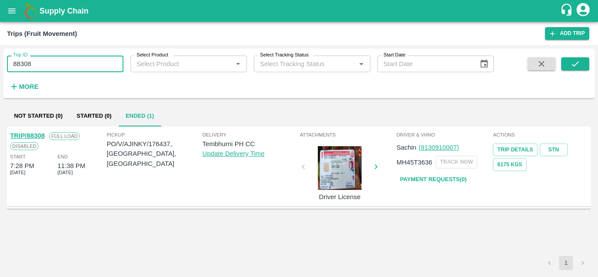
click at [49, 62] on input "88308" at bounding box center [65, 64] width 117 height 17
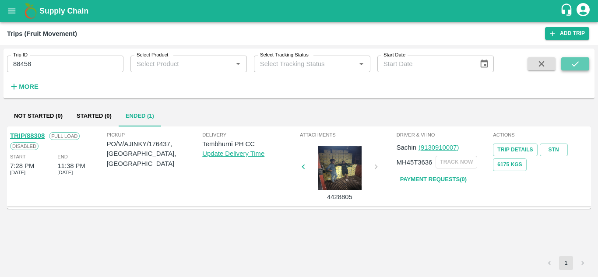
click at [581, 58] on button "submit" at bounding box center [576, 63] width 28 height 13
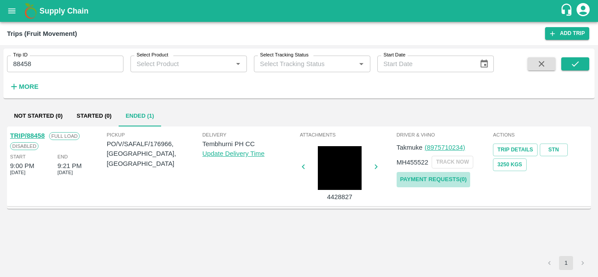
click at [437, 181] on link "Payment Requests( 0 )" at bounding box center [434, 179] width 74 height 15
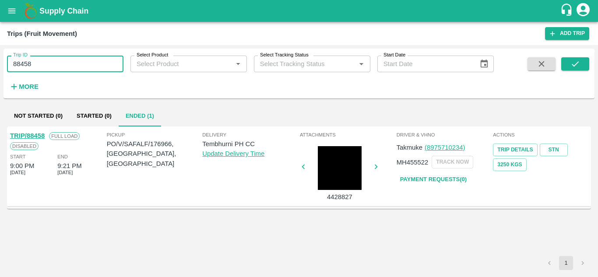
click at [46, 70] on input "88458" at bounding box center [65, 64] width 117 height 17
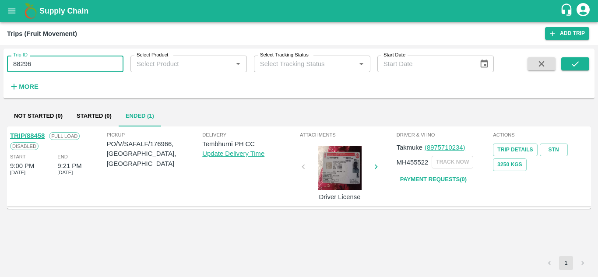
type input "88296"
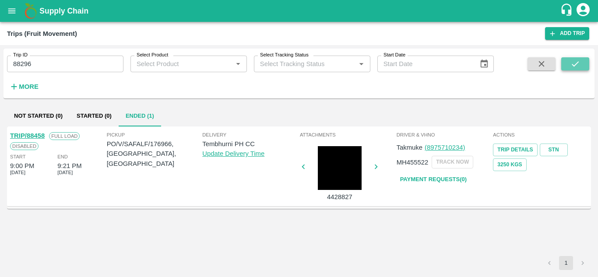
click at [582, 60] on button "submit" at bounding box center [576, 63] width 28 height 13
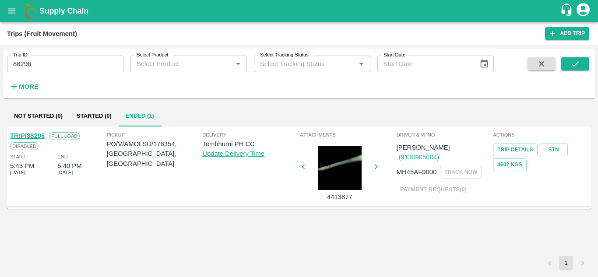
click at [37, 134] on link "TRIP/88296" at bounding box center [27, 135] width 35 height 7
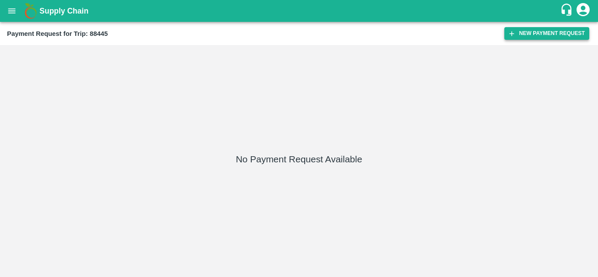
click at [540, 33] on button "New Payment Request" at bounding box center [547, 33] width 85 height 13
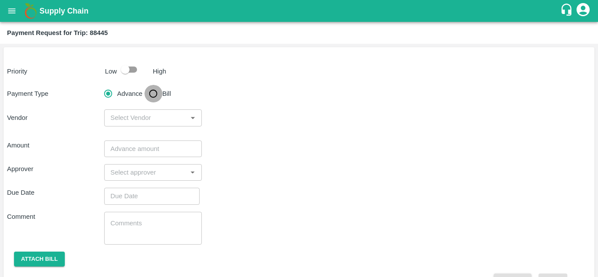
click at [153, 92] on input "Bill" at bounding box center [154, 94] width 18 height 18
radio input "true"
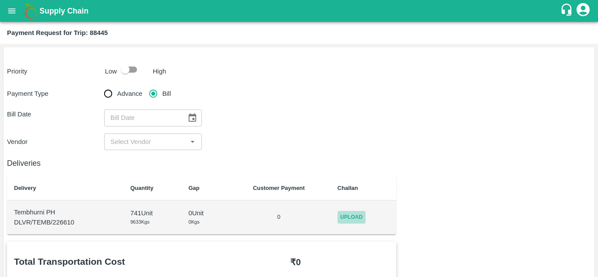
click at [355, 219] on span "Upload" at bounding box center [352, 217] width 28 height 13
click at [0, 0] on input "Upload" at bounding box center [0, 0] width 0 height 0
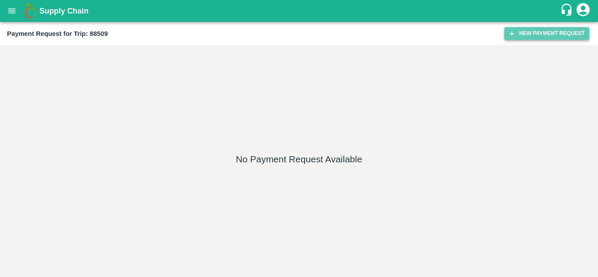
click at [534, 37] on button "New Payment Request" at bounding box center [547, 33] width 85 height 13
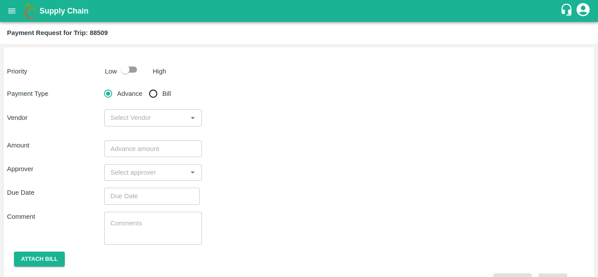
click at [158, 93] on input "Bill" at bounding box center [154, 94] width 18 height 18
radio input "true"
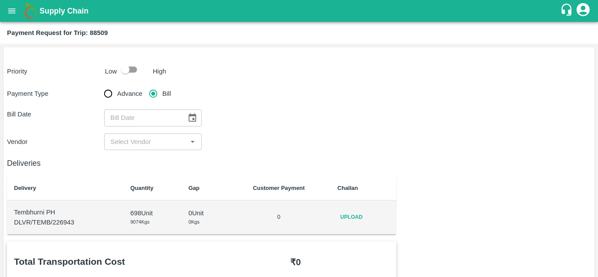
click at [351, 226] on td "Upload" at bounding box center [364, 218] width 66 height 34
click at [354, 212] on span "Upload" at bounding box center [352, 217] width 28 height 13
click at [0, 0] on input "Upload" at bounding box center [0, 0] width 0 height 0
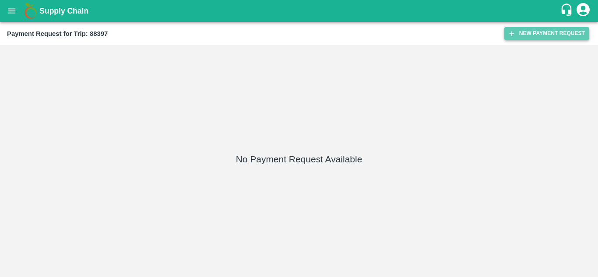
click at [537, 36] on button "New Payment Request" at bounding box center [547, 33] width 85 height 13
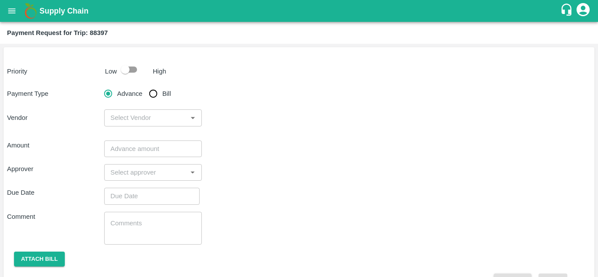
click at [155, 92] on input "Bill" at bounding box center [154, 94] width 18 height 18
radio input "true"
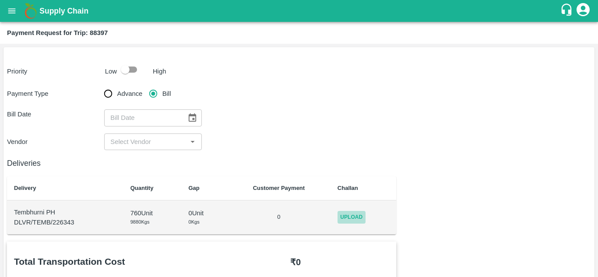
click at [343, 215] on span "Upload" at bounding box center [352, 217] width 28 height 13
click at [0, 0] on input "Upload" at bounding box center [0, 0] width 0 height 0
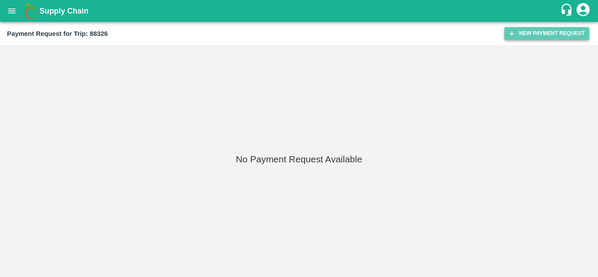
click at [537, 39] on button "New Payment Request" at bounding box center [547, 33] width 85 height 13
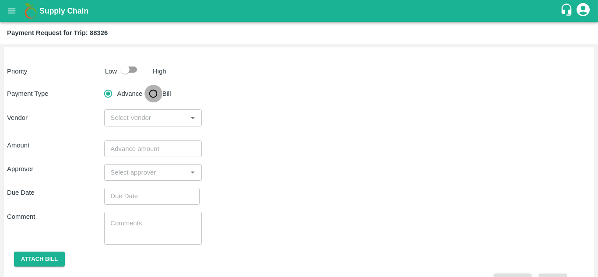
click at [155, 93] on input "Bill" at bounding box center [154, 94] width 18 height 18
radio input "true"
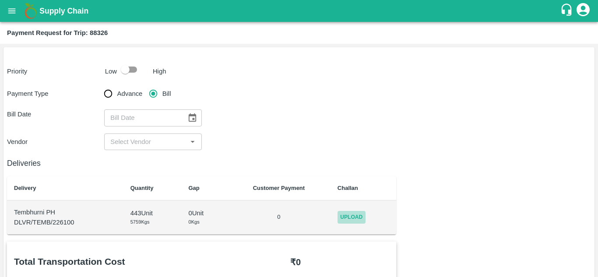
click at [354, 212] on span "Upload" at bounding box center [352, 217] width 28 height 13
click at [0, 0] on input "Upload" at bounding box center [0, 0] width 0 height 0
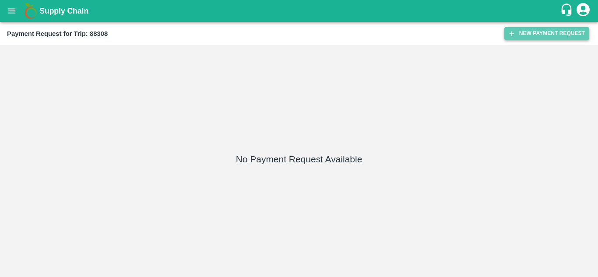
click at [546, 34] on button "New Payment Request" at bounding box center [547, 33] width 85 height 13
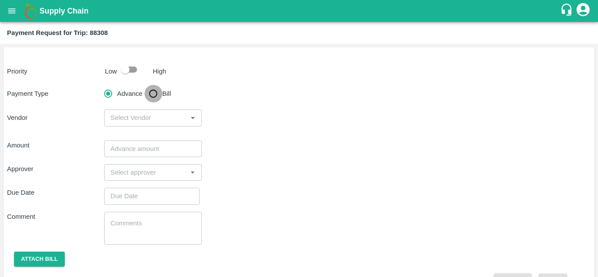
click at [148, 92] on input "Bill" at bounding box center [154, 94] width 18 height 18
radio input "true"
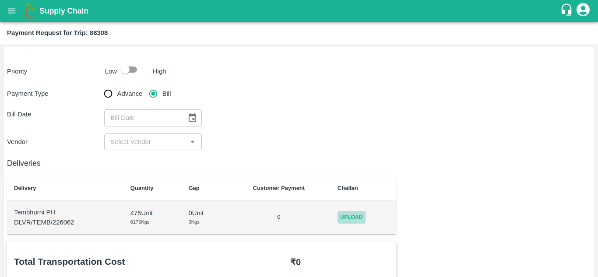
click at [356, 214] on span "Upload" at bounding box center [352, 217] width 28 height 13
click at [0, 0] on input "Upload" at bounding box center [0, 0] width 0 height 0
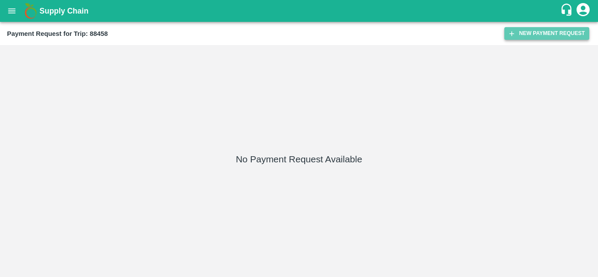
click at [548, 33] on button "New Payment Request" at bounding box center [547, 33] width 85 height 13
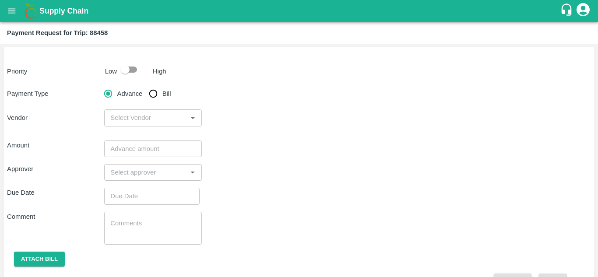
click at [150, 99] on input "Bill" at bounding box center [154, 94] width 18 height 18
radio input "true"
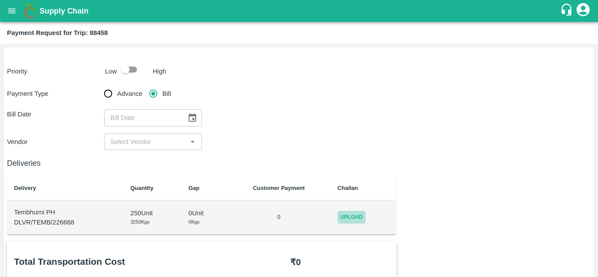
click at [353, 213] on span "Upload" at bounding box center [352, 217] width 28 height 13
click at [0, 0] on input "Upload" at bounding box center [0, 0] width 0 height 0
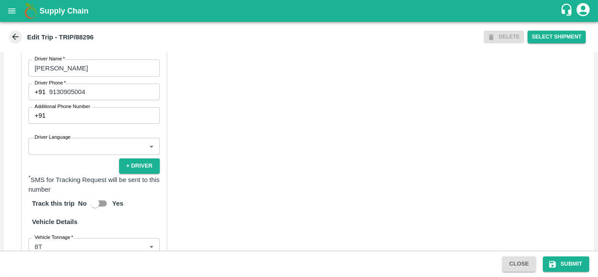
scroll to position [495, 0]
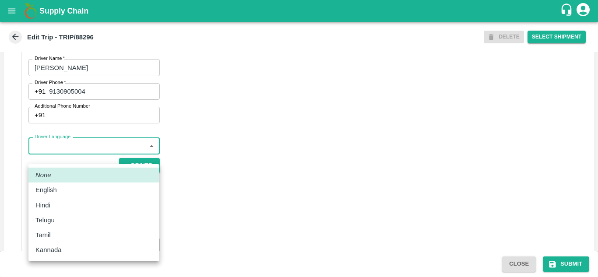
click at [100, 153] on body "Supply Chain Edit Trip - TRIP/88296 DELETE Select Shipment Trip Details Trip Ty…" at bounding box center [299, 138] width 598 height 277
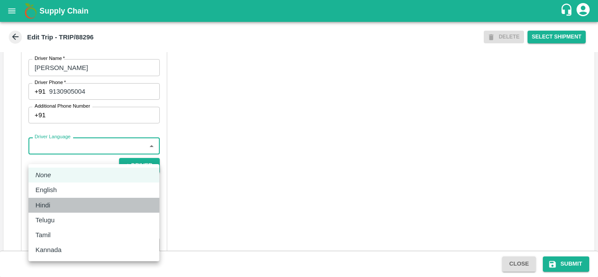
click at [60, 204] on div "Hindi" at bounding box center [93, 206] width 117 height 10
type input "hi"
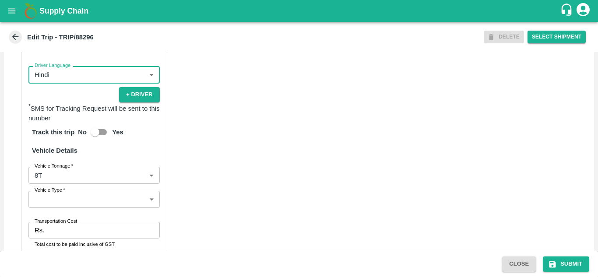
scroll to position [593, 0]
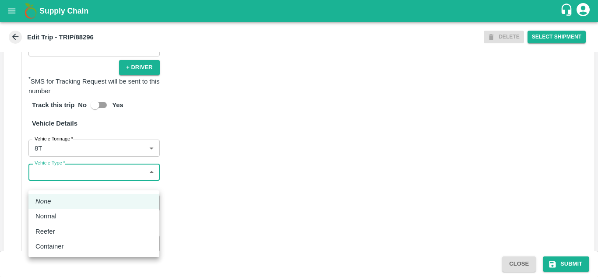
click at [96, 186] on body "Supply Chain Edit Trip - TRIP/88296 DELETE Select Shipment Trip Details Trip Ty…" at bounding box center [299, 138] width 598 height 277
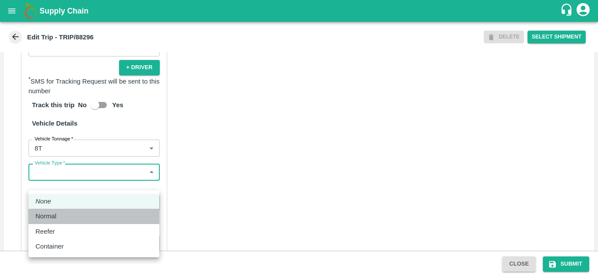
click at [64, 219] on div "Normal" at bounding box center [93, 217] width 117 height 10
type input "Normal"
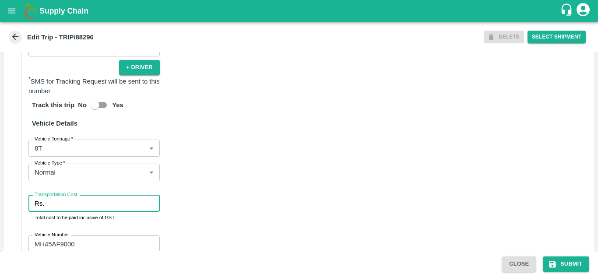
click at [85, 212] on input "Transportation Cost" at bounding box center [104, 203] width 112 height 17
type input "4000"
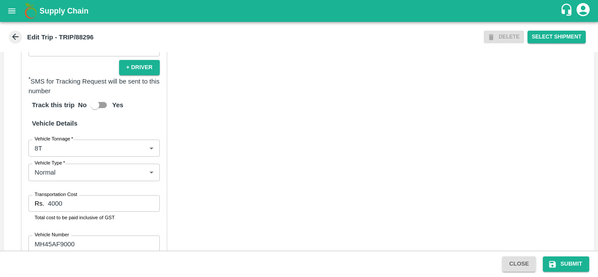
click at [232, 205] on div "Partner Details Partner   * Partner Add Transporter Driver 1 Details Driver Nam…" at bounding box center [299, 82] width 591 height 438
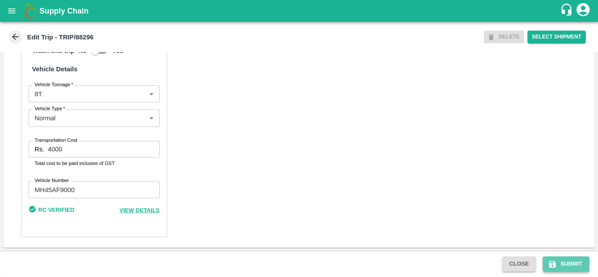
click at [577, 264] on button "Submit" at bounding box center [566, 264] width 46 height 15
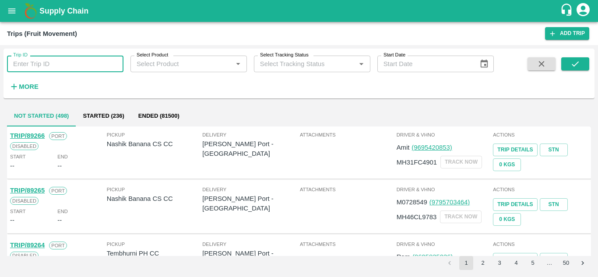
click at [13, 68] on input "Trip ID" at bounding box center [65, 64] width 117 height 17
type input "7"
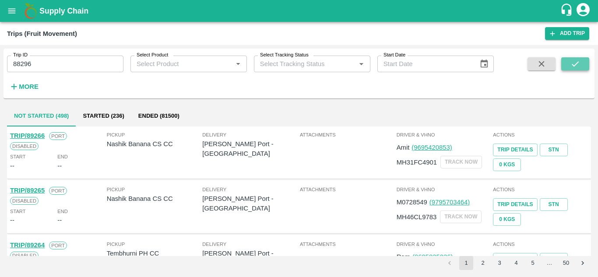
click at [575, 63] on icon "submit" at bounding box center [576, 64] width 10 height 10
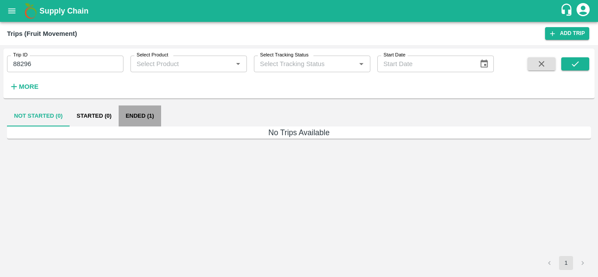
click at [160, 116] on button "Ended (1)" at bounding box center [140, 116] width 42 height 21
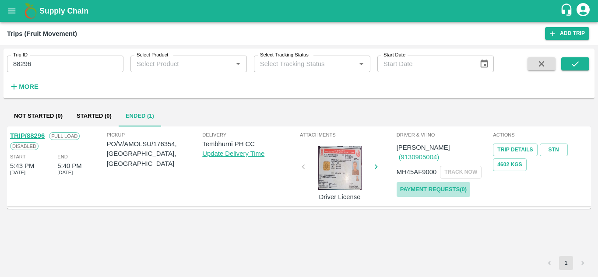
click at [436, 182] on link "Payment Requests( 0 )" at bounding box center [434, 189] width 74 height 15
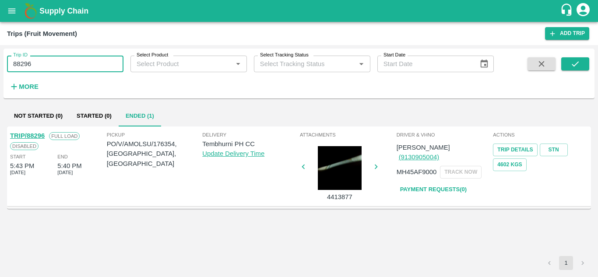
click at [34, 60] on input "88296" at bounding box center [65, 64] width 117 height 17
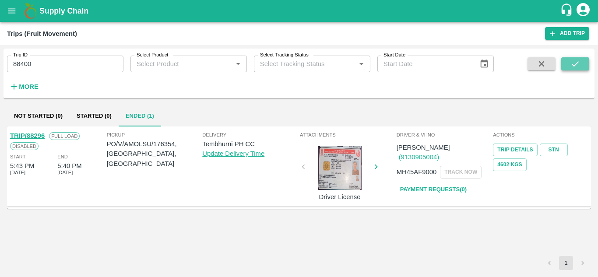
click at [566, 67] on button "submit" at bounding box center [576, 63] width 28 height 13
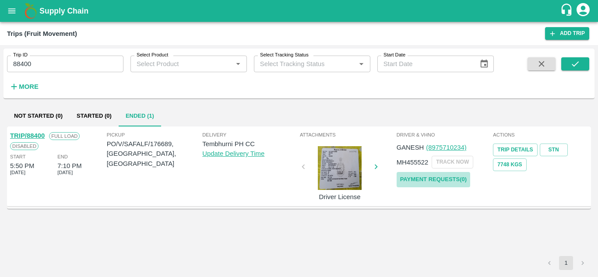
click at [440, 179] on link "Payment Requests( 0 )" at bounding box center [434, 179] width 74 height 15
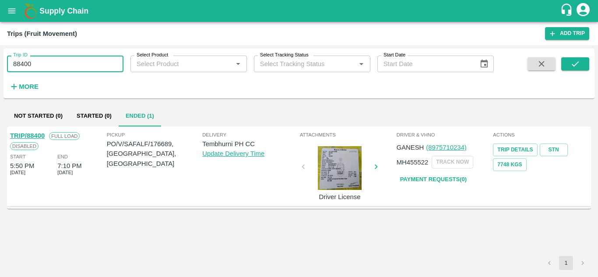
click at [41, 61] on input "88400" at bounding box center [65, 64] width 117 height 17
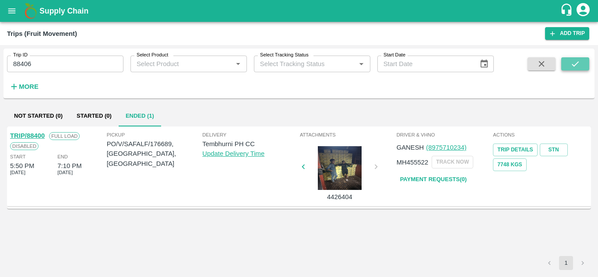
click at [576, 63] on icon "submit" at bounding box center [576, 64] width 10 height 10
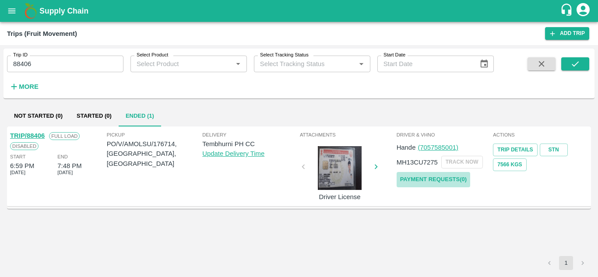
click at [449, 178] on link "Payment Requests( 0 )" at bounding box center [434, 179] width 74 height 15
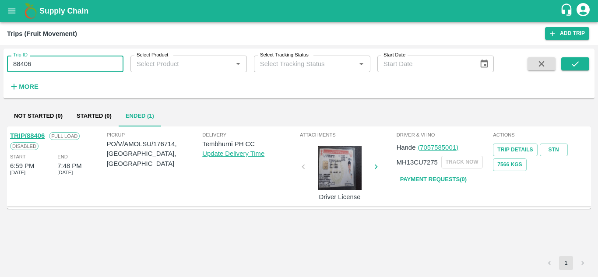
click at [46, 68] on input "88406" at bounding box center [65, 64] width 117 height 17
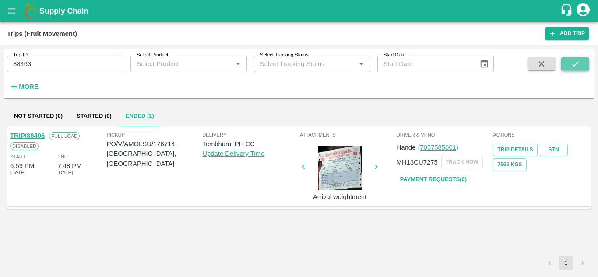
click at [577, 64] on icon "submit" at bounding box center [576, 64] width 10 height 10
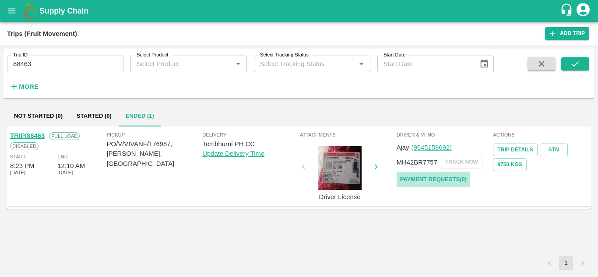
click at [439, 177] on link "Payment Requests( 0 )" at bounding box center [434, 179] width 74 height 15
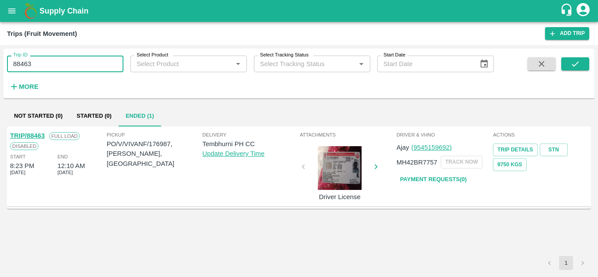
click at [39, 64] on input "88463" at bounding box center [65, 64] width 117 height 17
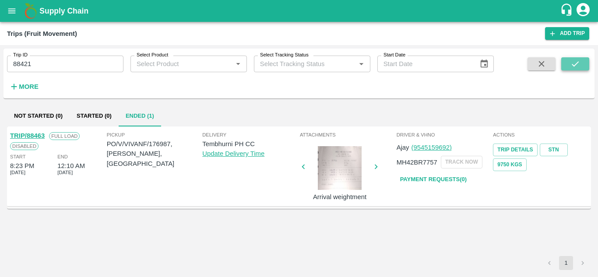
click at [573, 61] on icon "submit" at bounding box center [576, 64] width 10 height 10
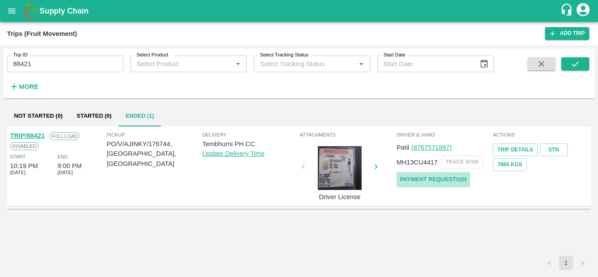
click at [428, 180] on link "Payment Requests( 0 )" at bounding box center [434, 179] width 74 height 15
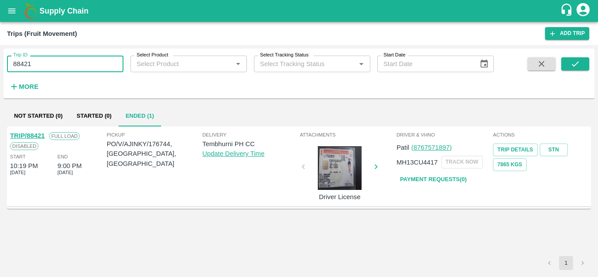
click at [42, 59] on input "88421" at bounding box center [65, 64] width 117 height 17
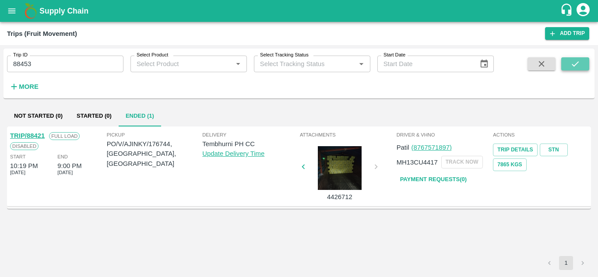
click at [577, 62] on icon "submit" at bounding box center [576, 64] width 10 height 10
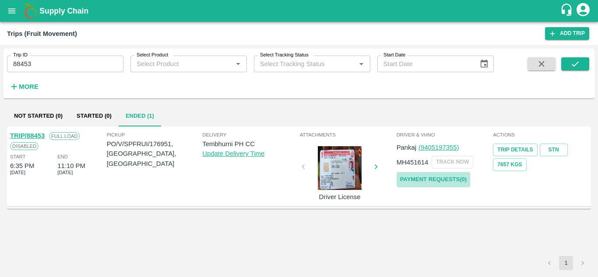
click at [447, 173] on link "Payment Requests( 0 )" at bounding box center [434, 179] width 74 height 15
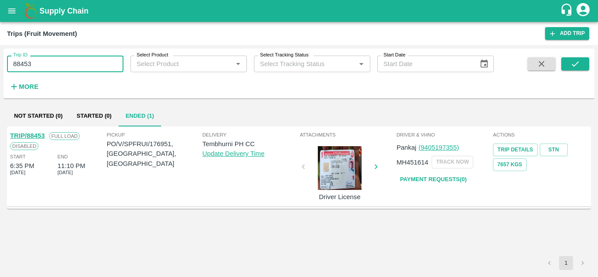
click at [49, 64] on input "88453" at bounding box center [65, 64] width 117 height 17
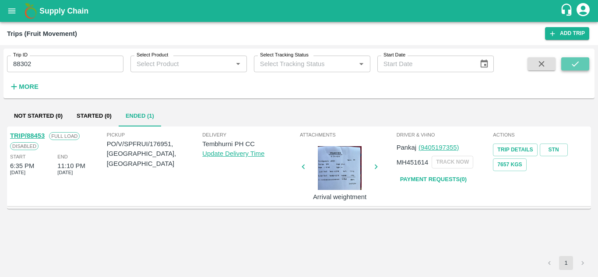
click at [566, 59] on button "submit" at bounding box center [576, 63] width 28 height 13
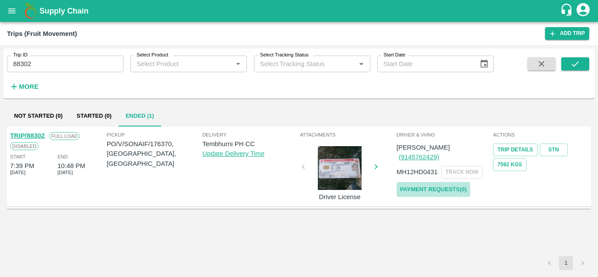
click at [422, 182] on link "Payment Requests( 0 )" at bounding box center [434, 189] width 74 height 15
click at [44, 66] on input "88302" at bounding box center [65, 64] width 117 height 17
click at [575, 63] on icon "submit" at bounding box center [576, 64] width 10 height 10
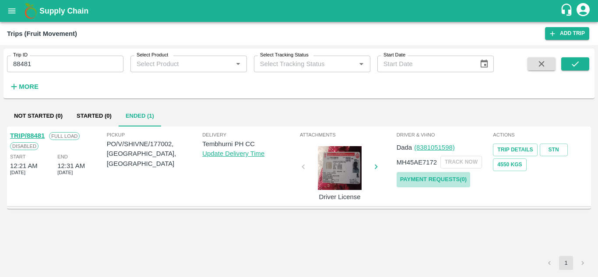
click at [424, 183] on link "Payment Requests( 0 )" at bounding box center [434, 179] width 74 height 15
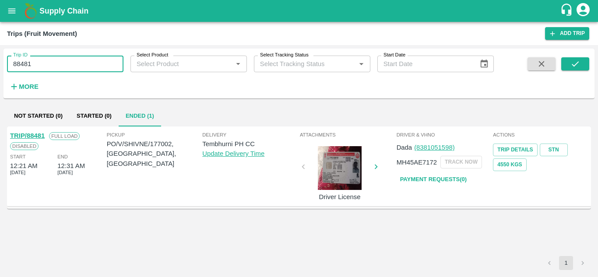
click at [45, 64] on input "88481" at bounding box center [65, 64] width 117 height 17
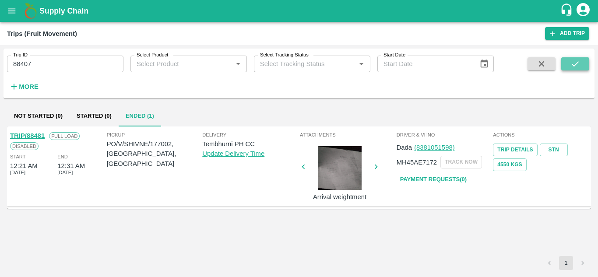
click at [569, 65] on button "submit" at bounding box center [576, 63] width 28 height 13
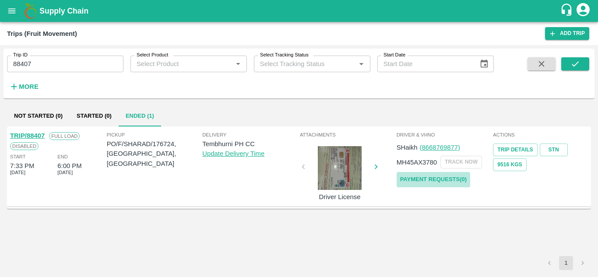
click at [434, 179] on link "Payment Requests( 0 )" at bounding box center [434, 179] width 74 height 15
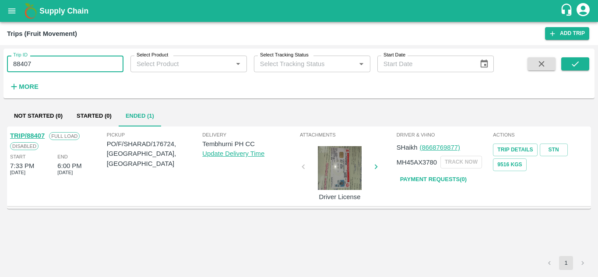
click at [45, 60] on input "88407" at bounding box center [65, 64] width 117 height 17
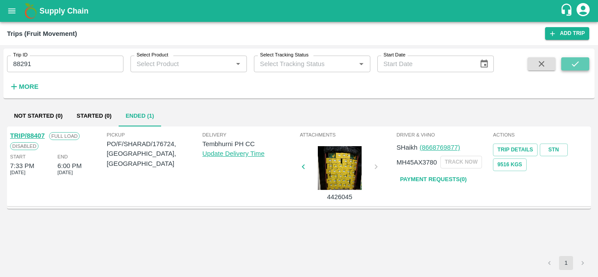
click at [568, 62] on button "submit" at bounding box center [576, 63] width 28 height 13
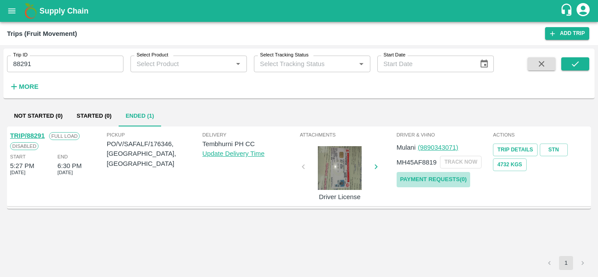
click at [441, 176] on link "Payment Requests( 0 )" at bounding box center [434, 179] width 74 height 15
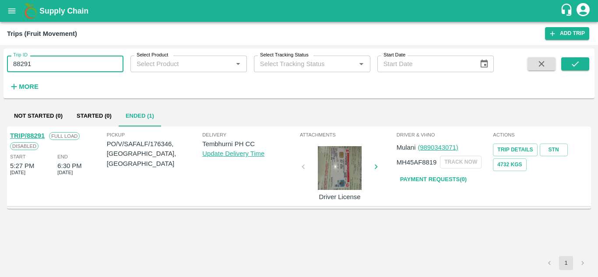
click at [39, 57] on input "88291" at bounding box center [65, 64] width 117 height 17
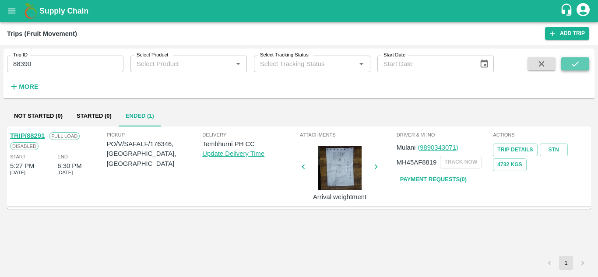
click at [580, 62] on icon "submit" at bounding box center [576, 64] width 10 height 10
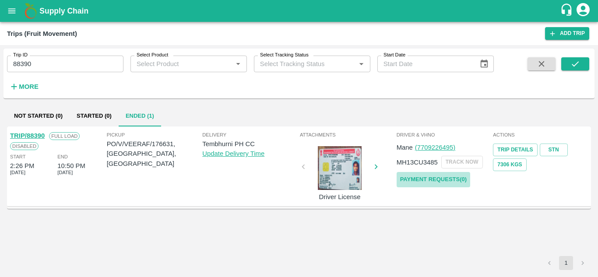
click at [431, 175] on link "Payment Requests( 0 )" at bounding box center [434, 179] width 74 height 15
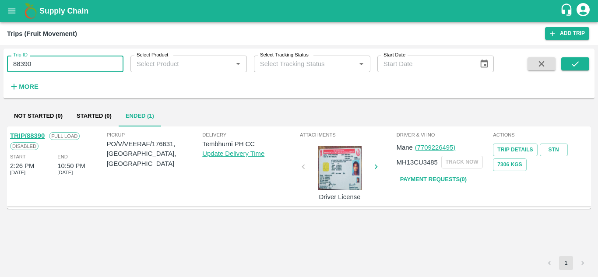
click at [48, 57] on input "88390" at bounding box center [65, 64] width 117 height 17
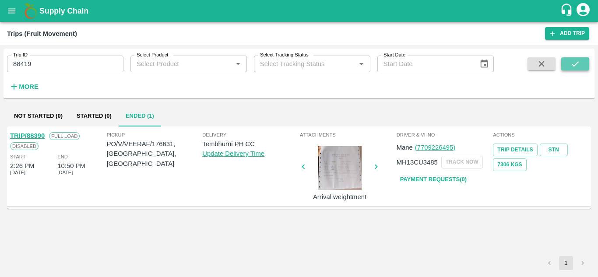
click at [576, 61] on icon "submit" at bounding box center [576, 64] width 10 height 10
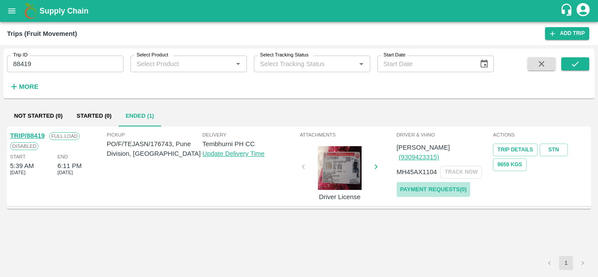
click at [428, 182] on link "Payment Requests( 0 )" at bounding box center [434, 189] width 74 height 15
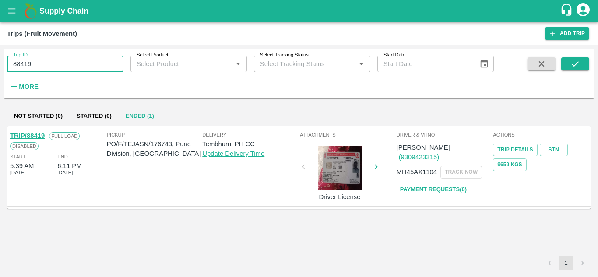
click at [51, 66] on input "88419" at bounding box center [65, 64] width 117 height 17
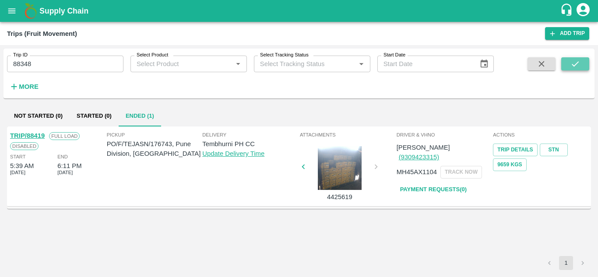
click at [583, 63] on button "submit" at bounding box center [576, 63] width 28 height 13
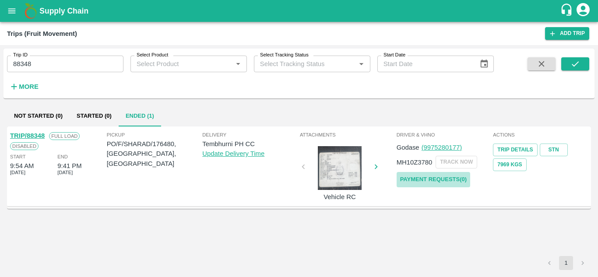
click at [442, 181] on link "Payment Requests( 0 )" at bounding box center [434, 179] width 74 height 15
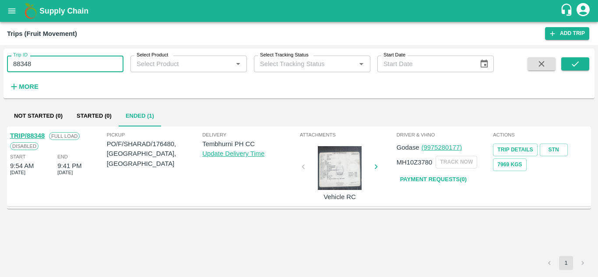
click at [40, 59] on input "88348" at bounding box center [65, 64] width 117 height 17
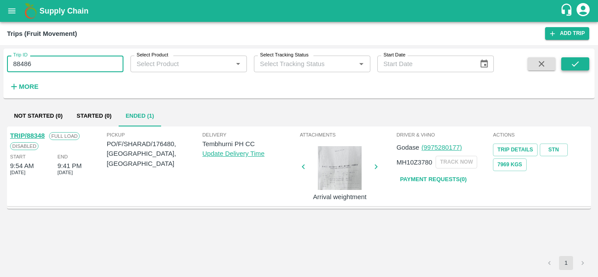
type input "88486"
click at [576, 64] on icon "submit" at bounding box center [576, 64] width 10 height 10
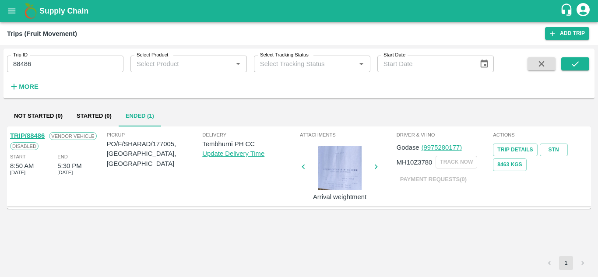
click at [44, 137] on link "TRIP/88486" at bounding box center [27, 135] width 35 height 7
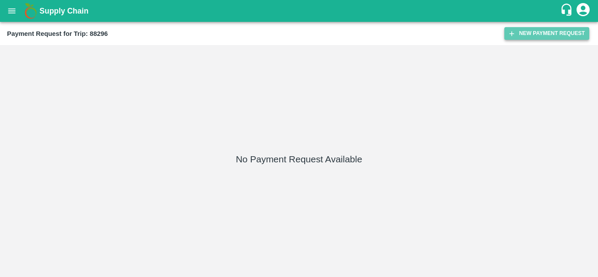
click at [527, 34] on button "New Payment Request" at bounding box center [547, 33] width 85 height 13
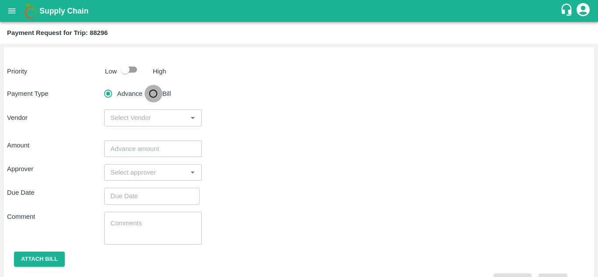
click at [152, 96] on input "Bill" at bounding box center [154, 94] width 18 height 18
radio input "true"
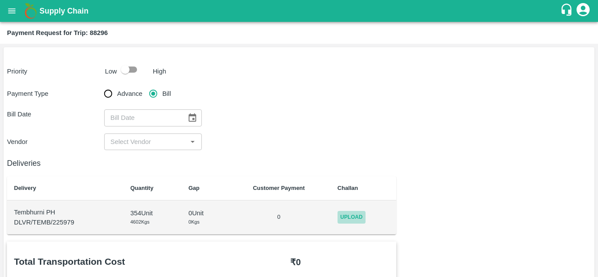
click at [346, 212] on span "Upload" at bounding box center [352, 217] width 28 height 13
click at [0, 0] on input "Upload" at bounding box center [0, 0] width 0 height 0
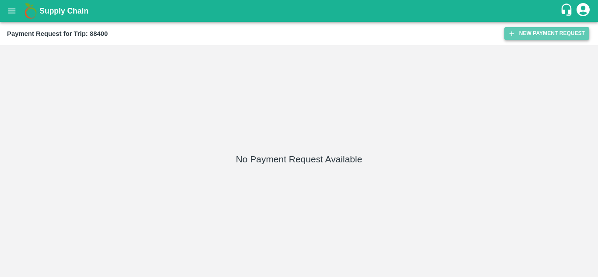
click at [539, 27] on button "New Payment Request" at bounding box center [547, 33] width 85 height 13
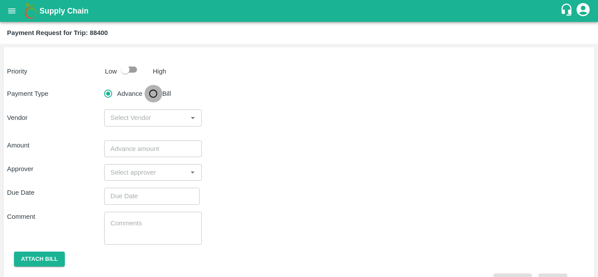
click at [152, 94] on input "Bill" at bounding box center [154, 94] width 18 height 18
radio input "true"
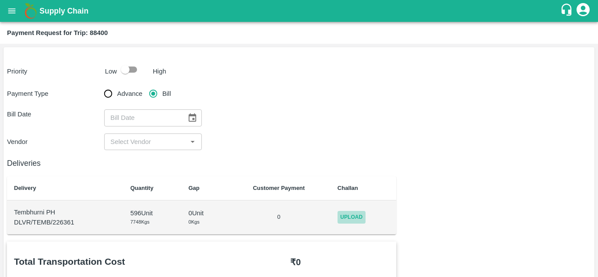
click at [350, 211] on span "Upload" at bounding box center [352, 217] width 28 height 13
click at [0, 0] on input "Upload" at bounding box center [0, 0] width 0 height 0
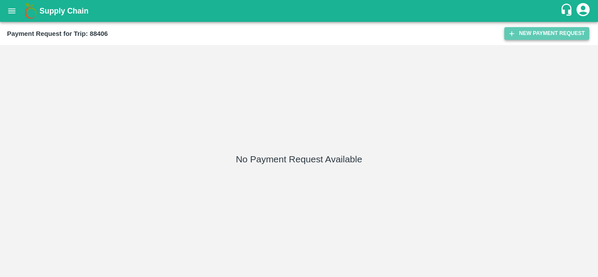
click at [542, 30] on button "New Payment Request" at bounding box center [547, 33] width 85 height 13
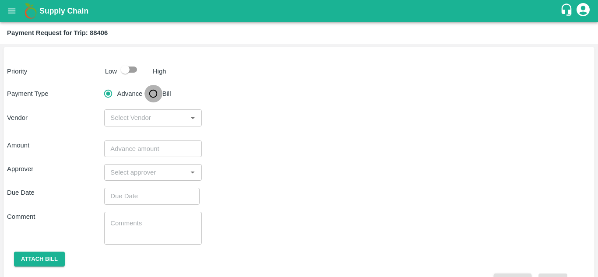
click at [154, 93] on input "Bill" at bounding box center [154, 94] width 18 height 18
radio input "true"
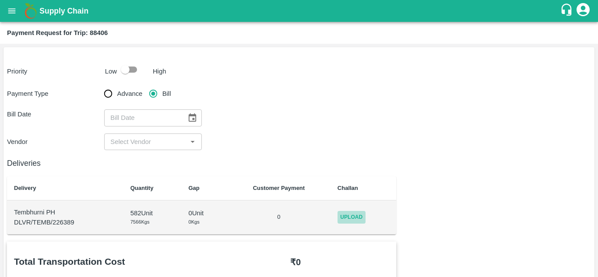
click at [360, 220] on span "Upload" at bounding box center [352, 217] width 28 height 13
click at [0, 0] on input "Upload" at bounding box center [0, 0] width 0 height 0
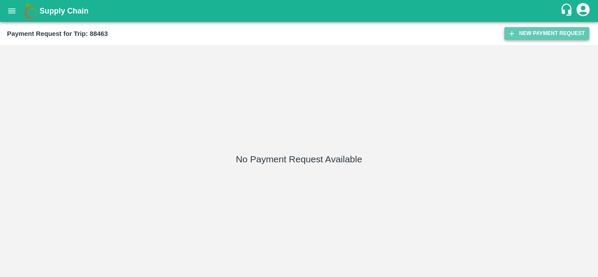
click at [537, 32] on button "New Payment Request" at bounding box center [547, 33] width 85 height 13
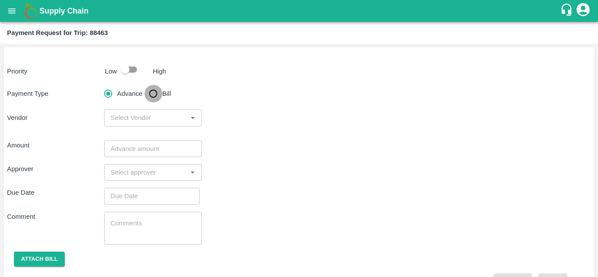
click at [154, 91] on input "Bill" at bounding box center [154, 94] width 18 height 18
radio input "true"
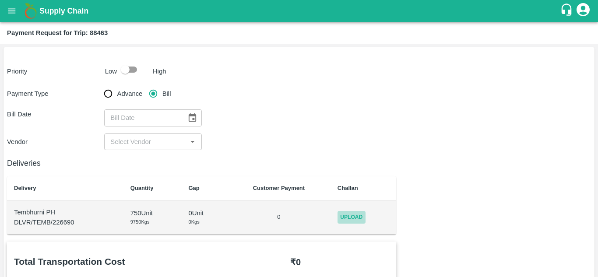
click at [356, 212] on span "Upload" at bounding box center [352, 217] width 28 height 13
click at [0, 0] on input "Upload" at bounding box center [0, 0] width 0 height 0
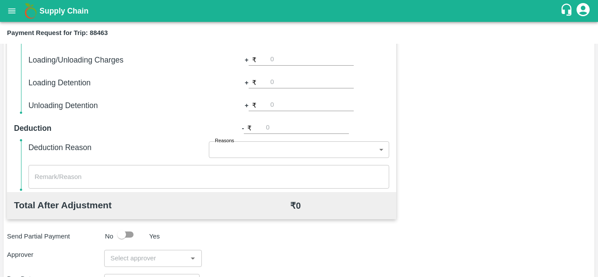
scroll to position [399, 0]
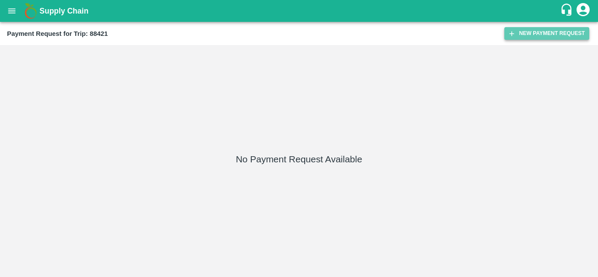
click at [530, 34] on button "New Payment Request" at bounding box center [547, 33] width 85 height 13
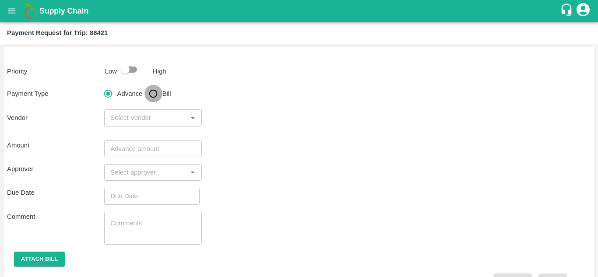
click at [155, 97] on input "Bill" at bounding box center [154, 94] width 18 height 18
radio input "true"
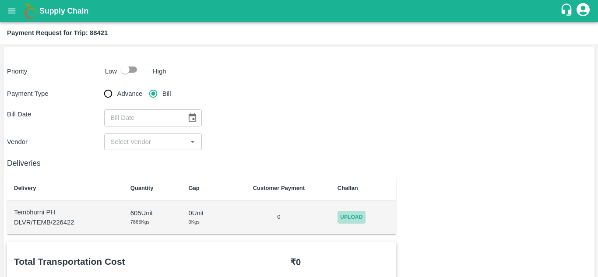
click at [356, 217] on span "Upload" at bounding box center [352, 217] width 28 height 13
click at [0, 0] on input "Upload" at bounding box center [0, 0] width 0 height 0
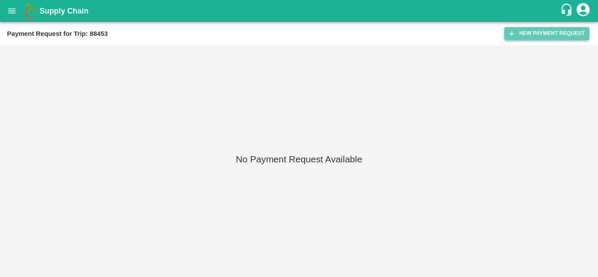
click at [525, 29] on button "New Payment Request" at bounding box center [547, 33] width 85 height 13
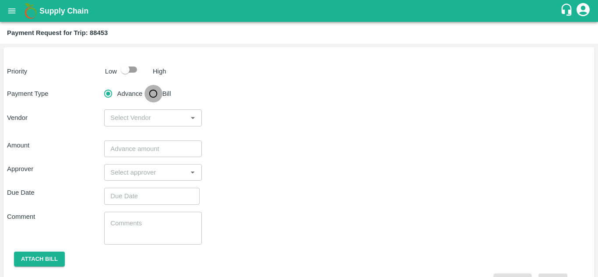
click at [147, 99] on input "Bill" at bounding box center [154, 94] width 18 height 18
radio input "true"
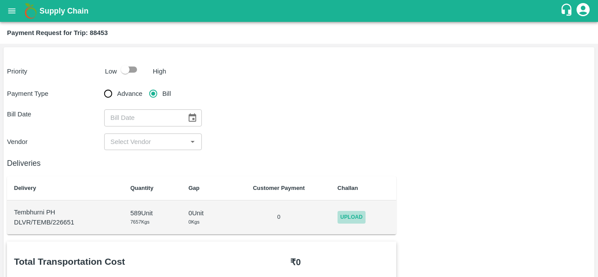
click at [353, 217] on span "Upload" at bounding box center [352, 217] width 28 height 13
click at [0, 0] on input "Upload" at bounding box center [0, 0] width 0 height 0
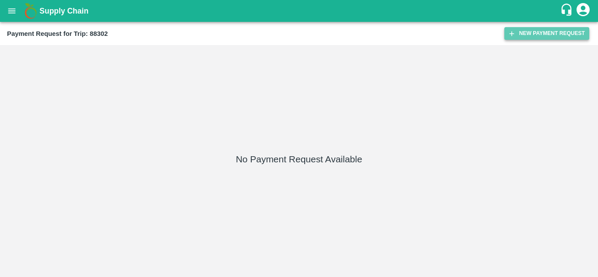
click at [530, 31] on button "New Payment Request" at bounding box center [547, 33] width 85 height 13
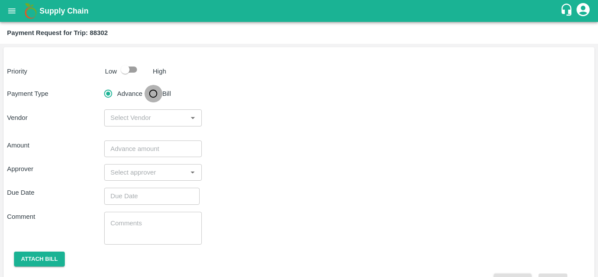
click at [155, 95] on input "Bill" at bounding box center [154, 94] width 18 height 18
radio input "true"
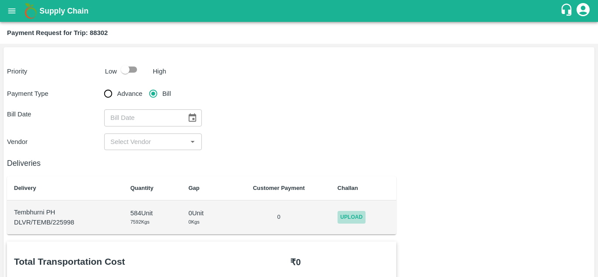
click at [351, 221] on span "Upload" at bounding box center [352, 217] width 28 height 13
click at [0, 0] on input "Upload" at bounding box center [0, 0] width 0 height 0
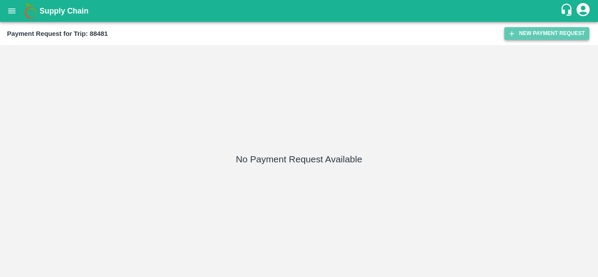
click at [553, 32] on button "New Payment Request" at bounding box center [547, 33] width 85 height 13
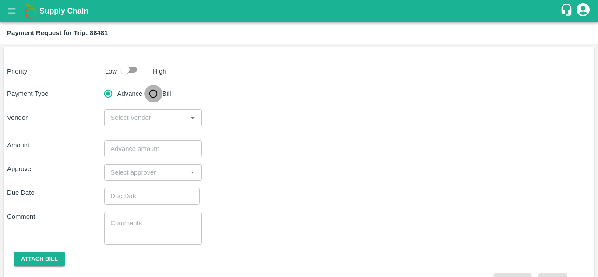
click at [157, 93] on input "Bill" at bounding box center [154, 94] width 18 height 18
radio input "true"
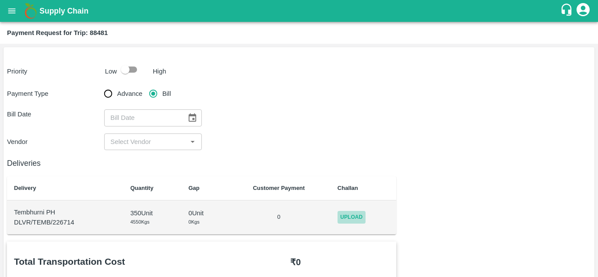
click at [346, 212] on span "Upload" at bounding box center [352, 217] width 28 height 13
click at [0, 0] on input "Upload" at bounding box center [0, 0] width 0 height 0
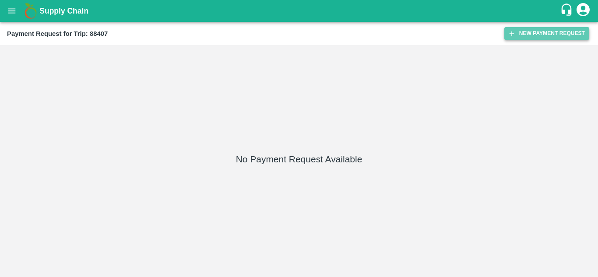
click at [567, 31] on button "New Payment Request" at bounding box center [547, 33] width 85 height 13
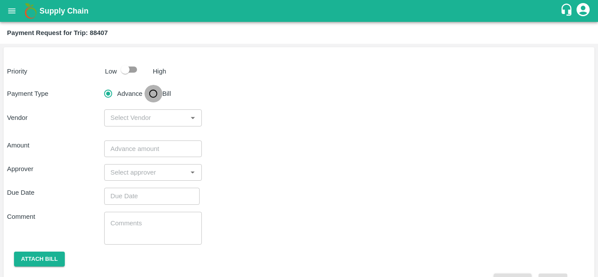
click at [154, 90] on input "Bill" at bounding box center [154, 94] width 18 height 18
radio input "true"
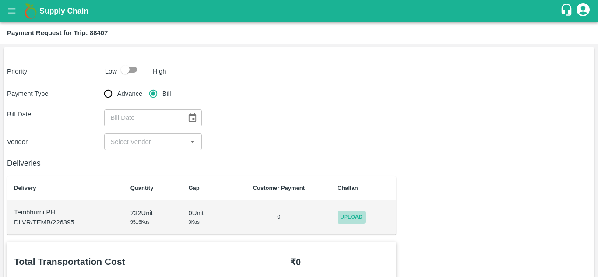
click at [365, 219] on span "Upload" at bounding box center [352, 217] width 28 height 13
click at [0, 0] on input "Upload" at bounding box center [0, 0] width 0 height 0
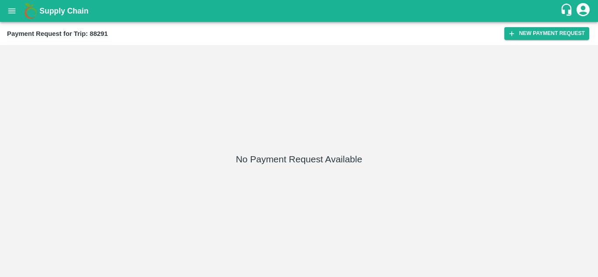
click at [553, 27] on div "Payment Request for Trip: 88291 New Payment Request" at bounding box center [299, 33] width 598 height 23
click at [531, 30] on button "New Payment Request" at bounding box center [547, 33] width 85 height 13
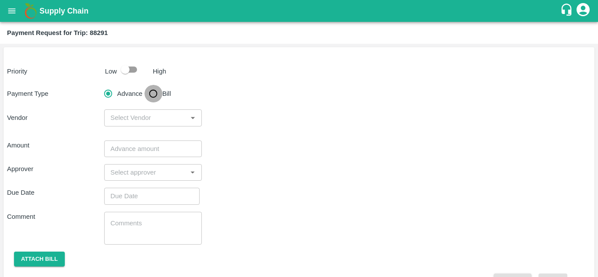
click at [152, 98] on input "Bill" at bounding box center [154, 94] width 18 height 18
radio input "true"
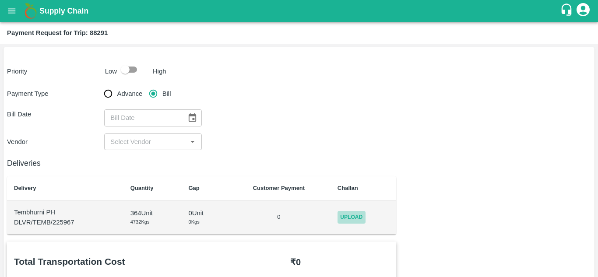
click at [363, 211] on span "Upload" at bounding box center [352, 217] width 28 height 13
click at [0, 0] on input "Upload" at bounding box center [0, 0] width 0 height 0
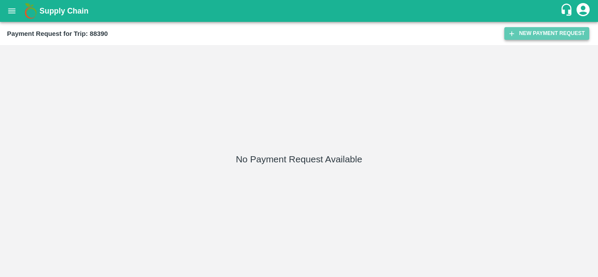
click at [549, 31] on button "New Payment Request" at bounding box center [547, 33] width 85 height 13
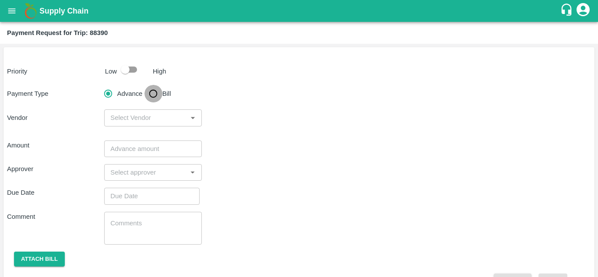
click at [153, 95] on input "Bill" at bounding box center [154, 94] width 18 height 18
radio input "true"
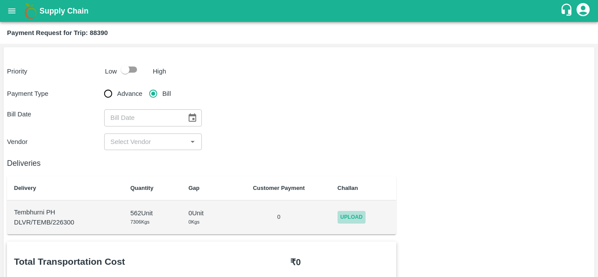
click at [355, 214] on span "Upload" at bounding box center [352, 217] width 28 height 13
click at [0, 0] on input "Upload" at bounding box center [0, 0] width 0 height 0
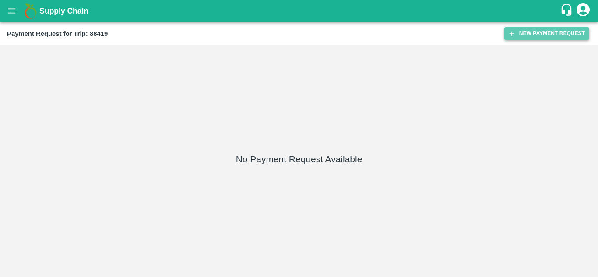
click at [539, 31] on button "New Payment Request" at bounding box center [547, 33] width 85 height 13
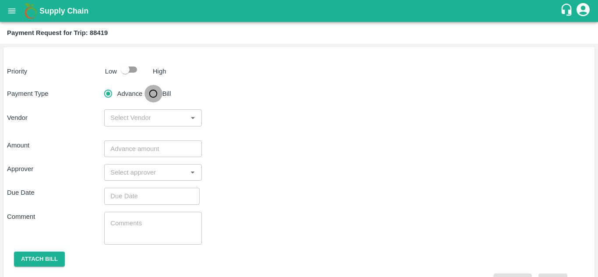
click at [157, 96] on input "Bill" at bounding box center [154, 94] width 18 height 18
radio input "true"
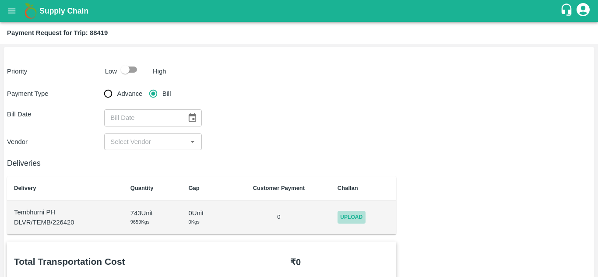
click at [352, 224] on span "Upload" at bounding box center [352, 217] width 28 height 13
click at [0, 0] on input "Upload" at bounding box center [0, 0] width 0 height 0
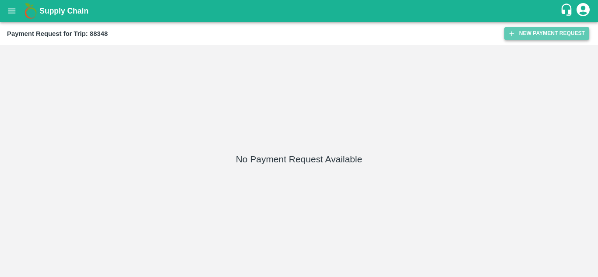
click at [545, 34] on button "New Payment Request" at bounding box center [547, 33] width 85 height 13
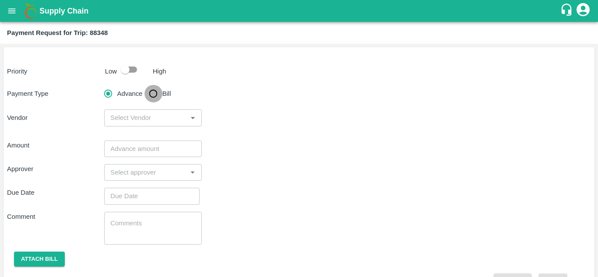
click at [155, 94] on input "Bill" at bounding box center [154, 94] width 18 height 18
radio input "true"
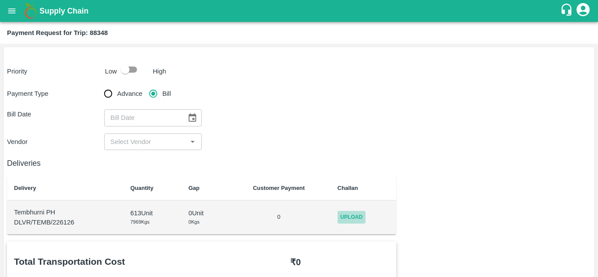
click at [358, 211] on span "Upload" at bounding box center [352, 217] width 28 height 13
click at [0, 0] on input "Upload" at bounding box center [0, 0] width 0 height 0
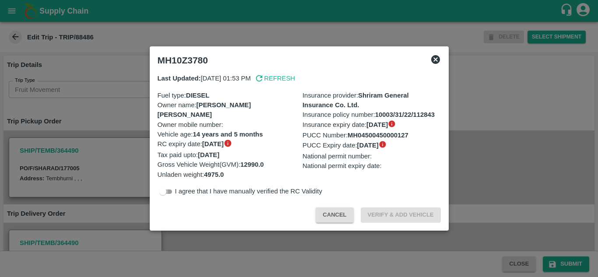
click at [173, 193] on input "checkbox" at bounding box center [163, 192] width 32 height 11
checkbox input "true"
click at [397, 213] on button "Verify & Add Vehicle" at bounding box center [401, 215] width 80 height 15
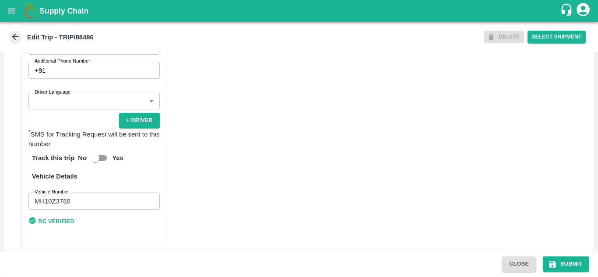
scroll to position [497, 0]
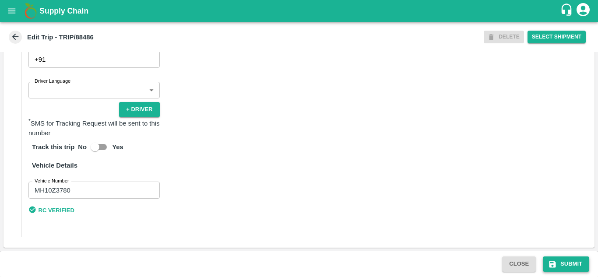
click at [565, 262] on button "Submit" at bounding box center [566, 264] width 46 height 15
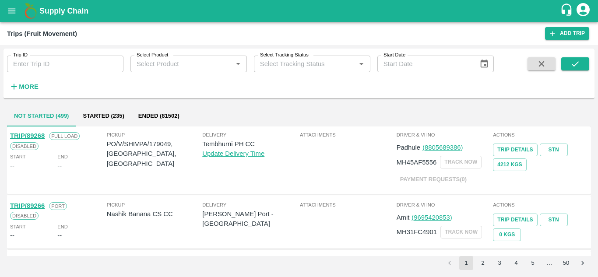
click at [36, 61] on input "Trip ID" at bounding box center [65, 64] width 117 height 17
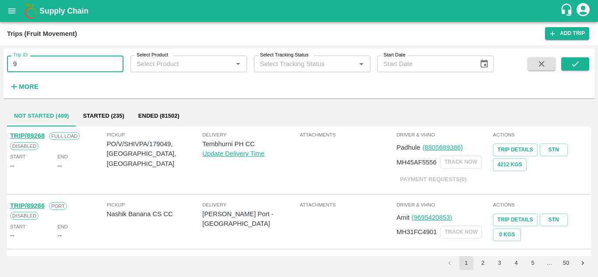
type input "9"
type input "88470"
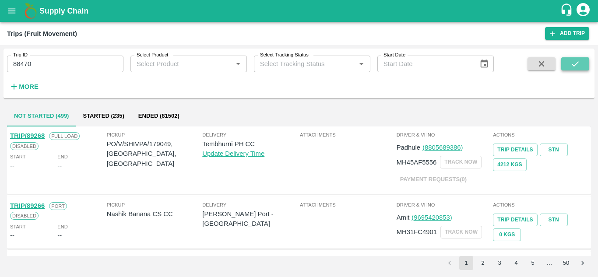
click at [575, 62] on icon "submit" at bounding box center [576, 64] width 10 height 10
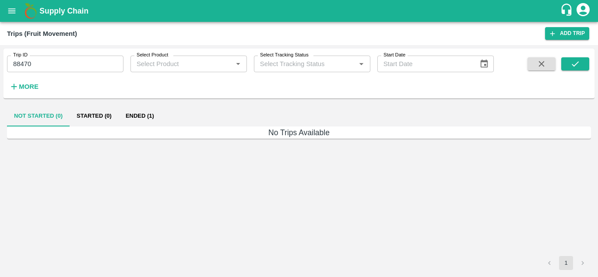
click at [138, 118] on button "Ended (1)" at bounding box center [140, 116] width 42 height 21
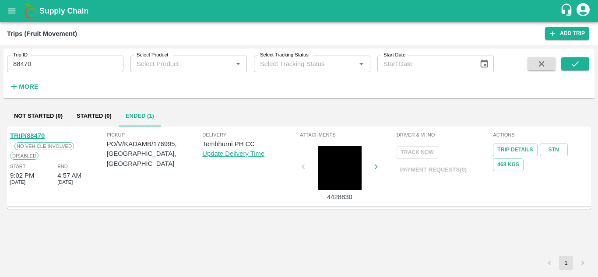
click at [58, 75] on div "Trip ID 88470 Trip ID Select Product Select Product   * Select Tracking Status …" at bounding box center [247, 72] width 494 height 46
click at [47, 67] on input "88470" at bounding box center [65, 64] width 117 height 17
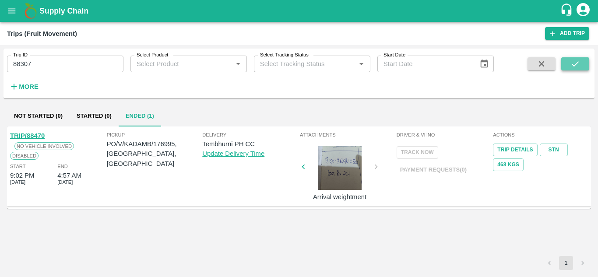
click at [577, 60] on icon "submit" at bounding box center [576, 64] width 10 height 10
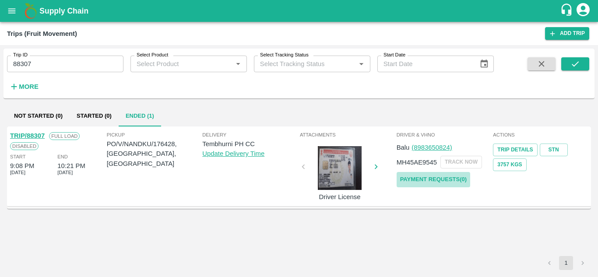
click at [456, 174] on link "Payment Requests( 0 )" at bounding box center [434, 179] width 74 height 15
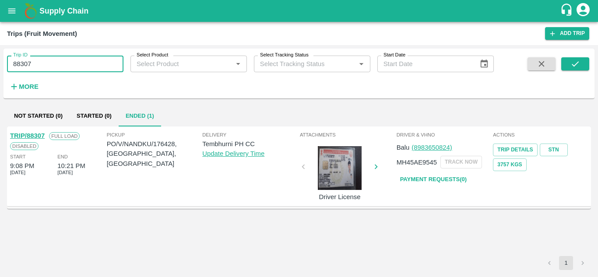
click at [46, 63] on input "88307" at bounding box center [65, 64] width 117 height 17
click at [580, 66] on icon "submit" at bounding box center [576, 64] width 10 height 10
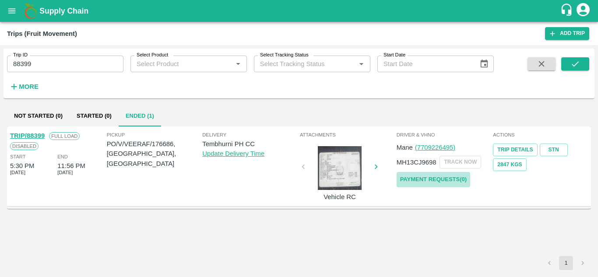
click at [457, 177] on link "Payment Requests( 0 )" at bounding box center [434, 179] width 74 height 15
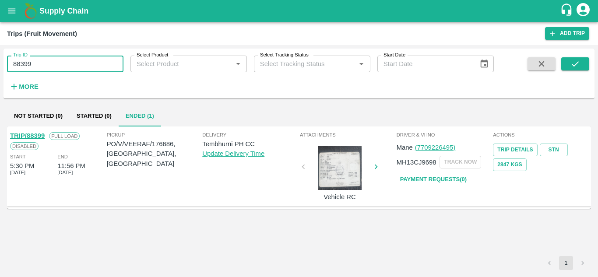
click at [39, 63] on input "88399" at bounding box center [65, 64] width 117 height 17
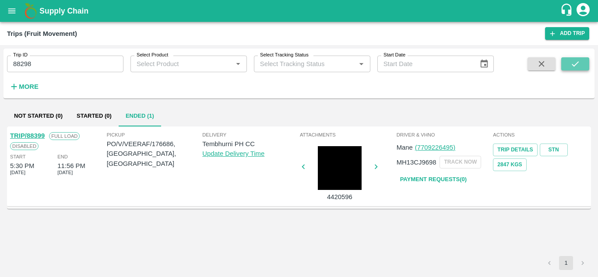
click at [575, 59] on icon "submit" at bounding box center [576, 64] width 10 height 10
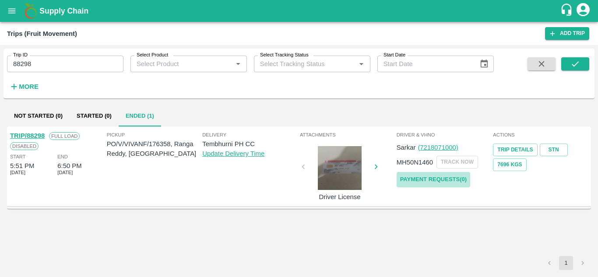
click at [437, 178] on link "Payment Requests( 0 )" at bounding box center [434, 179] width 74 height 15
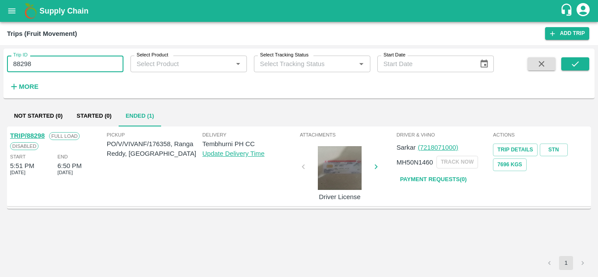
click at [53, 64] on input "88298" at bounding box center [65, 64] width 117 height 17
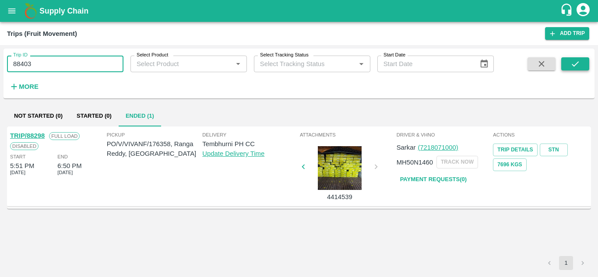
type input "88403"
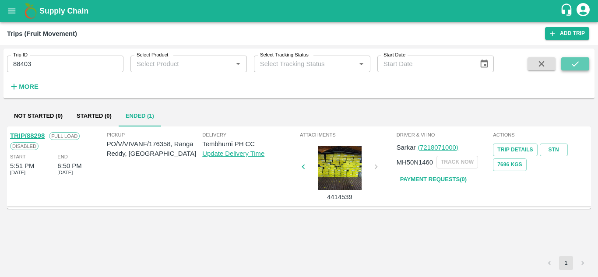
click at [574, 60] on icon "submit" at bounding box center [576, 64] width 10 height 10
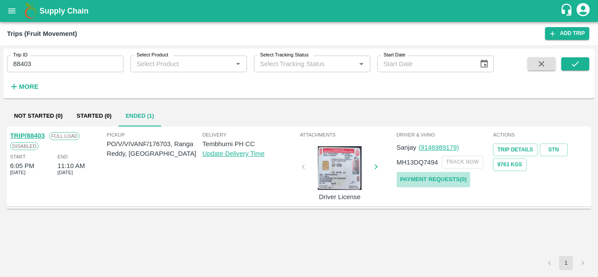
click at [427, 176] on link "Payment Requests( 0 )" at bounding box center [434, 179] width 74 height 15
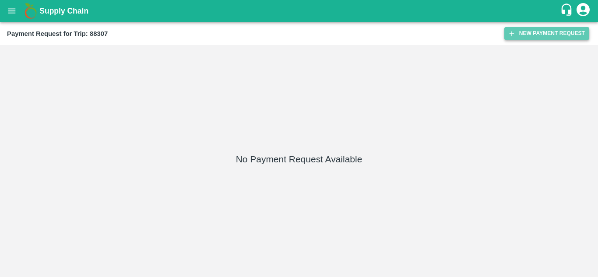
click at [554, 34] on button "New Payment Request" at bounding box center [547, 33] width 85 height 13
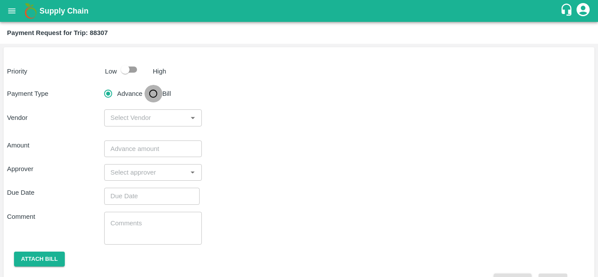
click at [154, 99] on input "Bill" at bounding box center [154, 94] width 18 height 18
radio input "true"
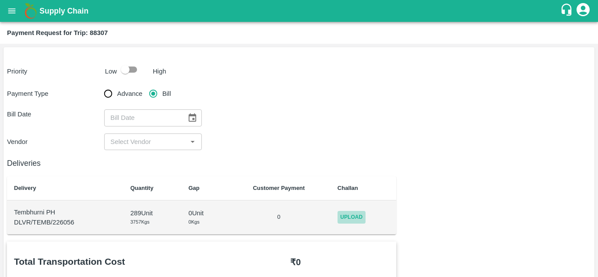
click at [358, 212] on span "Upload" at bounding box center [352, 217] width 28 height 13
click at [0, 0] on input "Upload" at bounding box center [0, 0] width 0 height 0
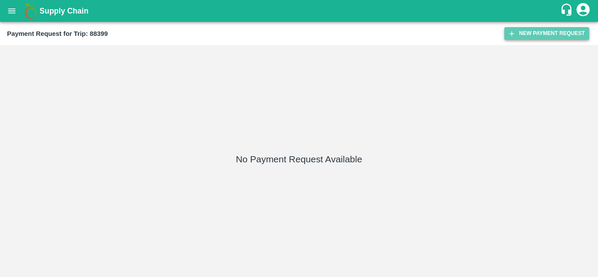
click at [539, 28] on button "New Payment Request" at bounding box center [547, 33] width 85 height 13
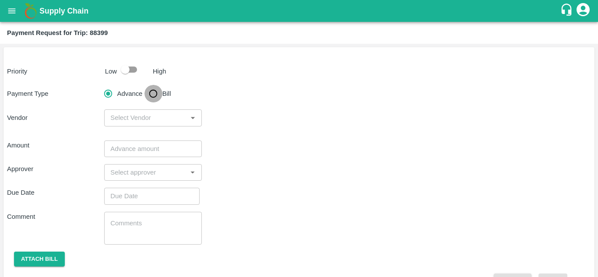
click at [153, 89] on input "Bill" at bounding box center [154, 94] width 18 height 18
radio input "true"
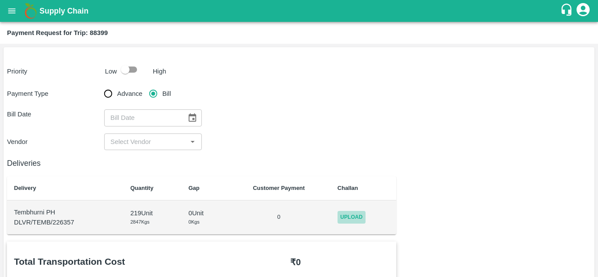
click at [357, 217] on span "Upload" at bounding box center [352, 217] width 28 height 13
click at [0, 0] on input "Upload" at bounding box center [0, 0] width 0 height 0
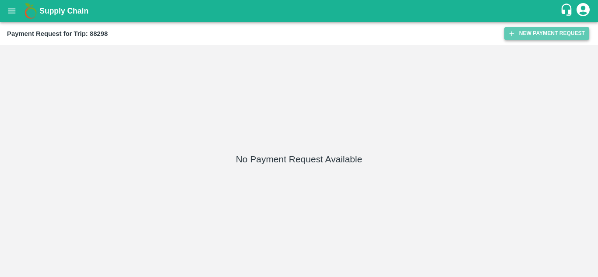
click at [573, 28] on button "New Payment Request" at bounding box center [547, 33] width 85 height 13
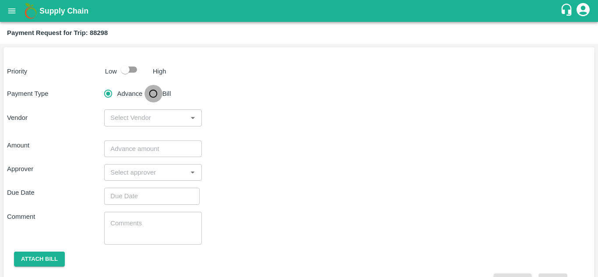
click at [154, 96] on input "Bill" at bounding box center [154, 94] width 18 height 18
radio input "true"
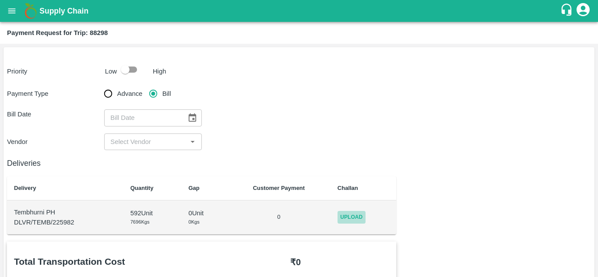
click at [359, 218] on span "Upload" at bounding box center [352, 217] width 28 height 13
click at [0, 0] on input "Upload" at bounding box center [0, 0] width 0 height 0
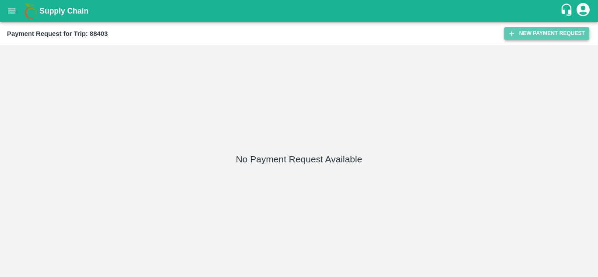
click at [545, 35] on button "New Payment Request" at bounding box center [547, 33] width 85 height 13
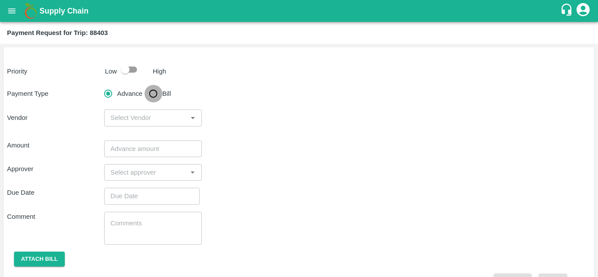
click at [158, 94] on input "Bill" at bounding box center [154, 94] width 18 height 18
radio input "true"
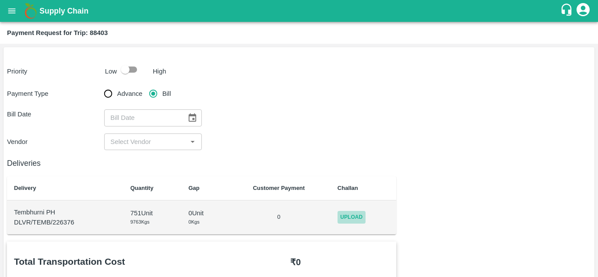
click at [354, 212] on span "Upload" at bounding box center [352, 217] width 28 height 13
click at [0, 0] on input "Upload" at bounding box center [0, 0] width 0 height 0
